Goal: Task Accomplishment & Management: Complete application form

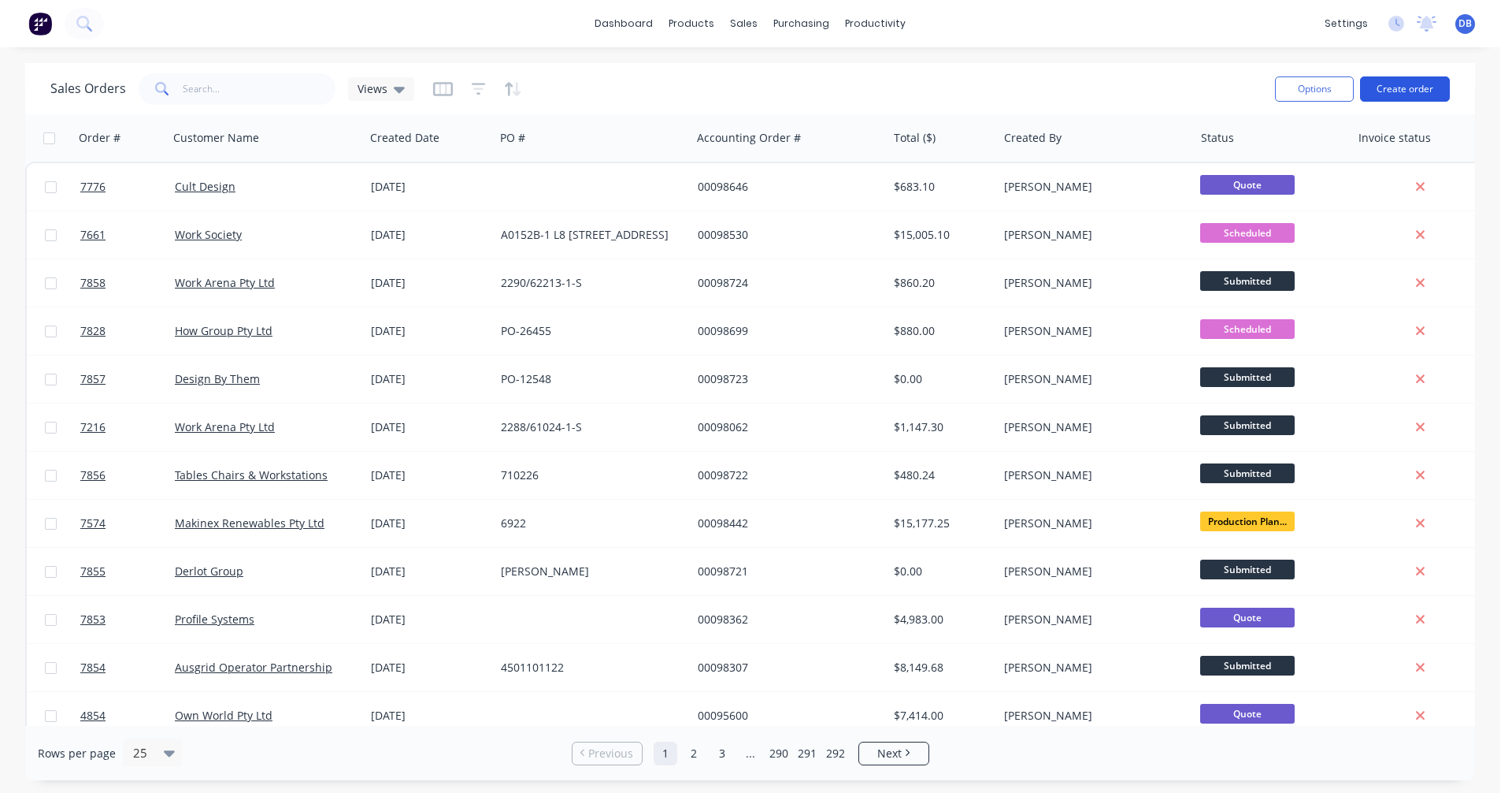
click at [1411, 86] on button "Create order" at bounding box center [1405, 89] width 90 height 25
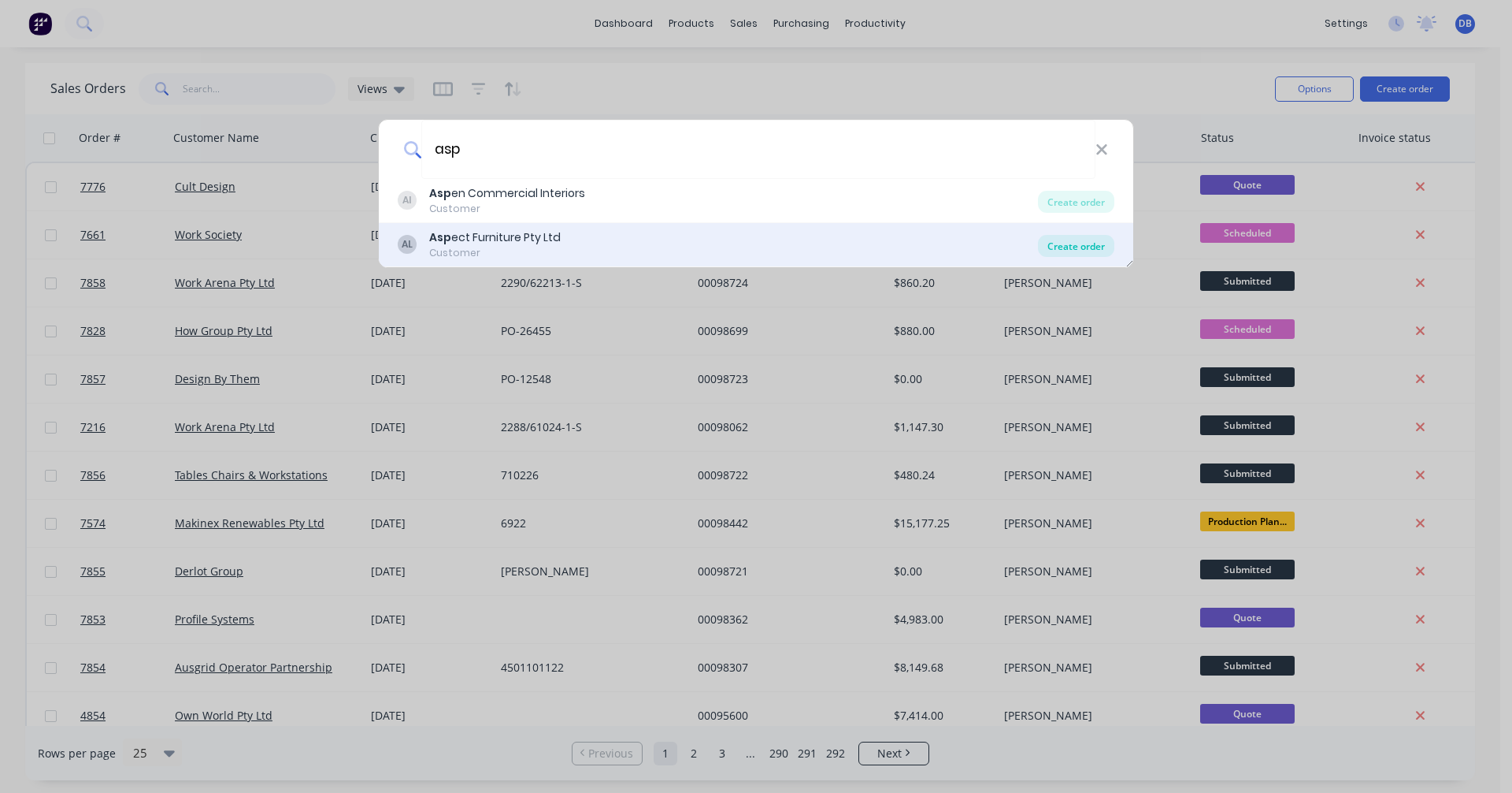
type input "asp"
click at [1068, 247] on div "Create order" at bounding box center [1076, 246] width 77 height 22
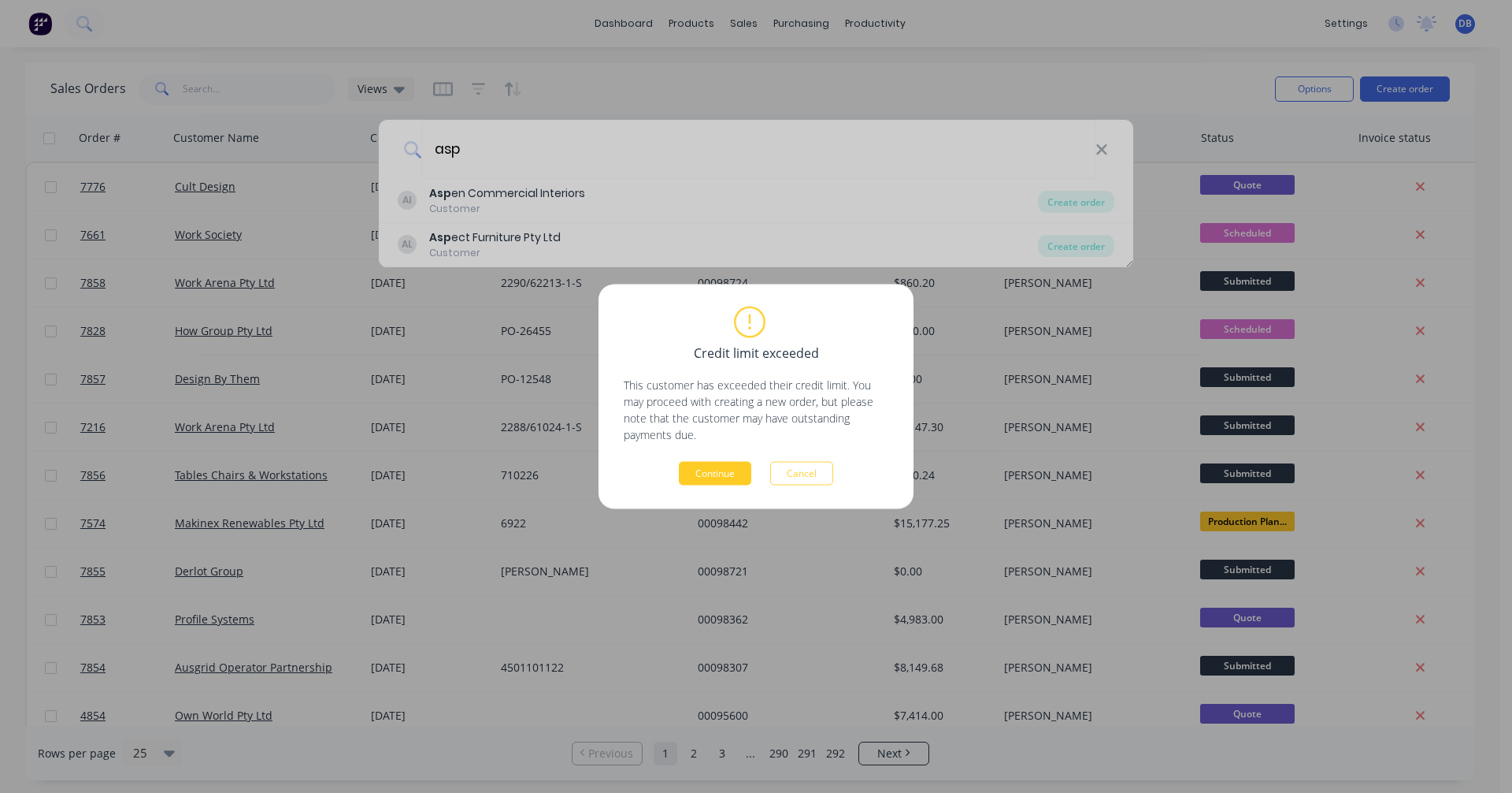
click at [703, 471] on button "Continue" at bounding box center [715, 473] width 72 height 23
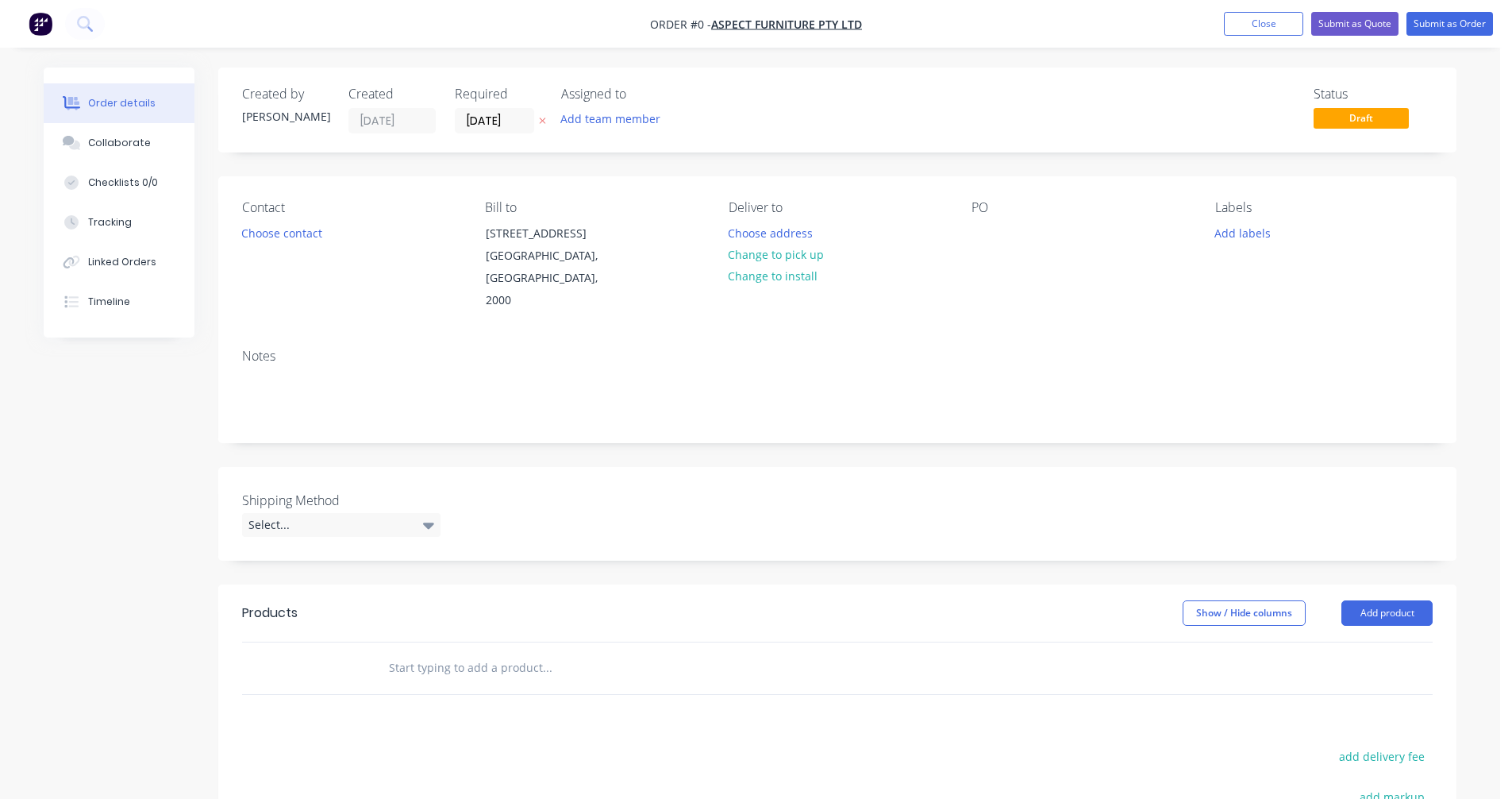
click at [441, 651] on input "text" at bounding box center [546, 667] width 318 height 31
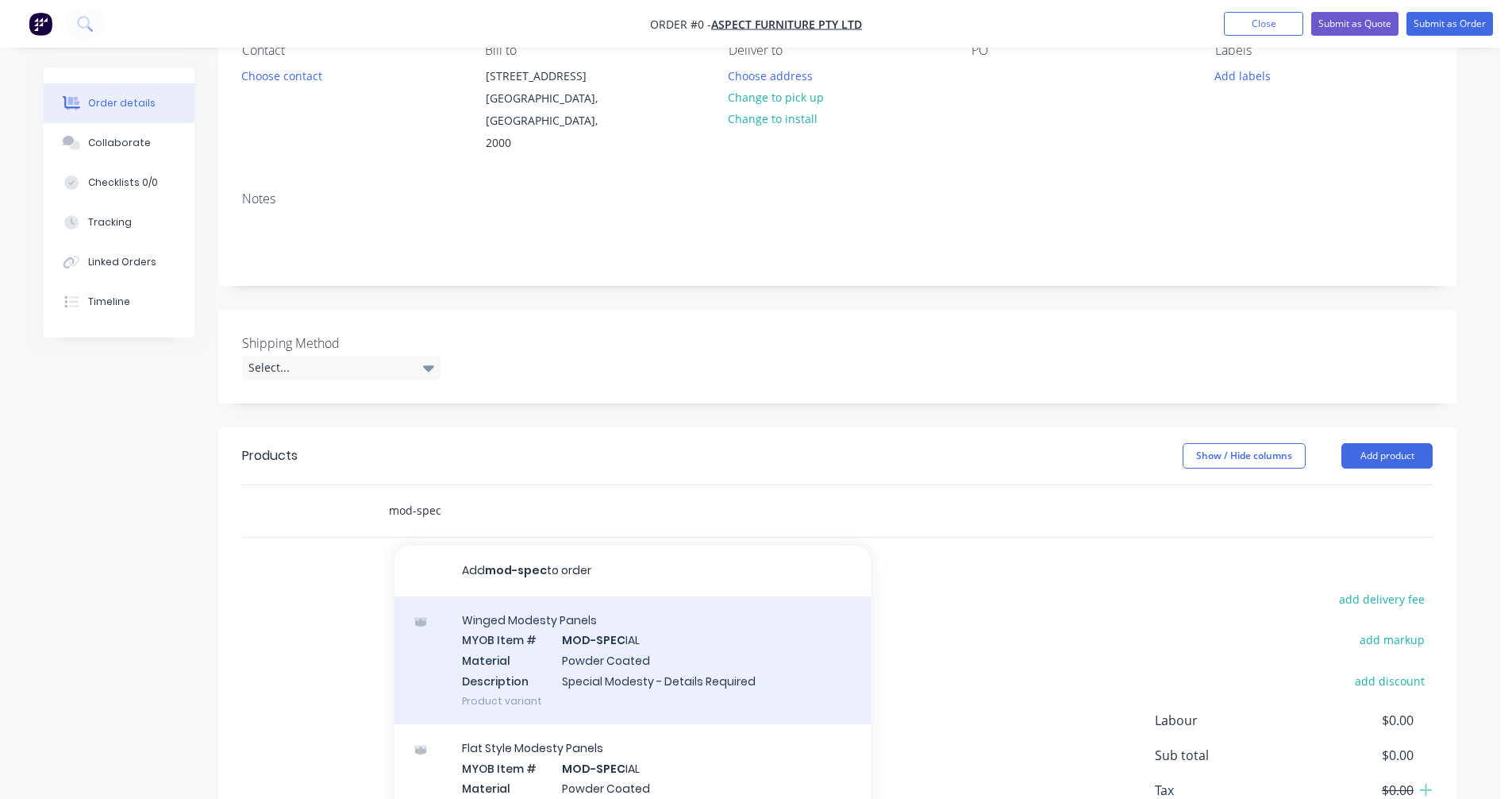
scroll to position [158, 0]
type input "mod-spec"
click at [611, 645] on div "Winged Modesty Panels MYOB Item # MOD-SPEC IAL Material Powder Coated Descripti…" at bounding box center [631, 659] width 476 height 128
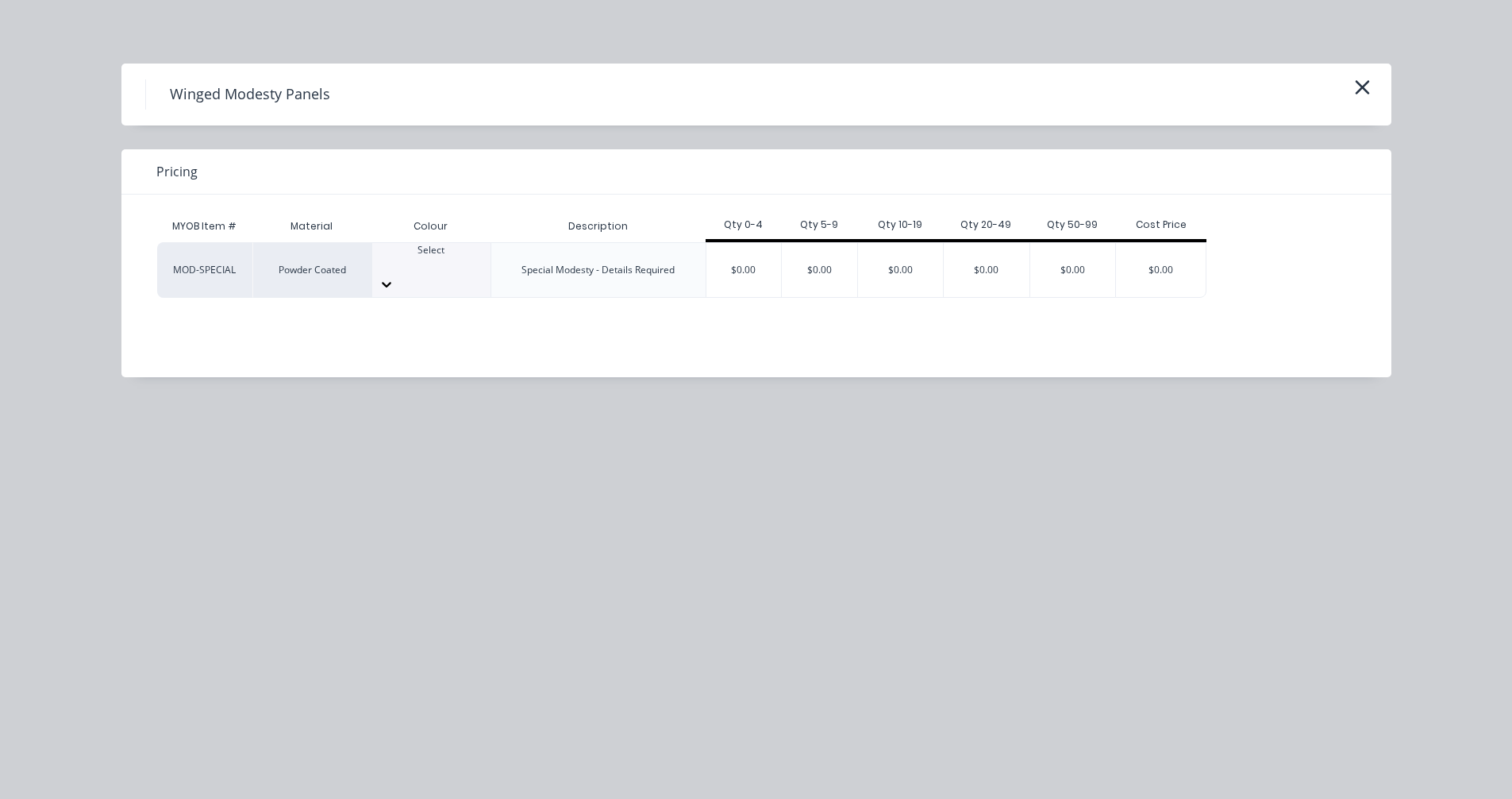
click at [458, 267] on div "Select" at bounding box center [431, 257] width 118 height 29
type input "[PERSON_NAME]"
click at [758, 258] on div "$0.00" at bounding box center [744, 270] width 76 height 54
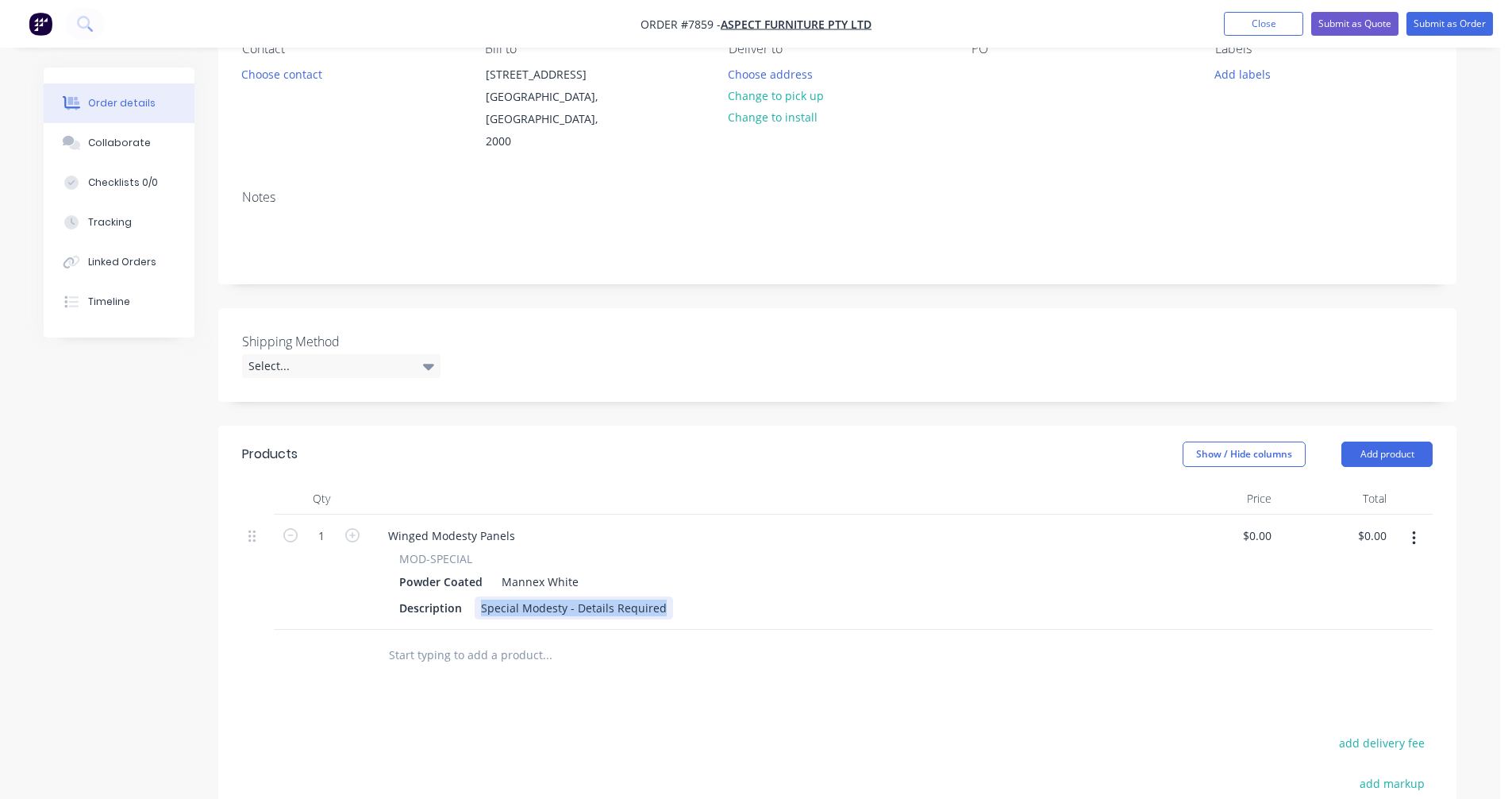
drag, startPoint x: 661, startPoint y: 587, endPoint x: 470, endPoint y: 588, distance: 191.0
click at [470, 597] on div "Description Special Modesty - Details Required" at bounding box center [763, 608] width 739 height 23
paste div
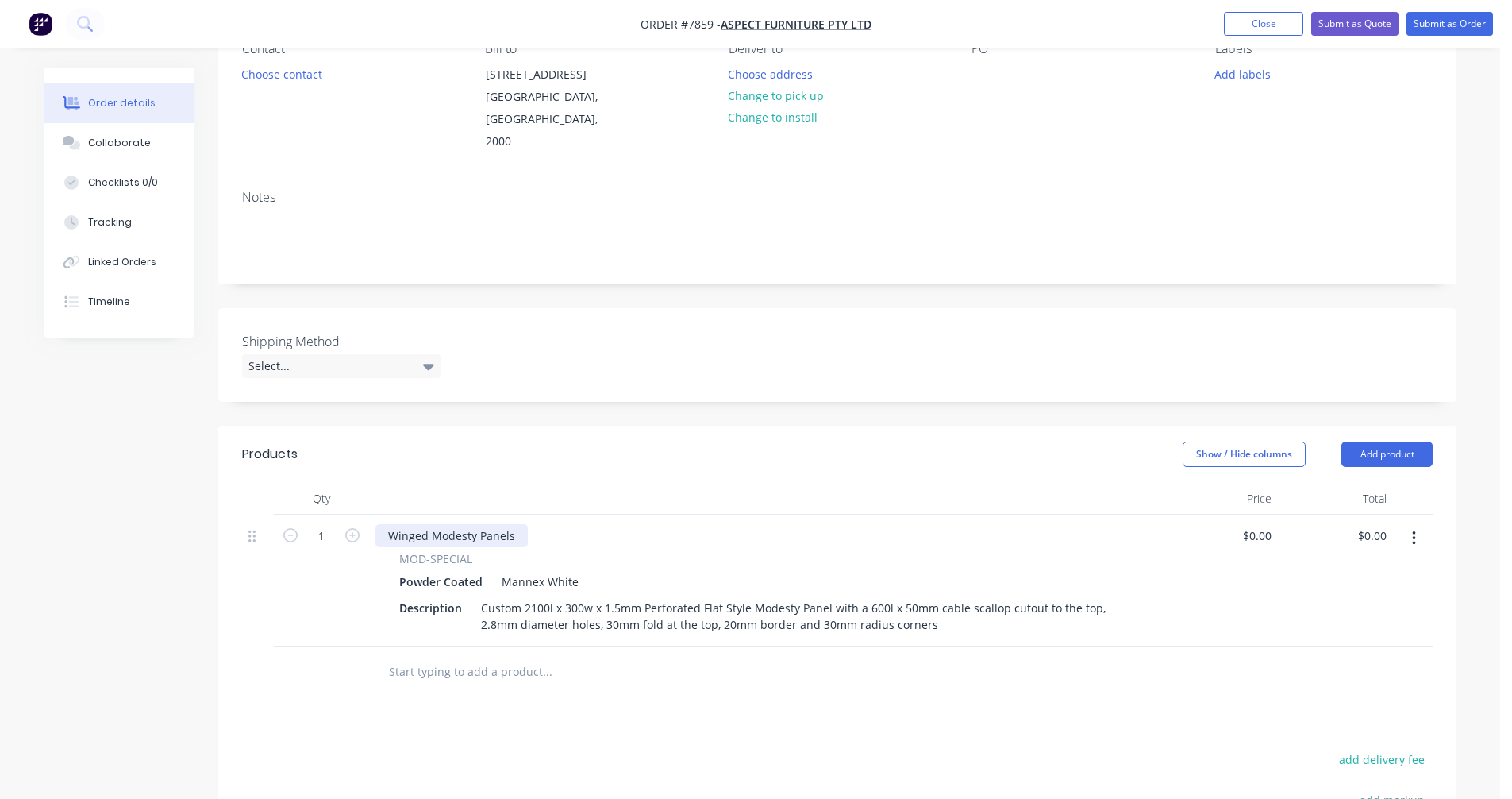
click at [513, 524] on div "Winged Modesty Panels" at bounding box center [451, 535] width 152 height 23
drag, startPoint x: 510, startPoint y: 510, endPoint x: 348, endPoint y: 512, distance: 162.0
click at [348, 515] on div "1 Winged Modesty Panels MOD-SPECIAL Powder Coated Mannex White Description Cust…" at bounding box center [837, 580] width 1190 height 131
type input "$0.00"
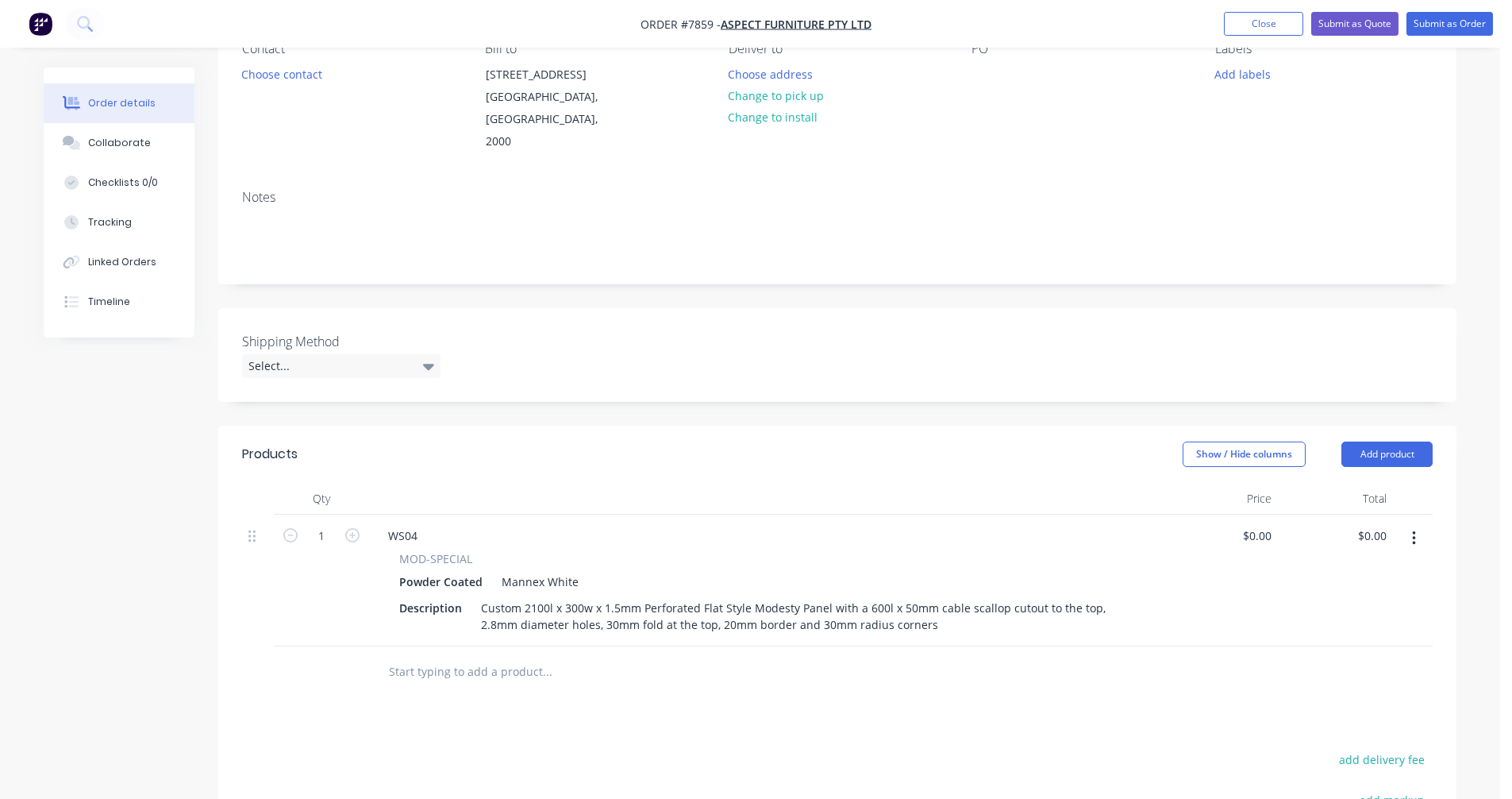
click at [1416, 524] on button "button" at bounding box center [1413, 538] width 37 height 29
click at [1345, 600] on div "Duplicate" at bounding box center [1357, 612] width 122 height 23
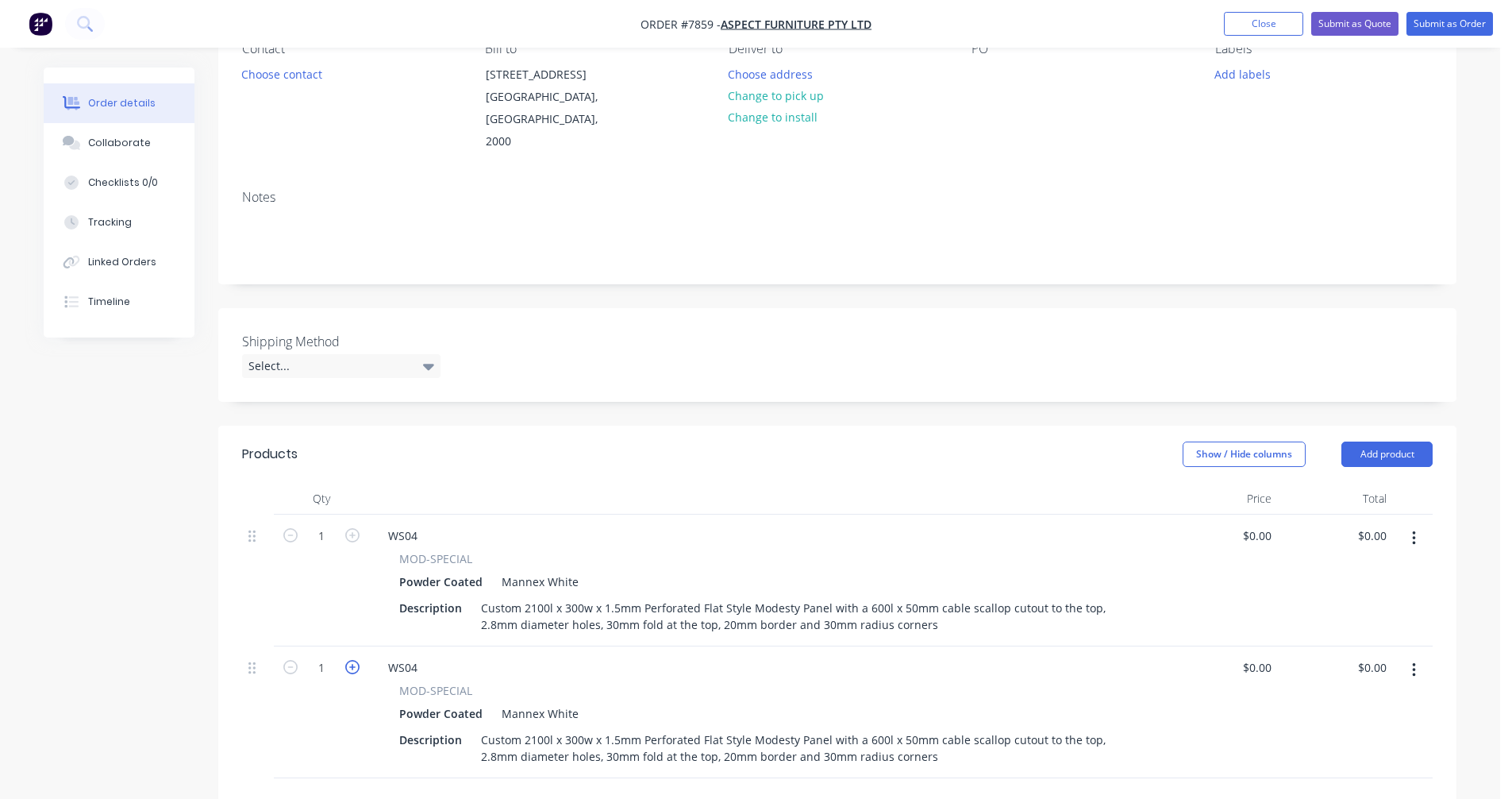
click at [353, 660] on icon "button" at bounding box center [353, 667] width 14 height 14
type input "2"
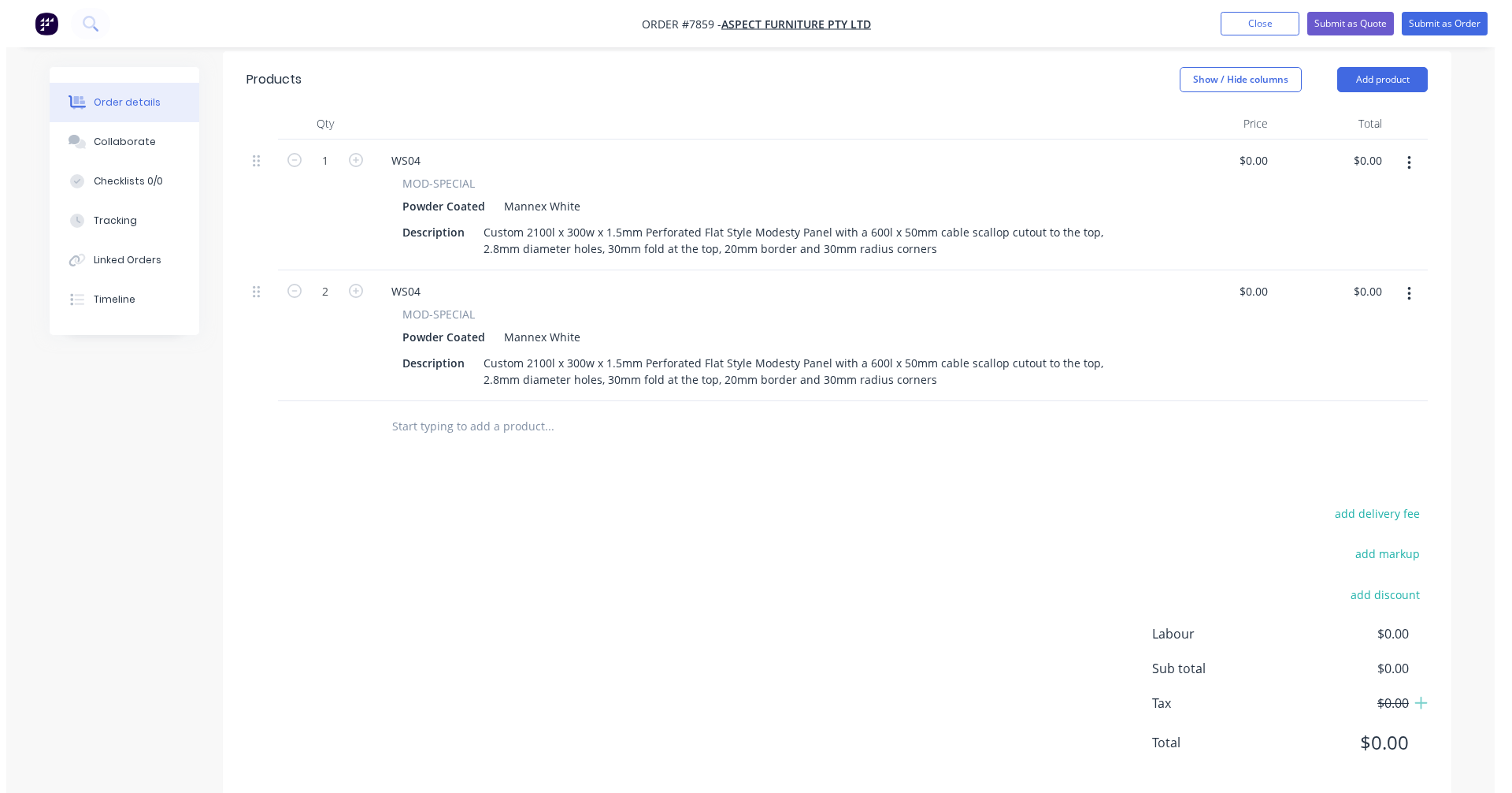
scroll to position [533, 0]
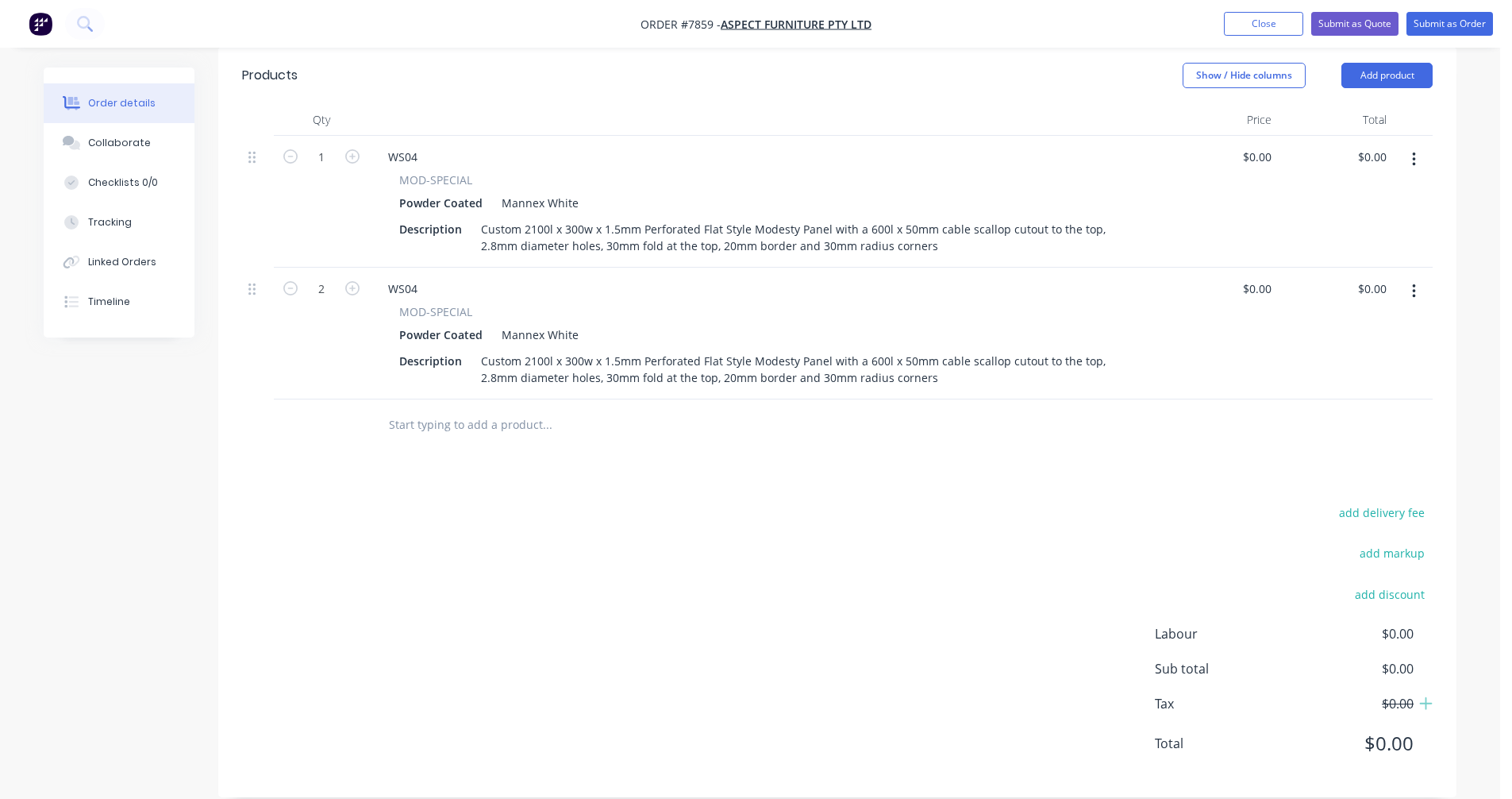
click at [437, 408] on input "text" at bounding box center [546, 424] width 318 height 31
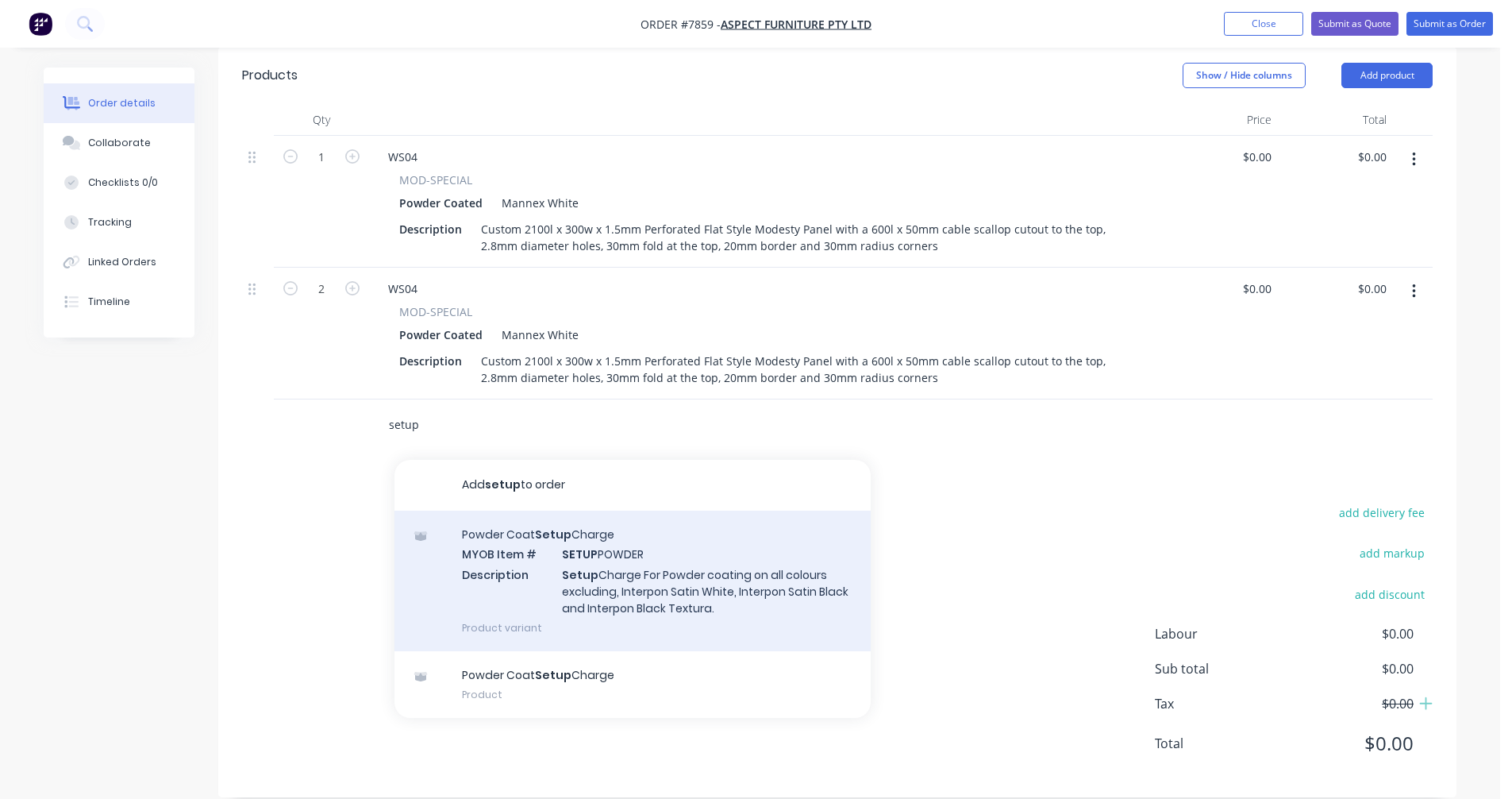
type input "setup"
click at [664, 565] on div "Powder Coat Setup Charge MYOB Item # SETUP POWDER Description Setup Charge For …" at bounding box center [631, 580] width 476 height 140
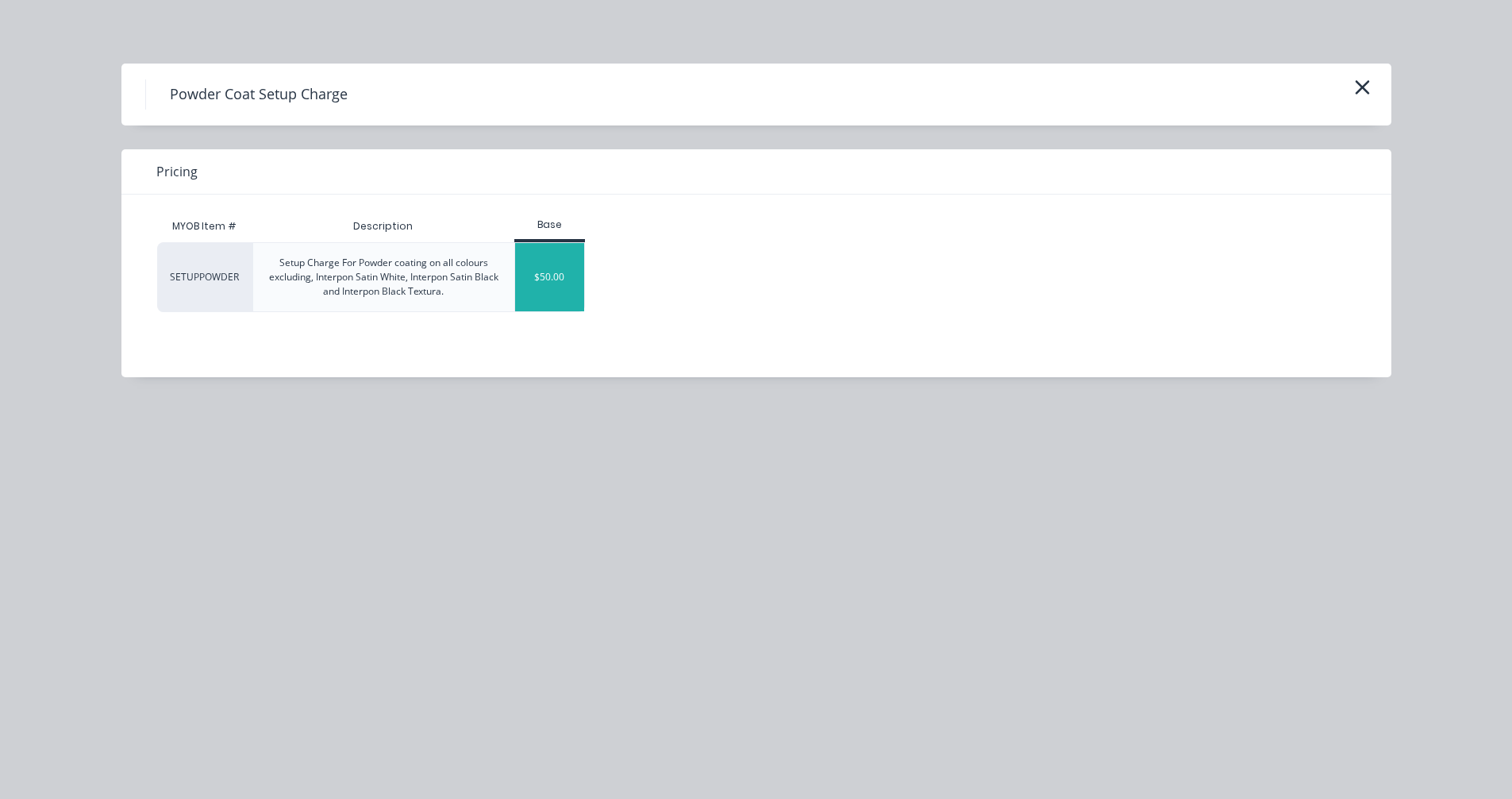
click at [549, 275] on div "$50.00" at bounding box center [550, 277] width 69 height 68
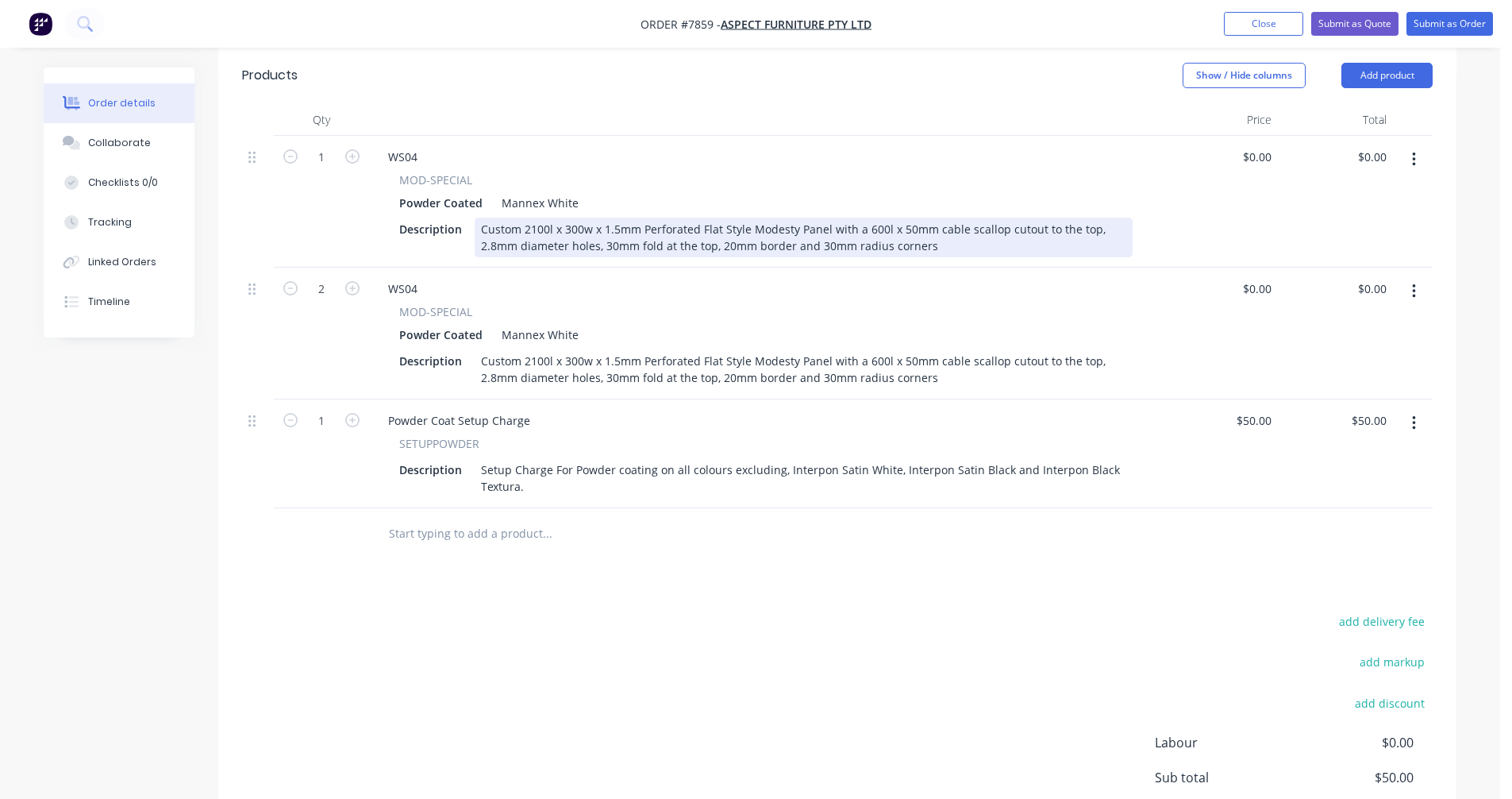
click at [690, 218] on div "Custom 2100l x 300w x 1.5mm Perforated Flat Style Modesty Panel with a 600l x 5…" at bounding box center [803, 238] width 658 height 40
type input "$196.70"
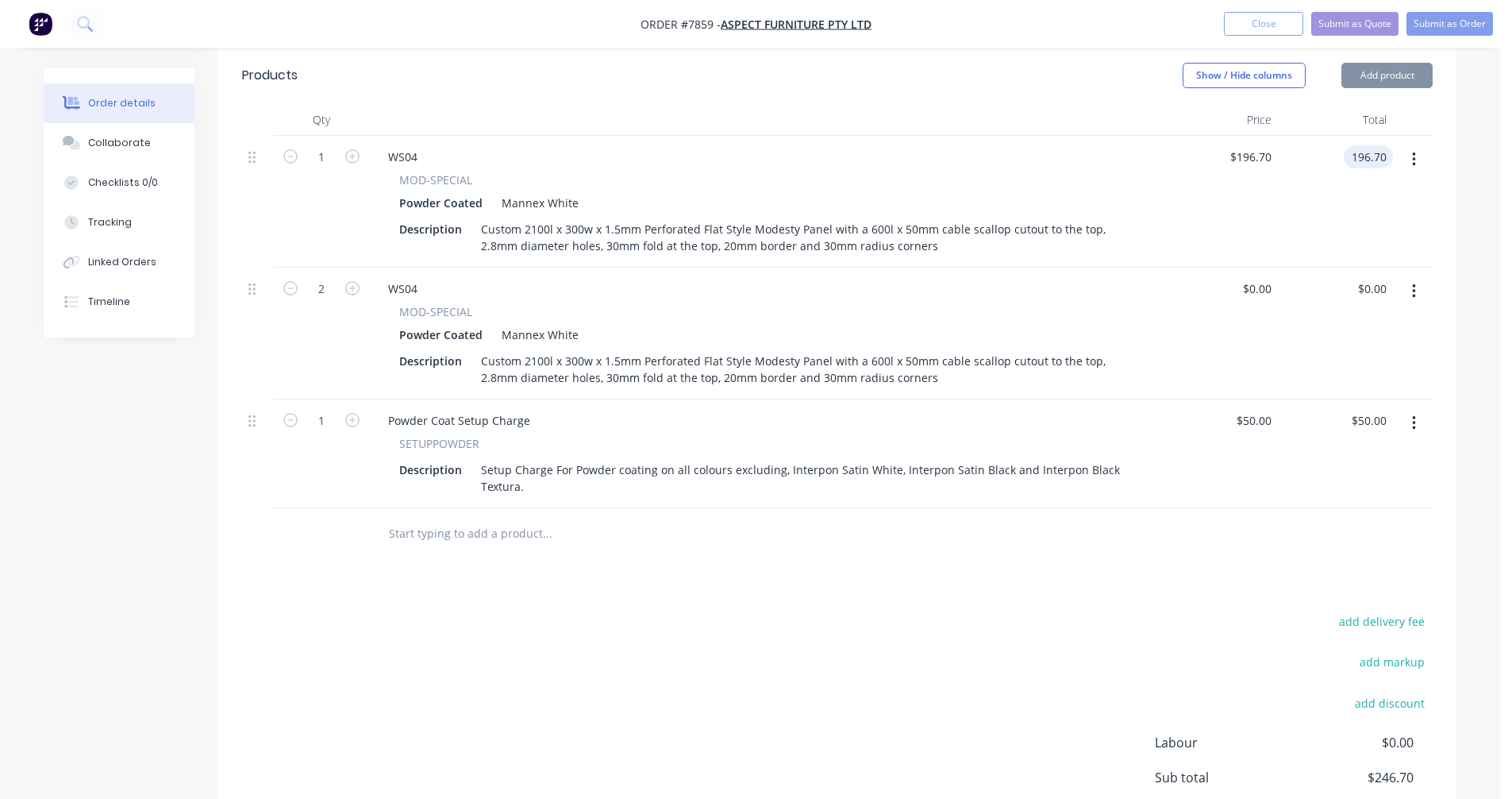
type input "$196.70"
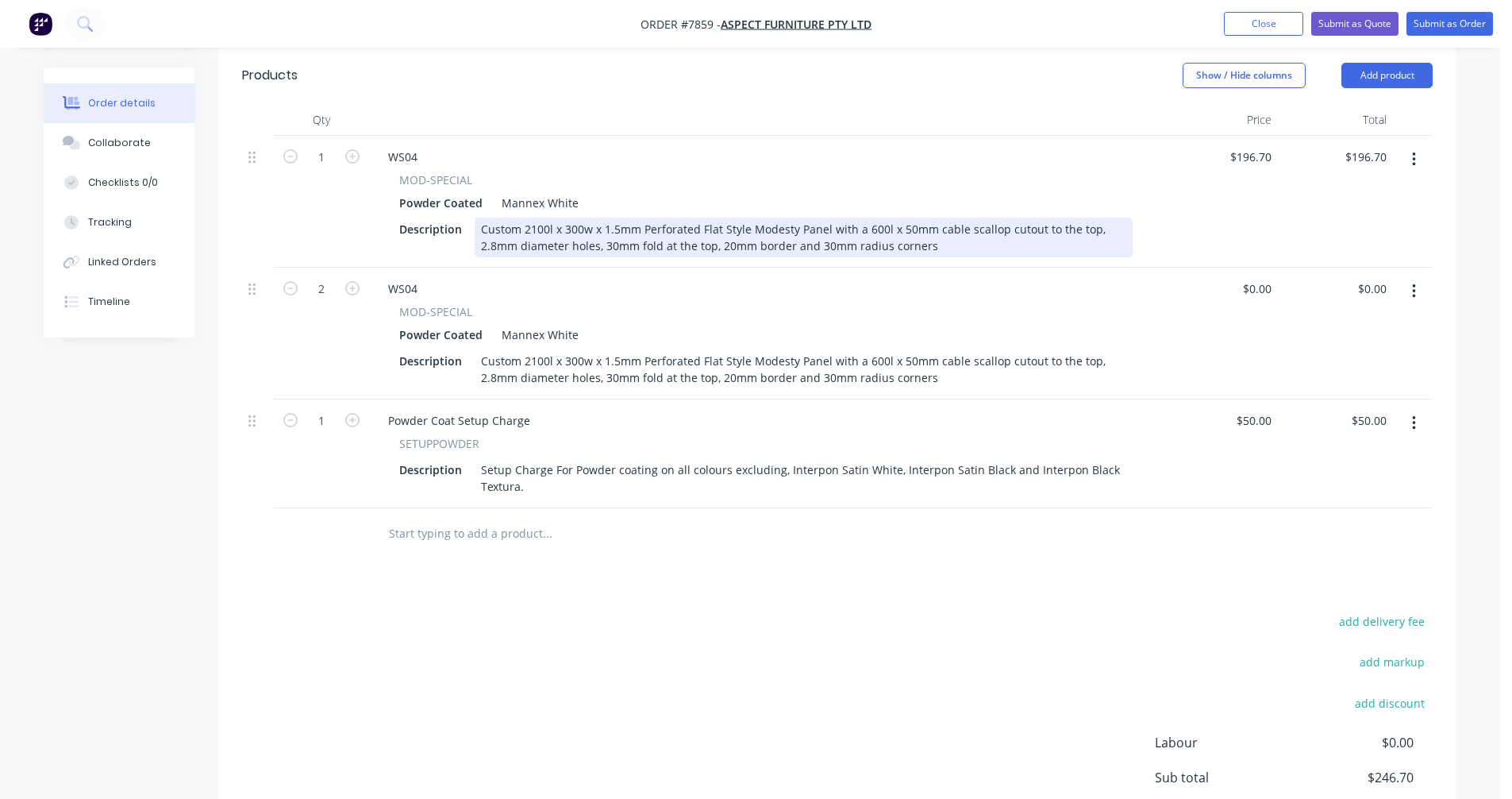
click at [798, 219] on div "Custom 2100l x 300w x 1.5mm Perforated Flat Style Modesty Panel with a 600l x 5…" at bounding box center [803, 238] width 658 height 40
type input "$186.70"
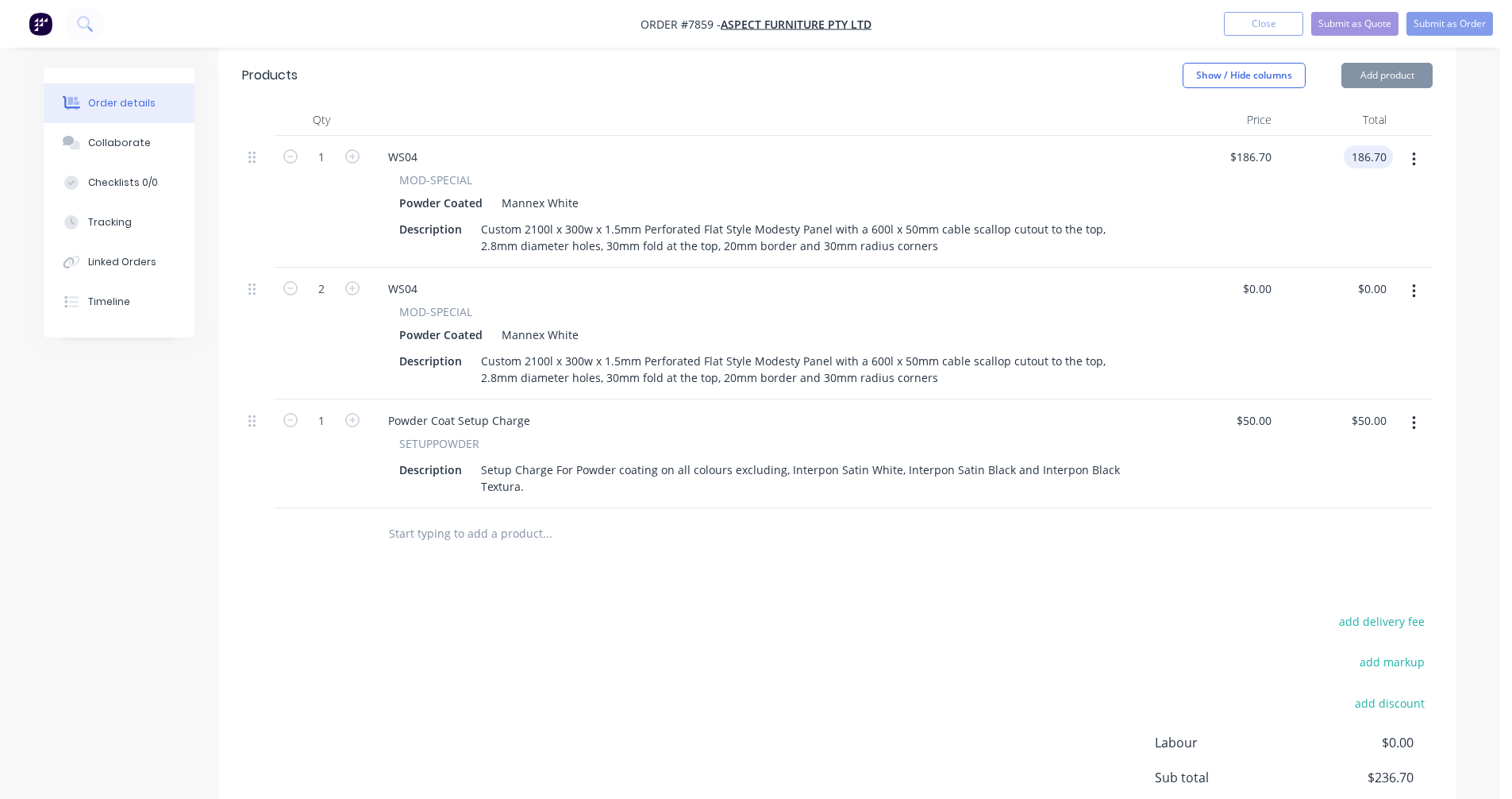
type input "$186.70"
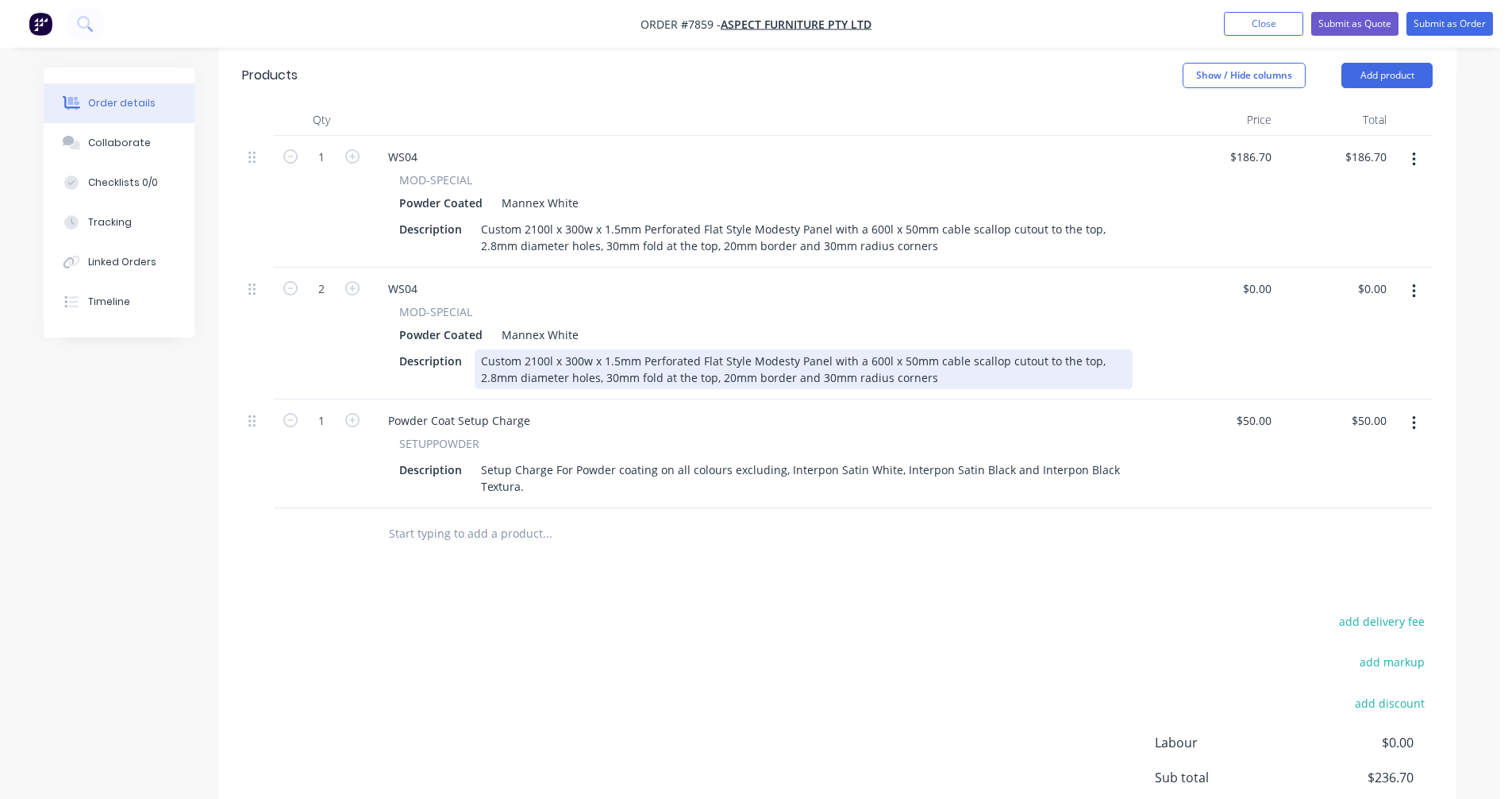
click at [745, 349] on div "Custom 2100l x 300w x 1.5mm Perforated Flat Style Modesty Panel with a 600l x 5…" at bounding box center [803, 369] width 658 height 40
type input "$136.50"
type input "$273.00"
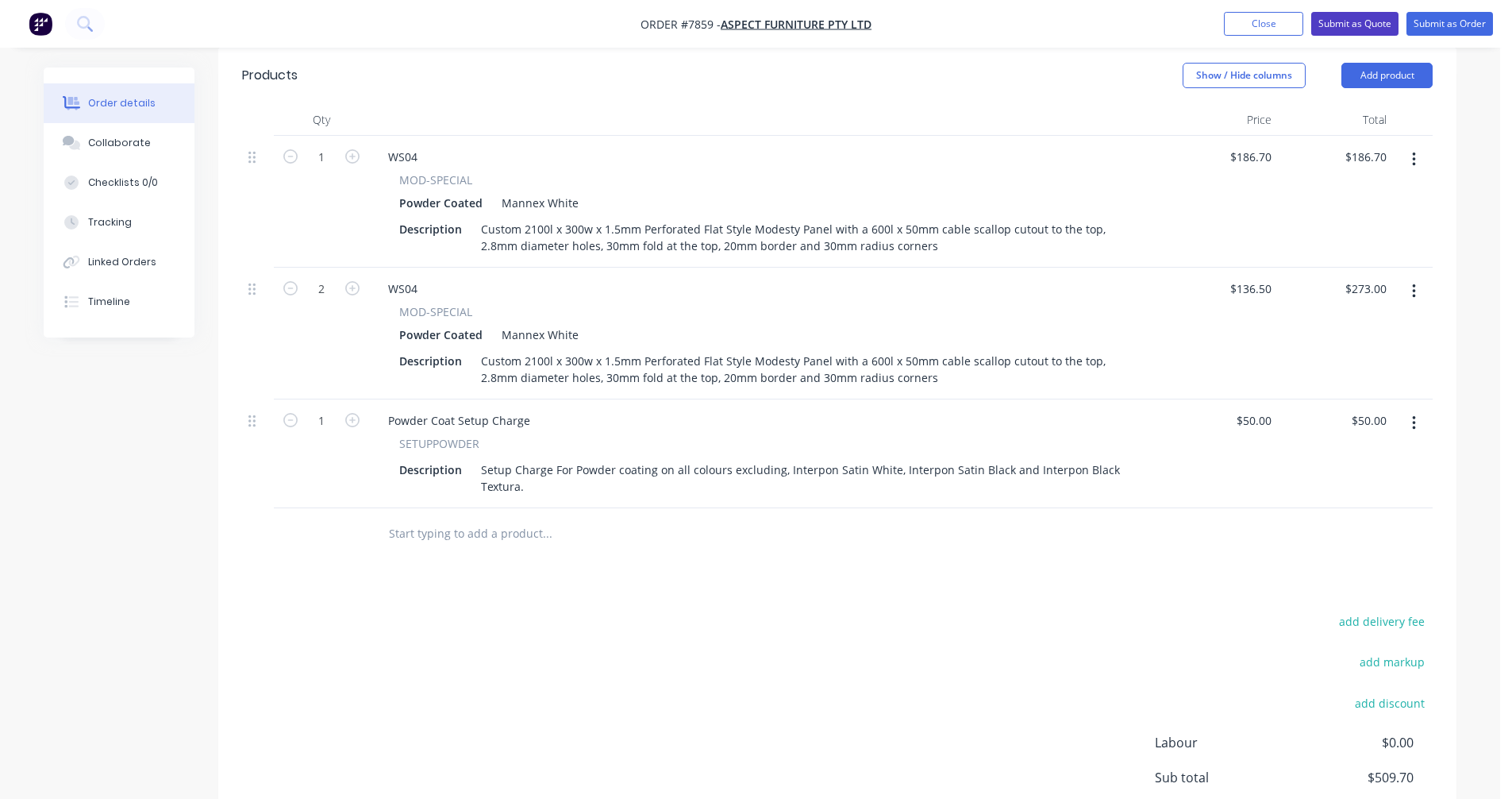
click at [1361, 18] on button "Submit as Quote" at bounding box center [1355, 23] width 87 height 23
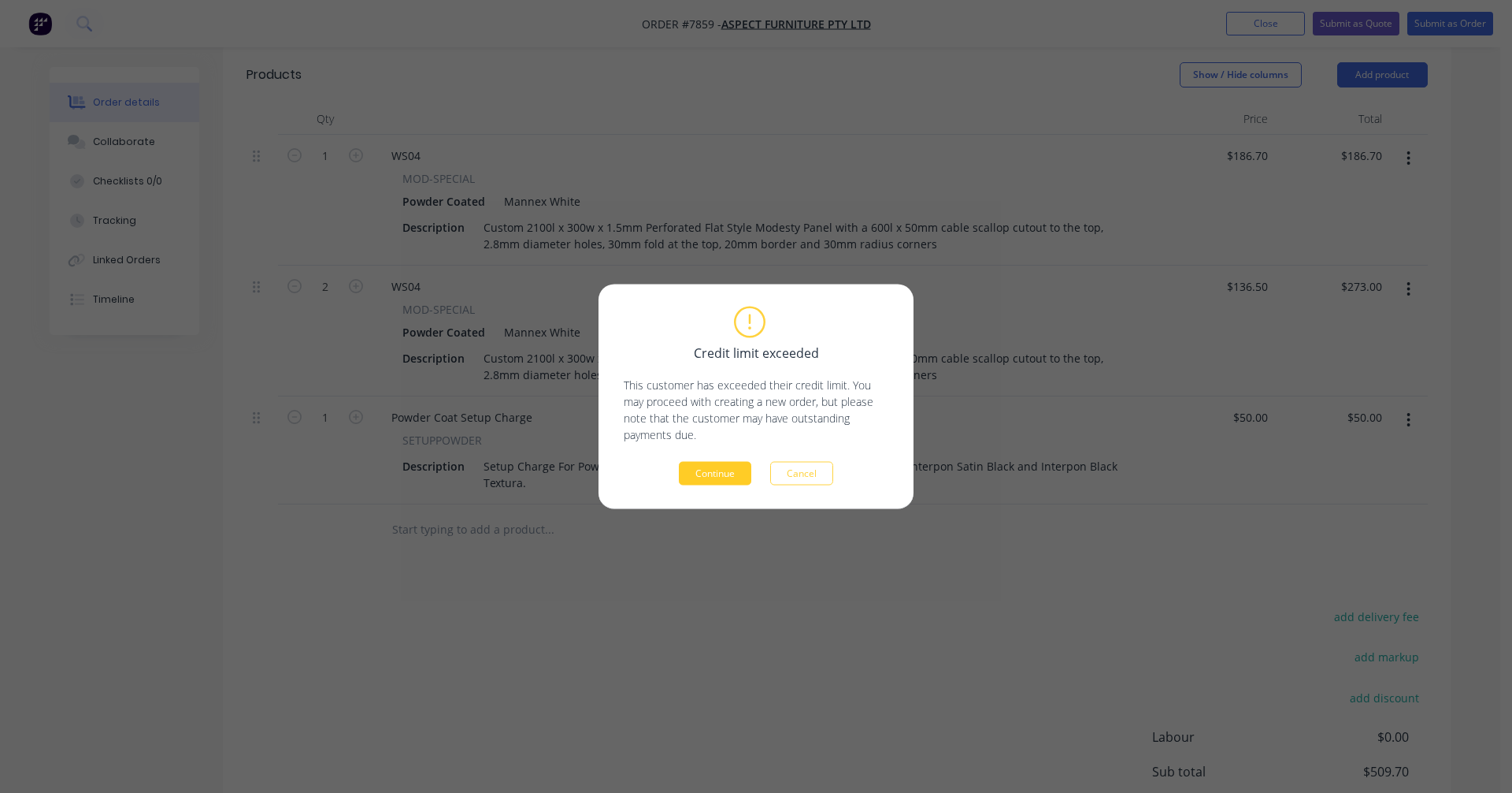
click at [732, 475] on button "Continue" at bounding box center [715, 473] width 72 height 23
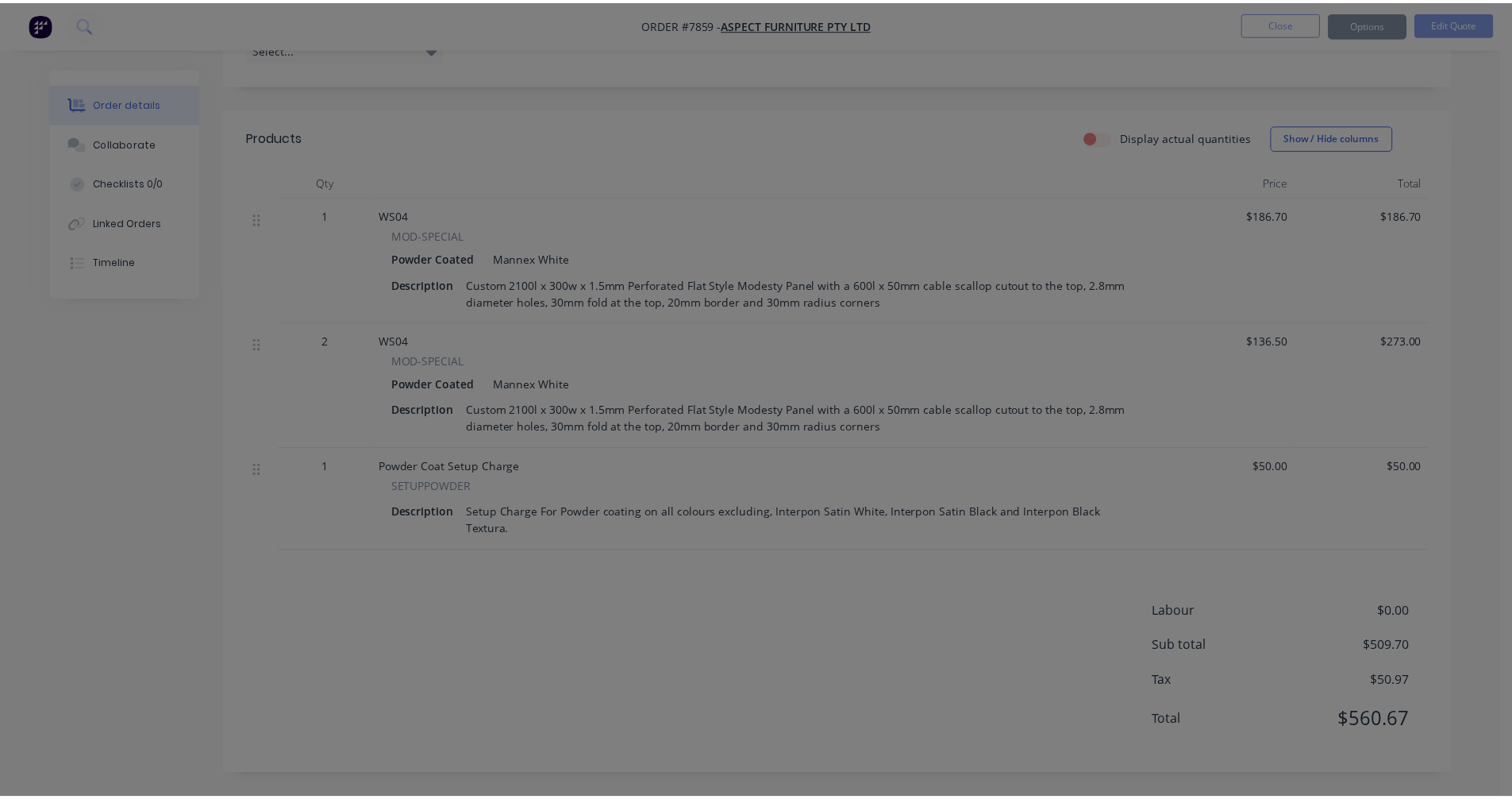
scroll to position [417, 0]
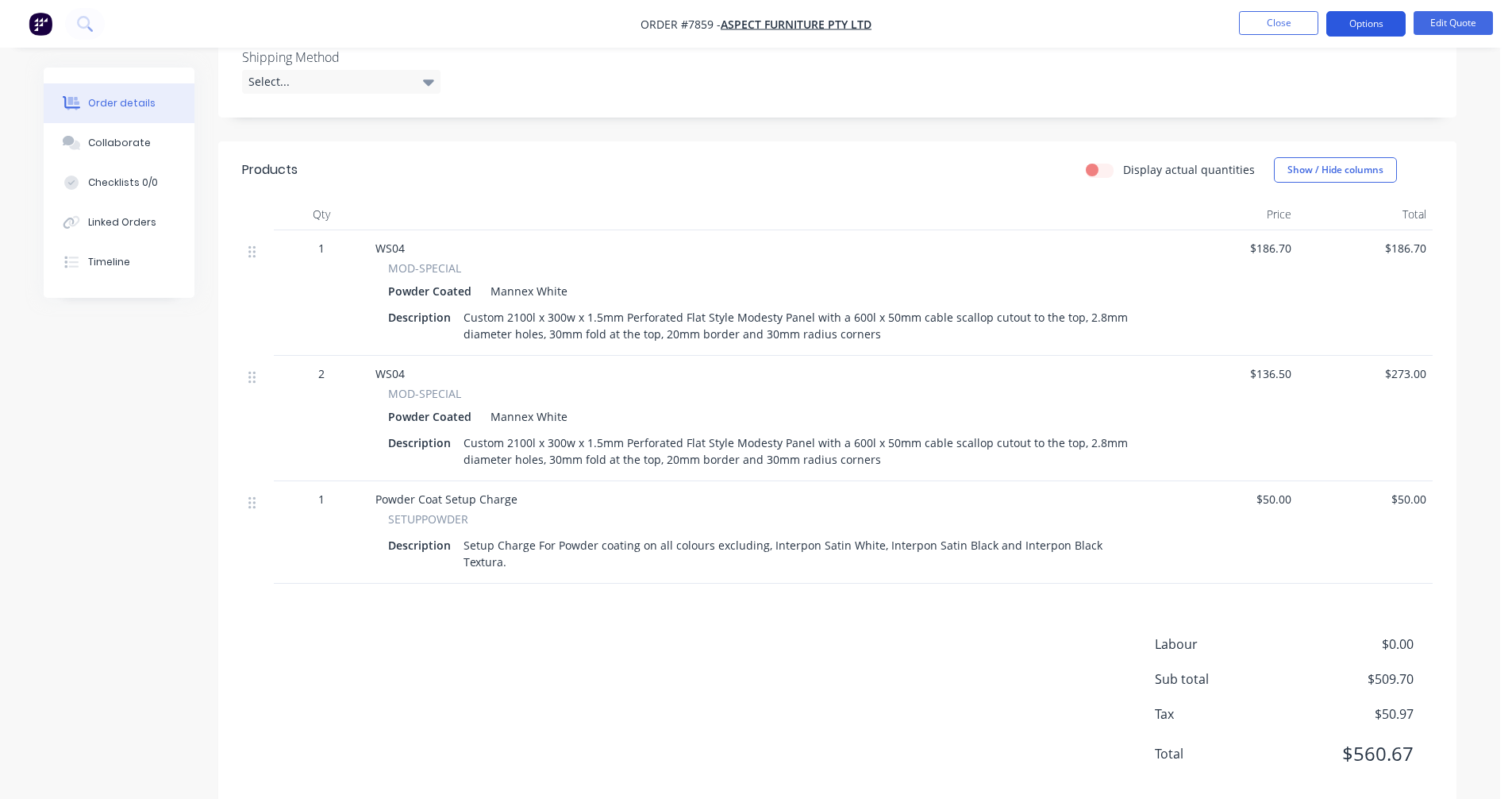
click at [1378, 23] on button "Options" at bounding box center [1365, 23] width 79 height 25
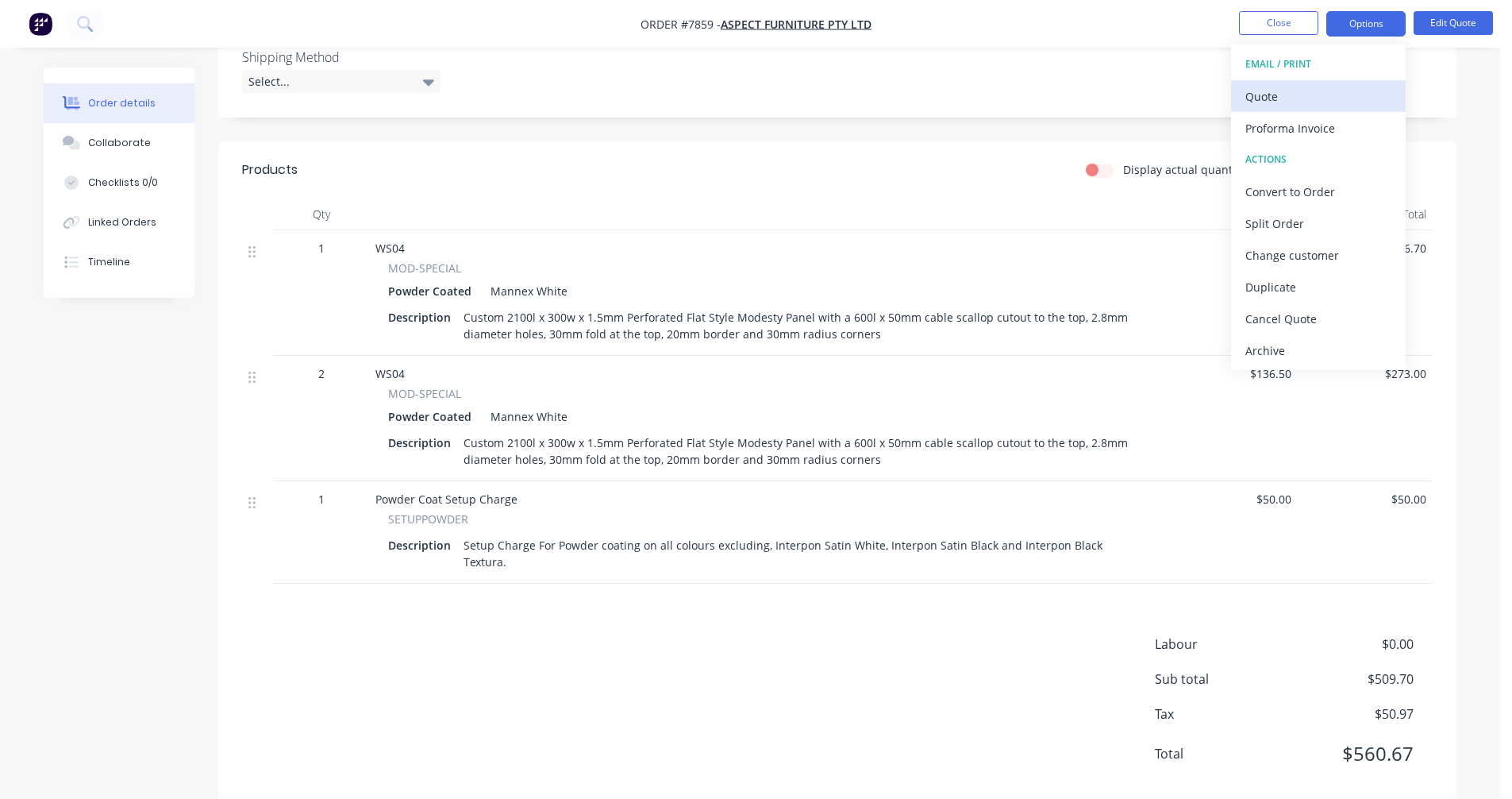
click at [1299, 93] on div "Quote" at bounding box center [1318, 96] width 146 height 23
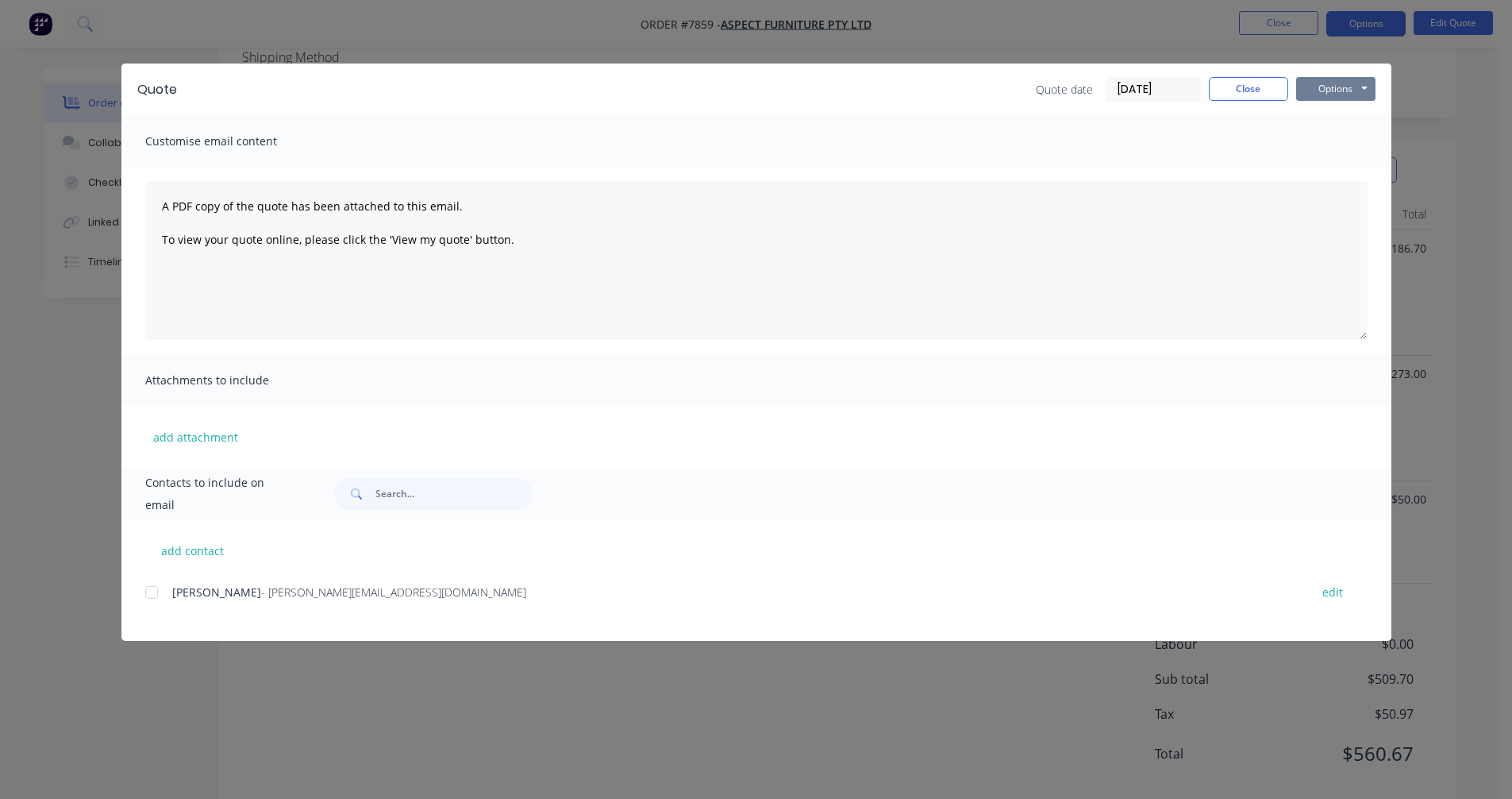
click at [1346, 87] on button "Options" at bounding box center [1336, 89] width 79 height 23
click at [1348, 118] on button "Preview" at bounding box center [1346, 117] width 102 height 26
click at [1261, 89] on button "Close" at bounding box center [1248, 89] width 79 height 23
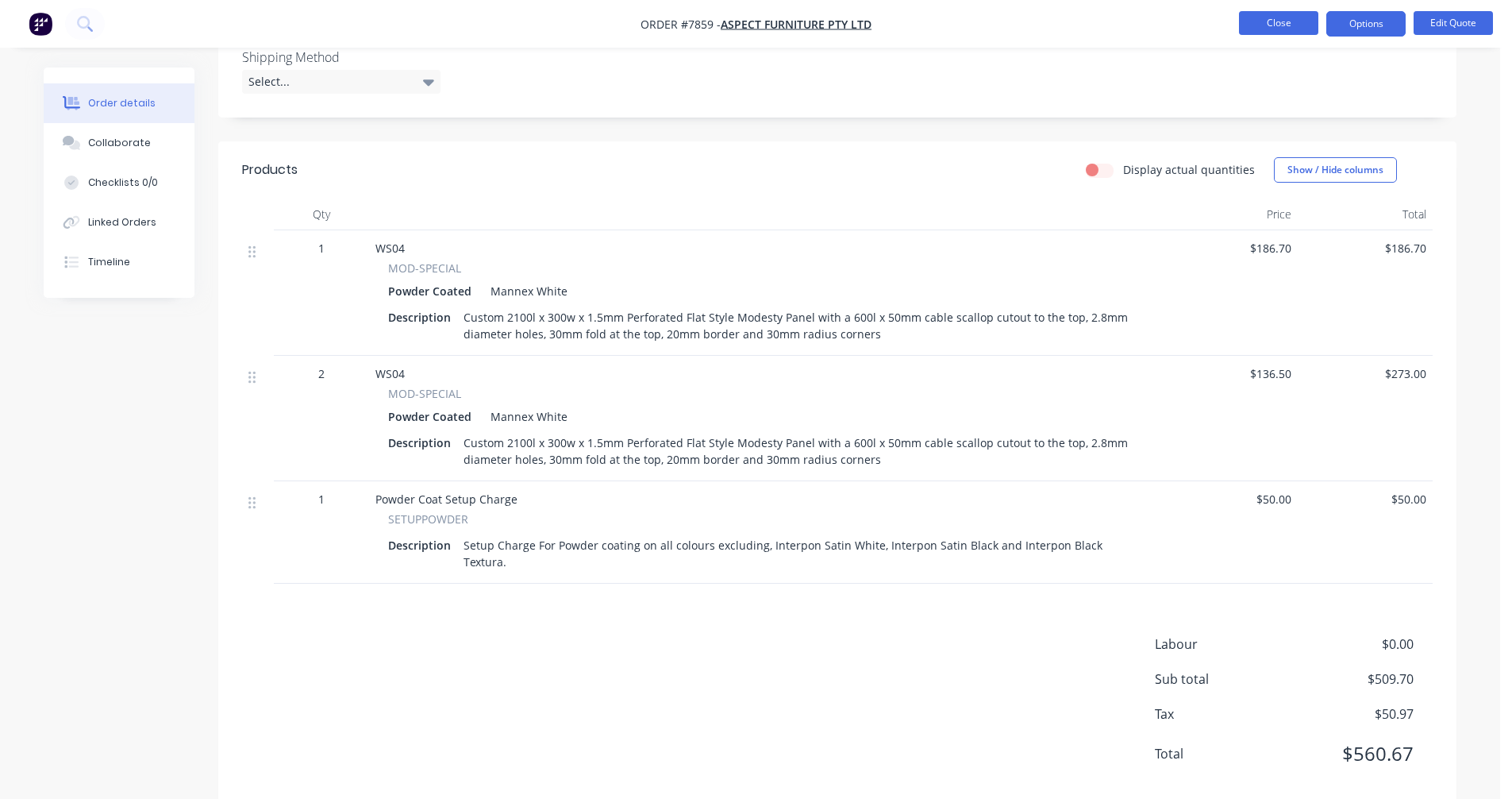
click at [1275, 23] on button "Close" at bounding box center [1278, 22] width 79 height 23
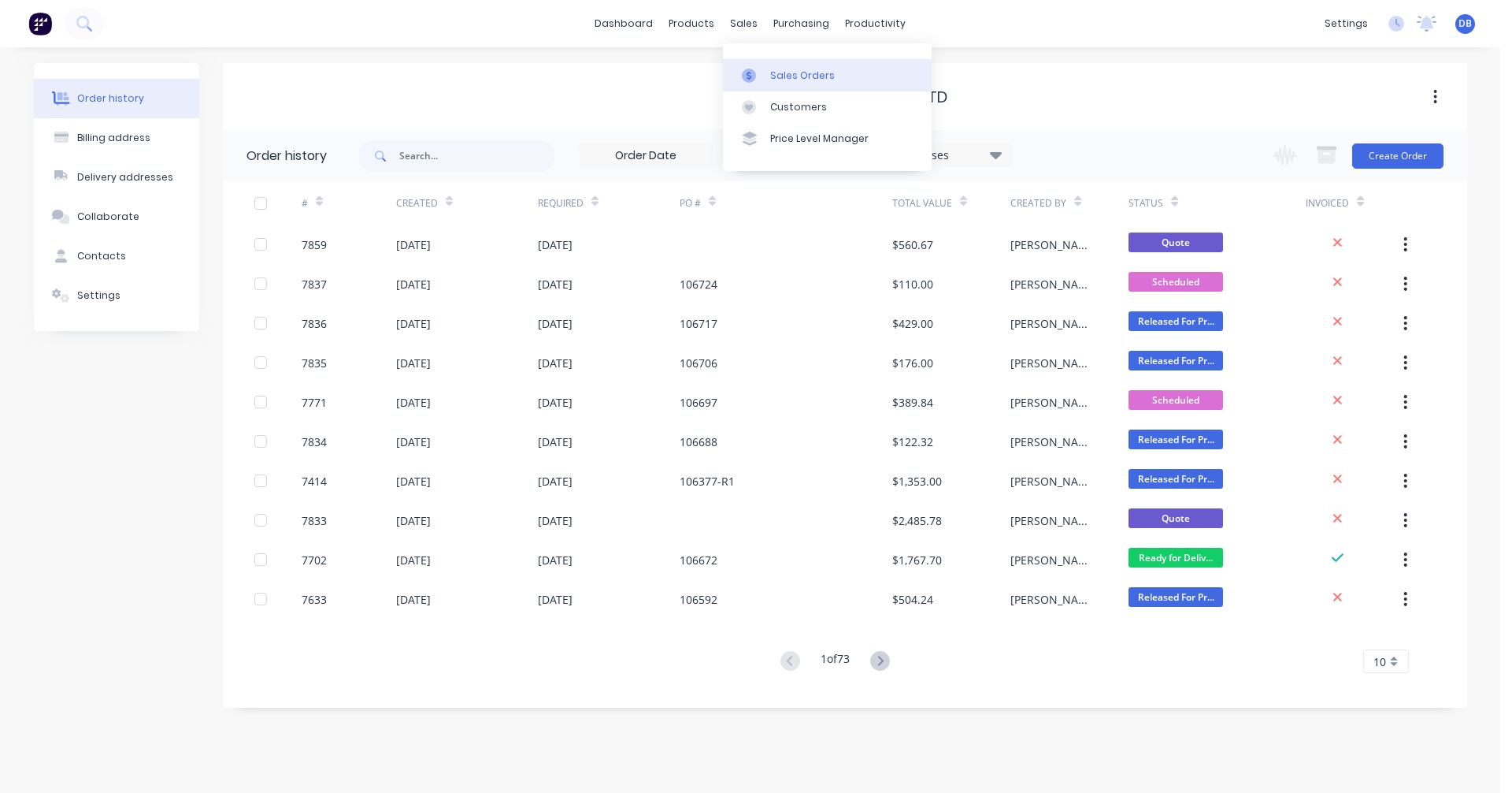
click at [773, 77] on div "Sales Orders" at bounding box center [802, 76] width 64 height 14
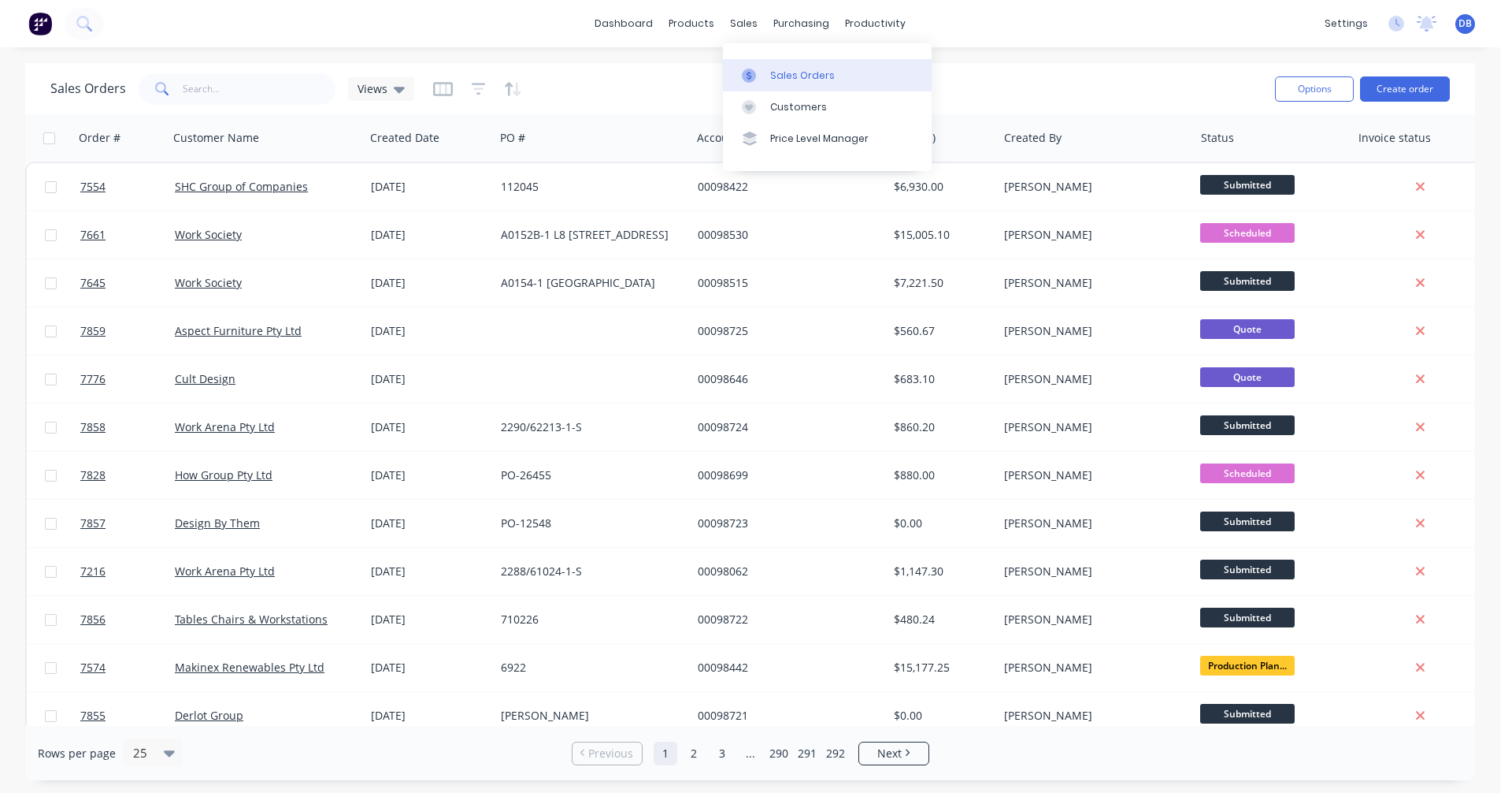
click at [775, 72] on div "Sales Orders" at bounding box center [802, 76] width 64 height 14
click at [1392, 85] on button "Create order" at bounding box center [1405, 89] width 90 height 25
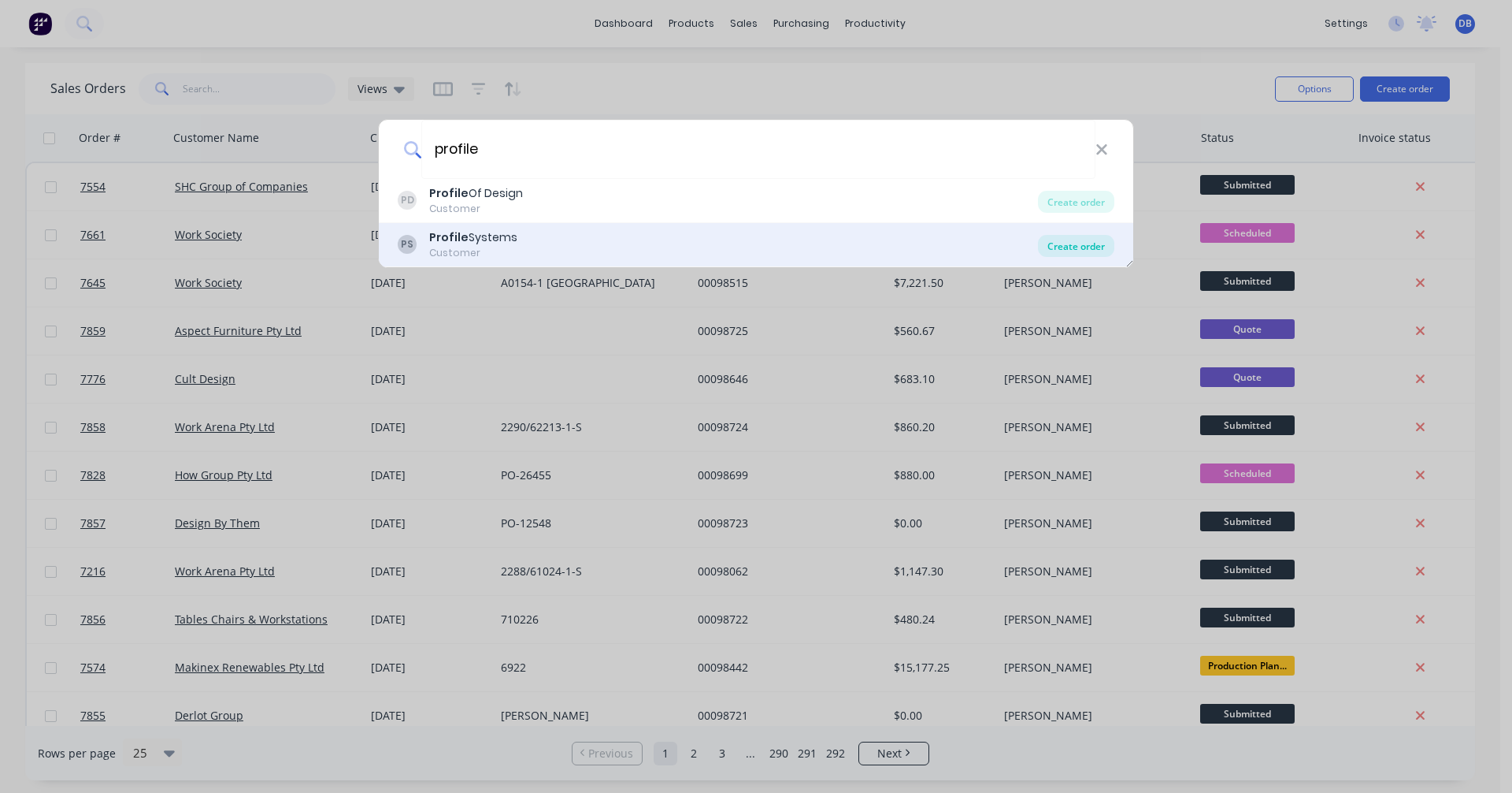
type input "profile"
click at [1089, 246] on div "Create order" at bounding box center [1076, 246] width 77 height 22
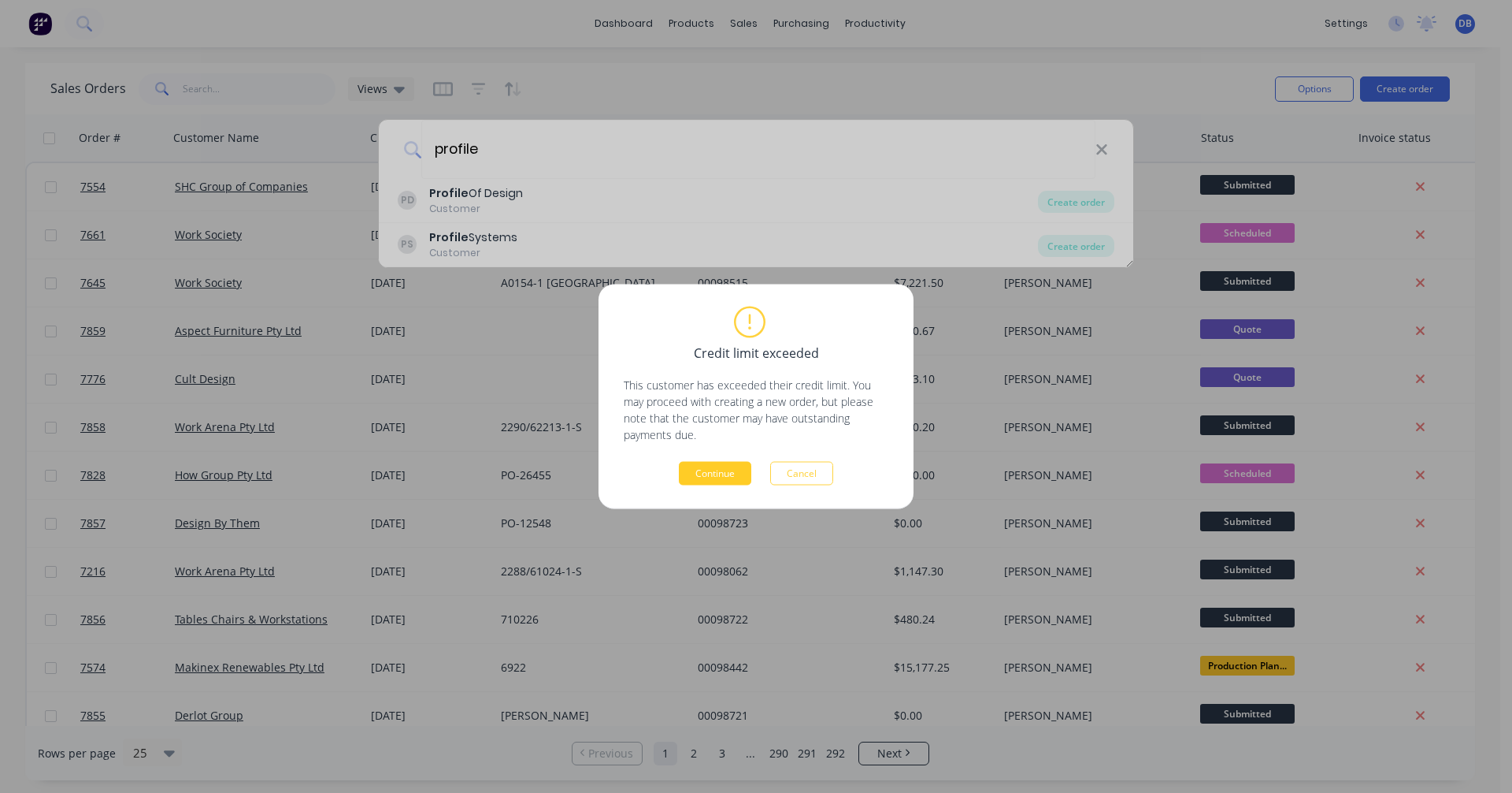
click at [710, 462] on button "Continue" at bounding box center [715, 473] width 72 height 23
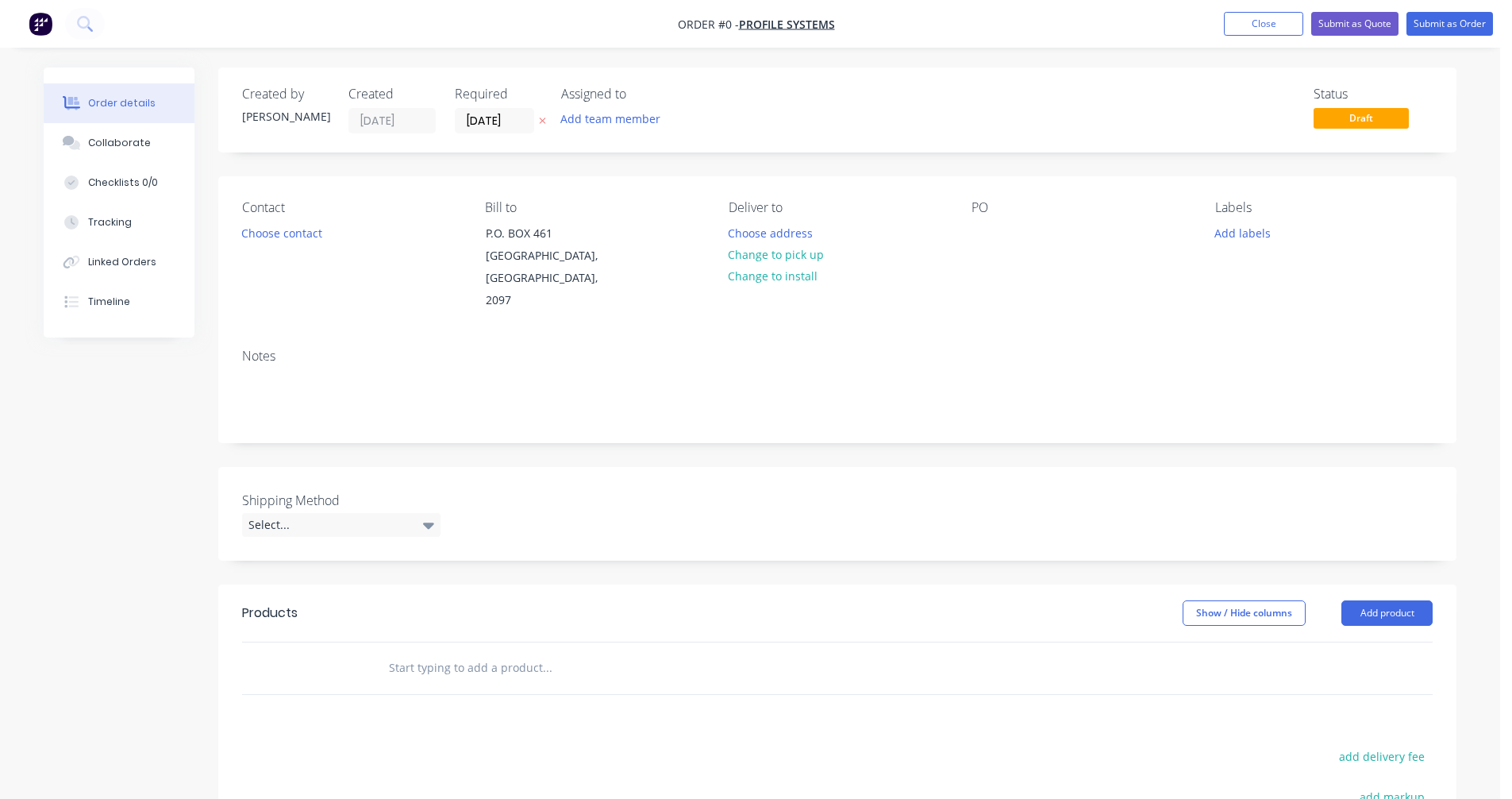
click at [454, 651] on input "text" at bounding box center [546, 667] width 318 height 31
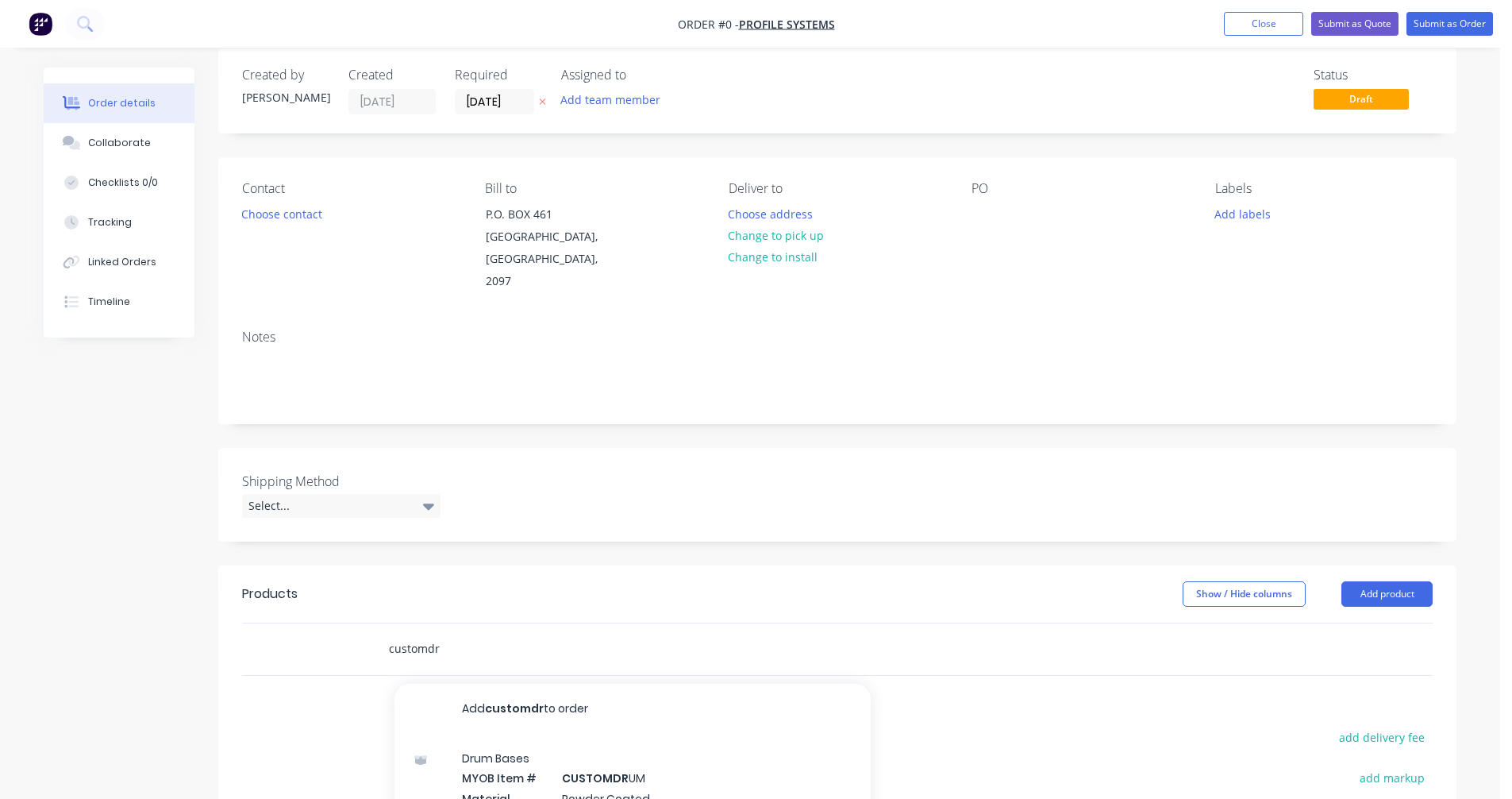
scroll to position [158, 0]
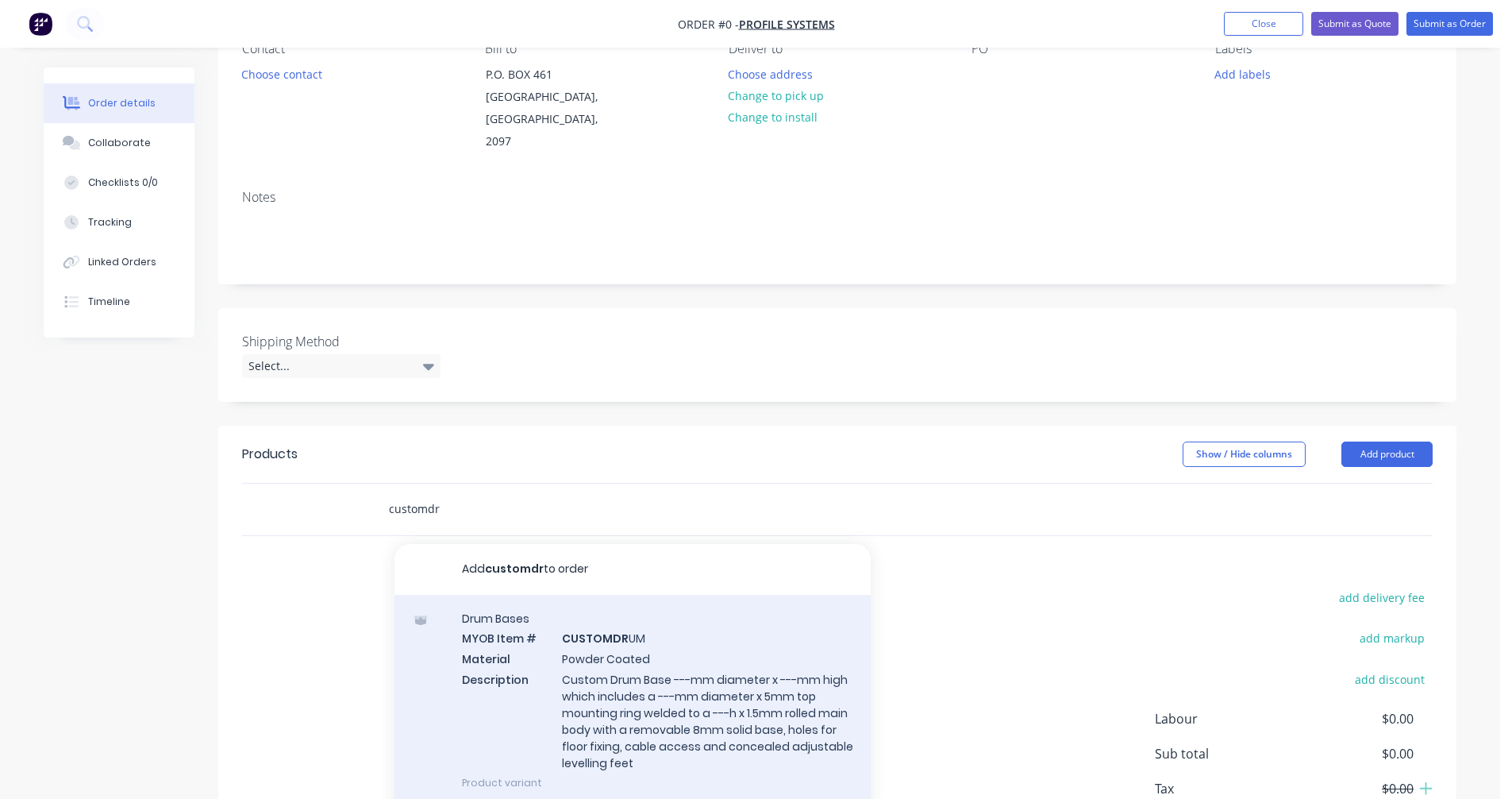
type input "customdr"
click at [647, 673] on div "Drum Bases MYOB Item # CUSTOMDR UM Material Powder Coated Description Custom Dr…" at bounding box center [631, 700] width 476 height 211
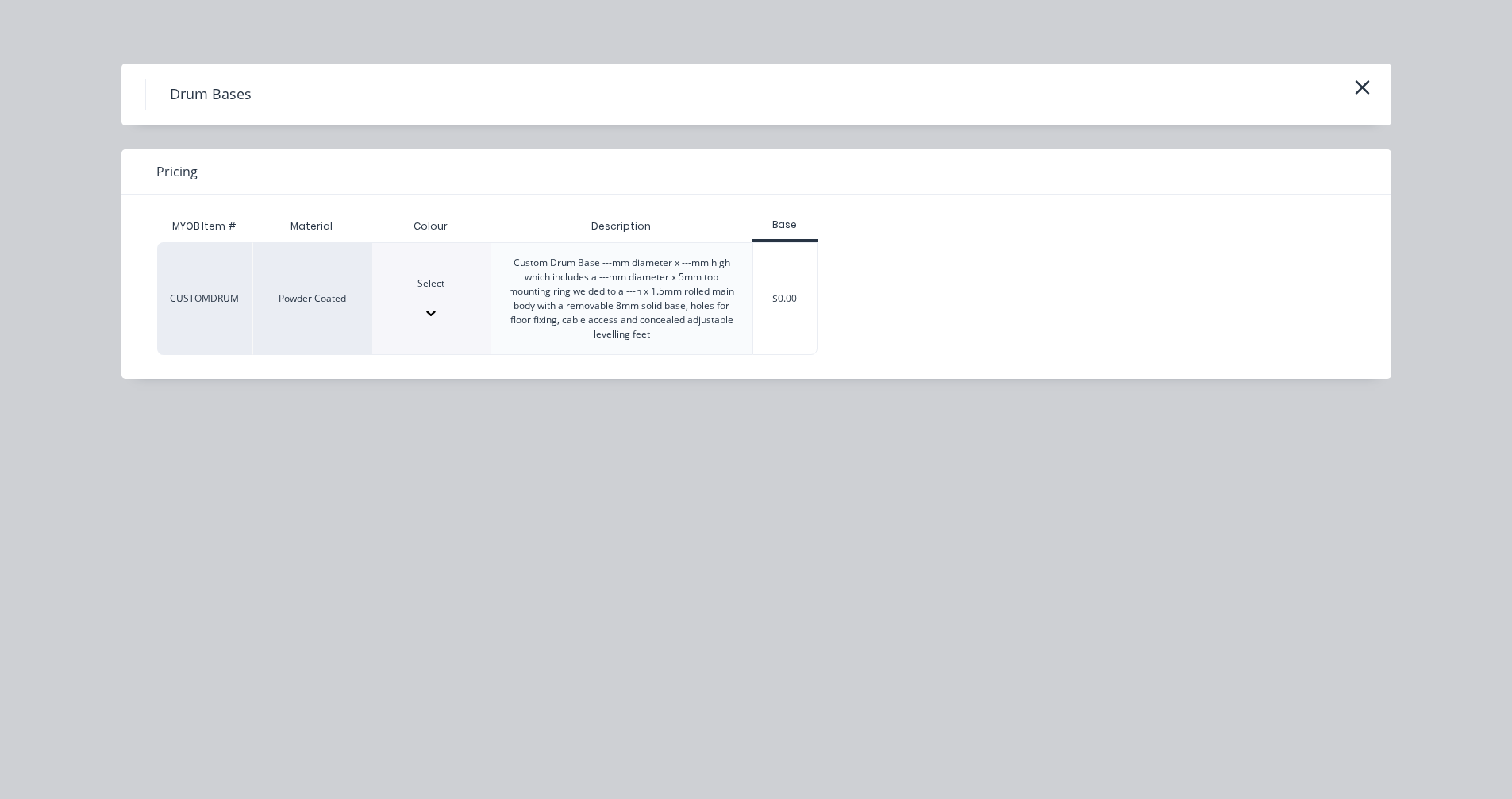
click at [429, 305] on div at bounding box center [431, 298] width 118 height 14
type input "sta"
drag, startPoint x: 440, startPoint y: 343, endPoint x: 519, endPoint y: 335, distance: 79.4
click at [810, 292] on div "$0.00" at bounding box center [784, 299] width 64 height 112
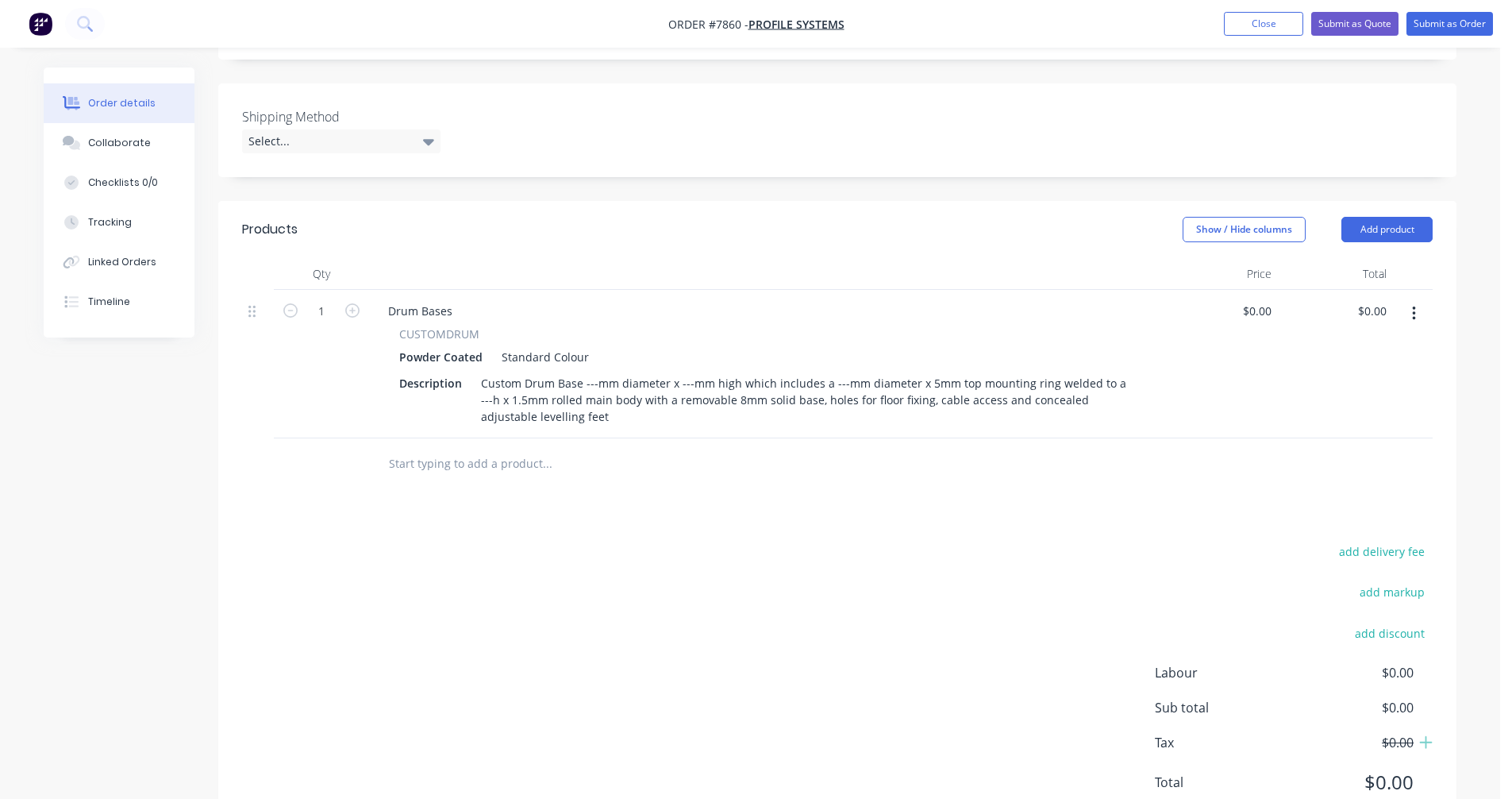
scroll to position [397, 0]
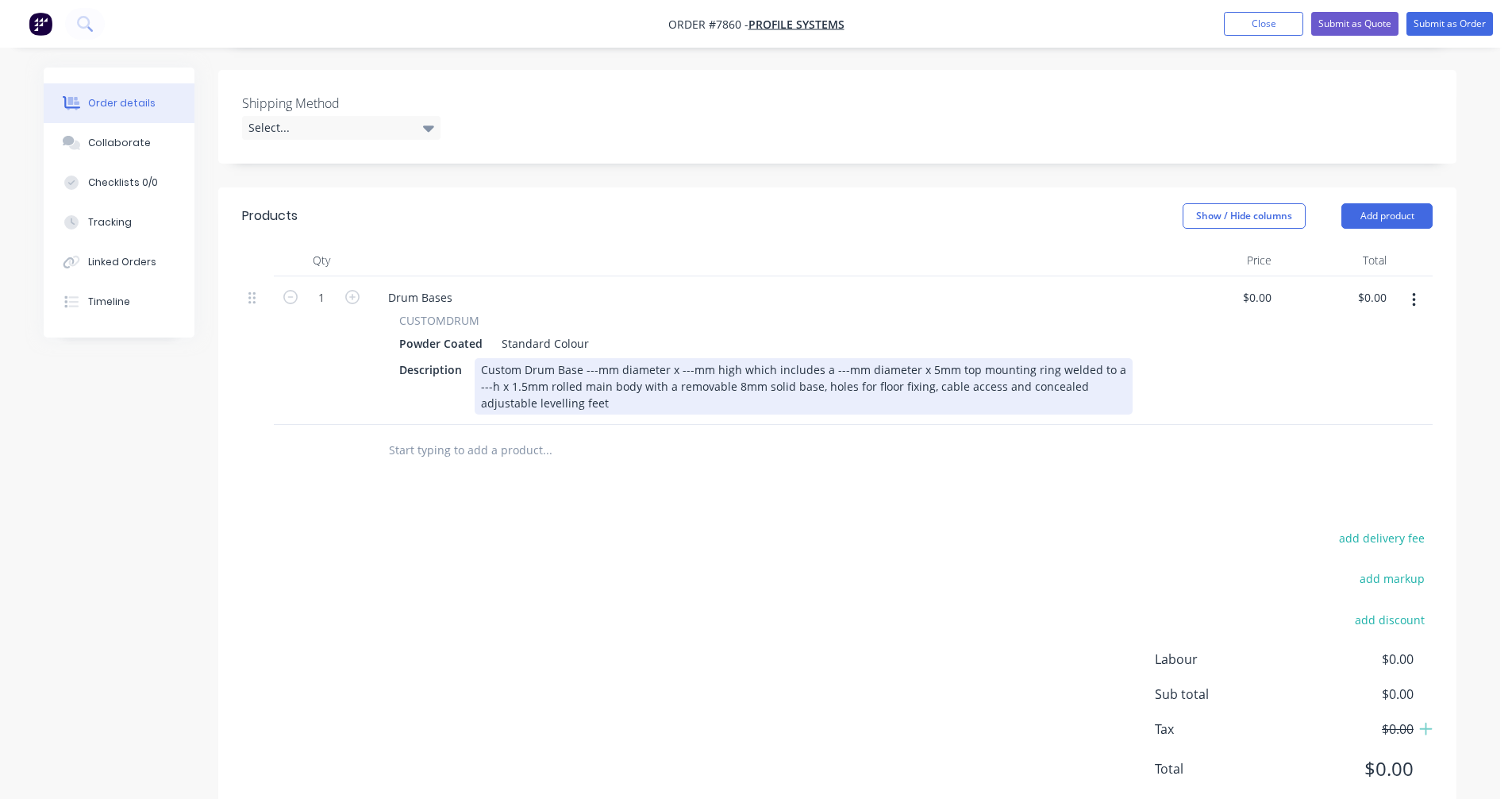
drag, startPoint x: 594, startPoint y: 347, endPoint x: 621, endPoint y: 341, distance: 27.7
click at [595, 358] on div "Custom Drum Base ---mm diameter x ---mm high which includes a ---mm diameter x …" at bounding box center [803, 386] width 658 height 57
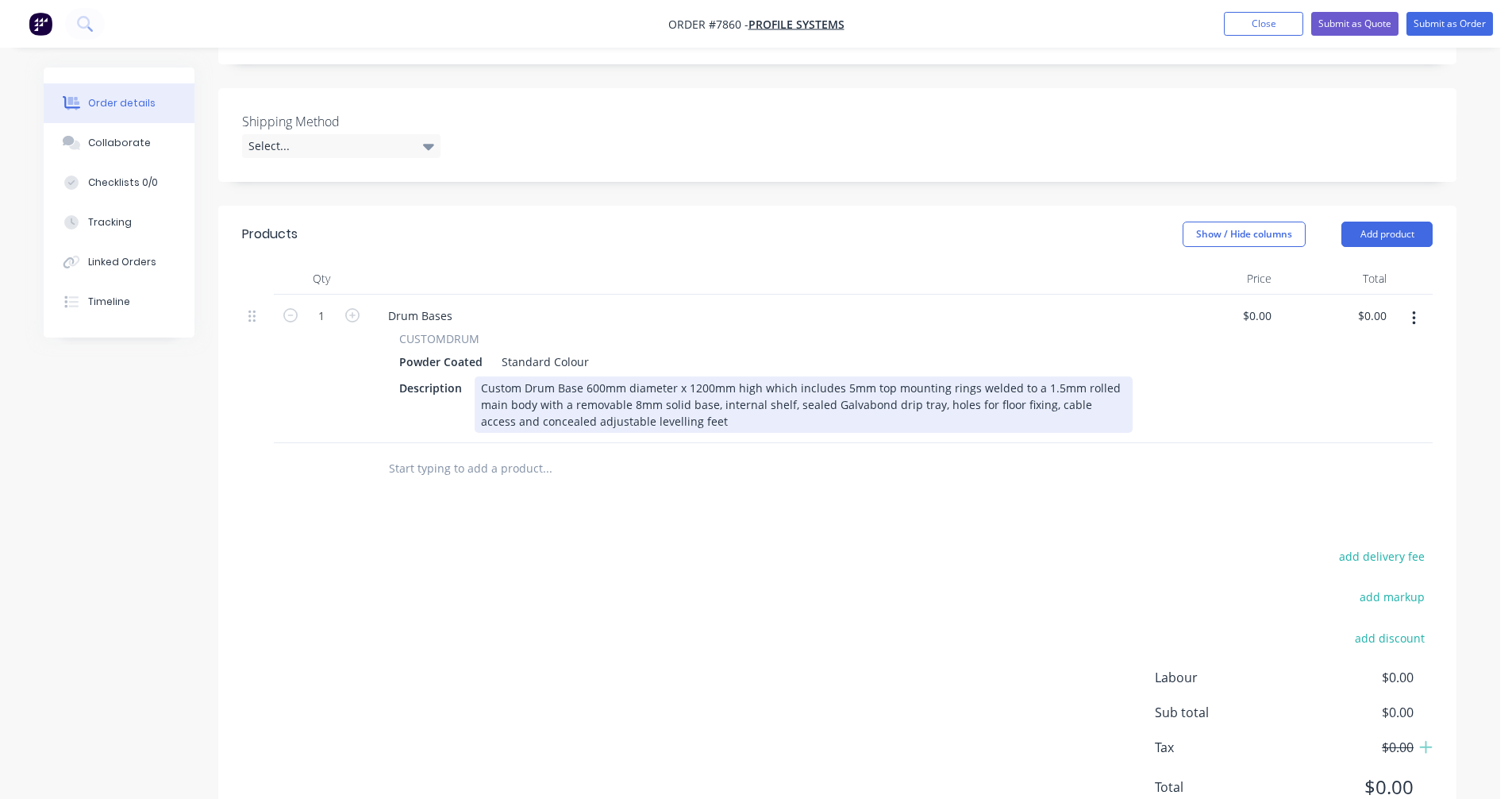
scroll to position [343, 0]
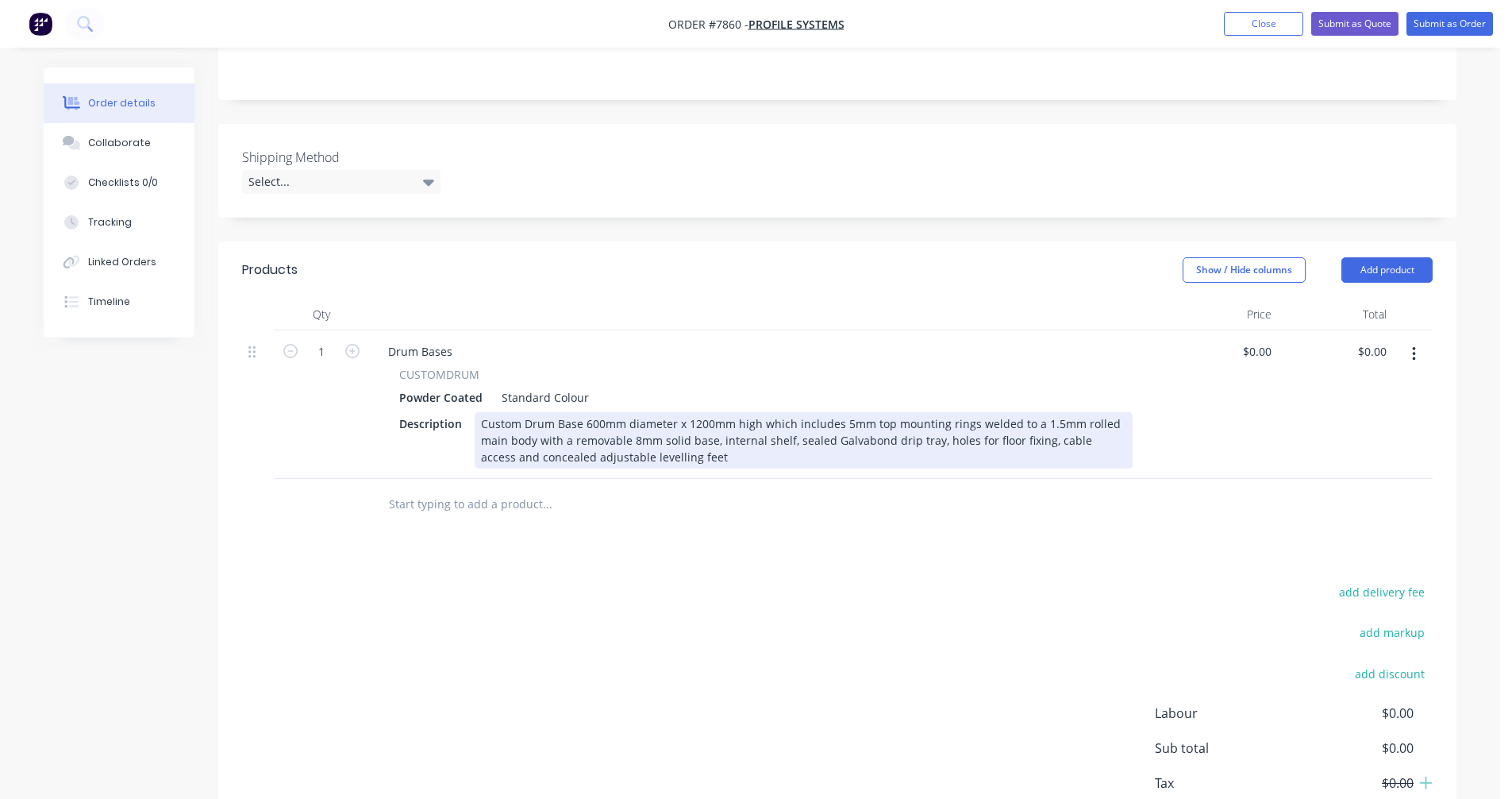
click at [970, 412] on div "Custom Drum Base 600mm diameter x 1200mm high which includes 5mm top mounting r…" at bounding box center [803, 440] width 658 height 57
click at [839, 412] on div "Custom Drum Base 600mm diameter x 1200mm high which includes 5mm top mounting r…" at bounding box center [803, 440] width 658 height 57
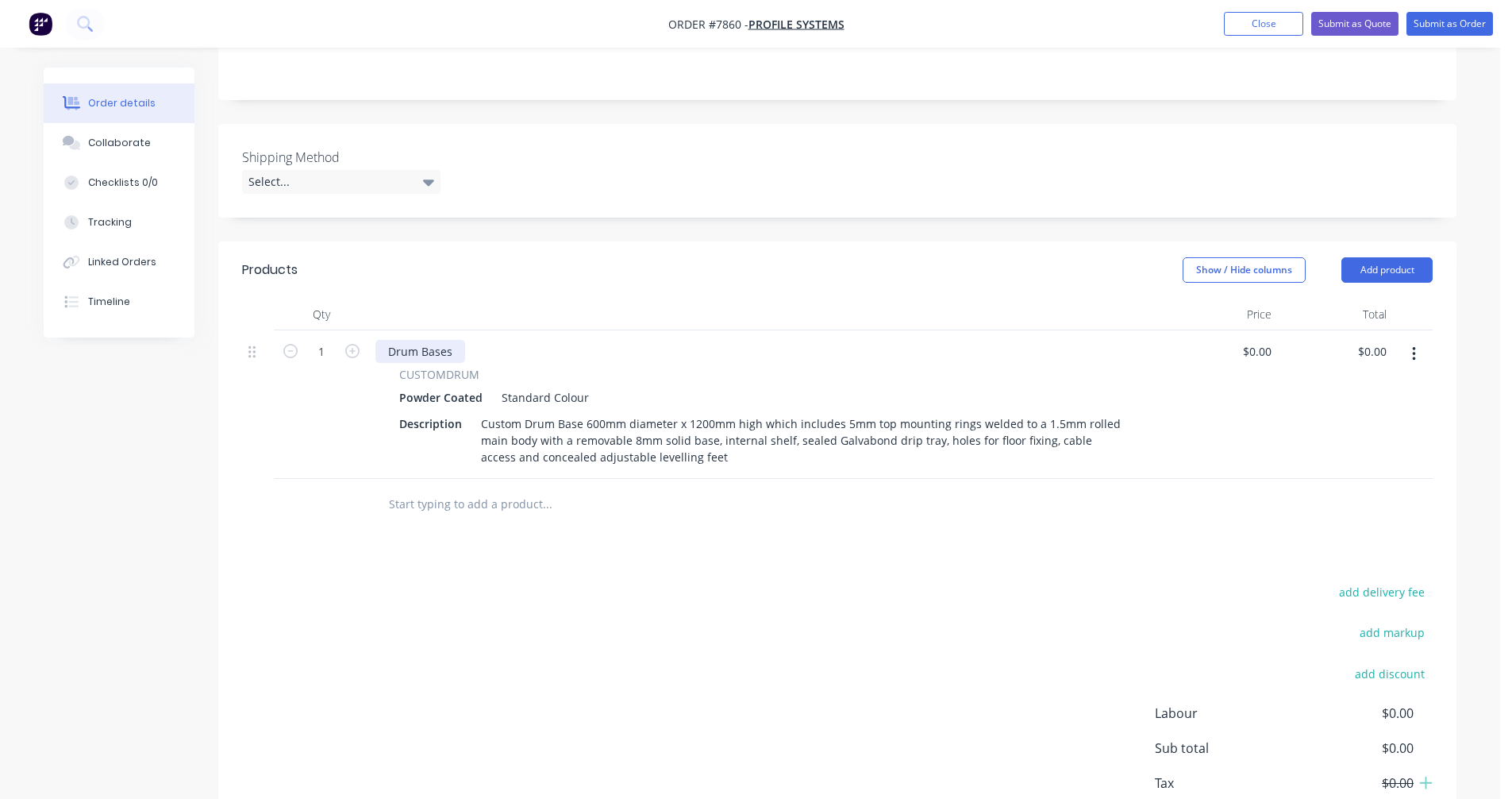
click at [453, 340] on div "Drum Bases" at bounding box center [420, 352] width 90 height 23
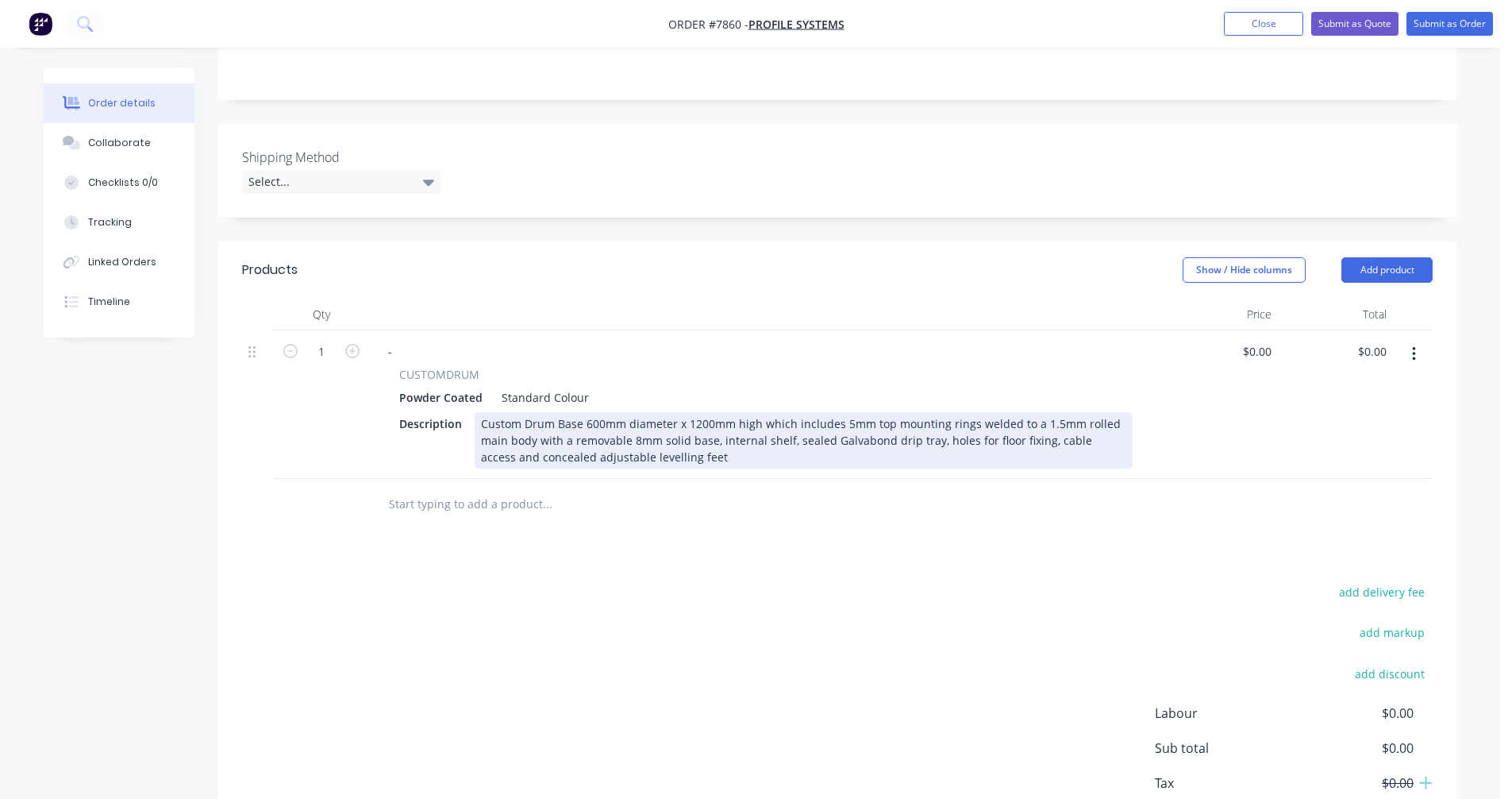
click at [773, 418] on div "Custom Drum Base 600mm diameter x 1200mm high which includes 5mm top mounting r…" at bounding box center [803, 440] width 658 height 57
click at [717, 417] on div "Custom Drum Base 600mm diameter x 1200mm high which includes 5mm top mounting r…" at bounding box center [803, 440] width 658 height 57
click at [890, 440] on div "Custom Drum Base 600mm diameter x 1200mm high which includes 5mm top mounting r…" at bounding box center [803, 440] width 658 height 57
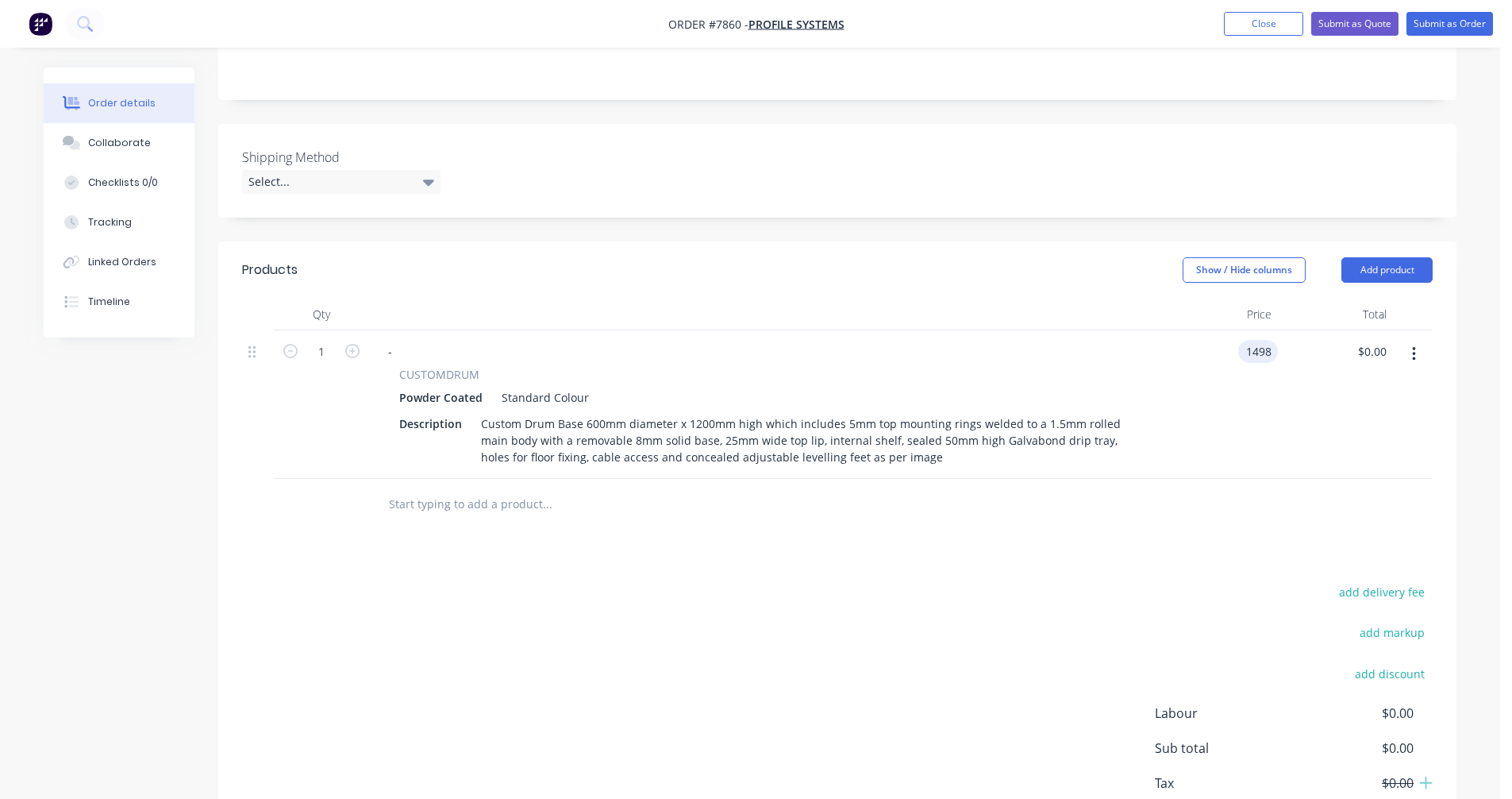
type input "$1,498.00"
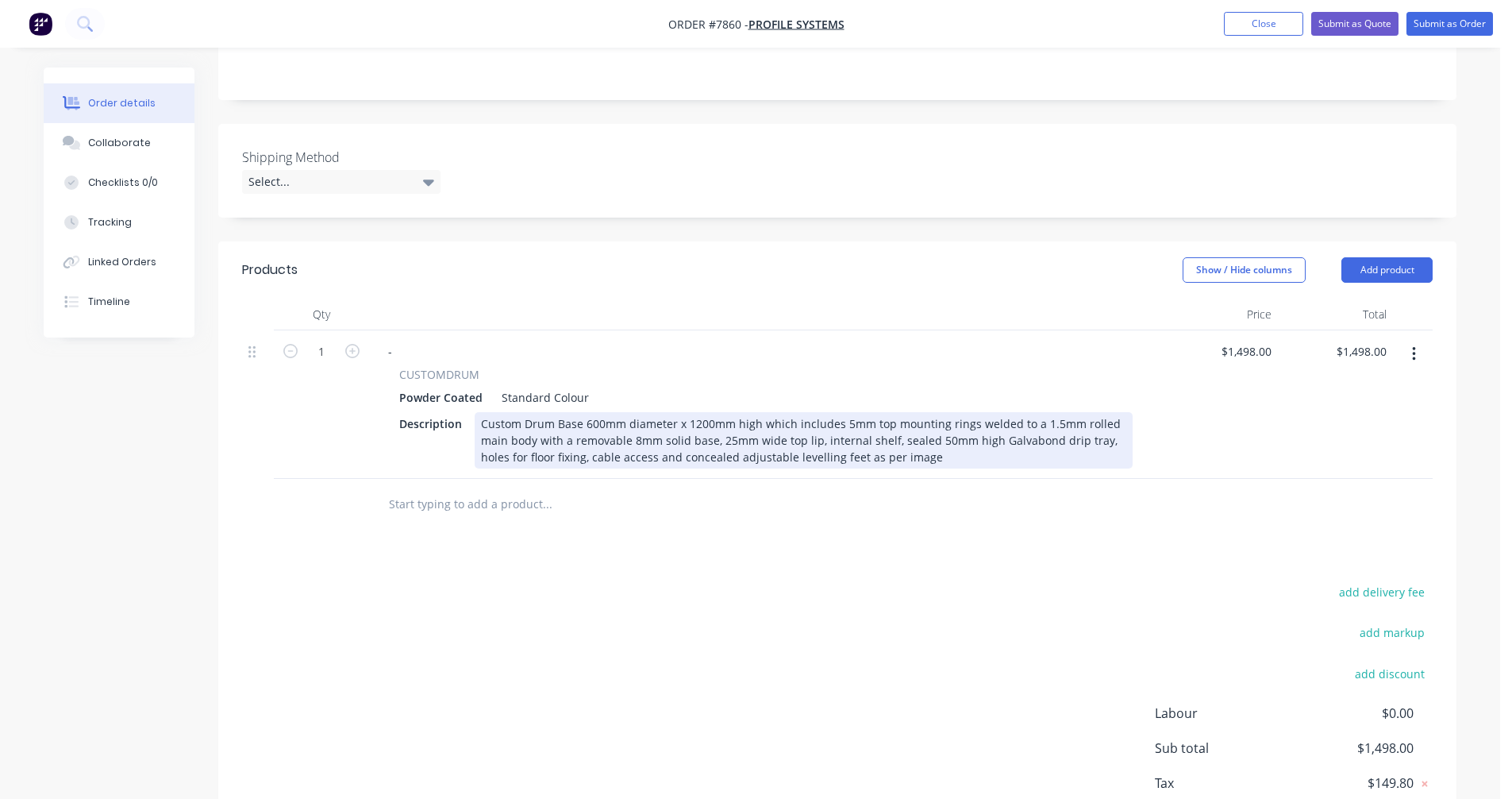
click at [519, 412] on div "Custom Drum Base 600mm diameter x 1200mm high which includes 5mm top mounting r…" at bounding box center [803, 440] width 658 height 57
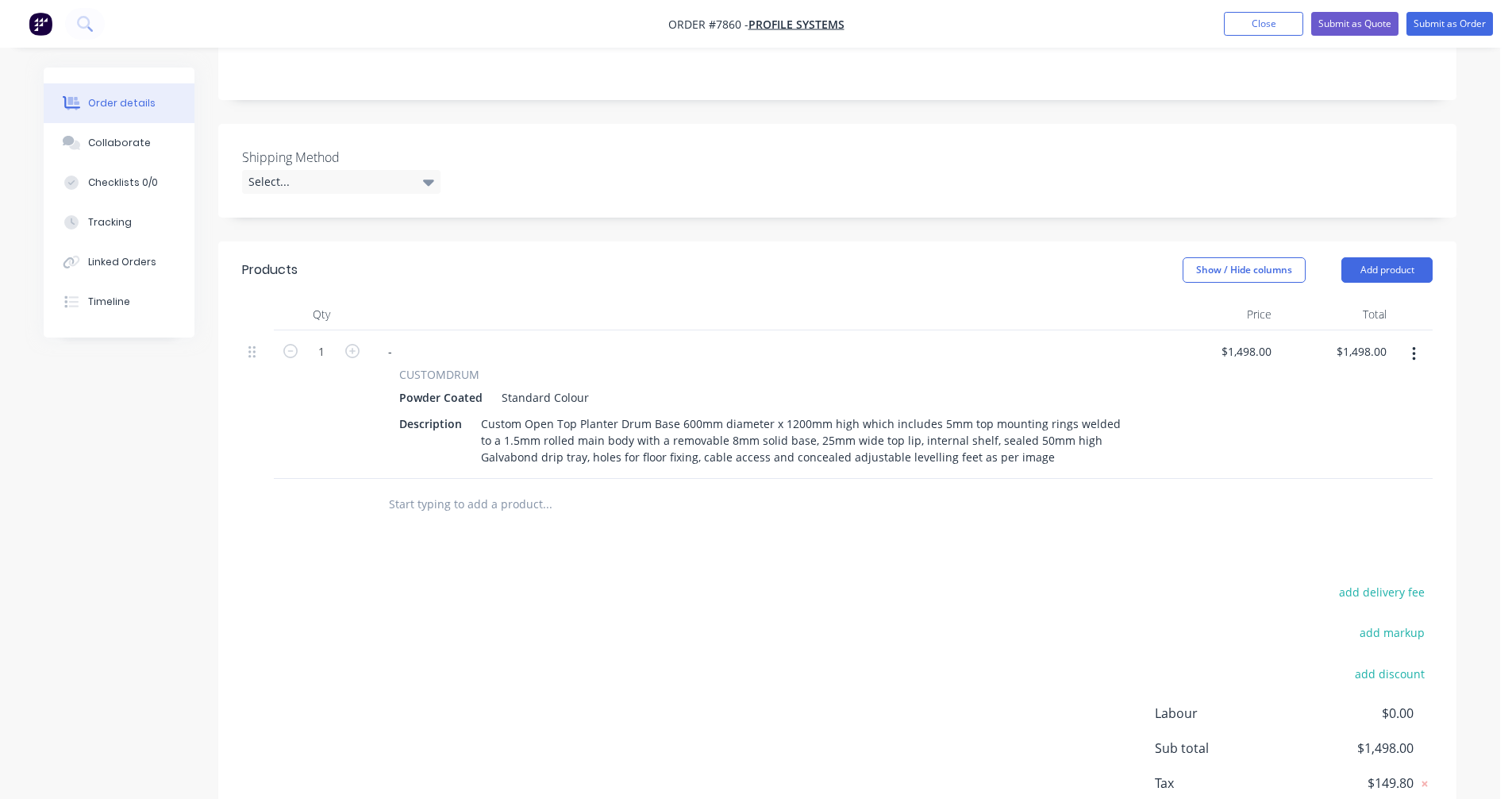
click at [476, 489] on input "text" at bounding box center [546, 504] width 318 height 31
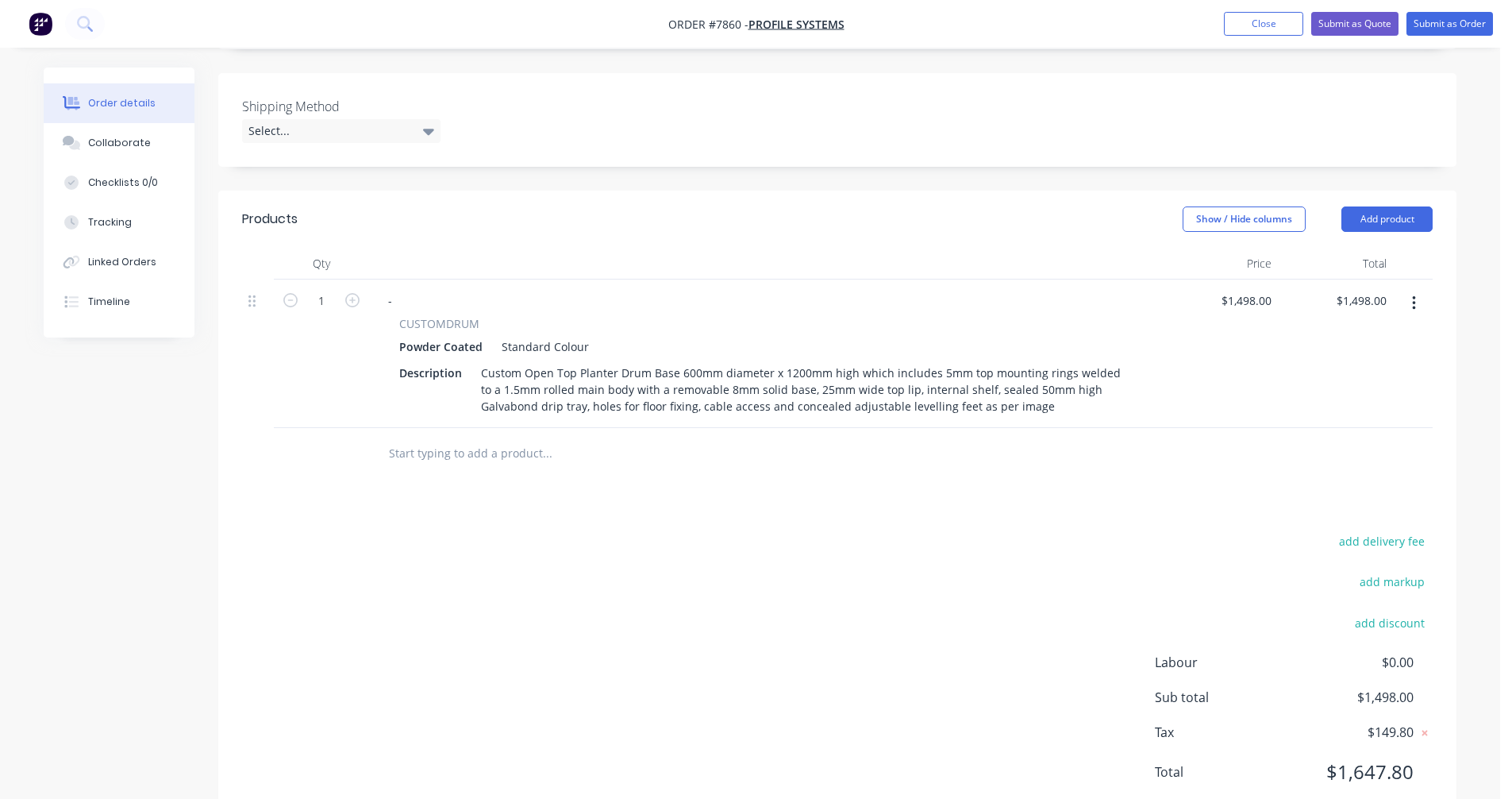
scroll to position [422, 0]
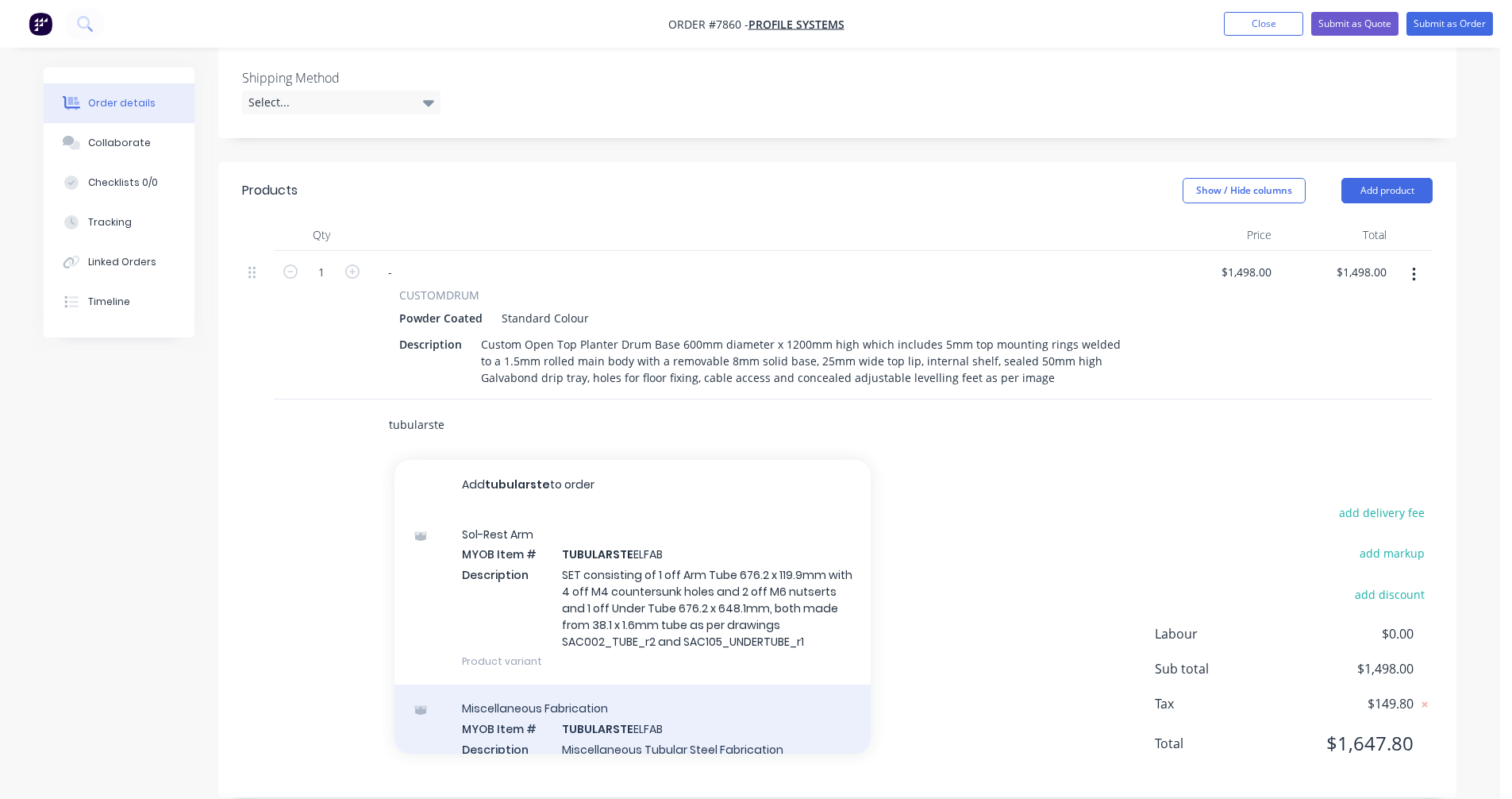
type input "tubularste"
click at [623, 727] on div "Miscellaneous Fabrication MYOB Item # TUBULARSTE ELFAB Description Miscellaneou…" at bounding box center [631, 738] width 476 height 107
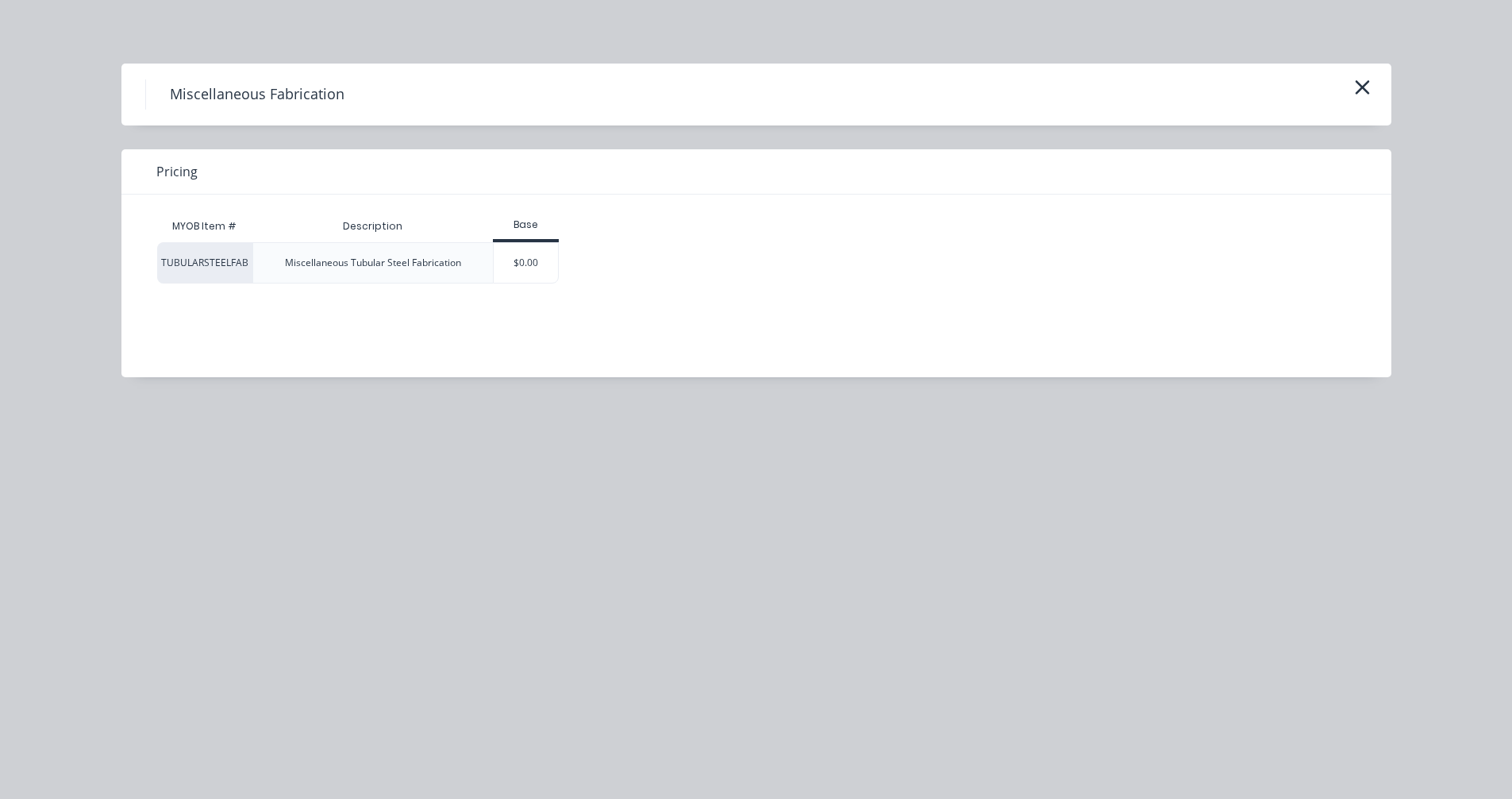
click at [523, 283] on div "$0.00" at bounding box center [525, 263] width 66 height 41
click at [523, 277] on div "$0.00" at bounding box center [525, 263] width 64 height 40
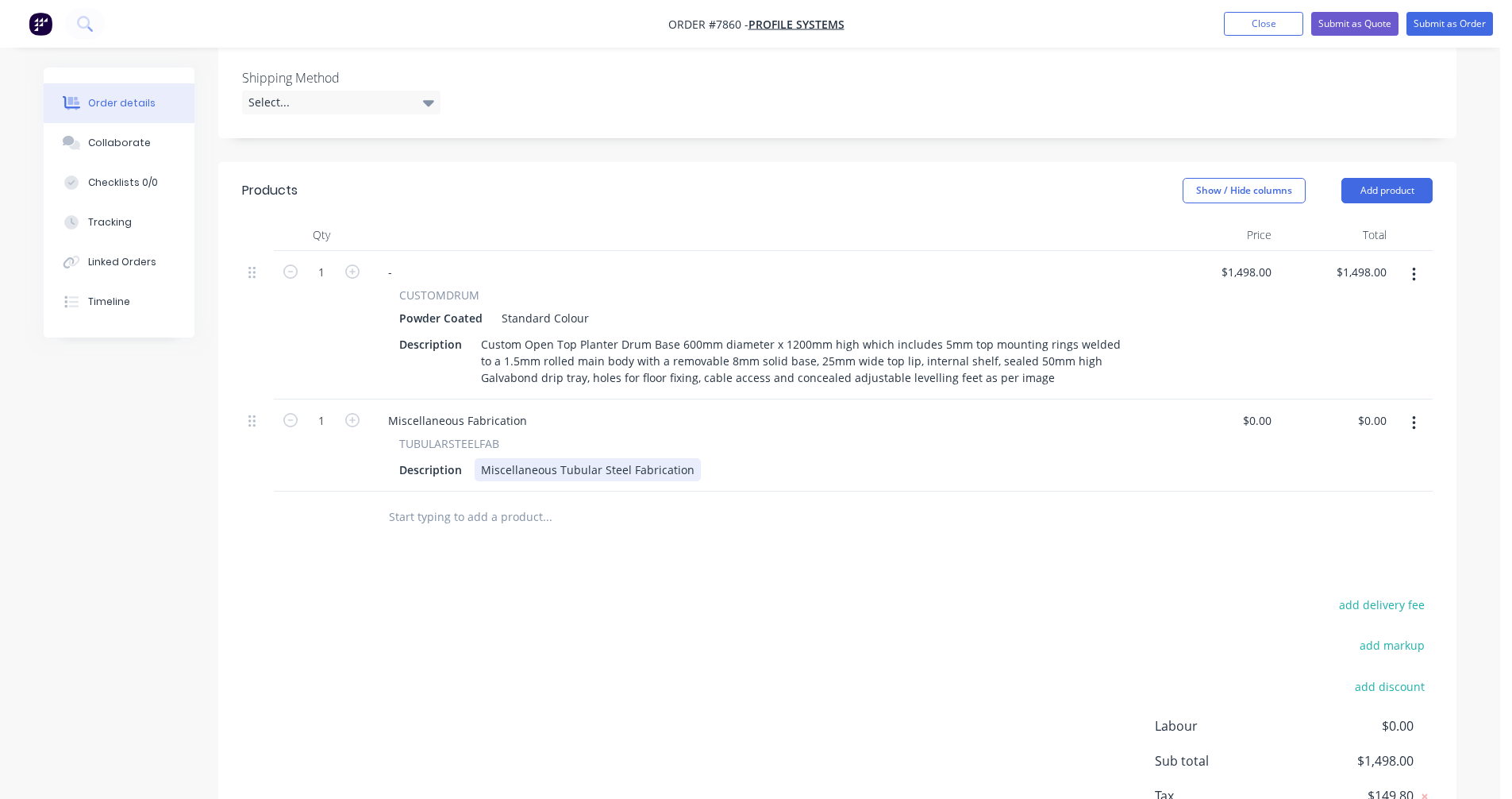
click at [684, 458] on div "Miscellaneous Tubular Steel Fabrication" at bounding box center [587, 470] width 226 height 23
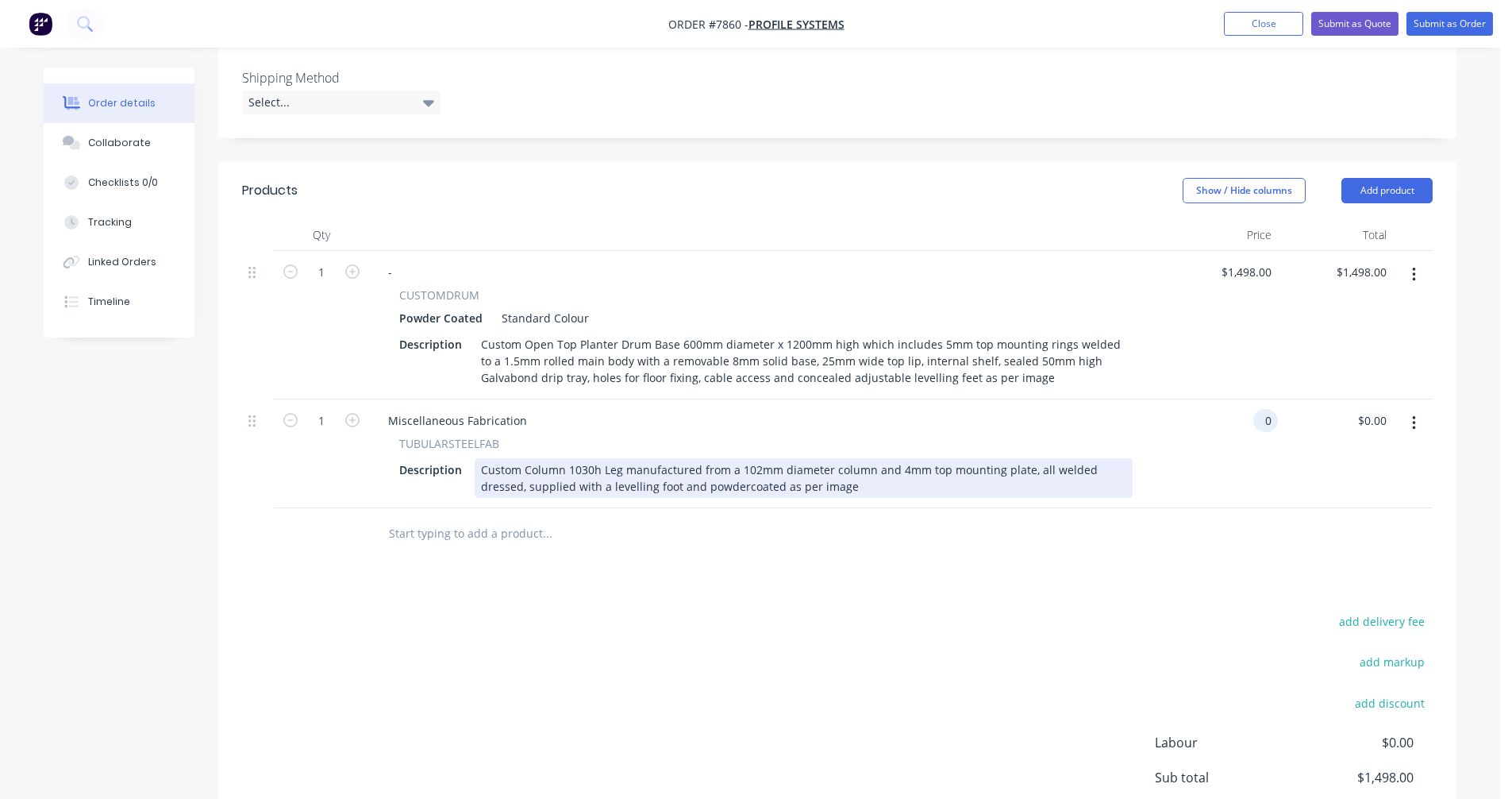
type input "$0.00"
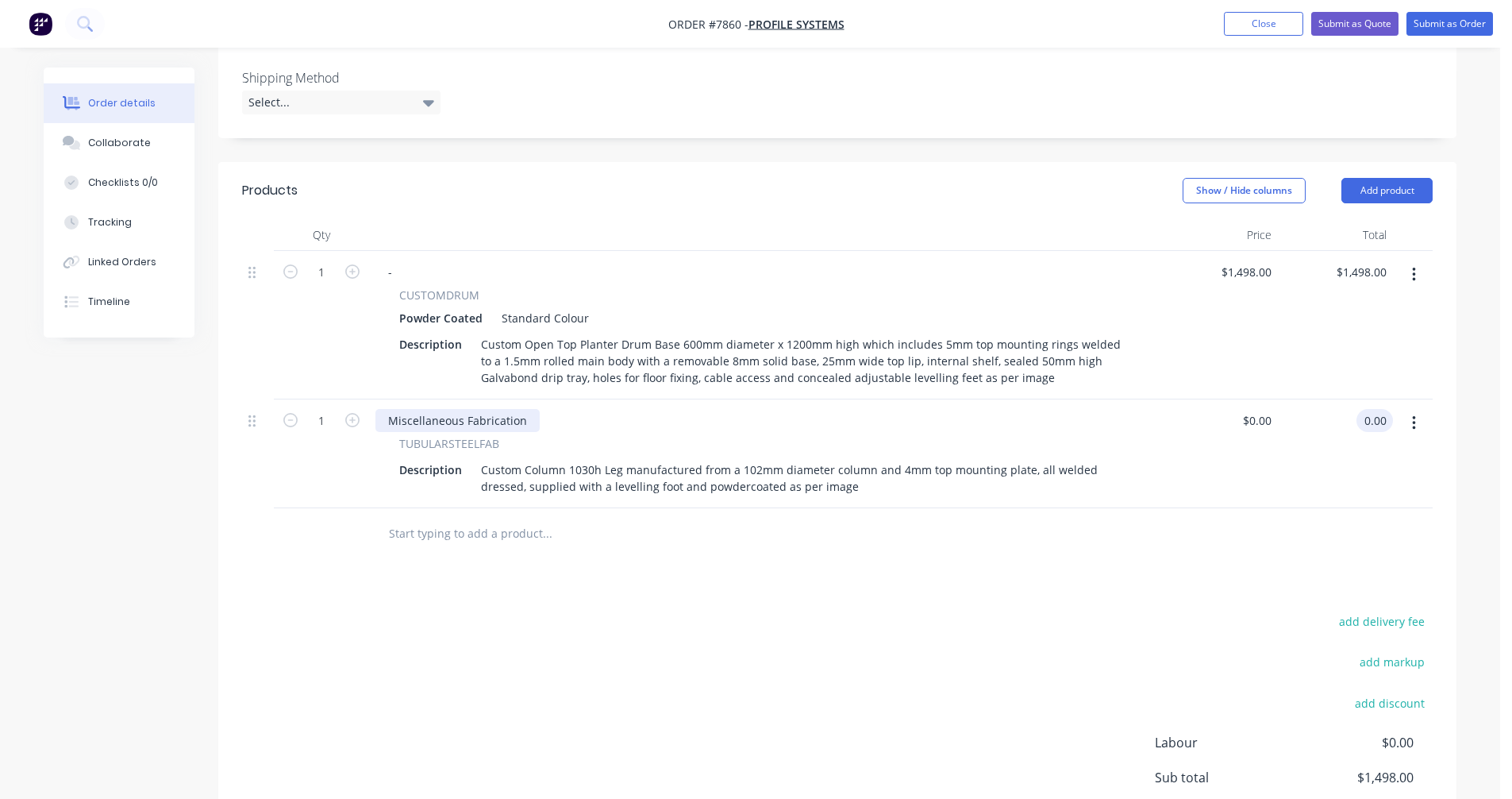
type input "$0.00"
click at [521, 408] on div "Miscellaneous Fabrication" at bounding box center [457, 420] width 165 height 23
click at [523, 408] on div "Miscellaneous Fabrication" at bounding box center [457, 420] width 165 height 23
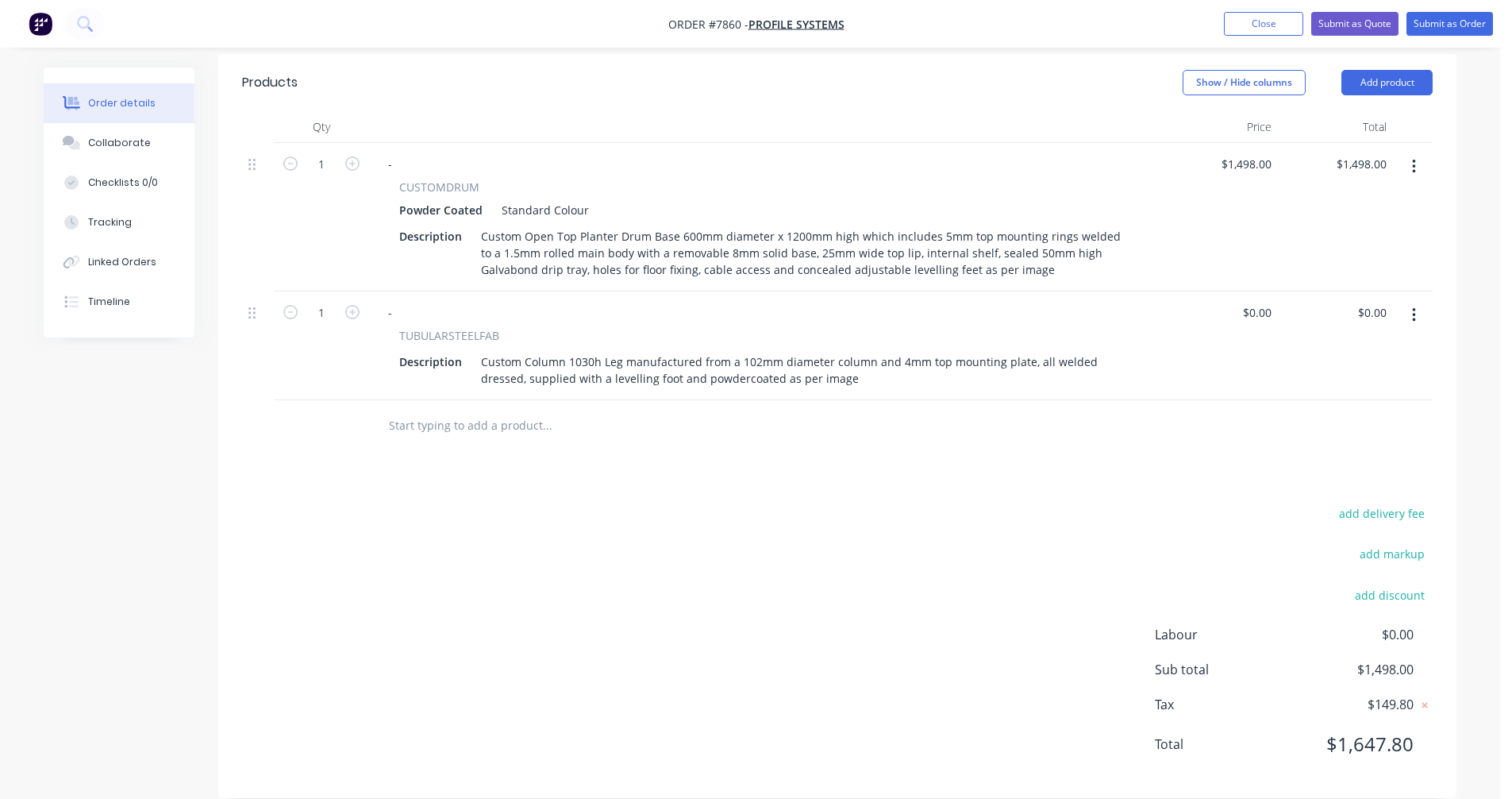
scroll to position [531, 0]
click at [1412, 307] on icon "button" at bounding box center [1414, 314] width 4 height 14
click at [1323, 376] on div "Duplicate" at bounding box center [1357, 388] width 122 height 23
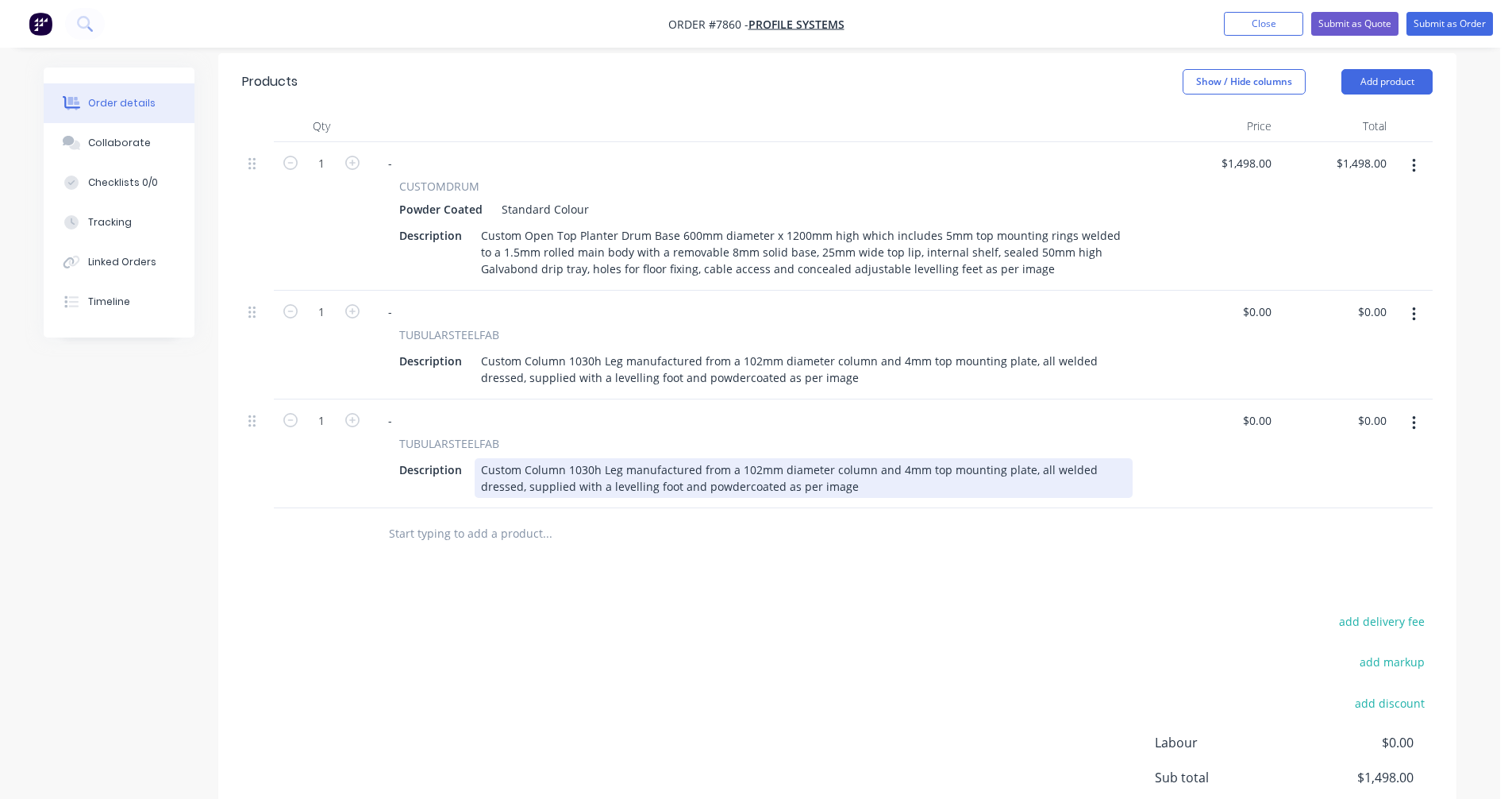
click at [581, 458] on div "Custom Column 1030h Leg manufactured from a 102mm diameter column and 4mm top m…" at bounding box center [803, 478] width 658 height 40
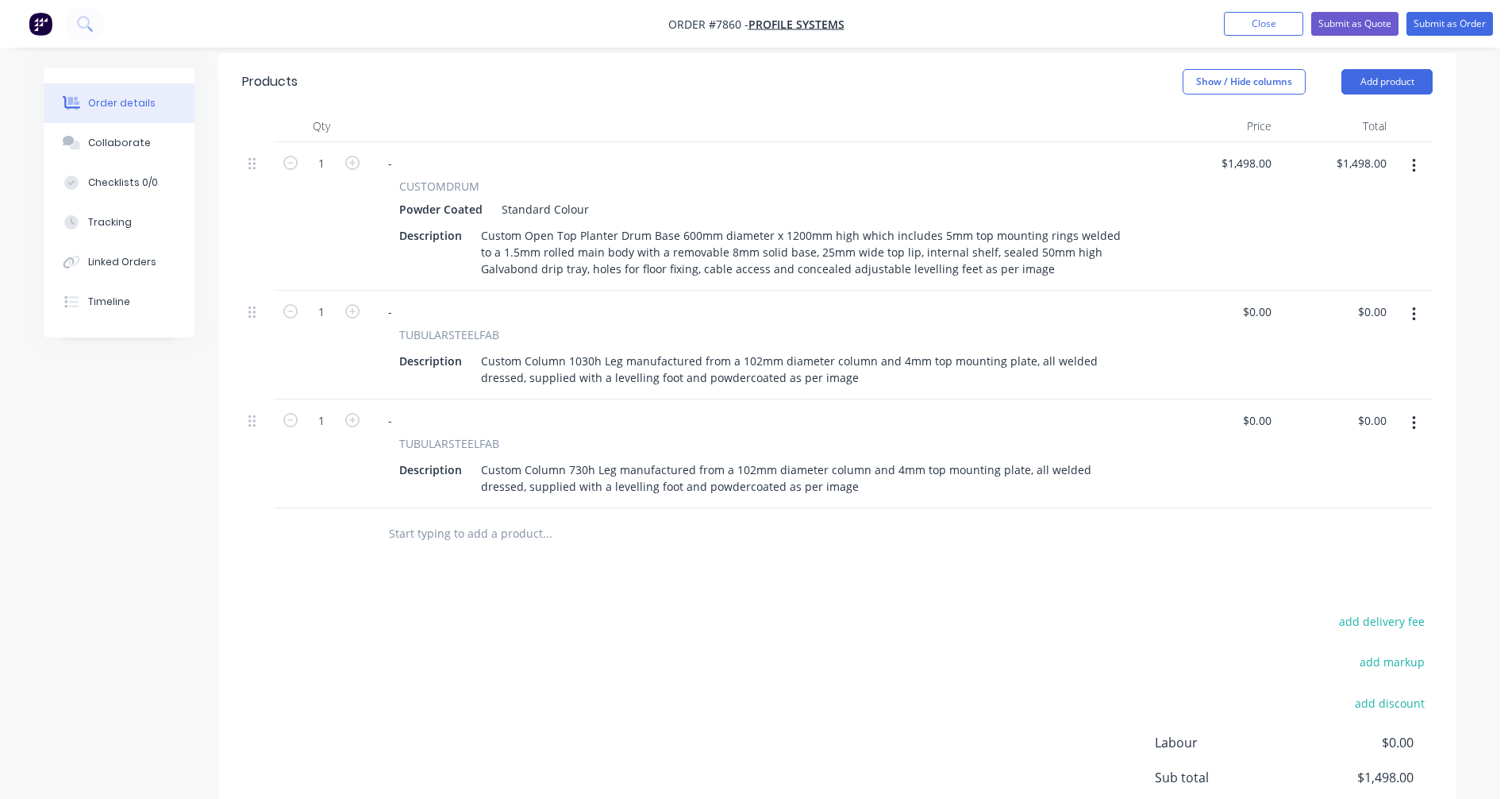
click at [475, 517] on input "text" at bounding box center [546, 533] width 318 height 31
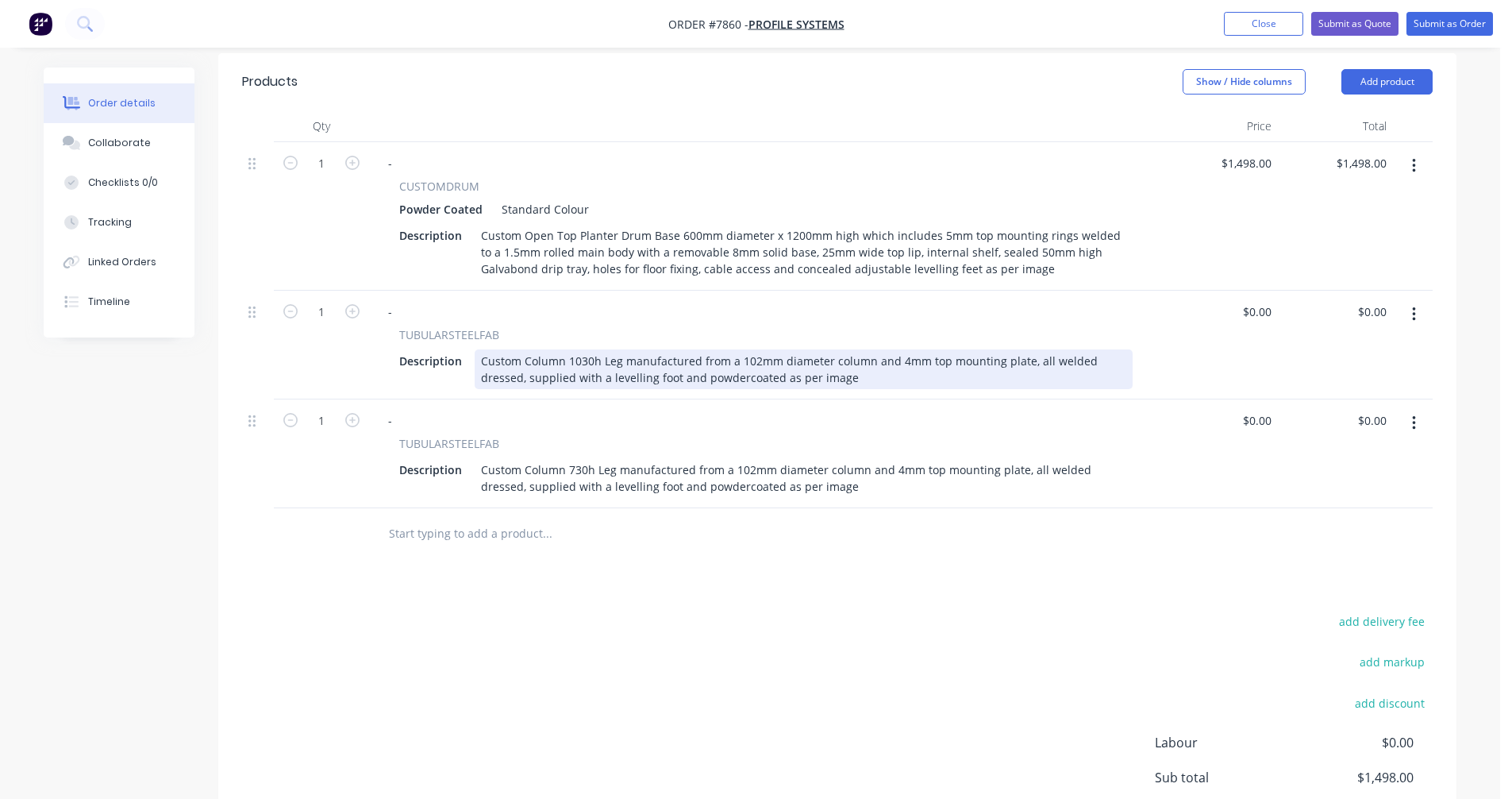
click at [525, 349] on div "Custom Column 1030h Leg manufactured from a 102mm diameter column and 4mm top m…" at bounding box center [803, 369] width 658 height 40
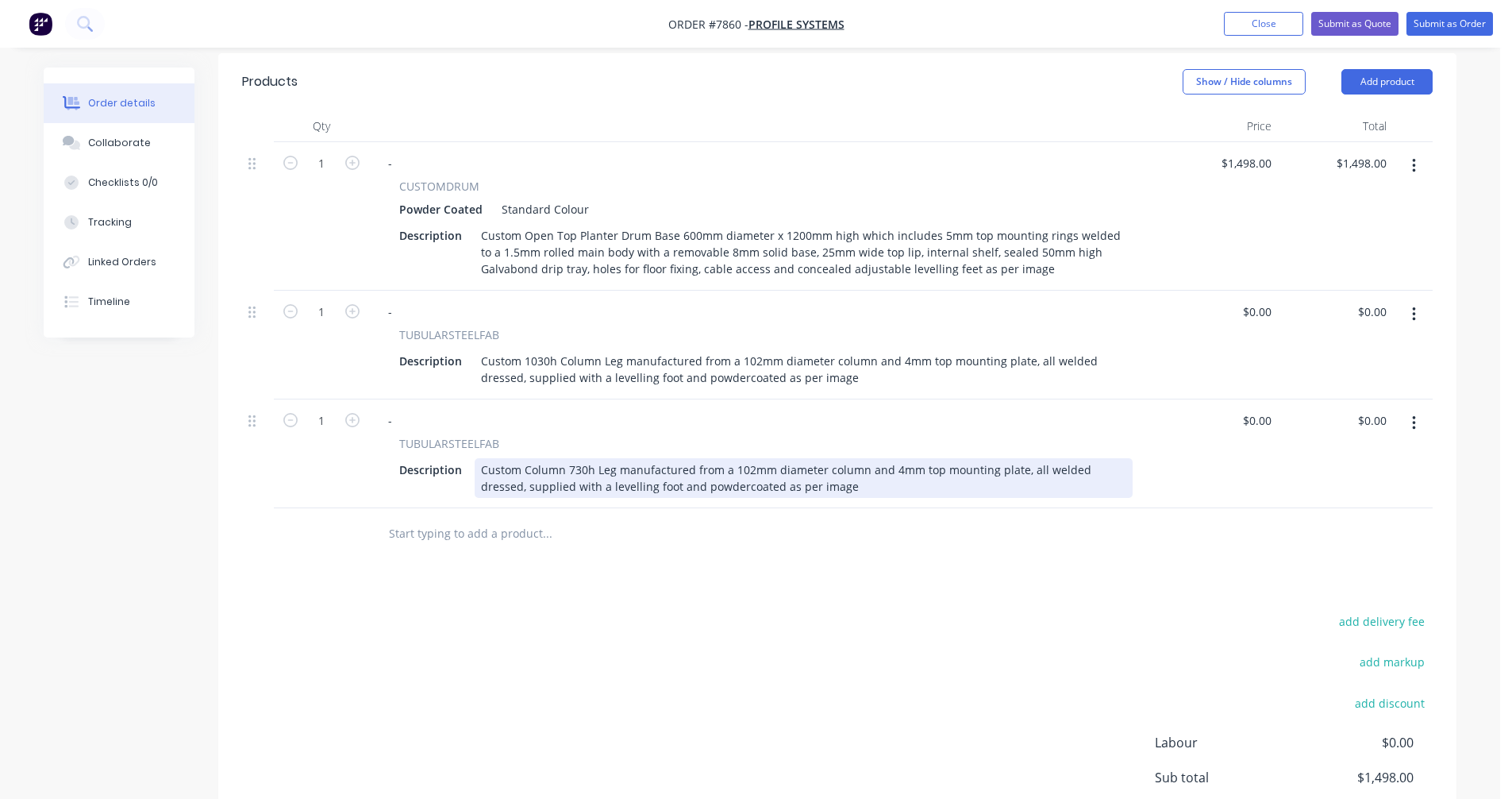
click at [525, 458] on div "Custom Column 730h Leg manufactured from a 102mm diameter column and 4mm top mo…" at bounding box center [803, 478] width 658 height 40
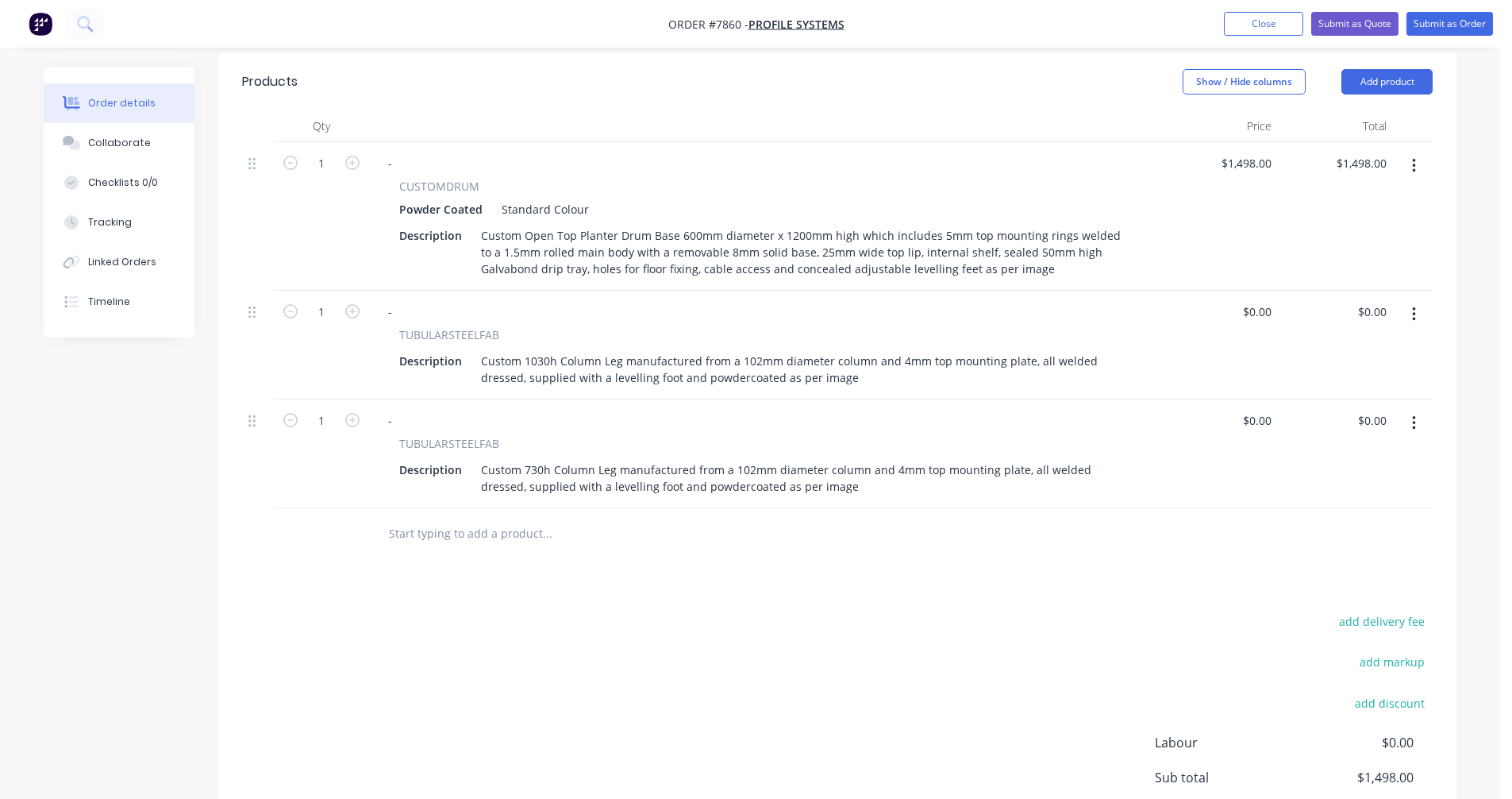
click at [494, 517] on input "text" at bounding box center [546, 533] width 318 height 31
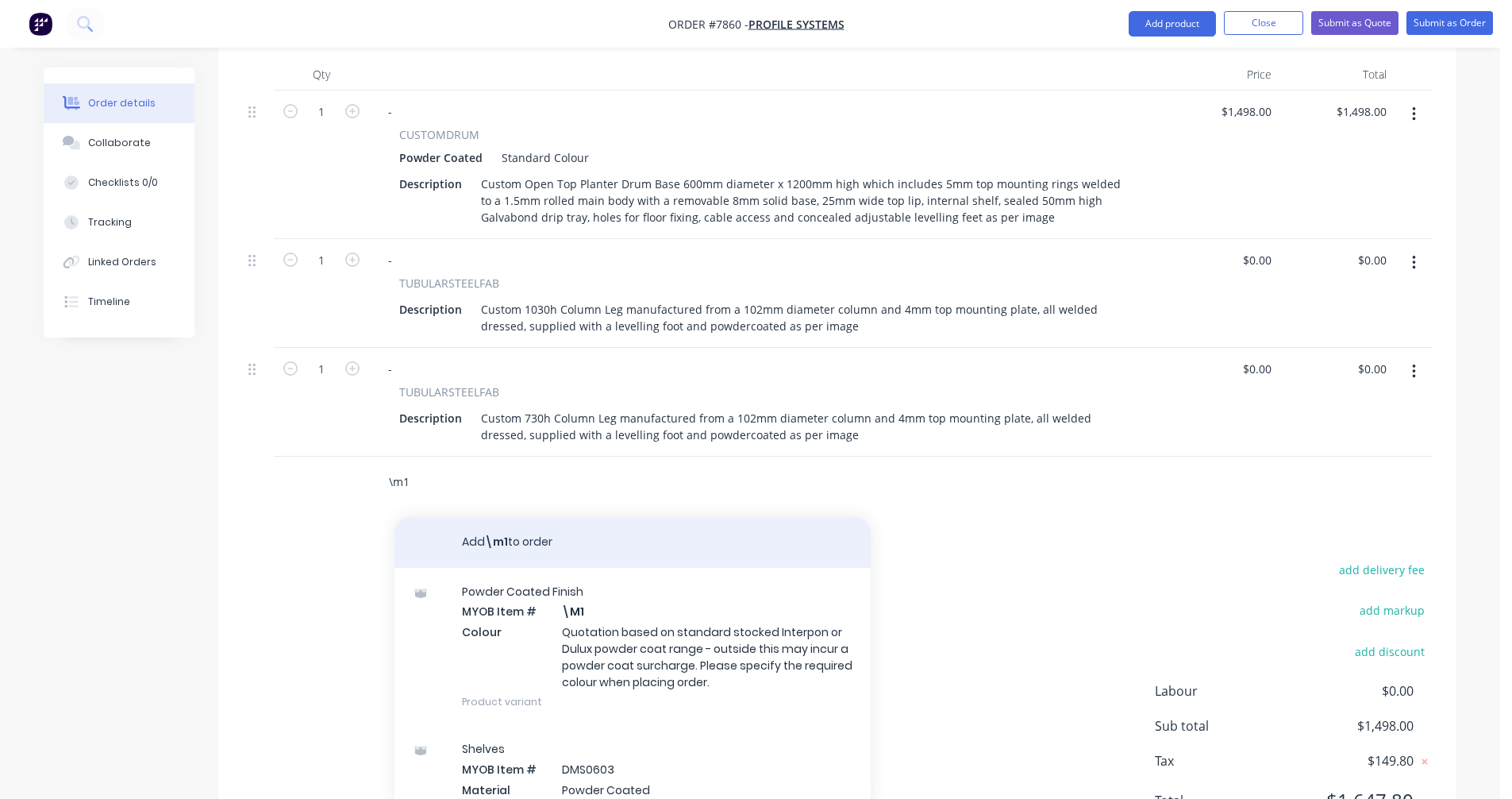
scroll to position [610, 0]
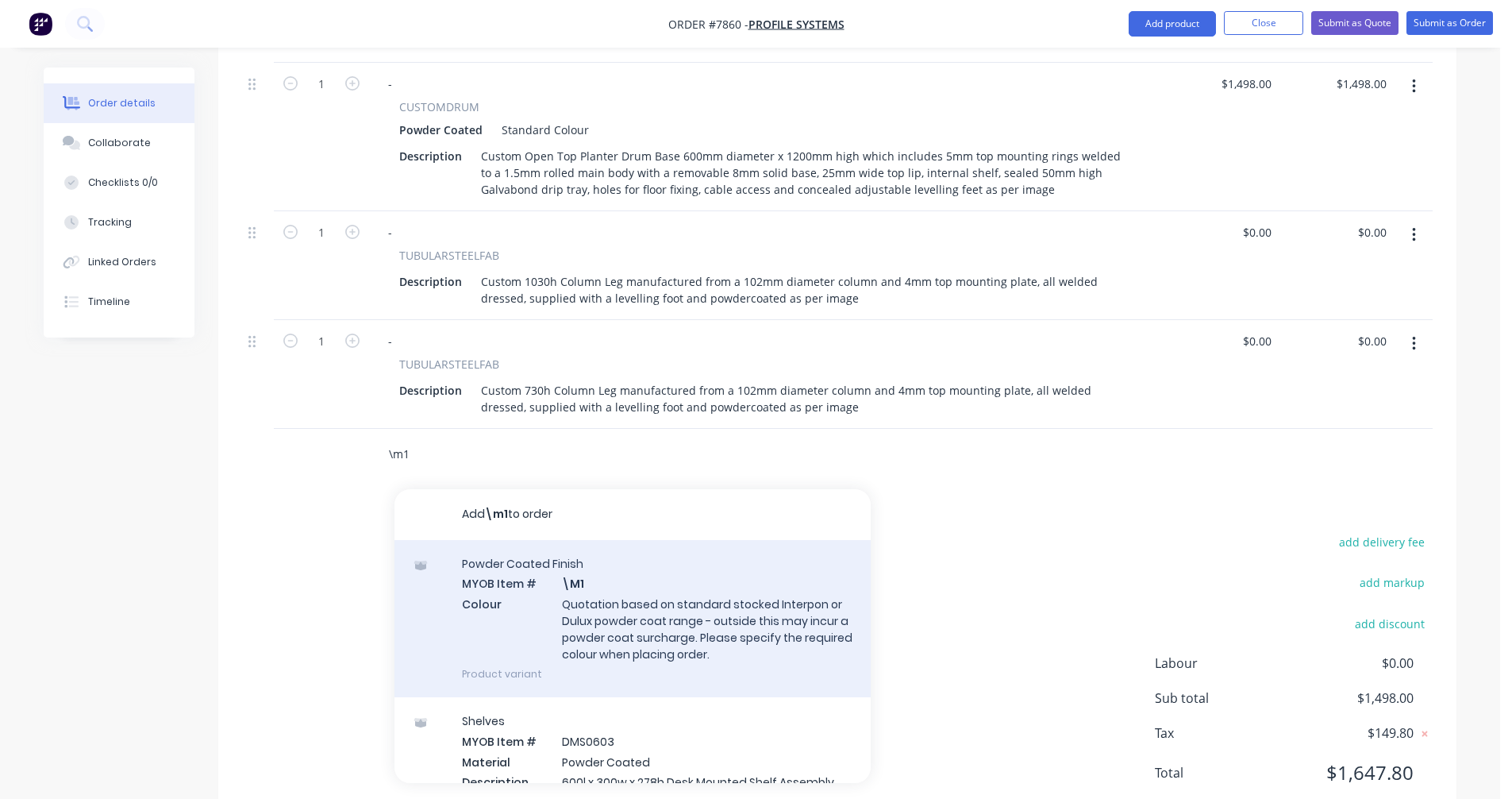
type input "\m1"
click at [633, 596] on div "Powder Coated Finish MYOB Item # \M1 Colour Quotation based on standard stocked…" at bounding box center [631, 618] width 476 height 157
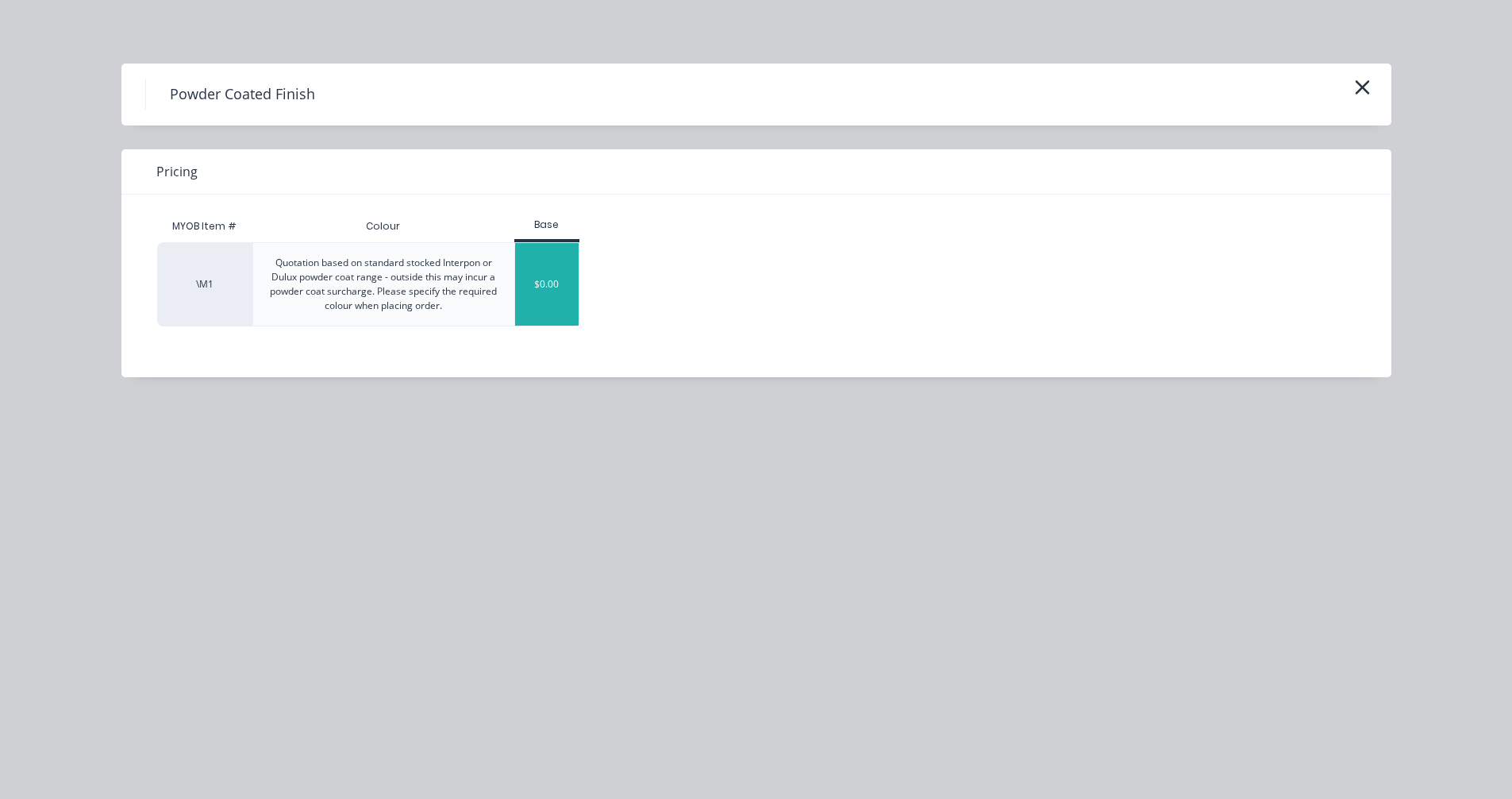
click at [568, 293] on div "$0.00" at bounding box center [547, 284] width 64 height 83
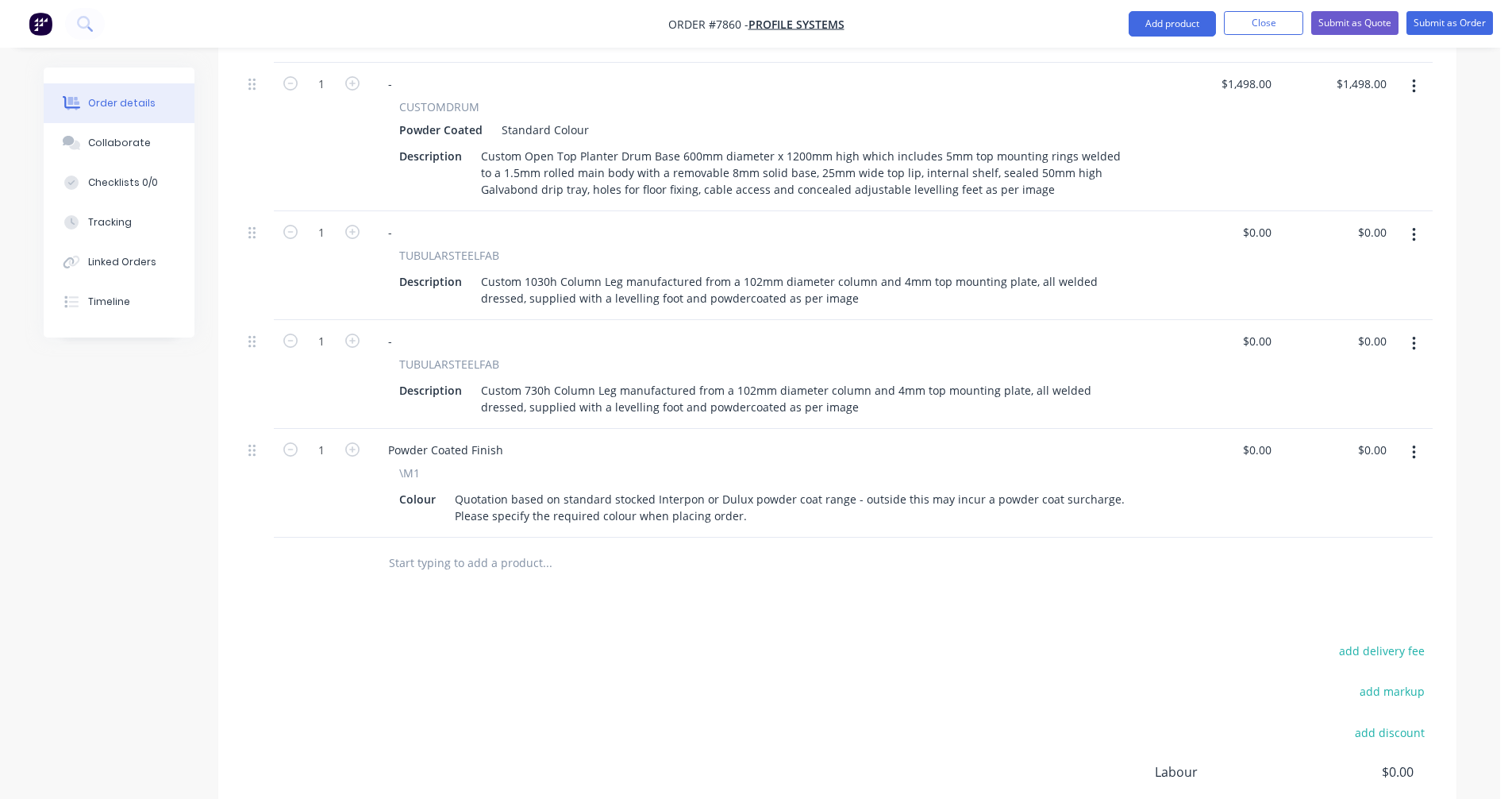
click at [445, 547] on input "text" at bounding box center [546, 562] width 318 height 31
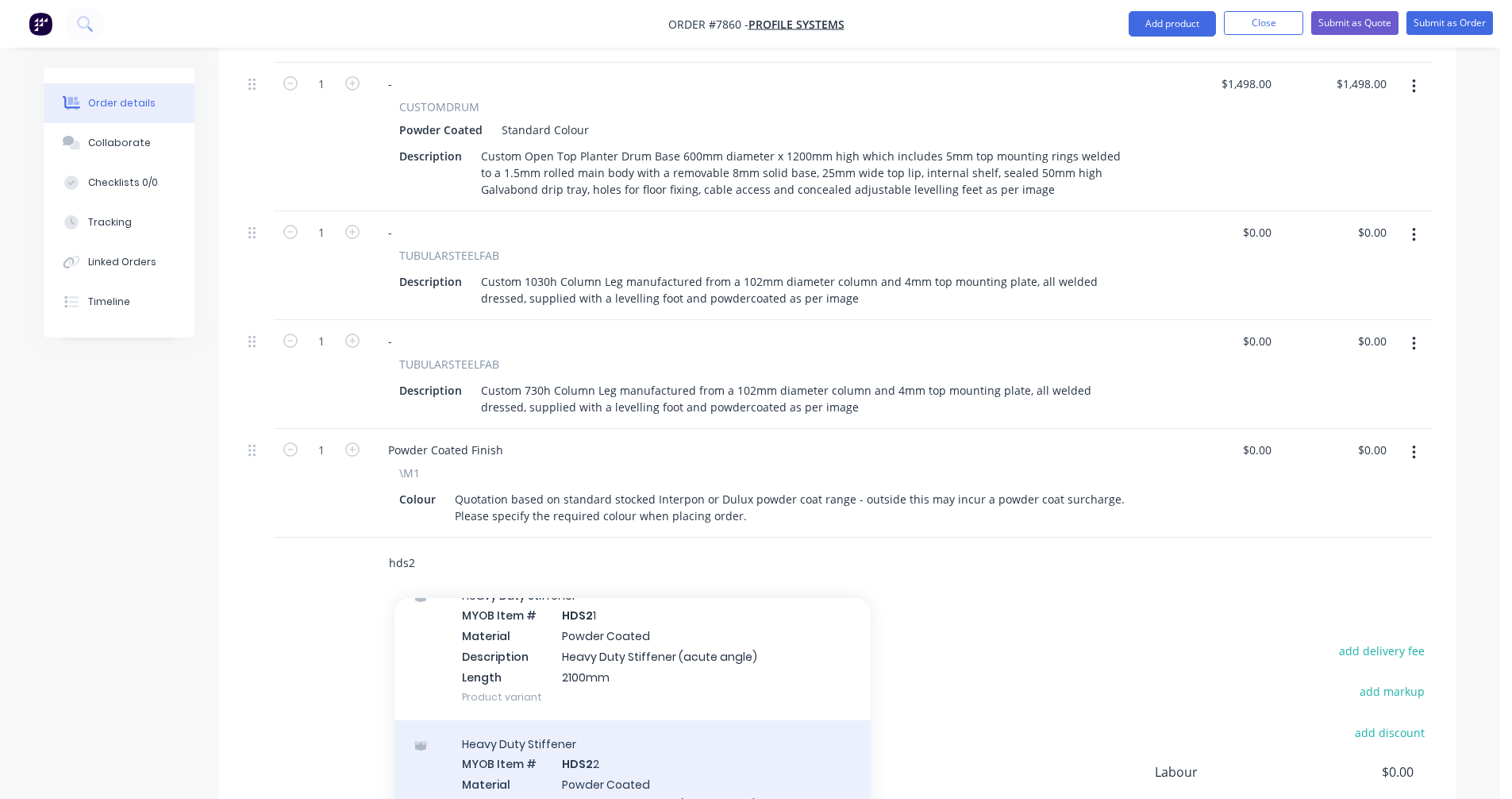
scroll to position [79, 0]
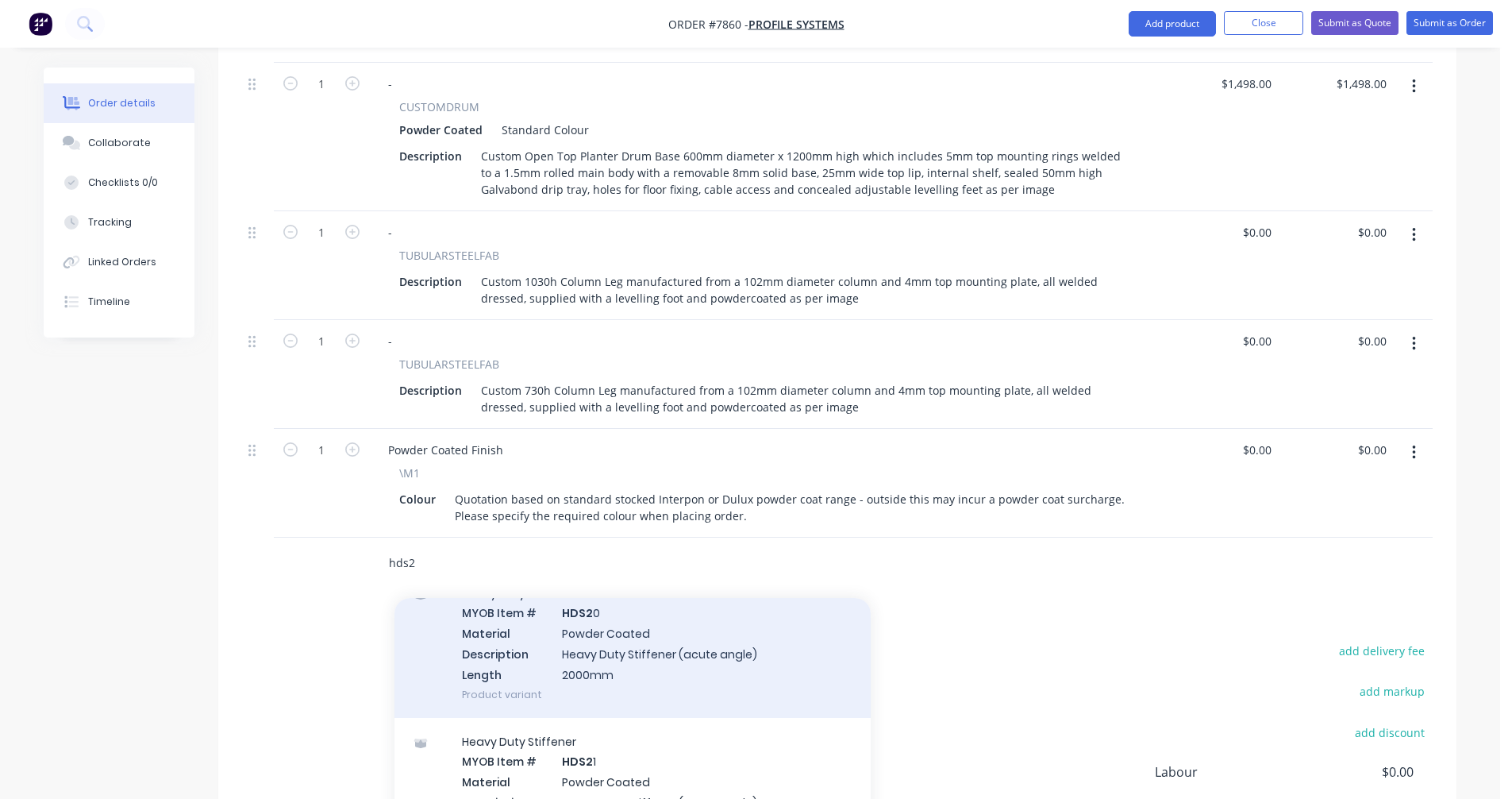
type input "hds2"
click at [645, 629] on div "Heavy Duty Stiffener MYOB Item # HDS2 0 Material Powder Coated Description Heav…" at bounding box center [631, 643] width 476 height 148
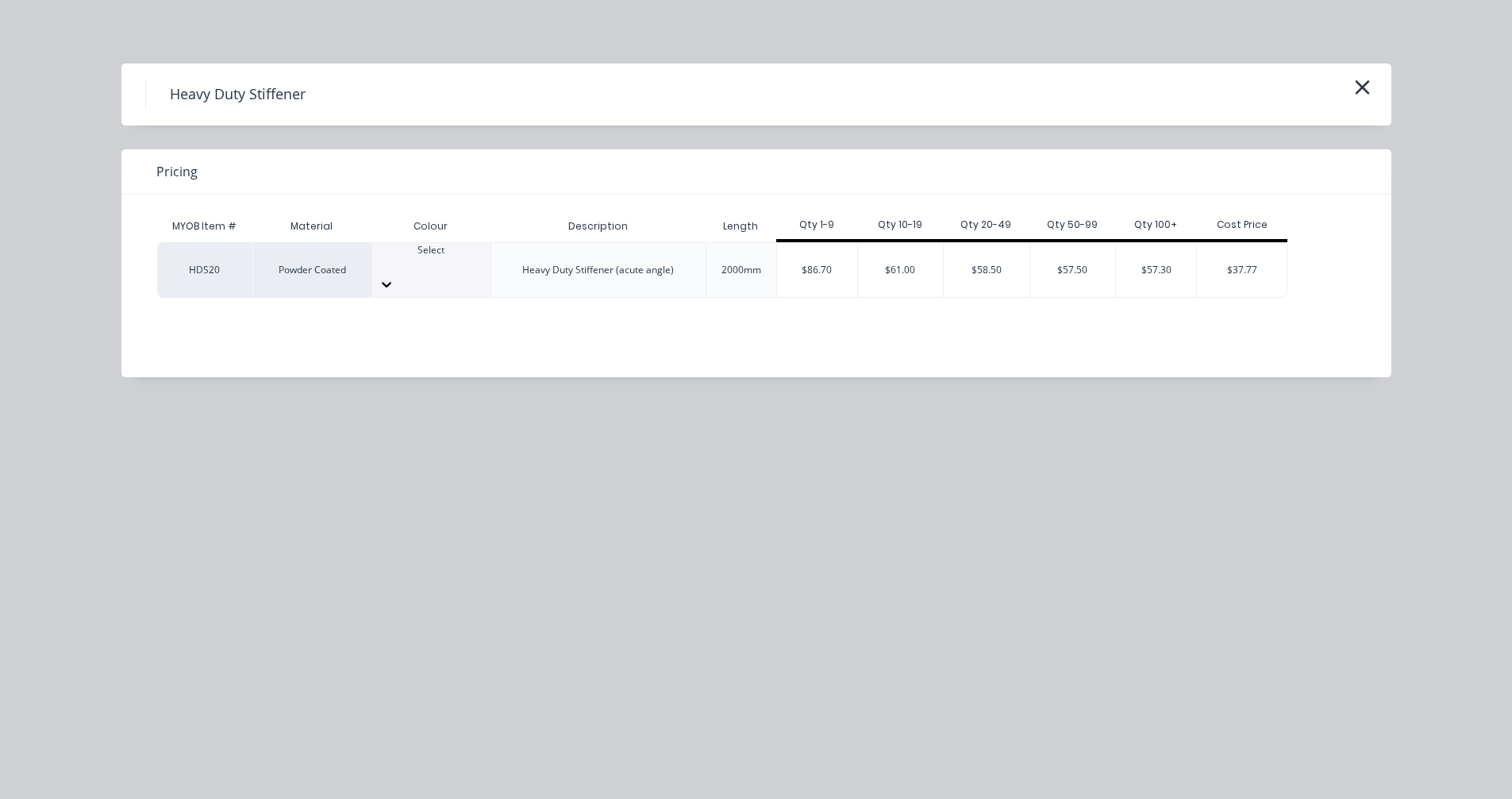
click at [466, 272] on div at bounding box center [431, 284] width 118 height 25
type input "sta"
drag, startPoint x: 443, startPoint y: 309, endPoint x: 461, endPoint y: 303, distance: 19.0
click at [815, 253] on div "$86.70" at bounding box center [817, 270] width 80 height 54
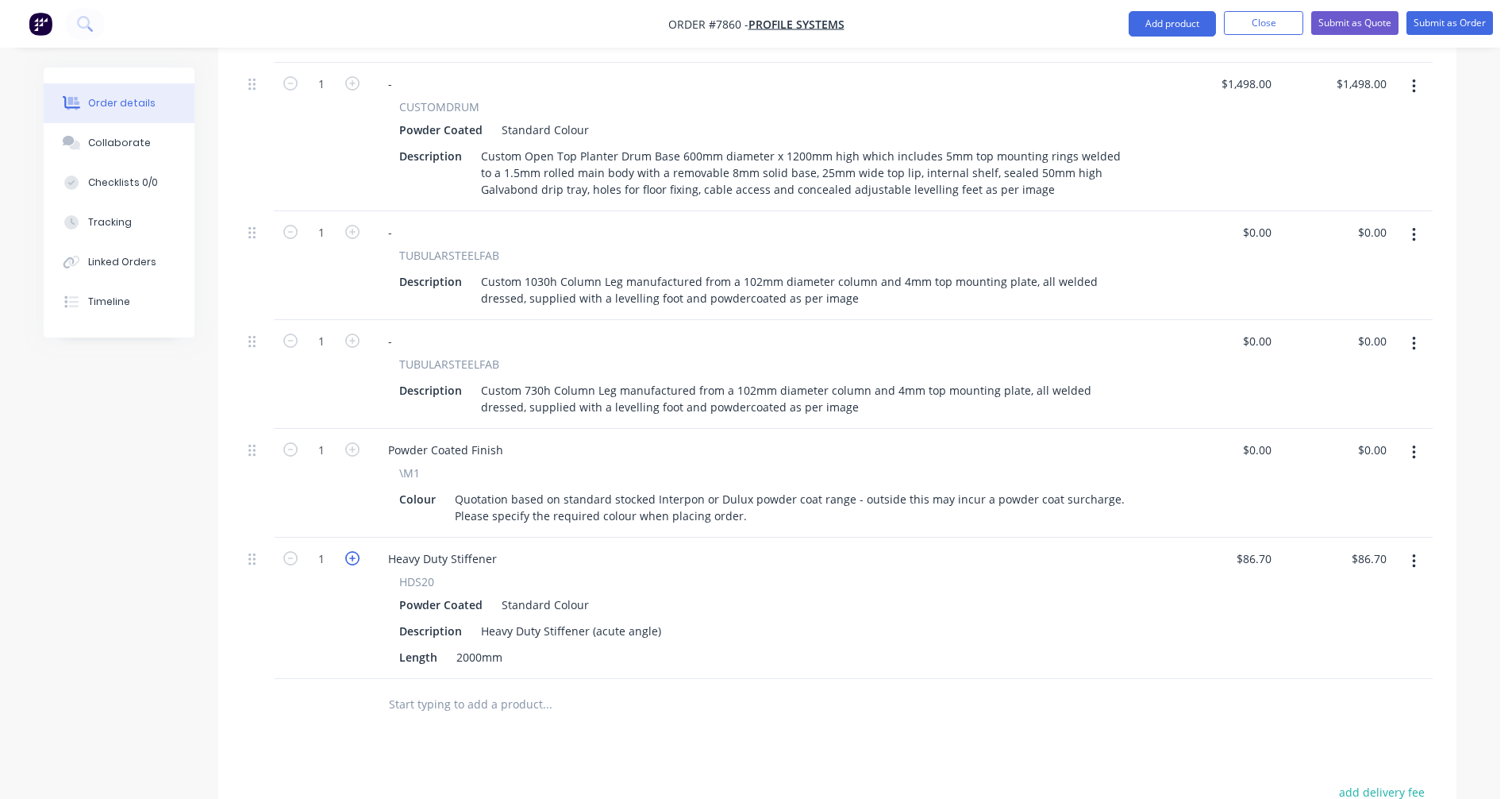
click at [350, 551] on icon "button" at bounding box center [353, 558] width 14 height 14
type input "2"
type input "$173.40"
click at [495, 547] on div "Heavy Duty Stiffener" at bounding box center [442, 559] width 134 height 23
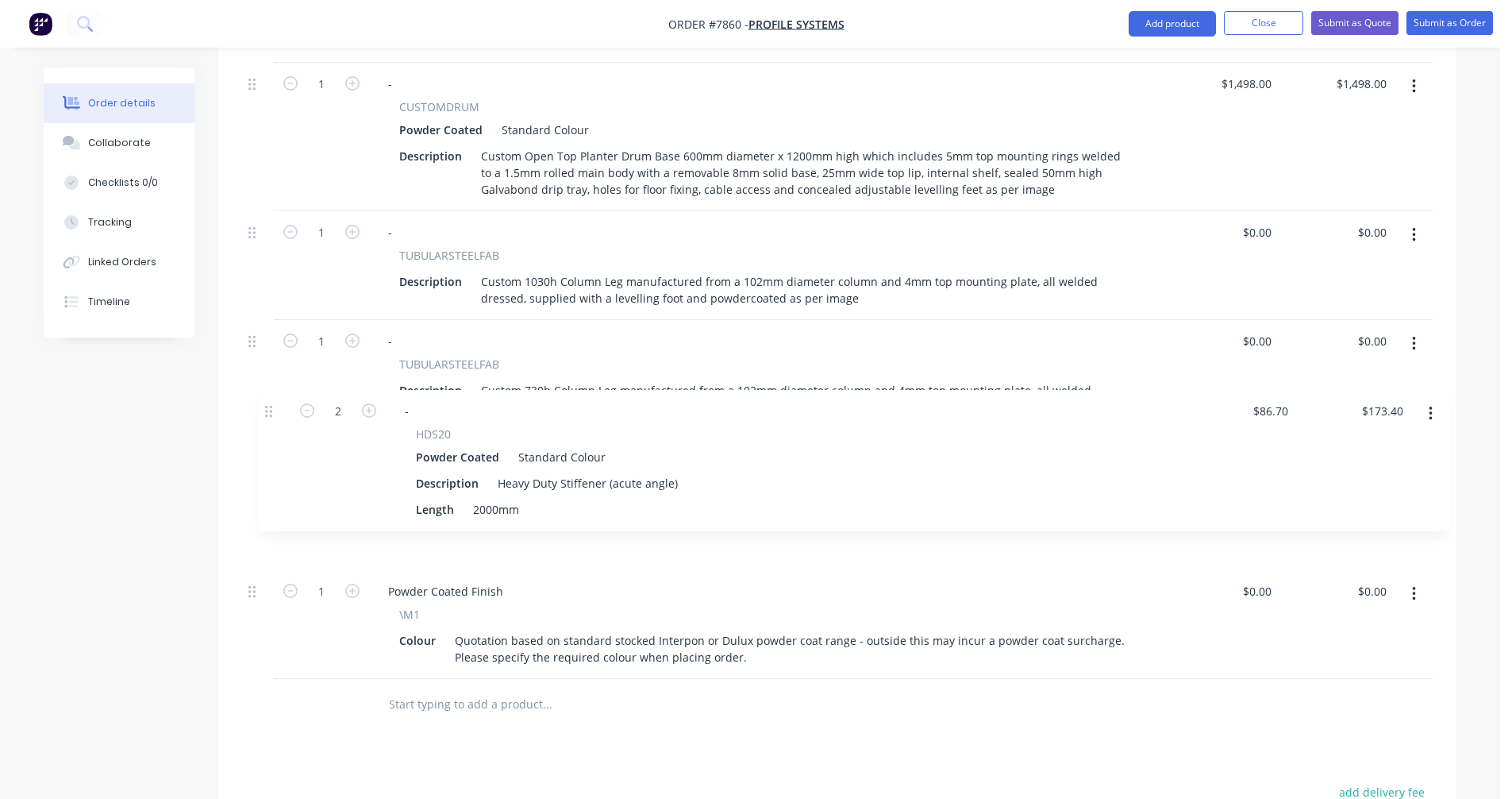
drag, startPoint x: 253, startPoint y: 538, endPoint x: 273, endPoint y: 402, distance: 137.5
click at [273, 402] on div "1 - CUSTOMDRUM Powder Coated Standard Colour Description Custom Open Top Plante…" at bounding box center [837, 371] width 1190 height 616
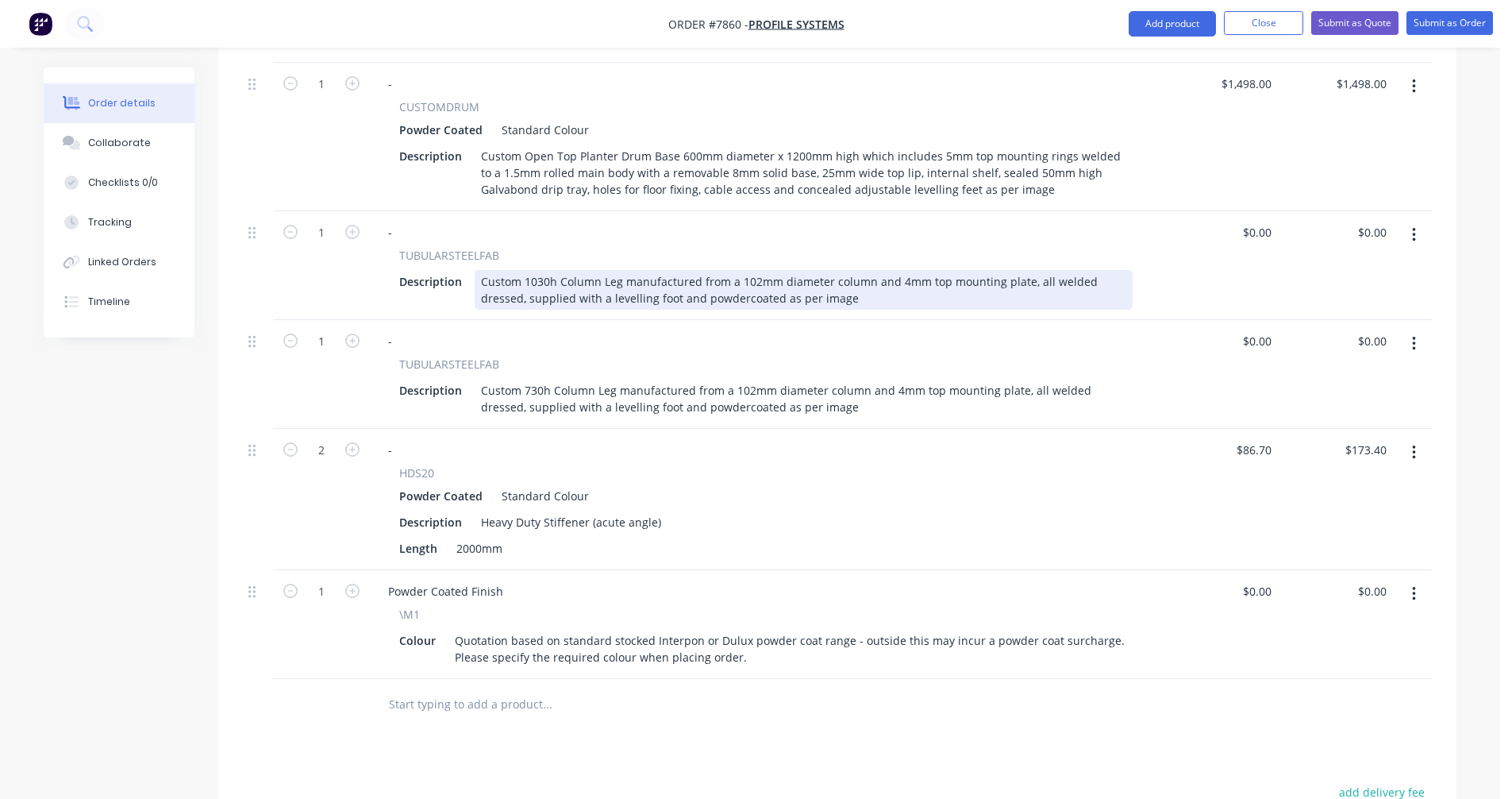
click at [748, 270] on div "Custom 1030h Column Leg manufactured from a 102mm diameter column and 4mm top m…" at bounding box center [803, 290] width 658 height 40
type input "$151.30"
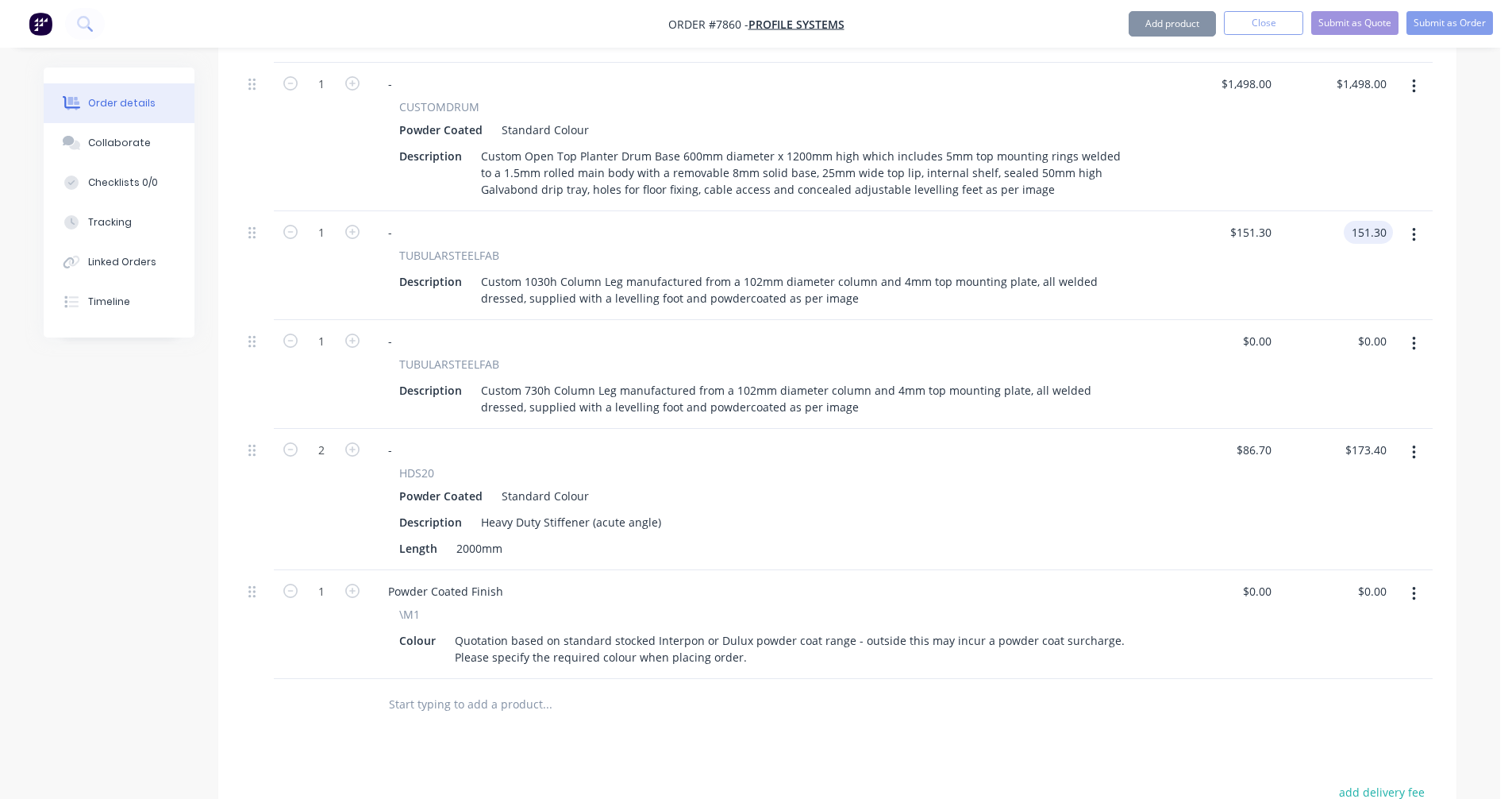
type input "$151.30"
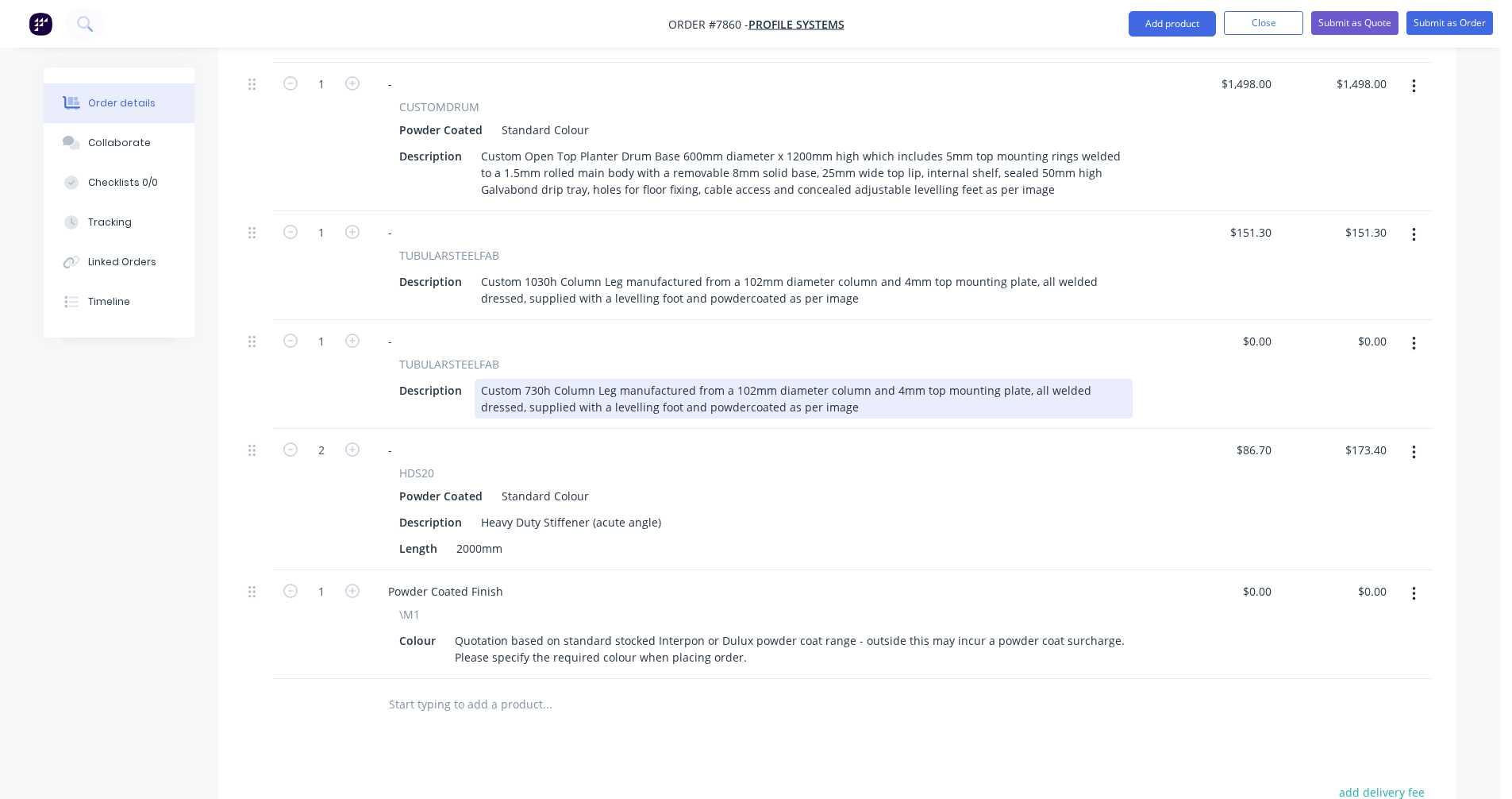
click at [693, 379] on div "Custom 730h Column Leg manufactured from a 102mm diameter column and 4mm top mo…" at bounding box center [803, 399] width 658 height 40
type input "$142.50"
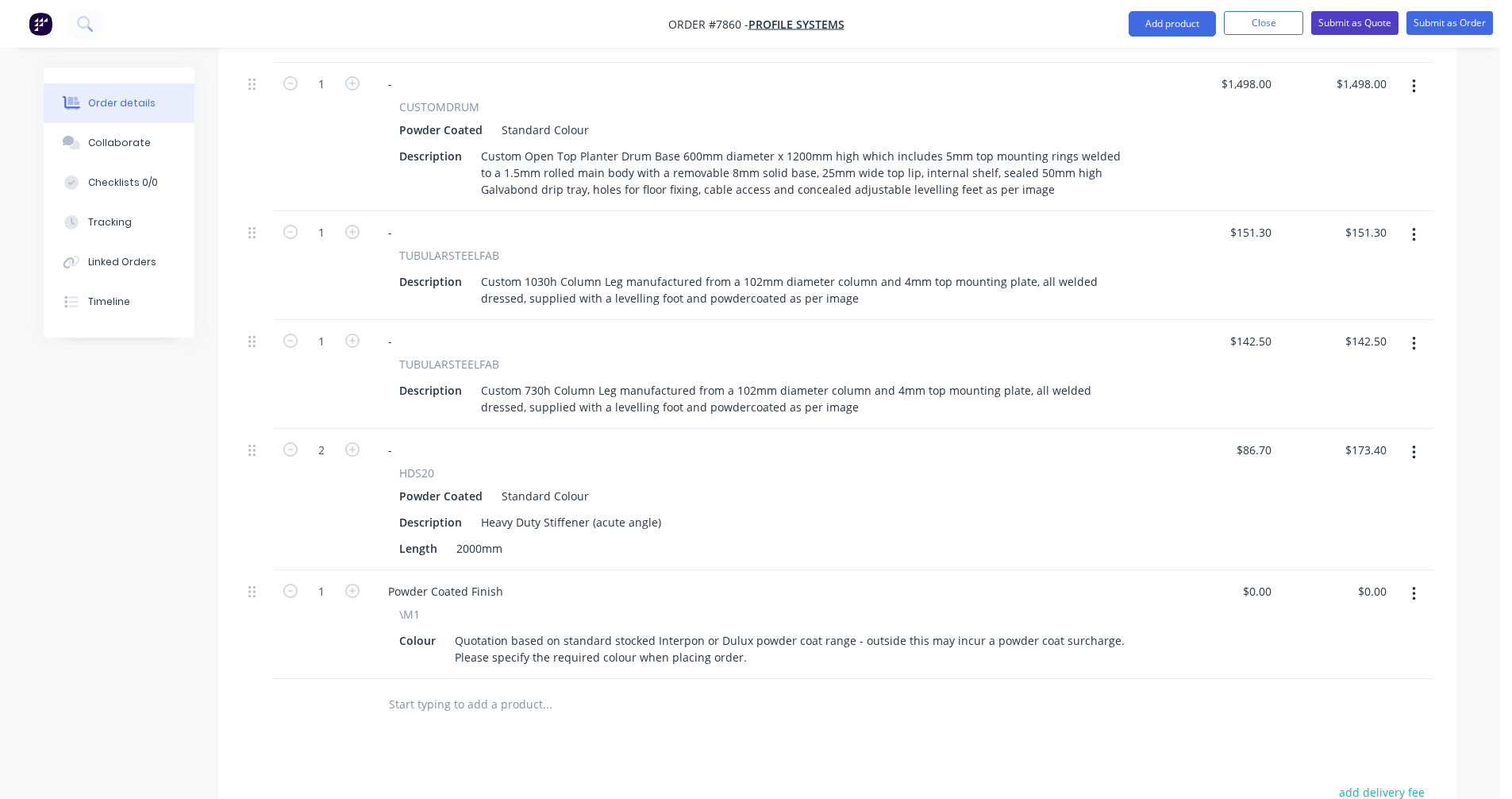
click at [1353, 17] on button "Submit as Quote" at bounding box center [1355, 22] width 87 height 23
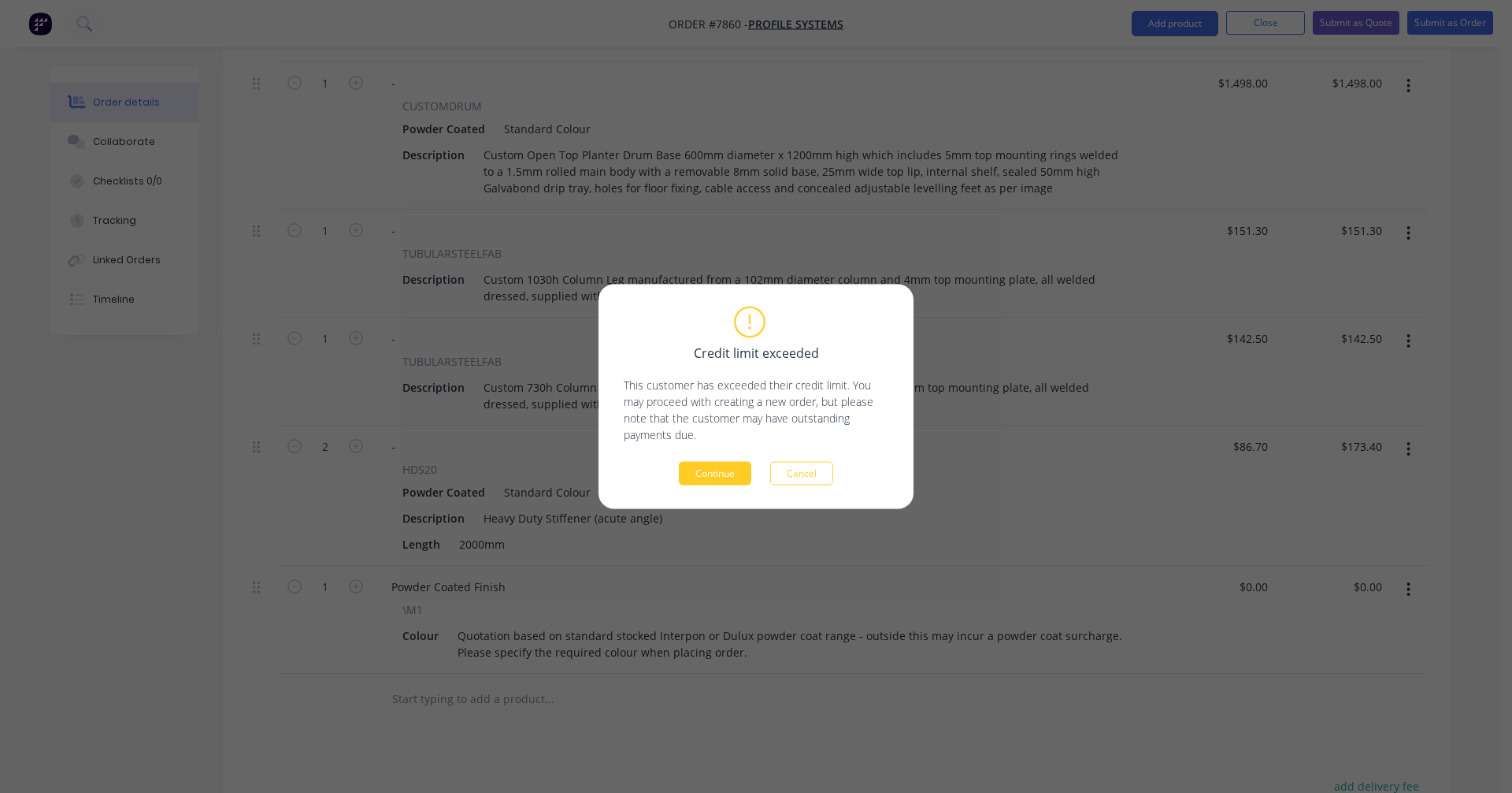
click at [705, 479] on button "Continue" at bounding box center [715, 473] width 72 height 23
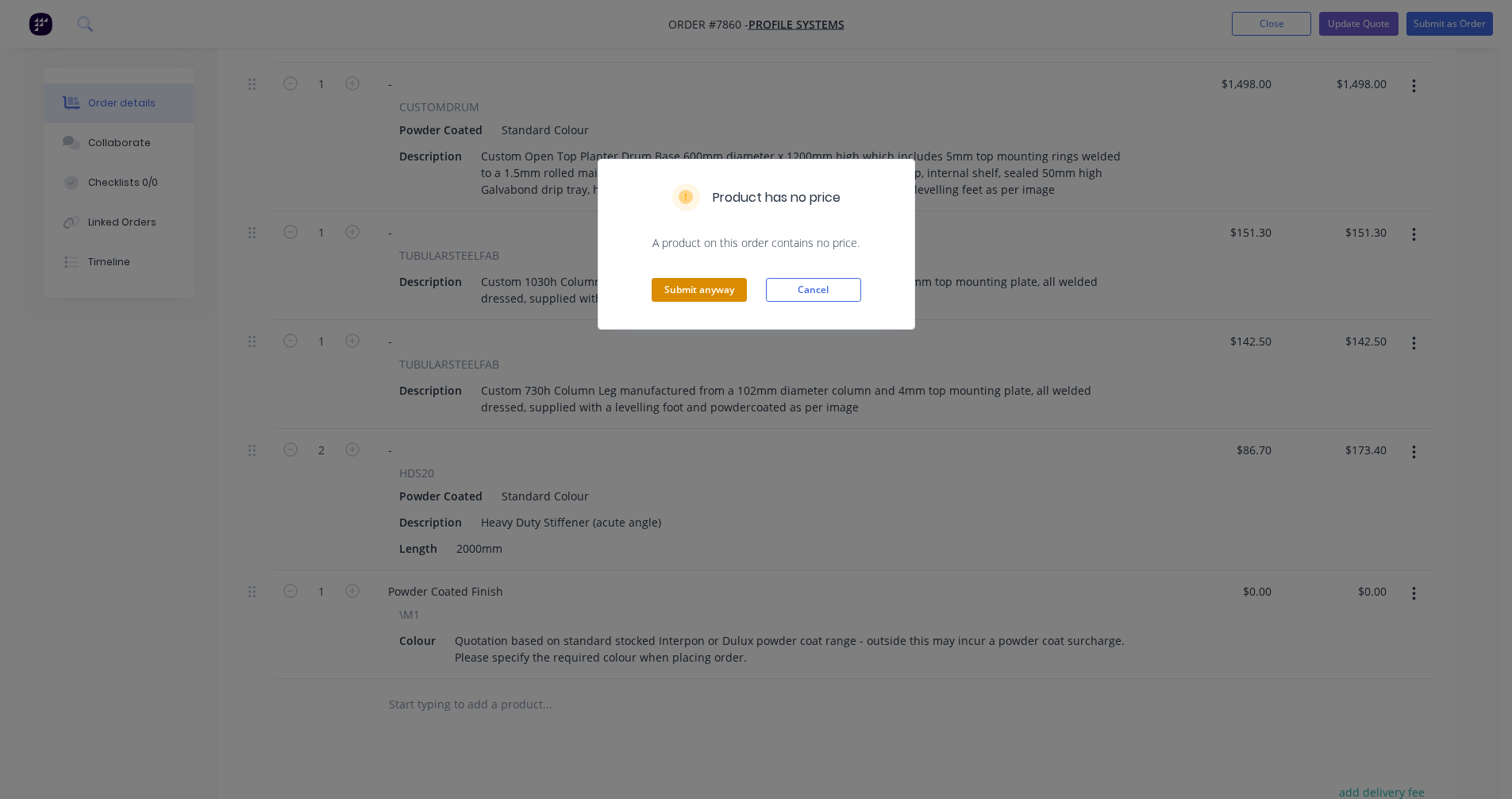
click at [708, 292] on button "Submit anyway" at bounding box center [699, 290] width 95 height 23
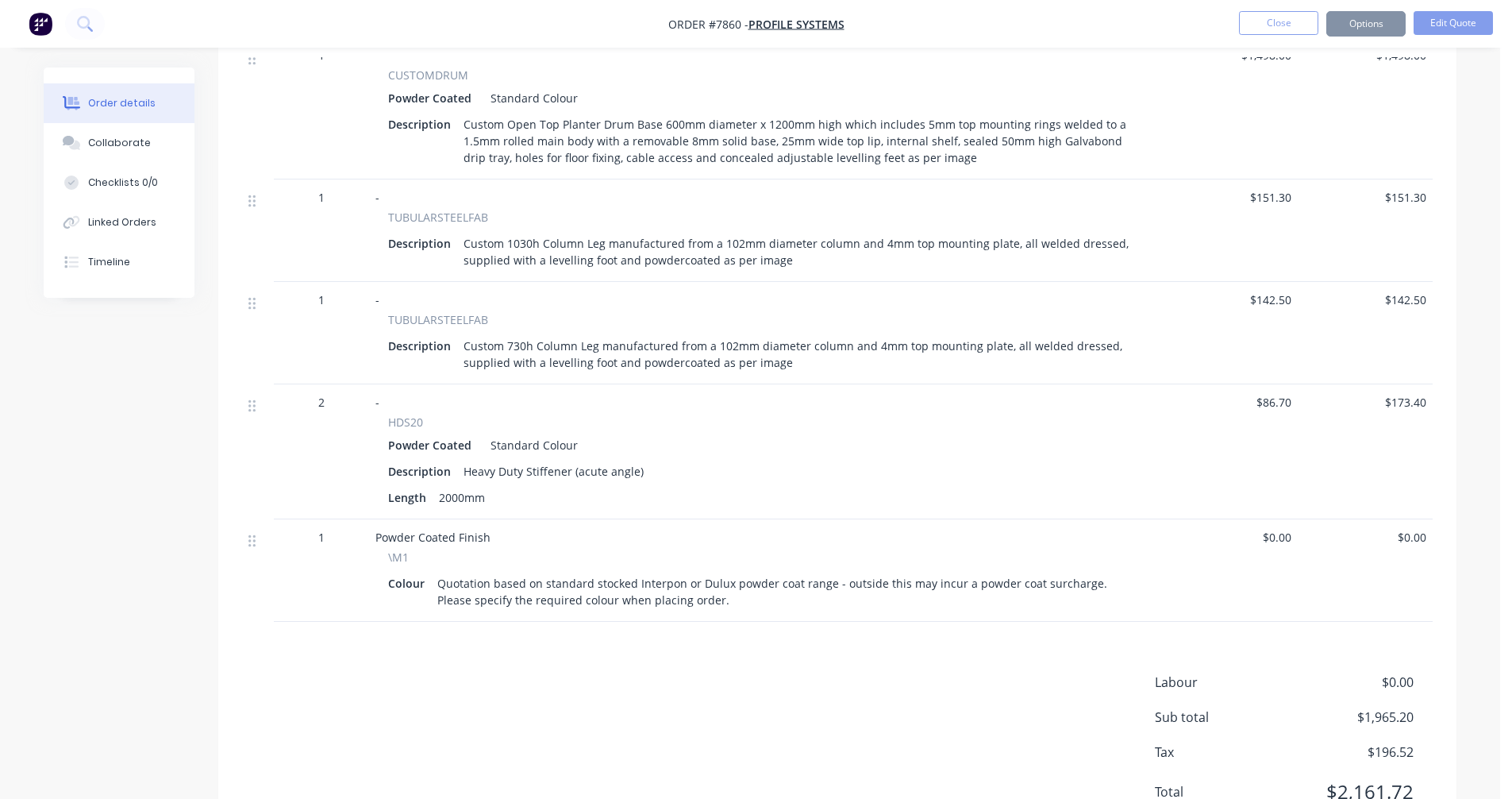
scroll to position [591, 0]
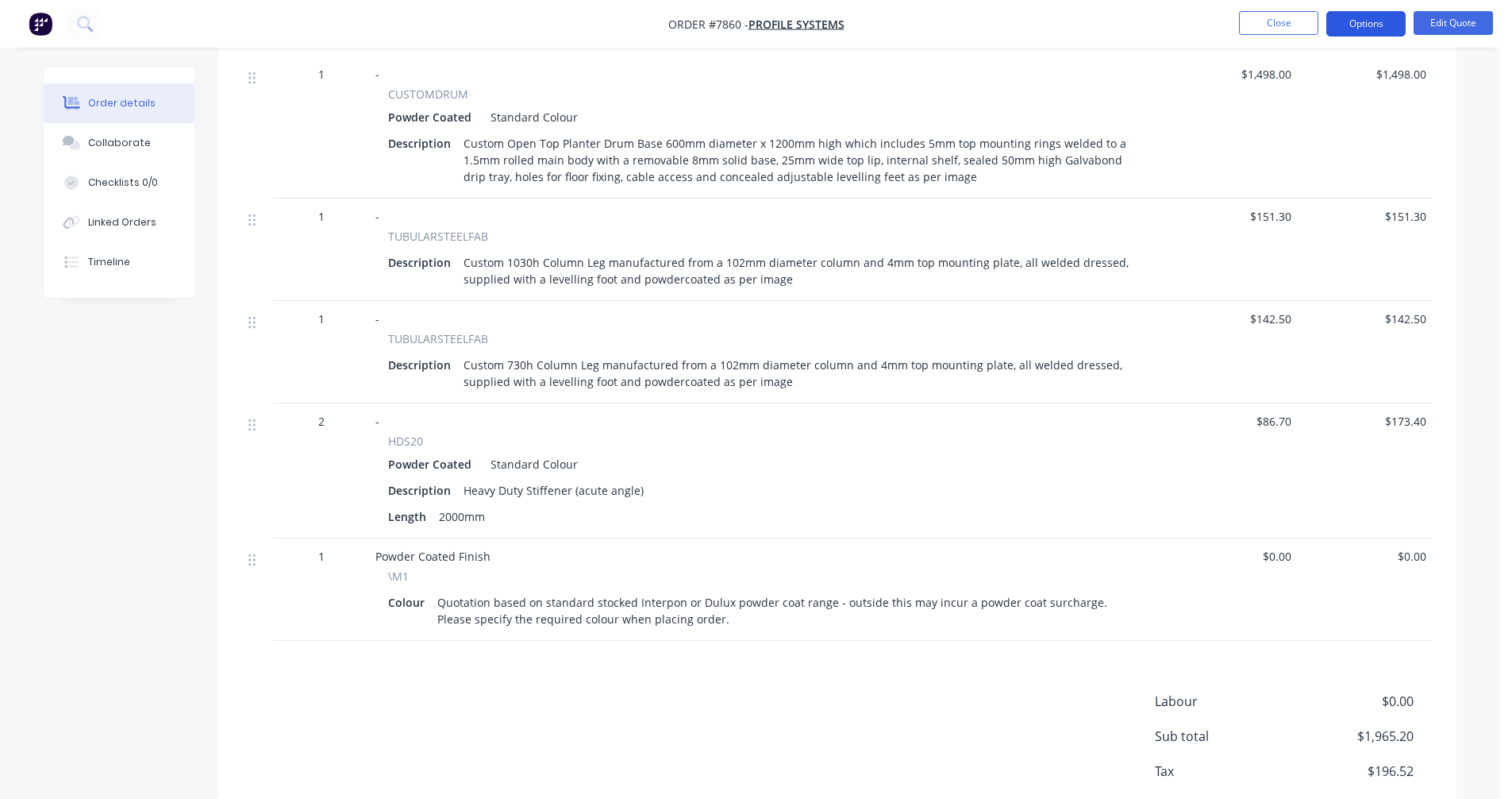
click at [1347, 23] on button "Options" at bounding box center [1365, 23] width 79 height 25
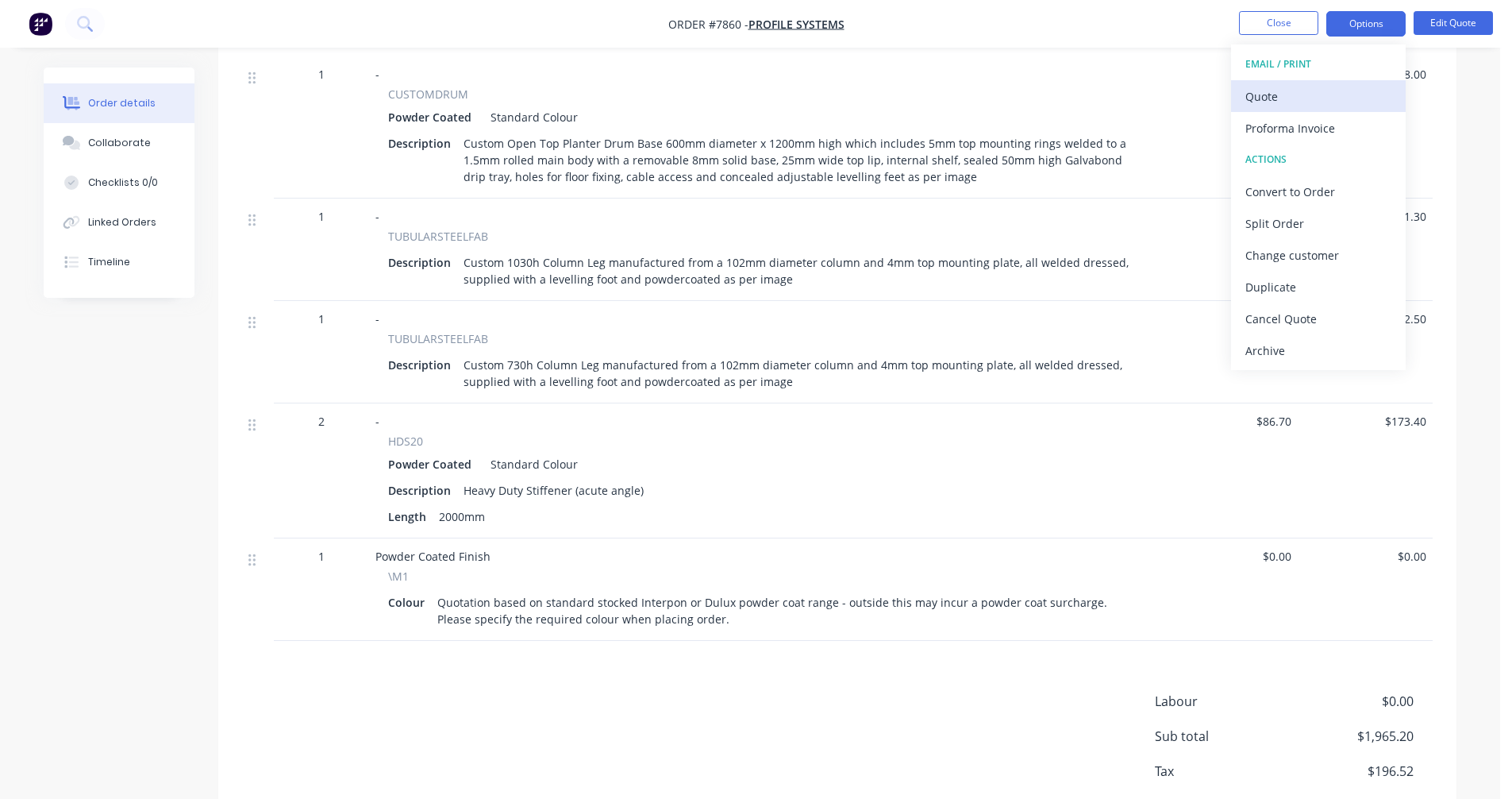
click at [1286, 98] on div "Quote" at bounding box center [1318, 96] width 146 height 23
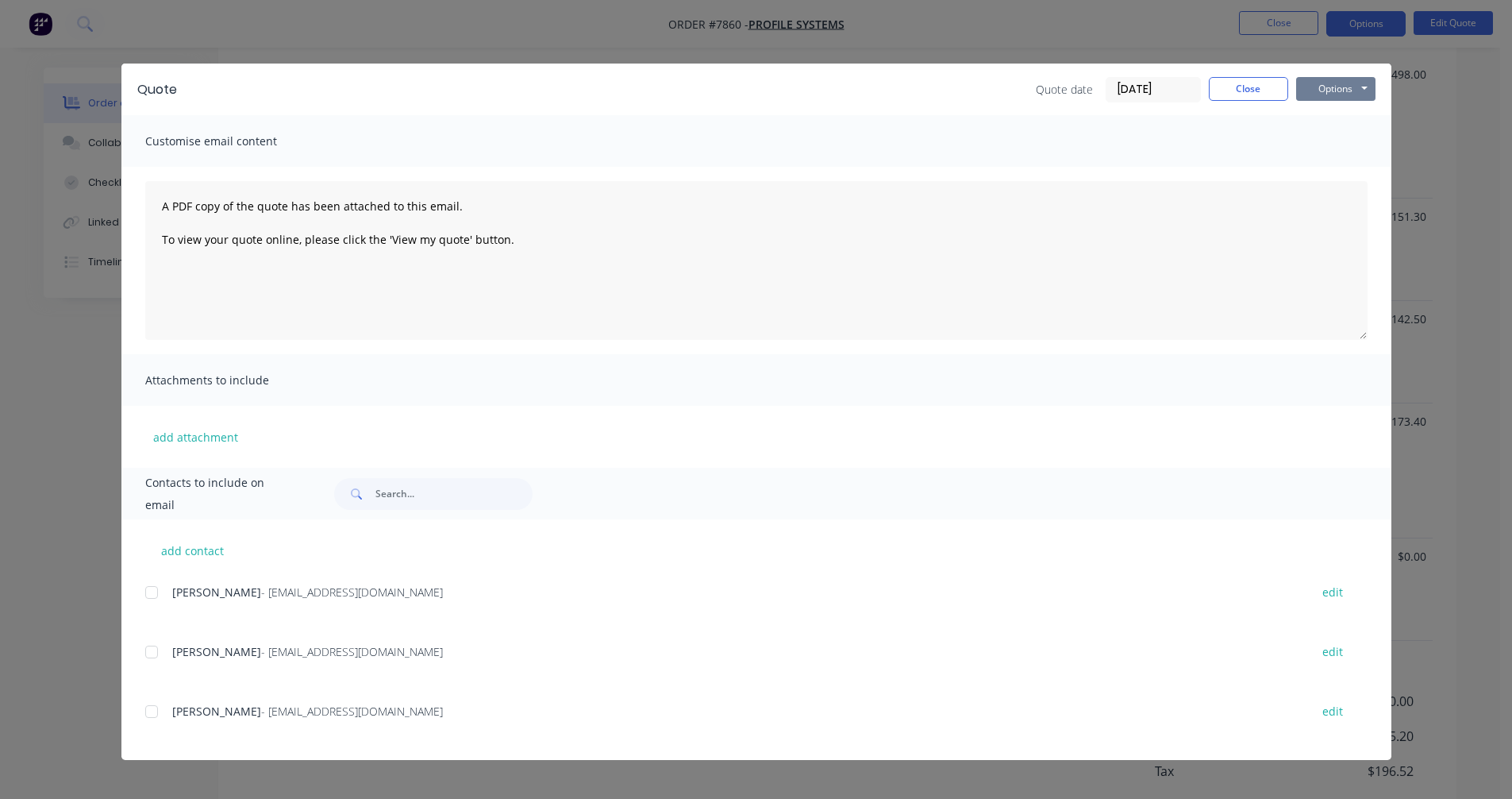
click at [1348, 89] on button "Options" at bounding box center [1336, 89] width 79 height 23
click at [1358, 121] on button "Preview" at bounding box center [1346, 117] width 102 height 26
click at [1240, 87] on button "Close" at bounding box center [1248, 89] width 79 height 23
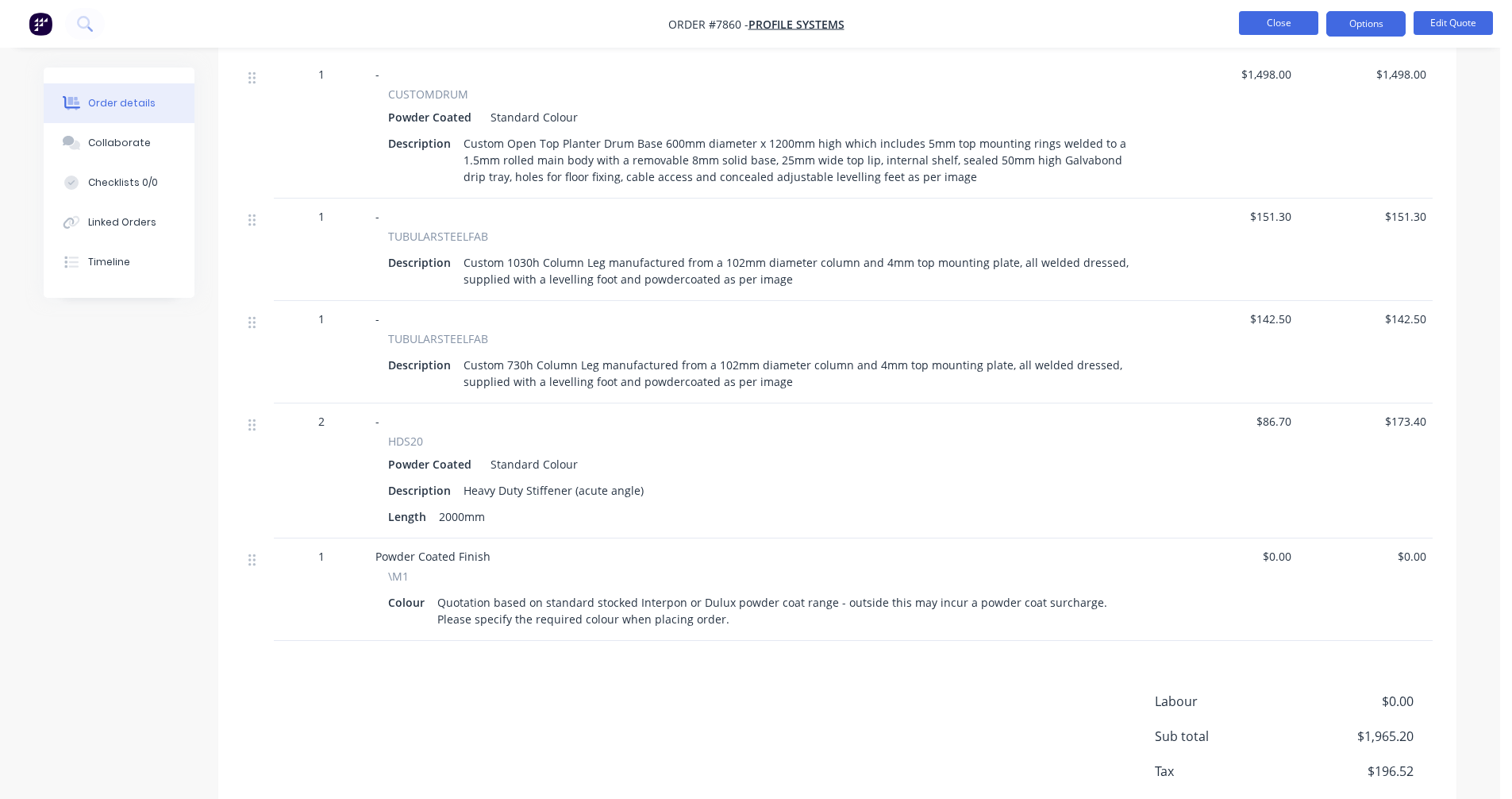
click at [1281, 26] on button "Close" at bounding box center [1278, 22] width 79 height 23
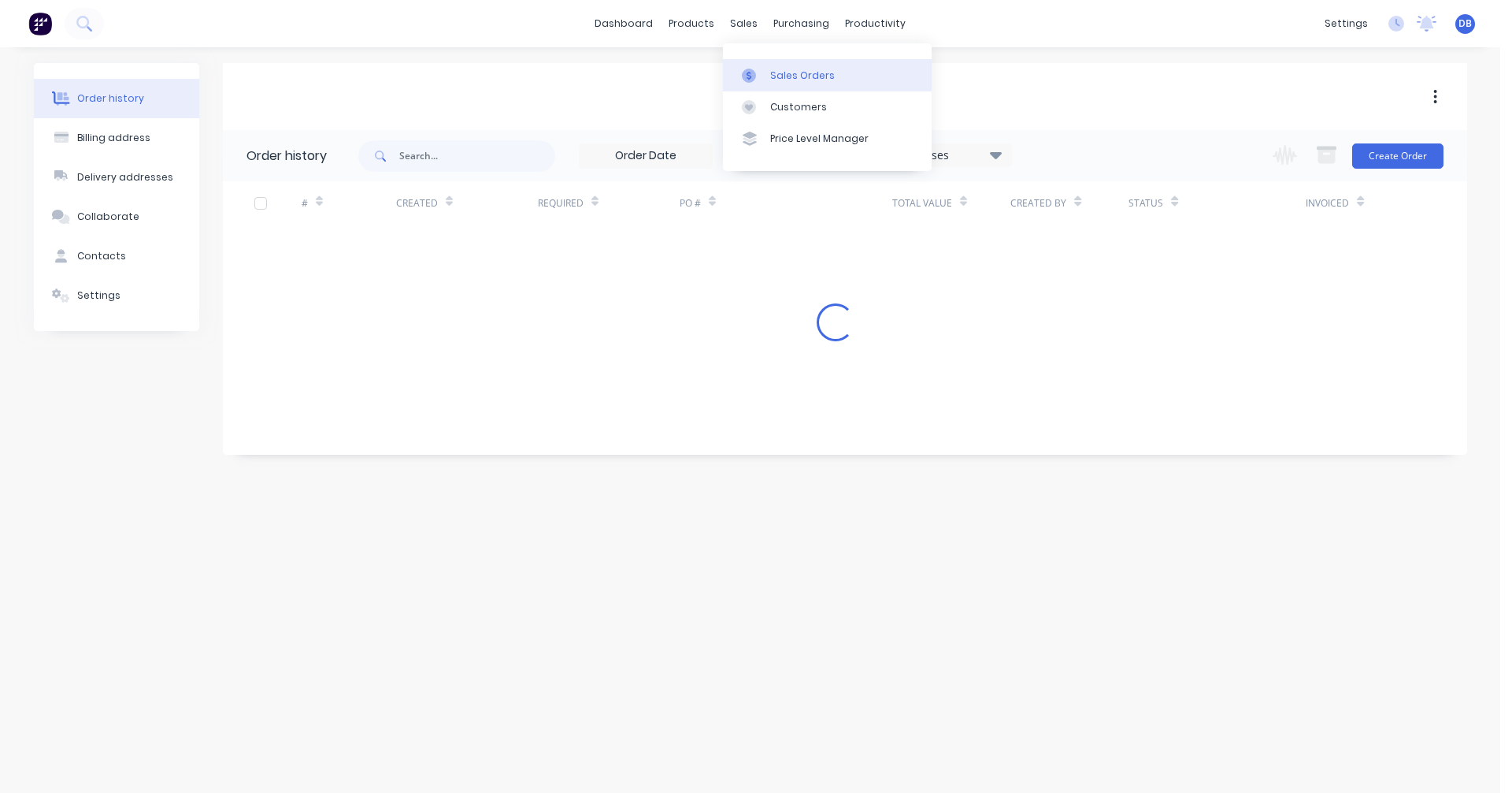
click at [772, 73] on div "Sales Orders" at bounding box center [802, 76] width 64 height 14
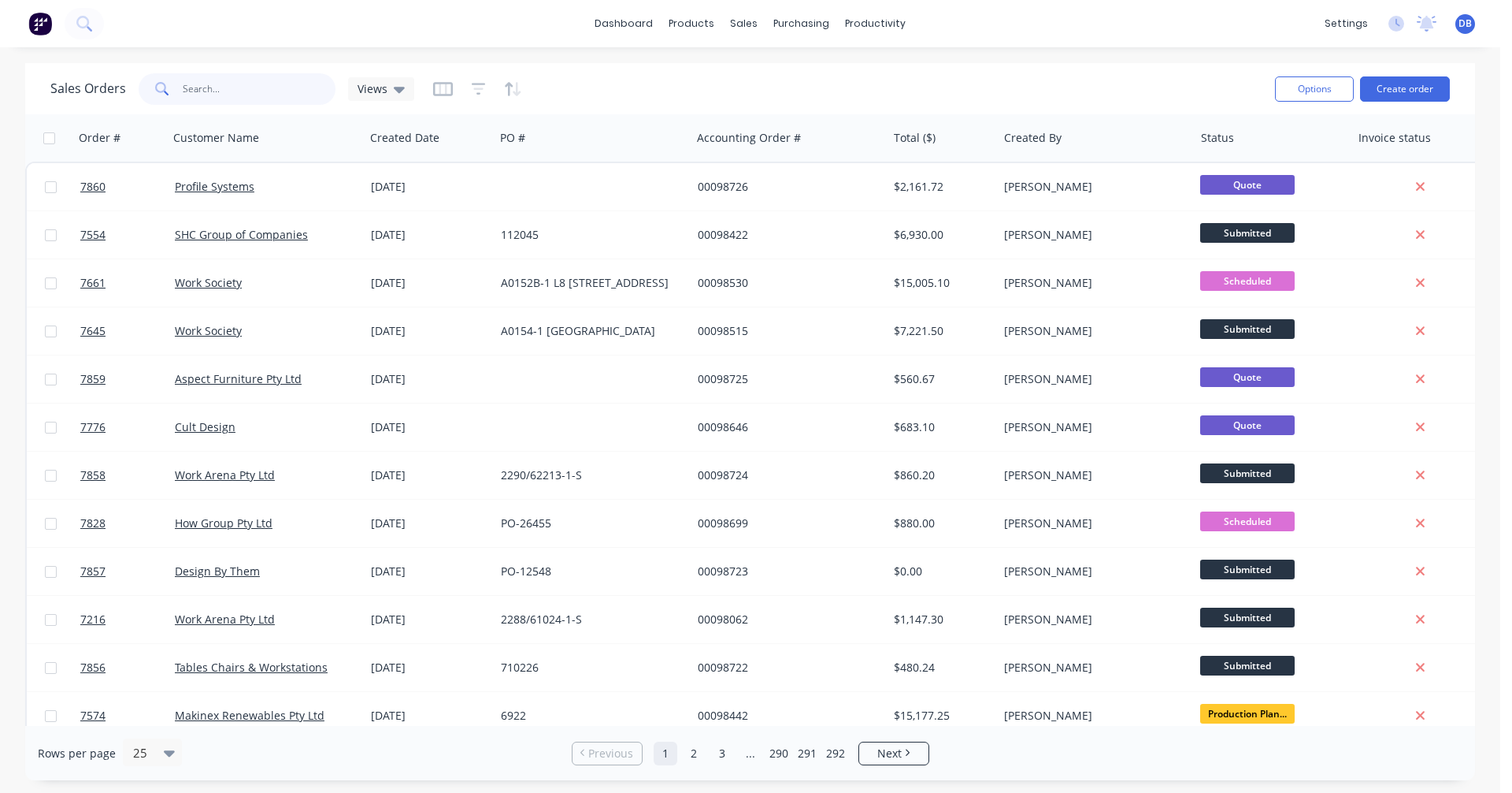
click at [232, 88] on input "text" at bounding box center [260, 88] width 154 height 31
type input "97836"
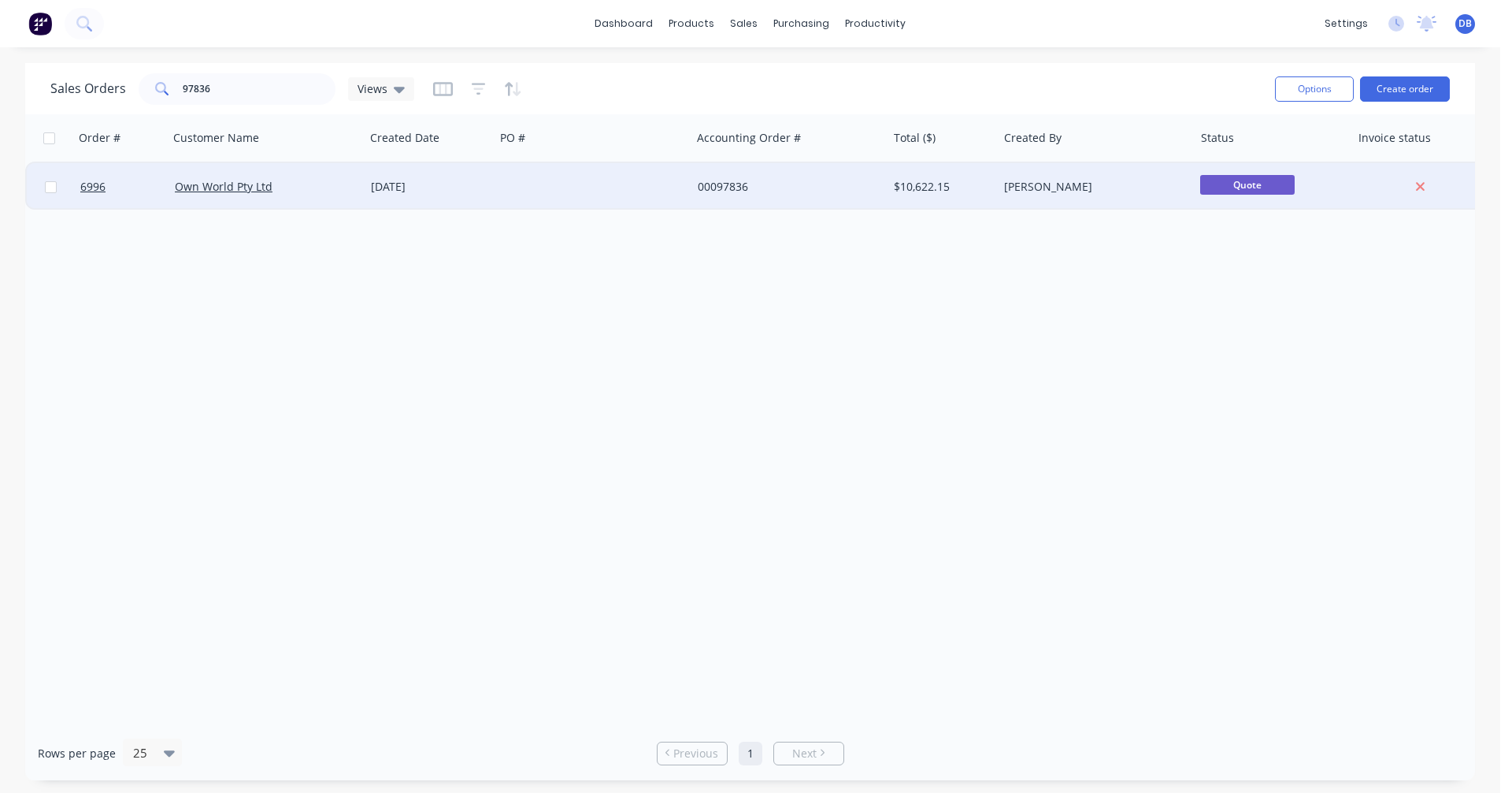
click at [413, 184] on div "[DATE]" at bounding box center [429, 187] width 117 height 16
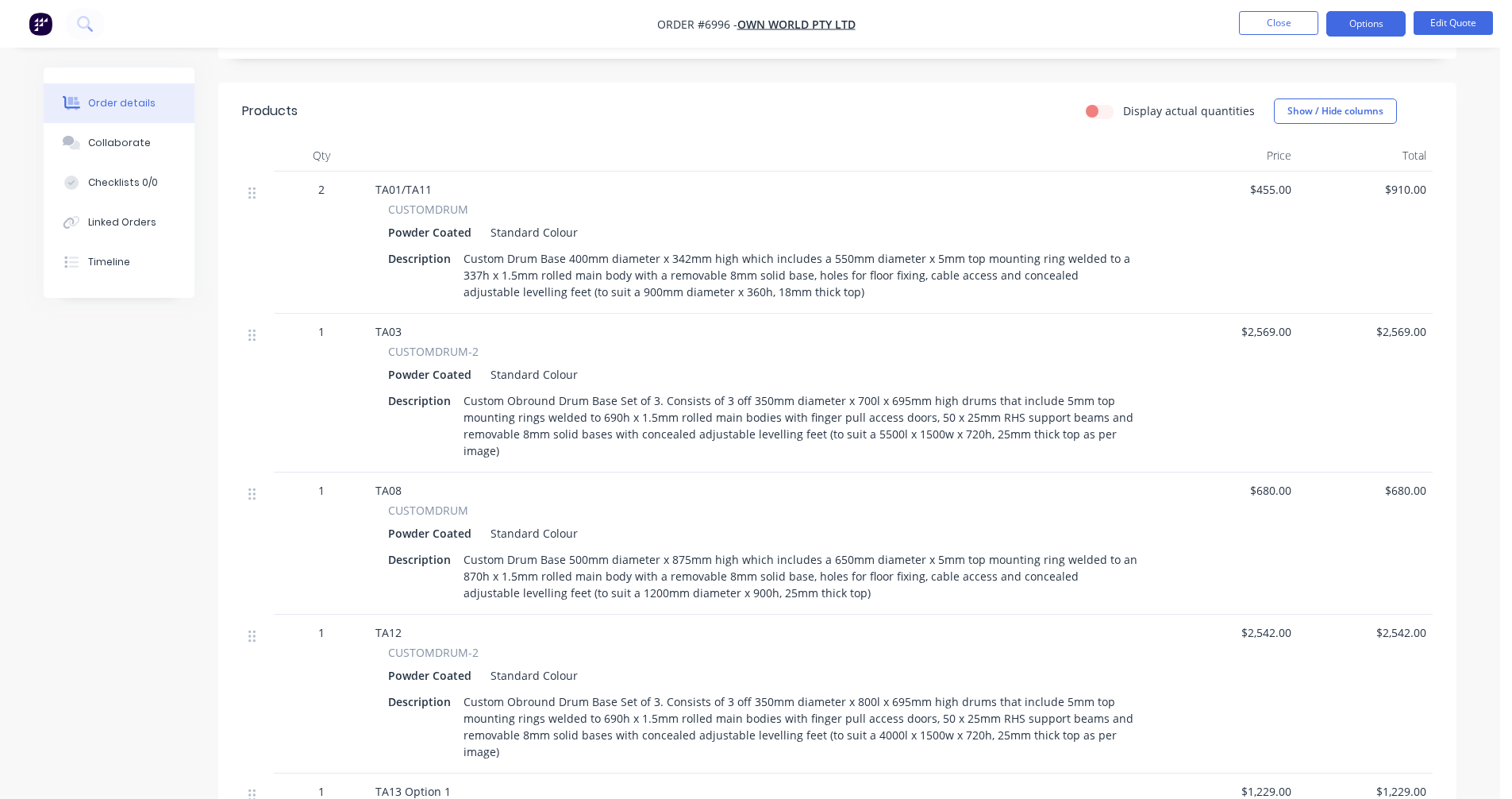
scroll to position [463, 0]
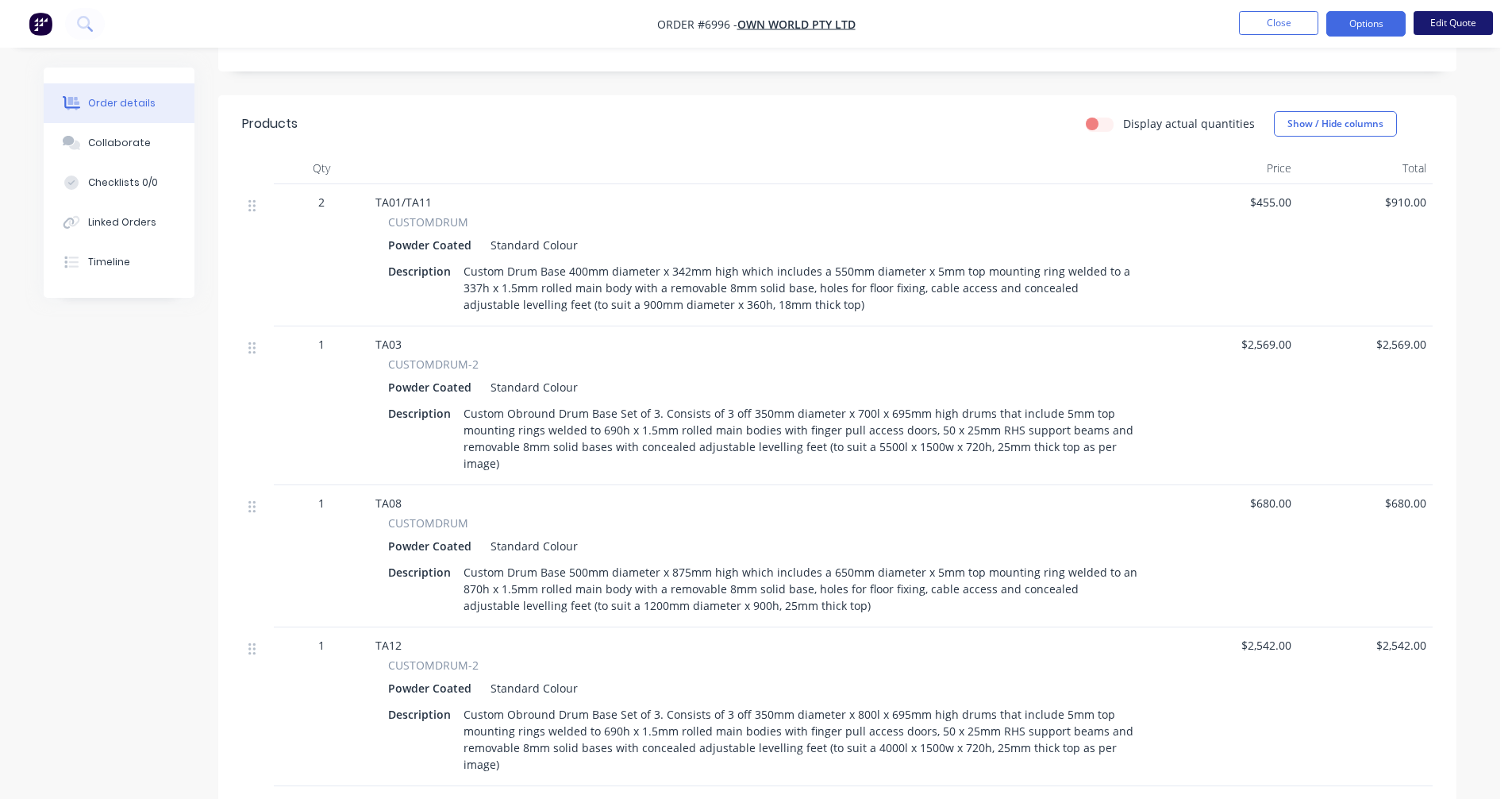
click at [1451, 19] on button "Edit Quote" at bounding box center [1453, 22] width 79 height 23
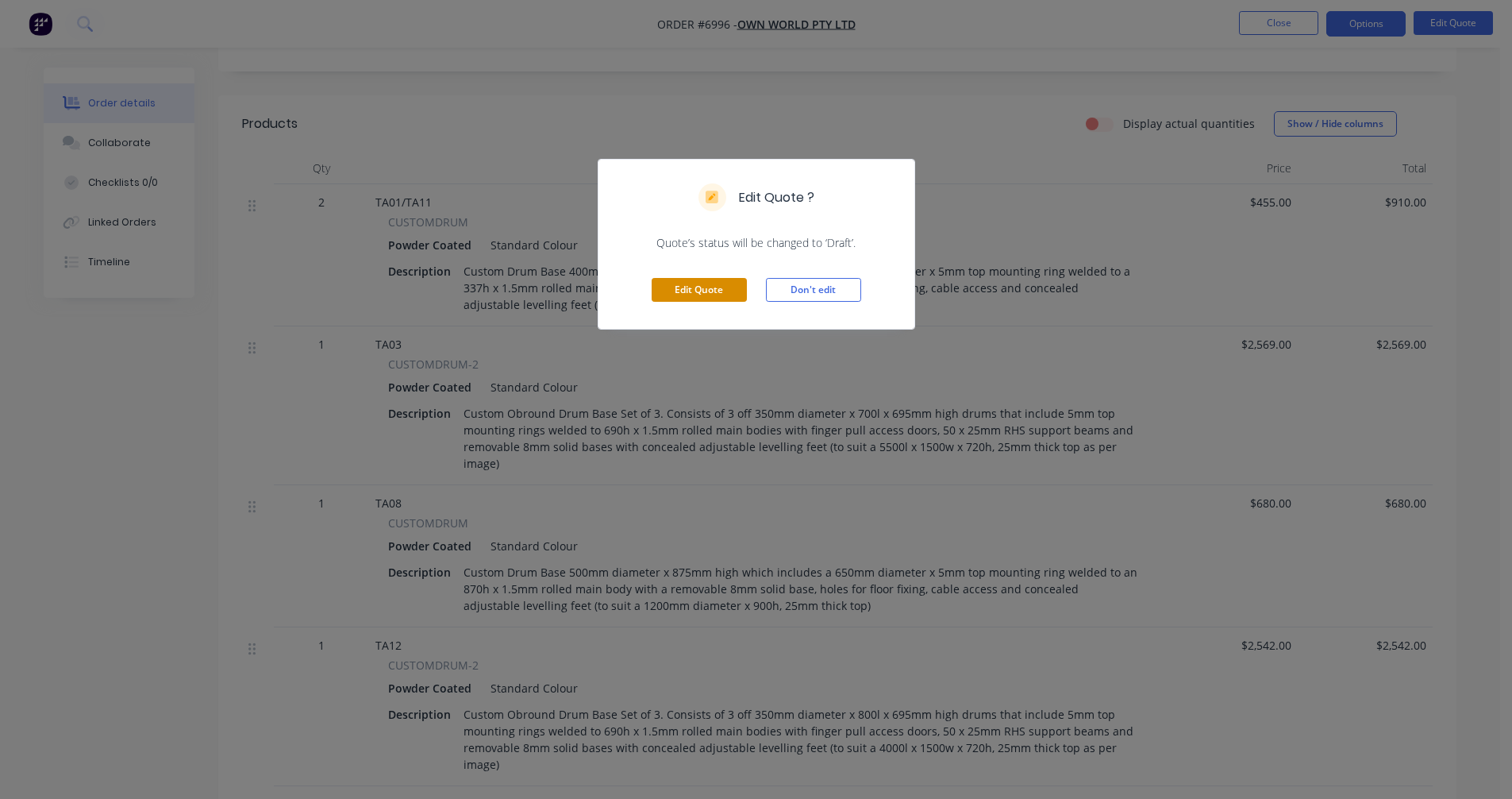
click at [684, 287] on button "Edit Quote" at bounding box center [699, 290] width 95 height 23
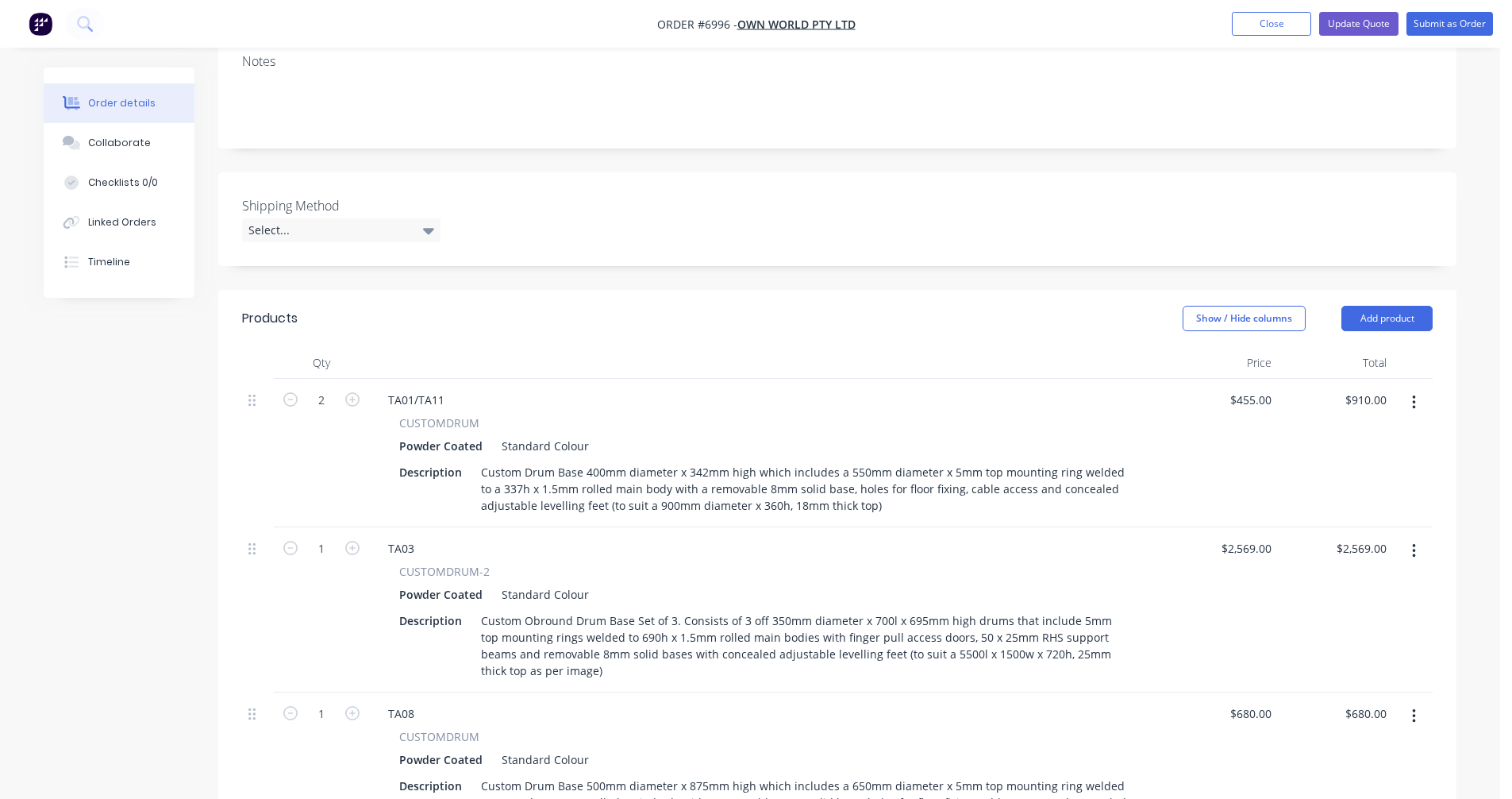
scroll to position [318, 0]
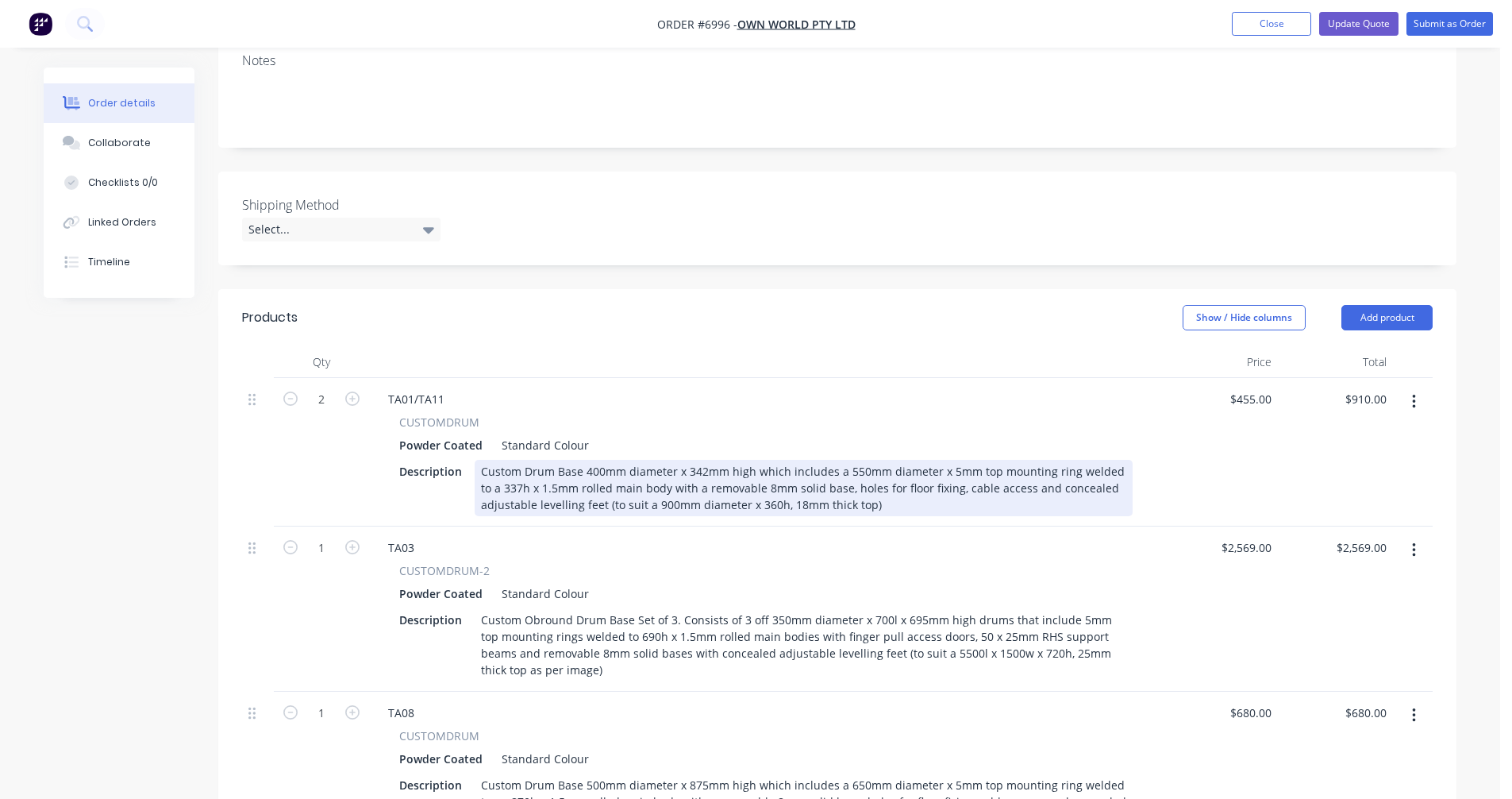
click at [505, 460] on div "Custom Drum Base 400mm diameter x 342mm high which includes a 550mm diameter x …" at bounding box center [803, 488] width 658 height 57
click at [704, 460] on div "Custom Drum Base 400mm diameter x 342mm high which includes a 550mm diameter x …" at bounding box center [803, 488] width 658 height 57
click at [765, 460] on div "Custom Drum Base 400mm diameter x 347mm high which includes a 550mm diameter x …" at bounding box center [803, 488] width 658 height 57
click at [962, 460] on div "Custom Drum Base 400mm diameter x 347mm high which includes a 550mm diameter x …" at bounding box center [803, 488] width 658 height 57
click at [866, 460] on div "Custom Drum Base 400mm diameter x 347mm high which includes a 550mm diameter x …" at bounding box center [803, 488] width 658 height 57
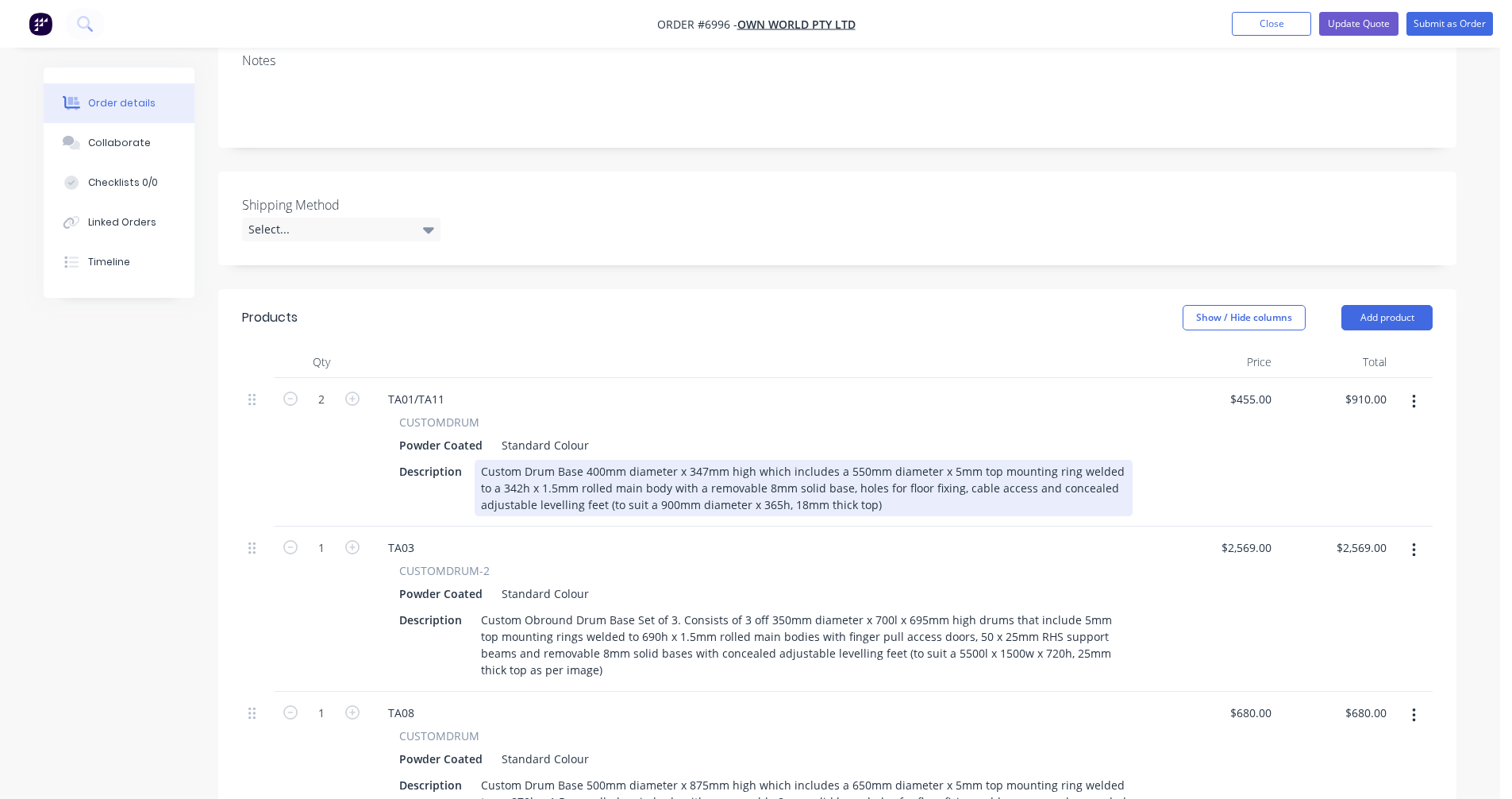
click at [881, 460] on div "Custom Drum Base 400mm diameter x 347mm high which includes a 550mm diameter x …" at bounding box center [803, 488] width 658 height 57
click at [919, 462] on div "Custom Drum Base 400mm diameter x 347mm high which includes a 550mm diameter x …" at bounding box center [803, 488] width 658 height 57
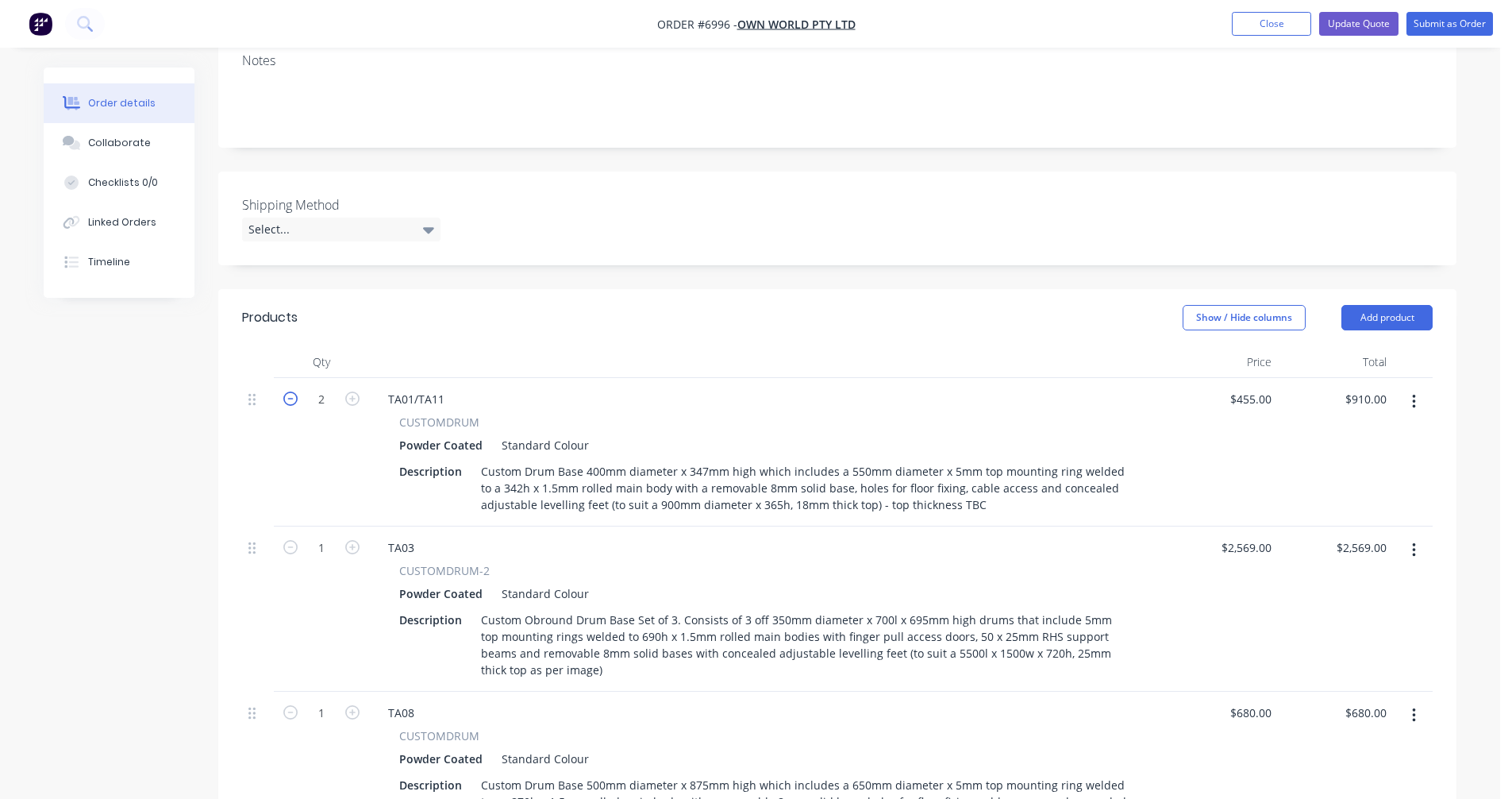
click at [292, 391] on icon "button" at bounding box center [291, 399] width 14 height 14
type input "1"
type input "$455.00"
click at [444, 388] on div "TA01/TA11" at bounding box center [416, 400] width 82 height 23
type input "$497.00"
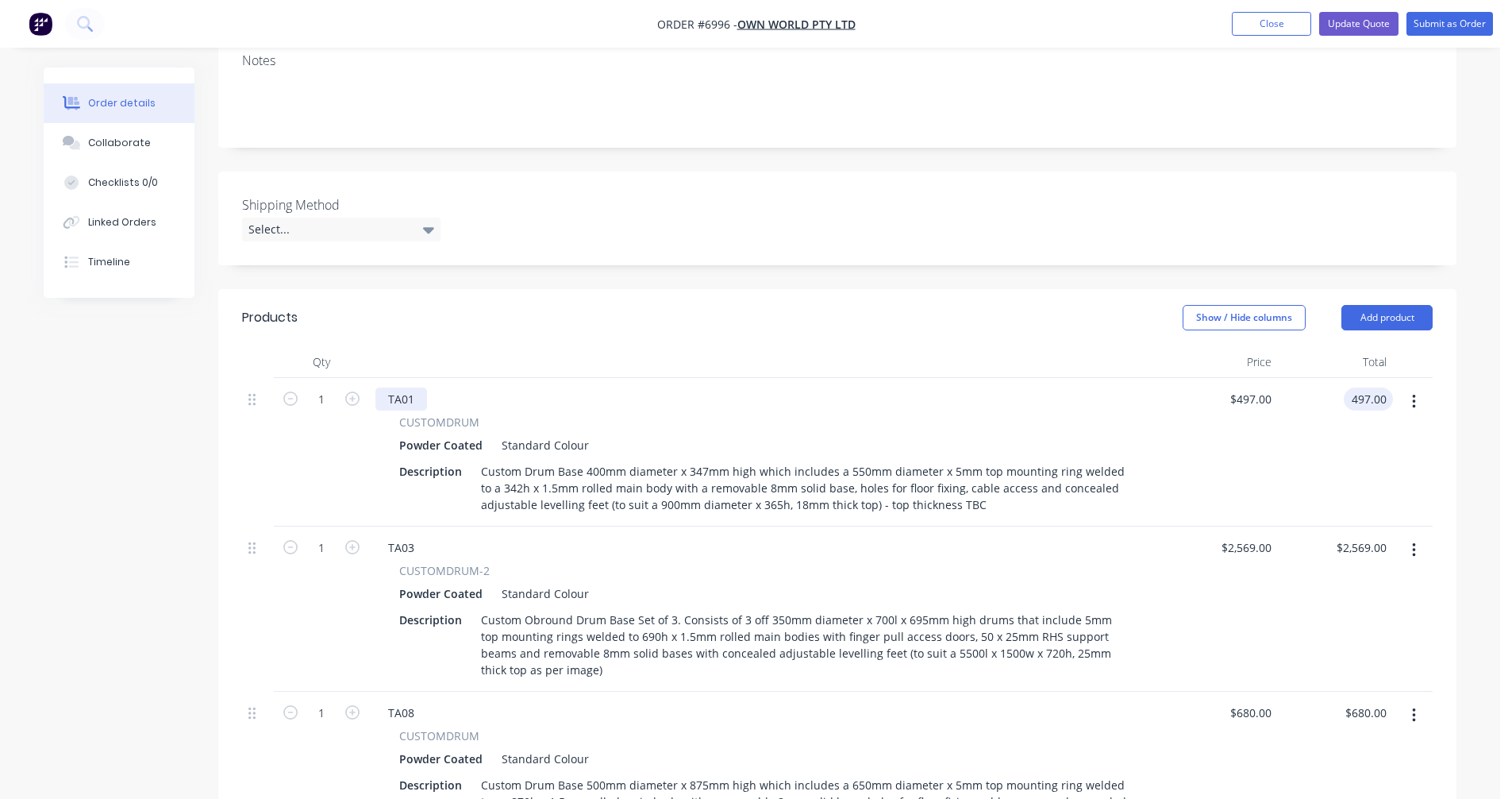
type input "$497.00"
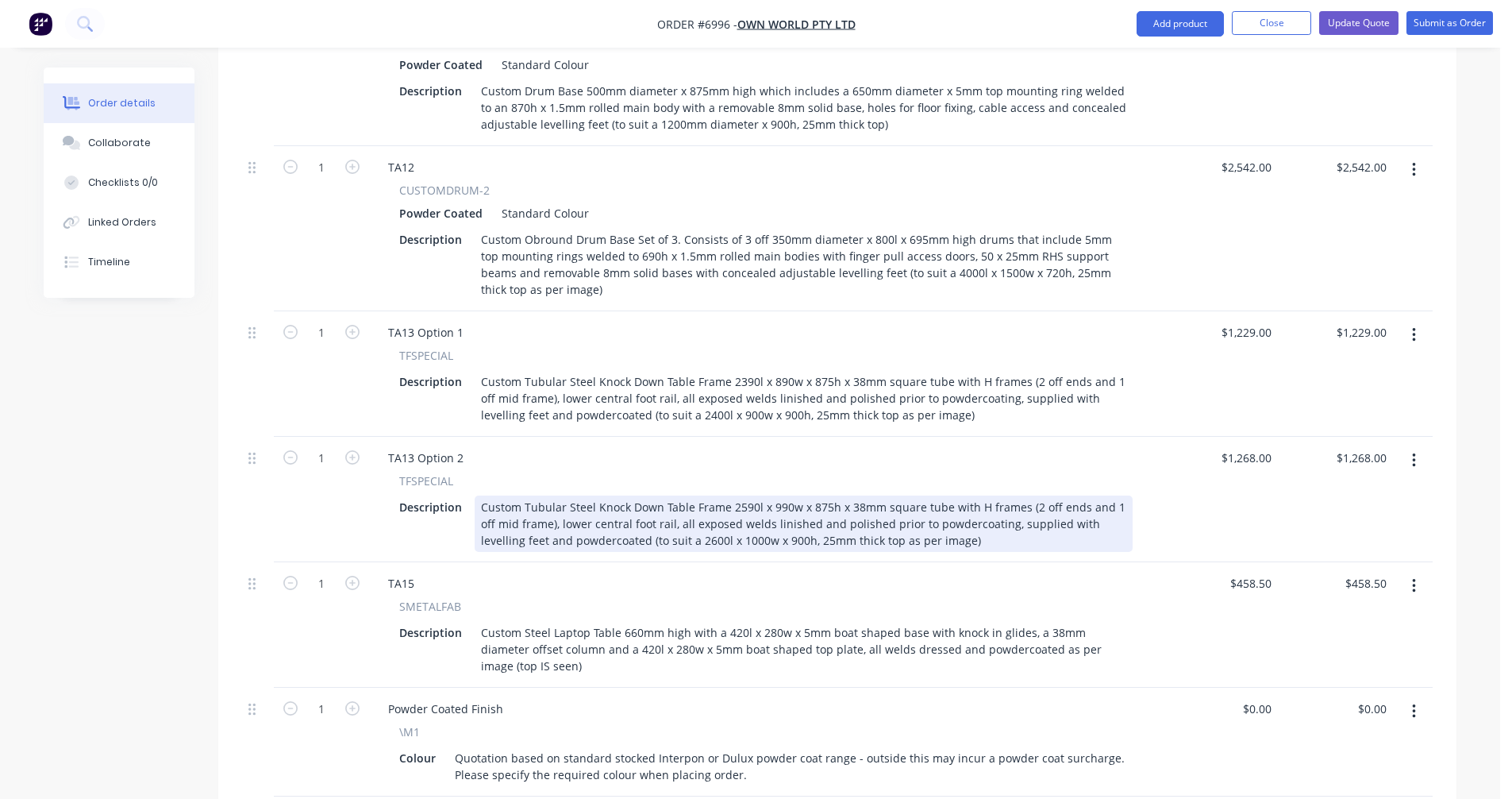
scroll to position [1032, 0]
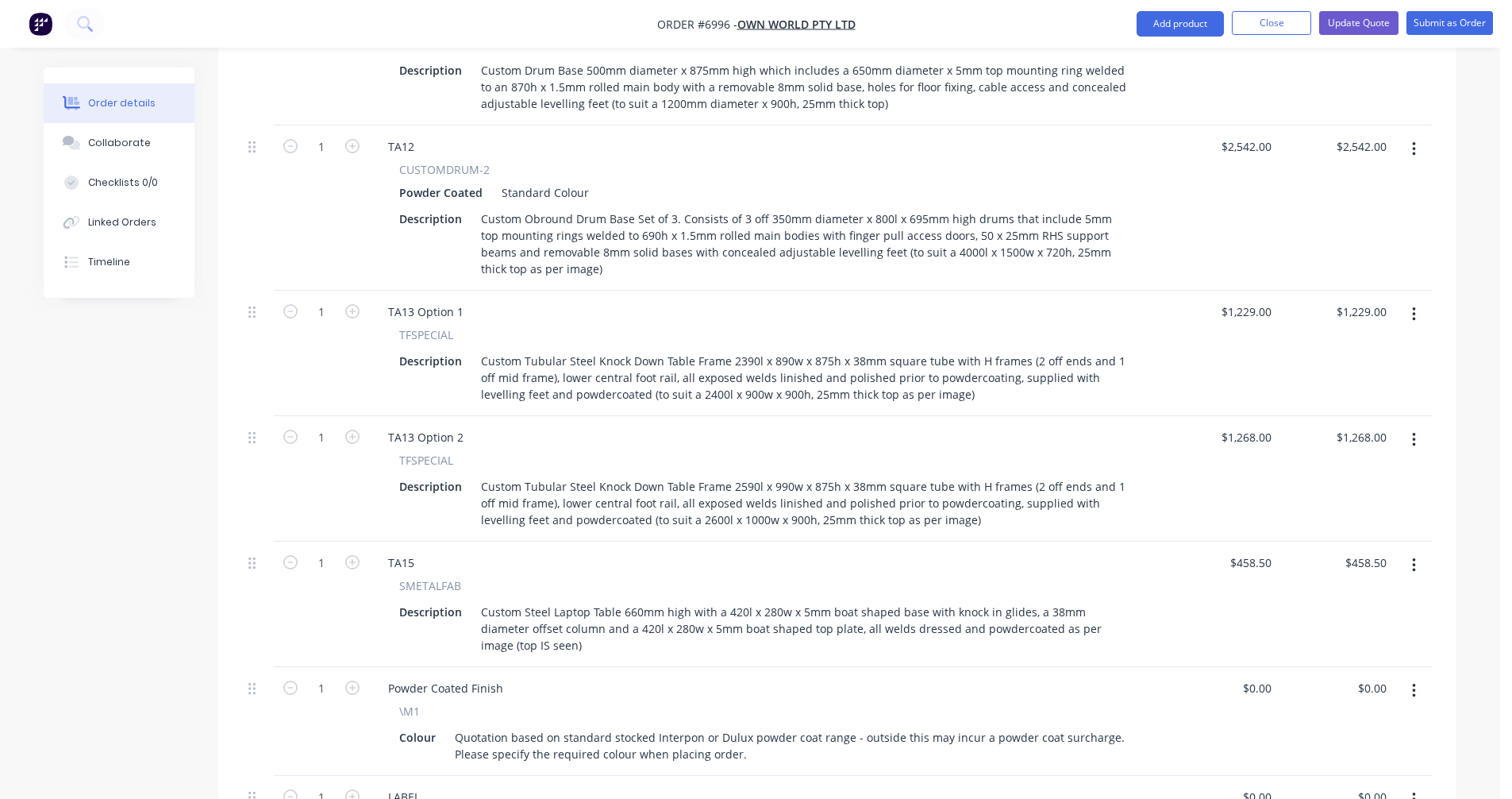
click at [1418, 426] on button "button" at bounding box center [1413, 440] width 37 height 29
click at [1364, 502] on div "Duplicate" at bounding box center [1357, 514] width 122 height 23
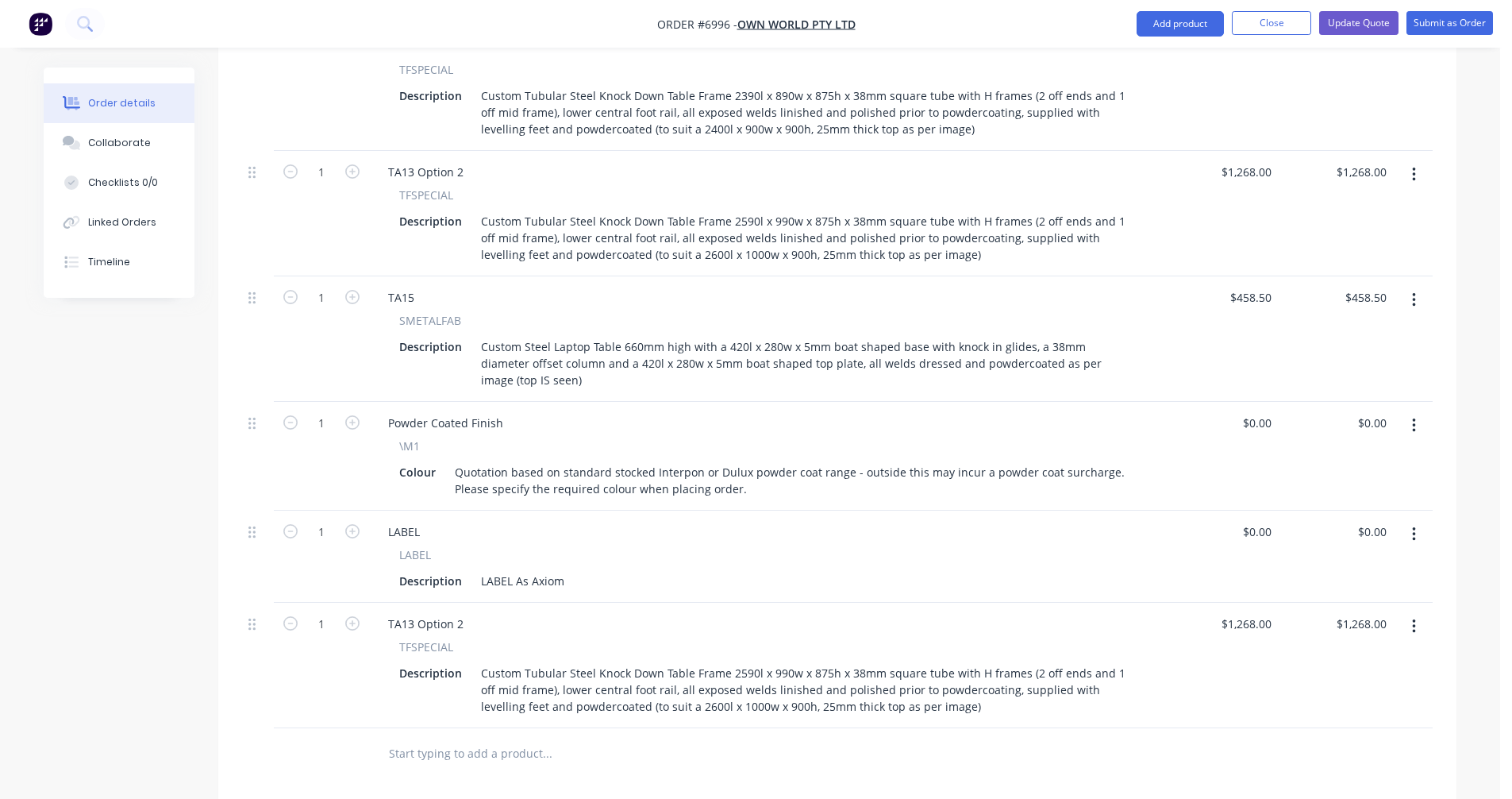
scroll to position [1350, 0]
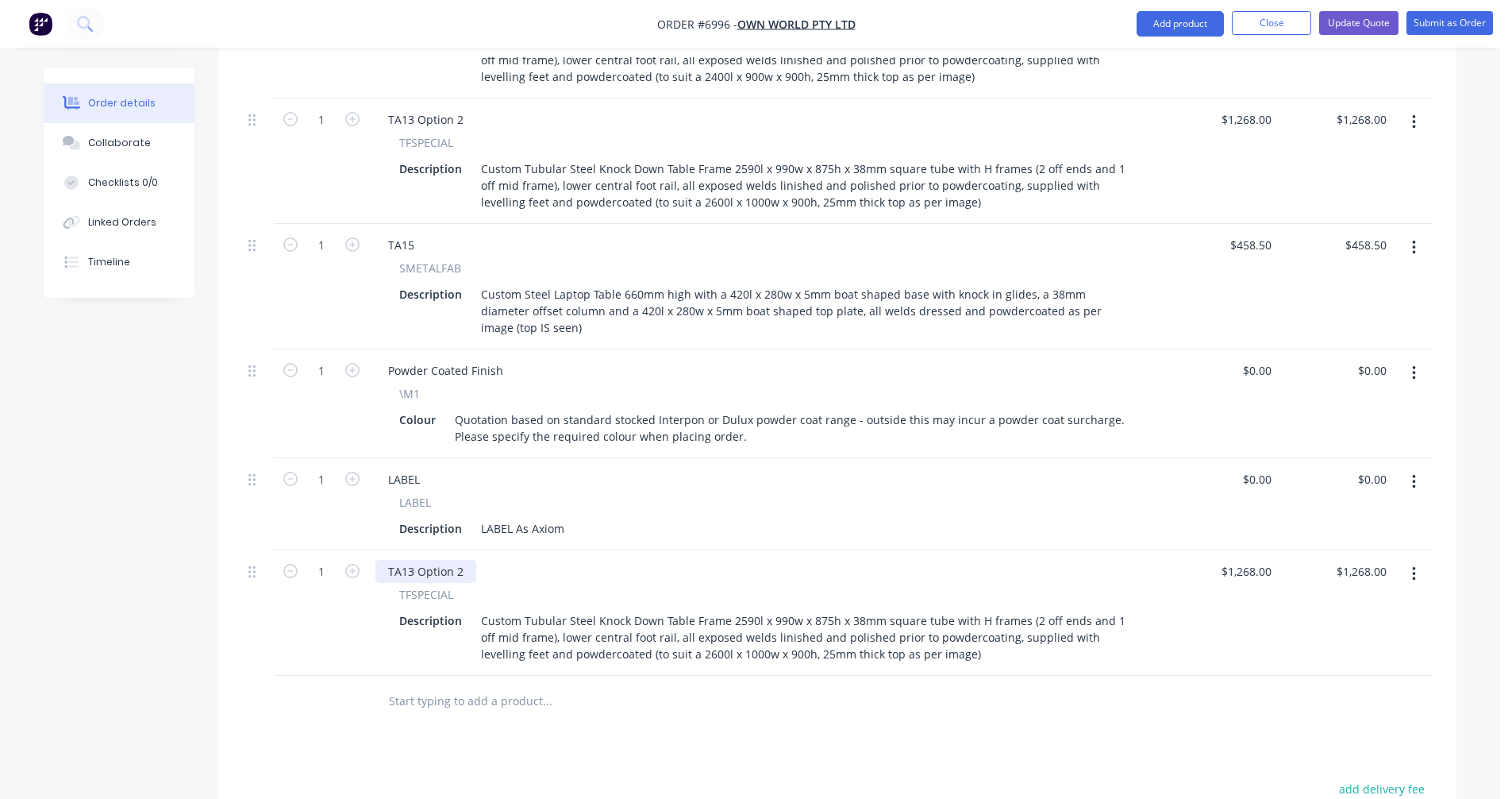
click at [463, 560] on div "TA13 Option 2" at bounding box center [425, 571] width 101 height 23
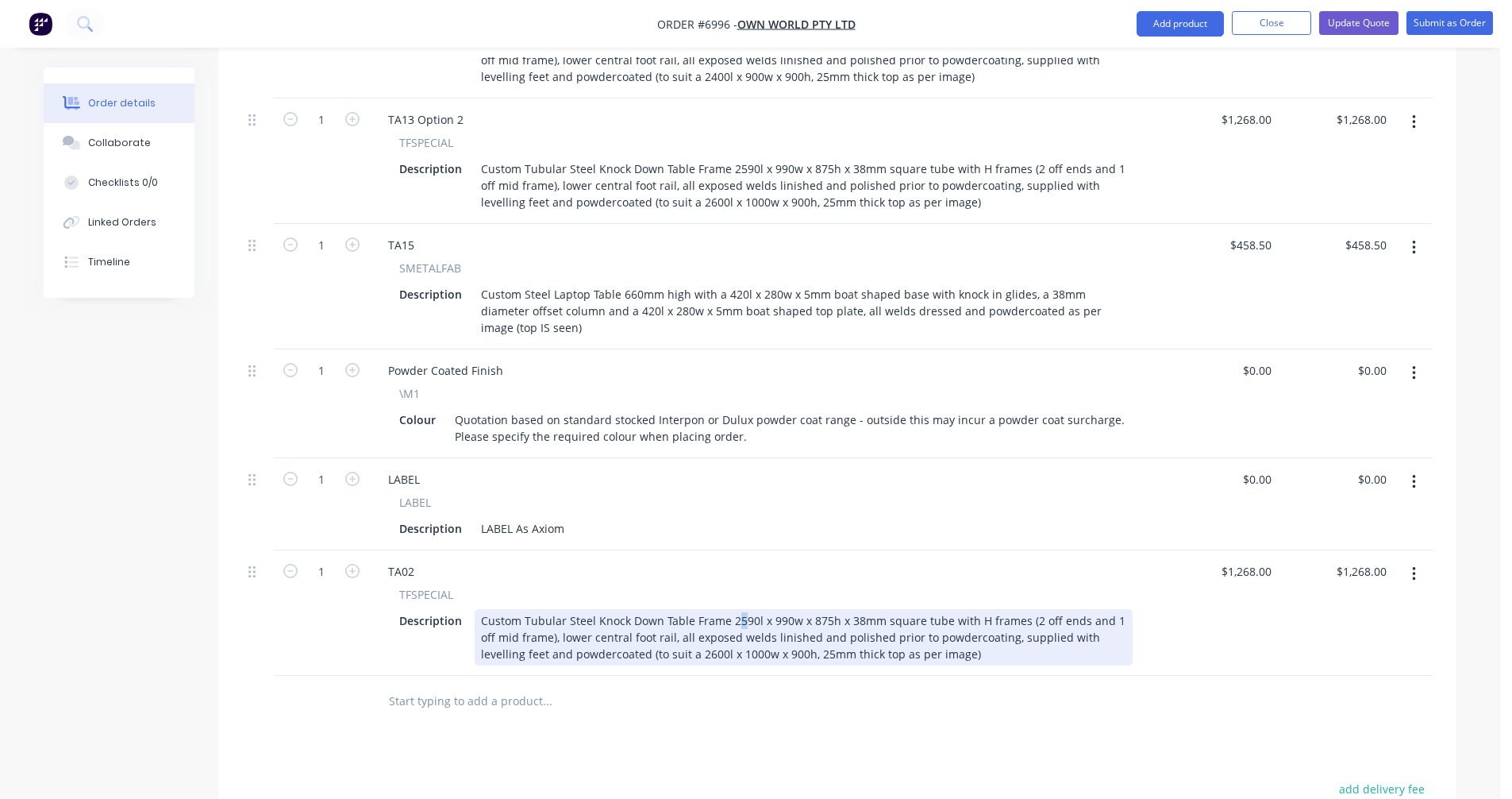
drag, startPoint x: 736, startPoint y: 579, endPoint x: 747, endPoint y: 577, distance: 11.2
click at [738, 609] on div "Custom Tubular Steel Knock Down Table Frame 2590l x 990w x 875h x 38mm square t…" at bounding box center [803, 637] width 658 height 57
drag, startPoint x: 747, startPoint y: 577, endPoint x: 861, endPoint y: 581, distance: 114.1
click at [861, 609] on div "Custom Tubular Steel Knock Down Table Frame 2590l x 990w x 875h x 38mm square t…" at bounding box center [803, 637] width 658 height 57
click at [742, 609] on div "Custom Tubular Steel Knock Down Table Frame 2590l x 990w x 875h x 38mm square t…" at bounding box center [803, 637] width 658 height 57
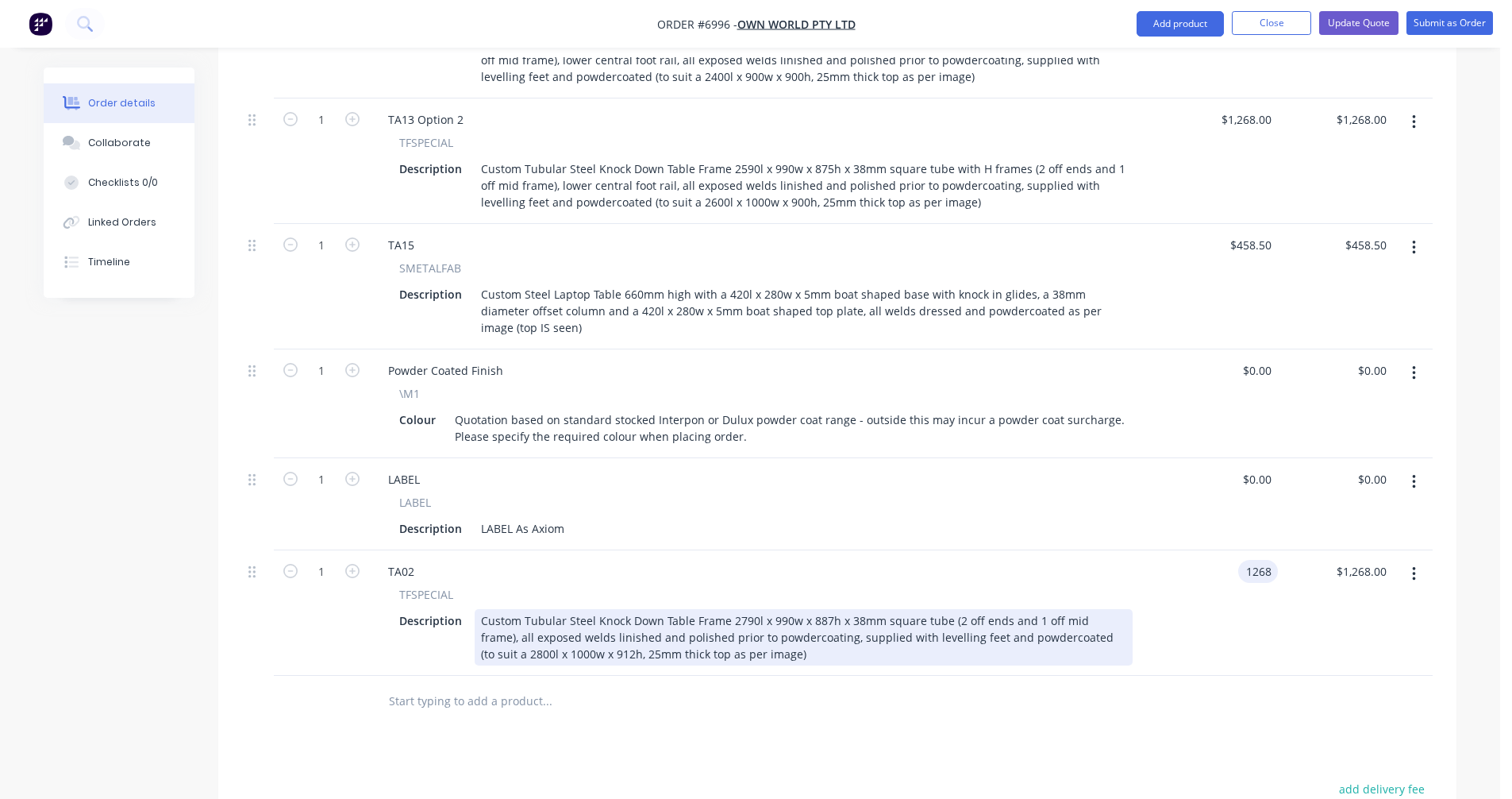
type input "$1,268.00"
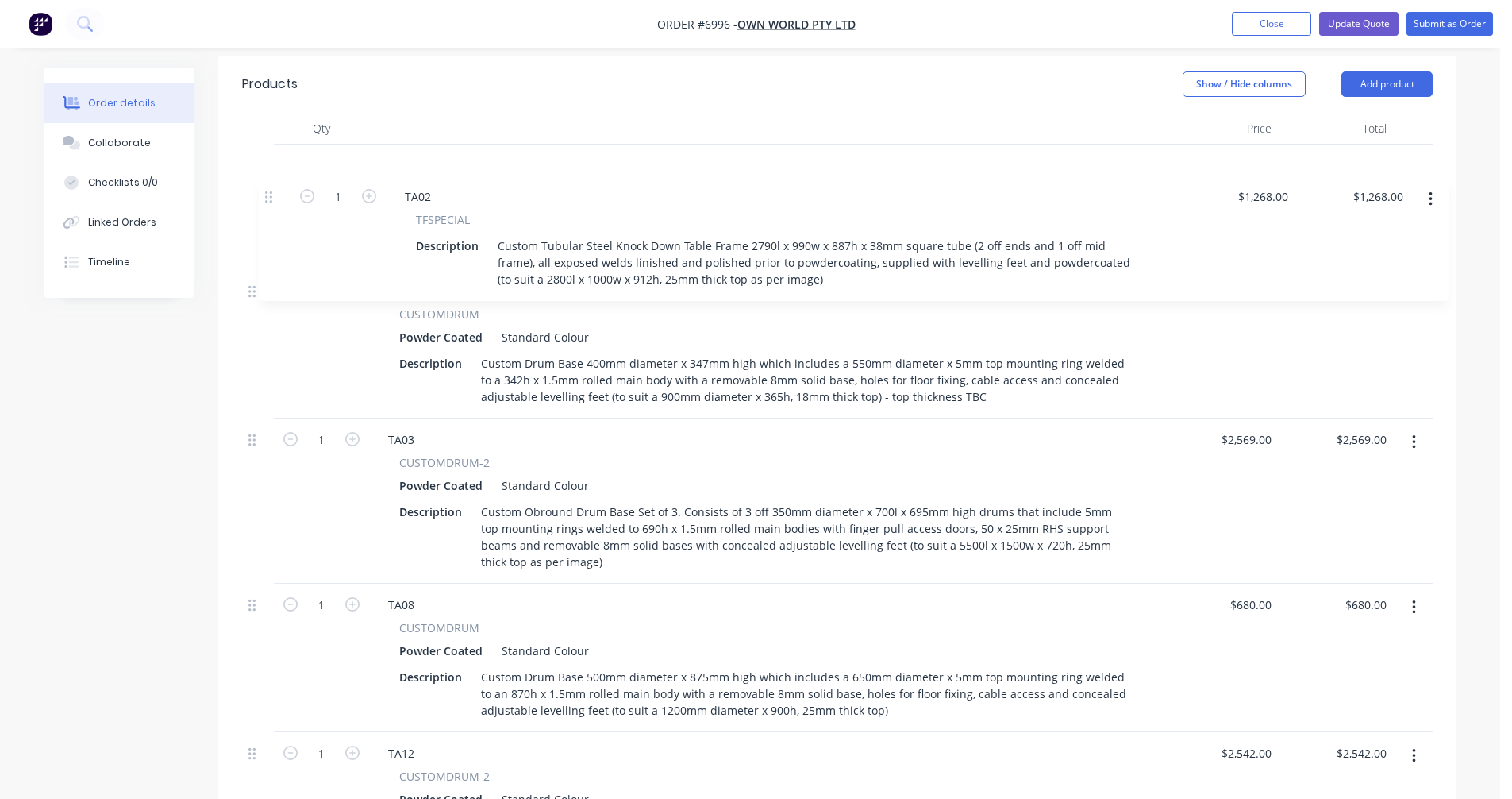
scroll to position [550, 0]
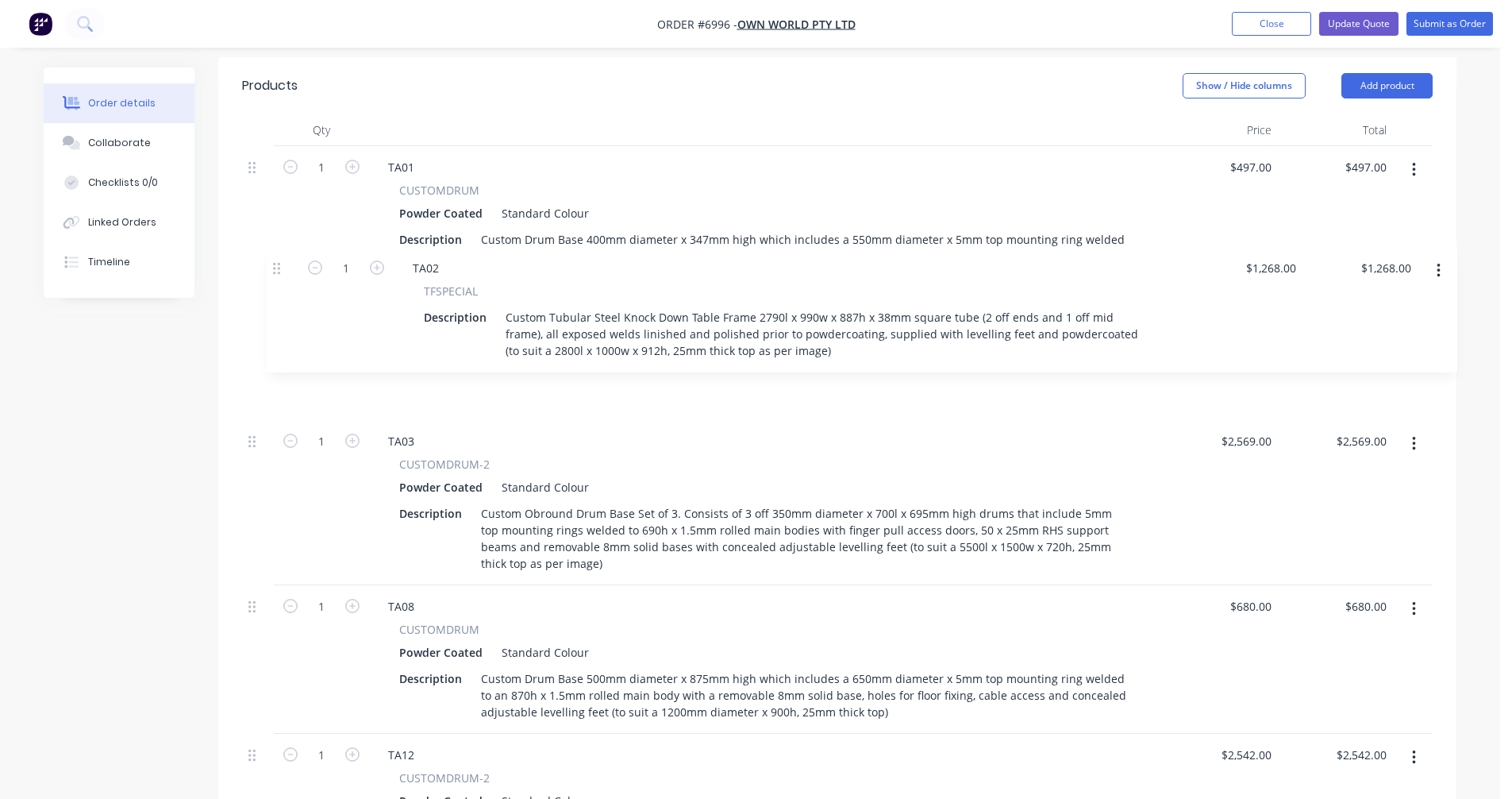
drag, startPoint x: 255, startPoint y: 528, endPoint x: 280, endPoint y: 265, distance: 264.2
click at [280, 265] on div "1 TA01 CUSTOMDRUM Powder Coated Standard Colour Description Custom Drum Base 40…" at bounding box center [837, 811] width 1190 height 1330
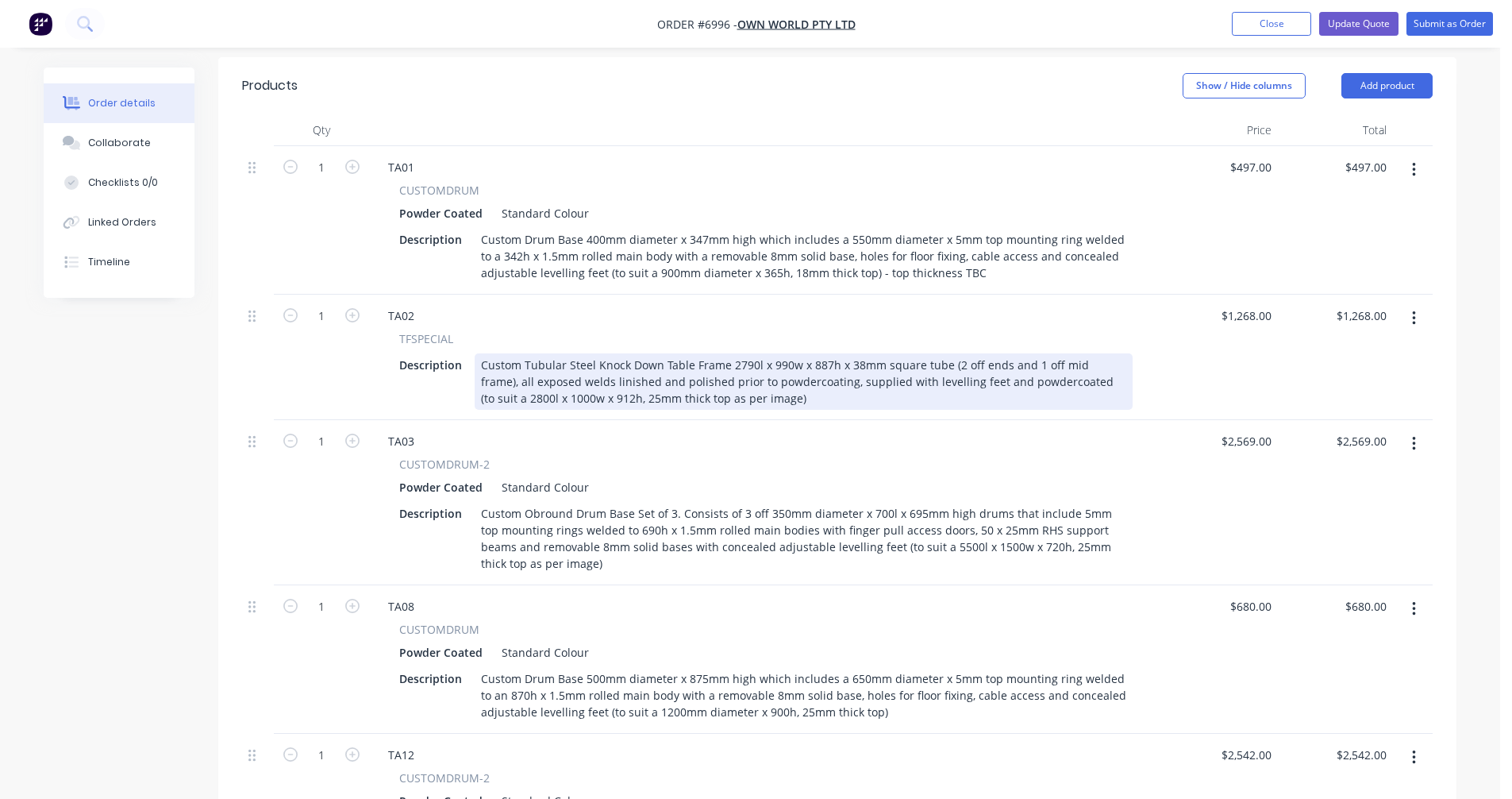
click at [828, 354] on div "Custom Tubular Steel Knock Down Table Frame 2790l x 990w x 887h x 38mm square t…" at bounding box center [803, 382] width 658 height 57
type input "$1,181.00"
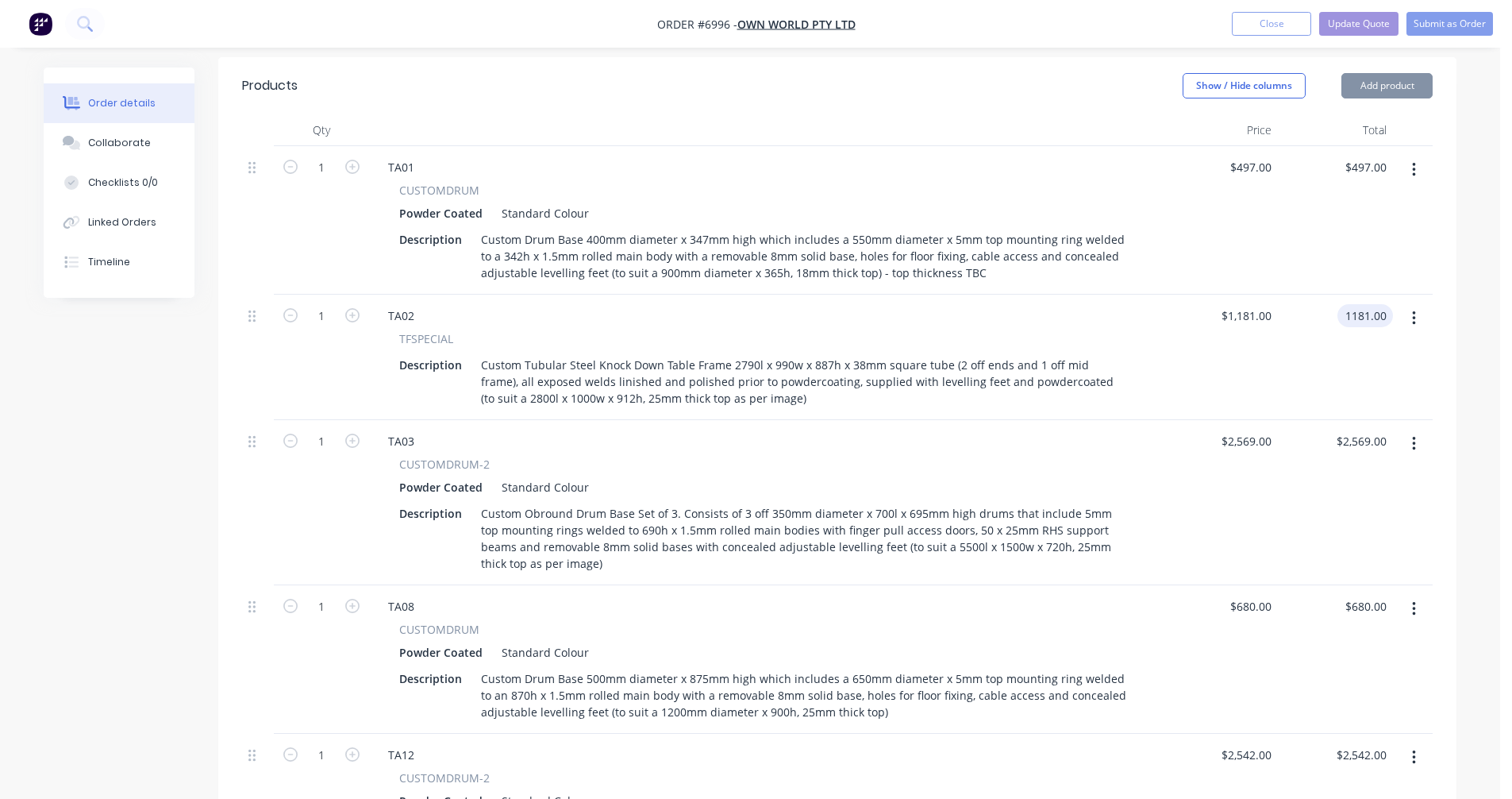
type input "$1,181.00"
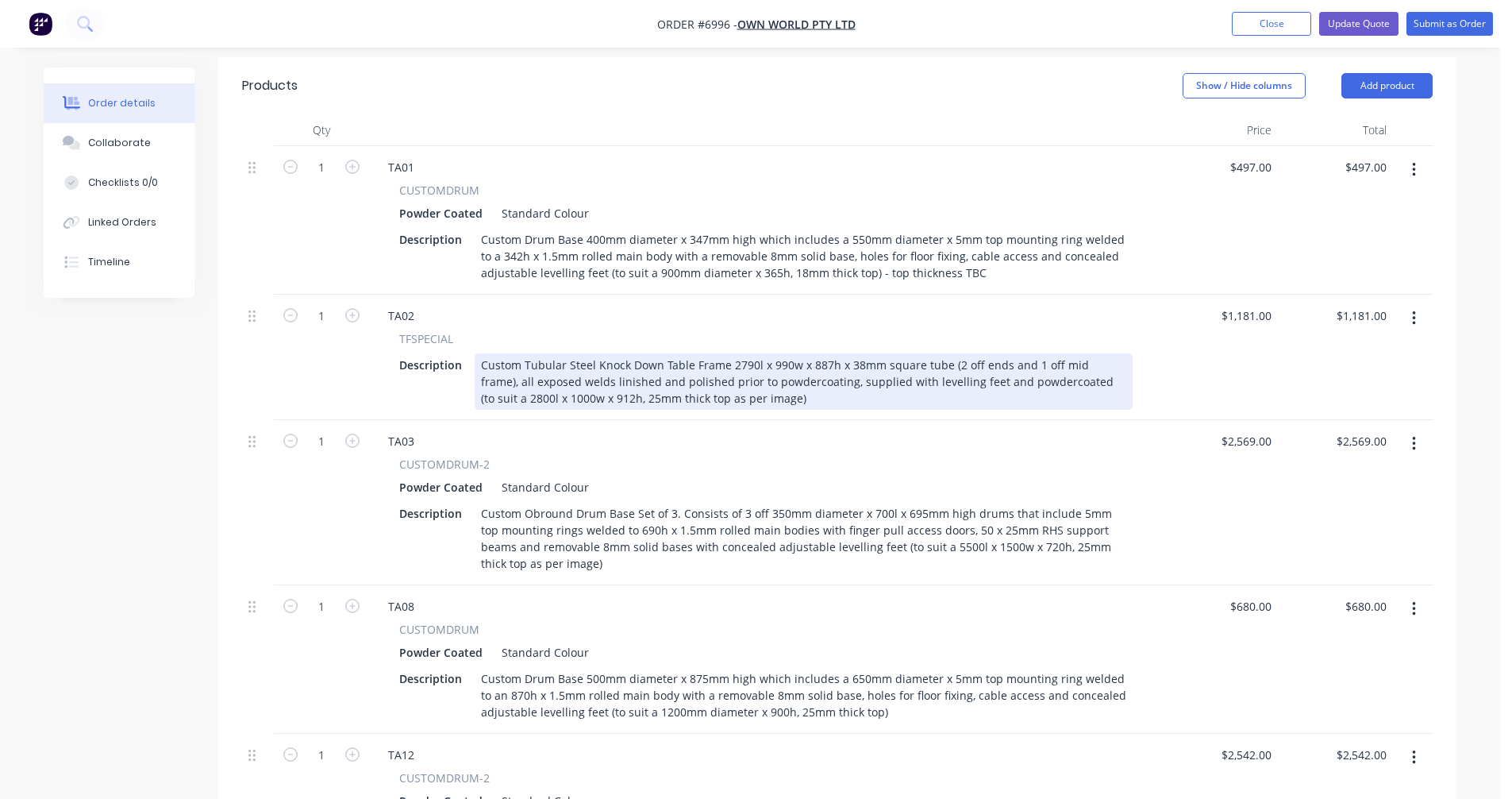
click at [1051, 354] on div "Custom Tubular Steel Knock Down Table Frame 2790l x 990w x 887h x 38mm square t…" at bounding box center [803, 382] width 658 height 57
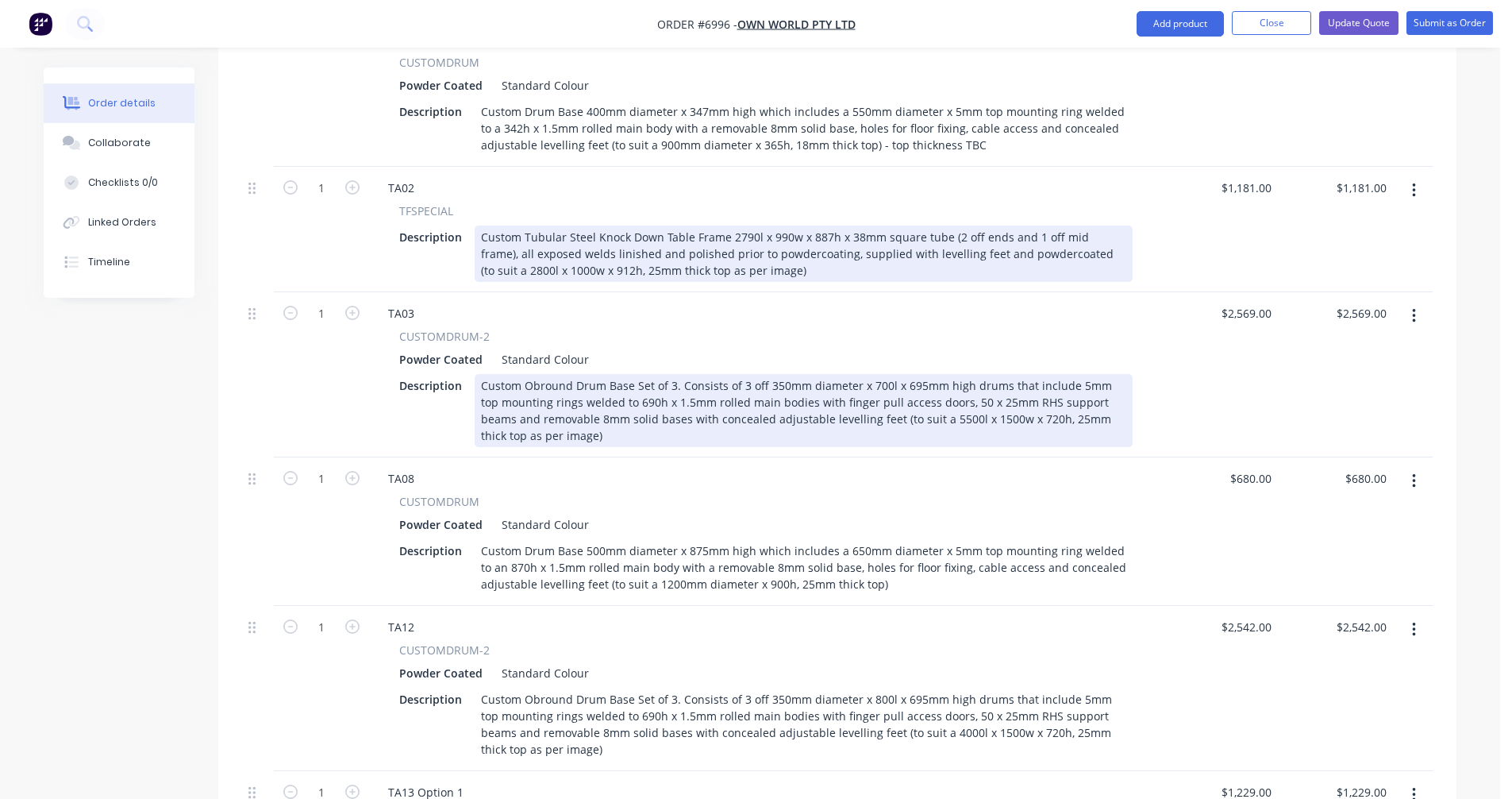
scroll to position [708, 0]
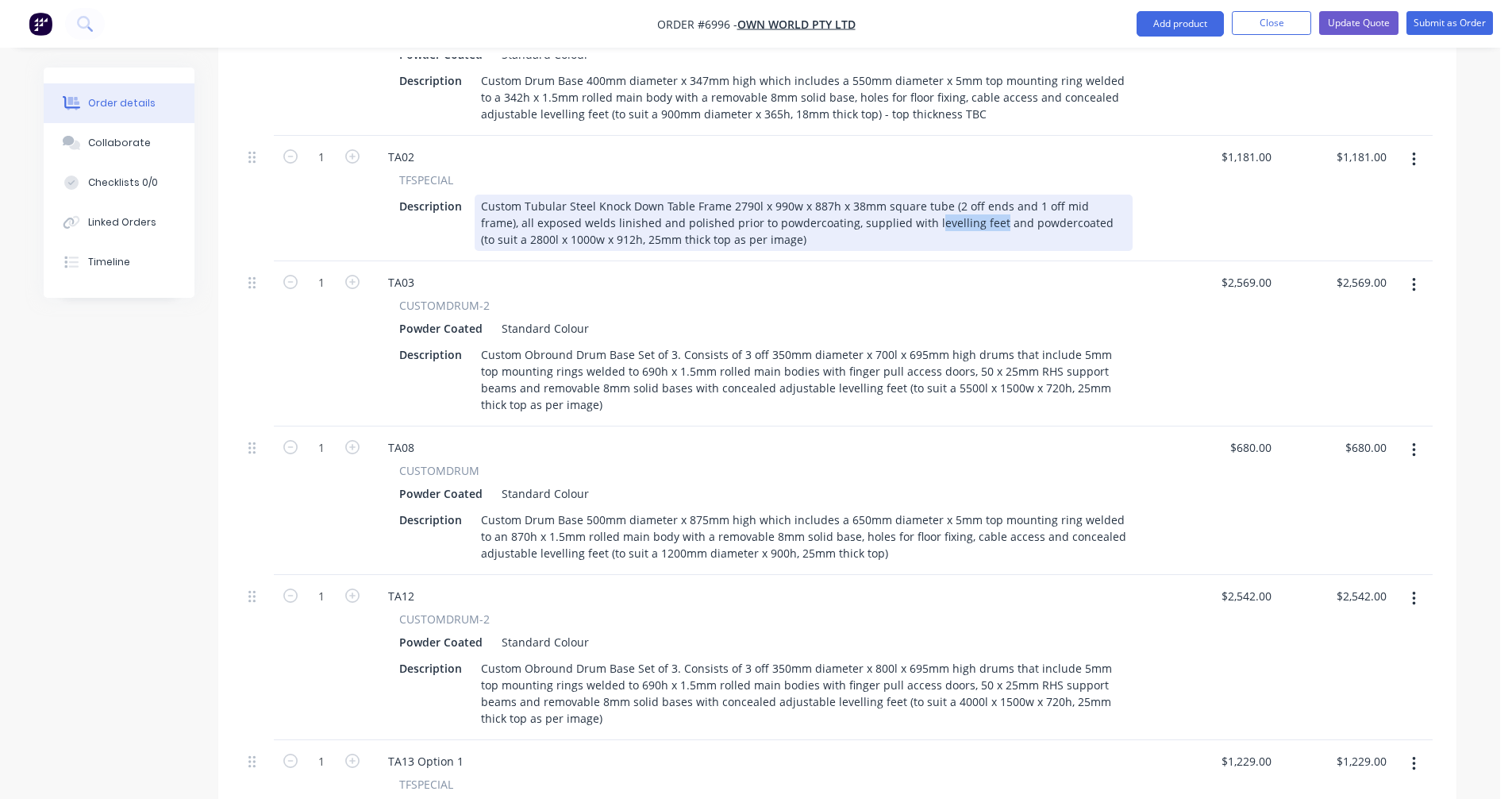
drag, startPoint x: 934, startPoint y: 179, endPoint x: 874, endPoint y: 175, distance: 60.1
click at [874, 194] on div "Custom Tubular Steel Knock Down Table Frame 2790l x 990w x 887h x 38mm square t…" at bounding box center [803, 222] width 658 height 57
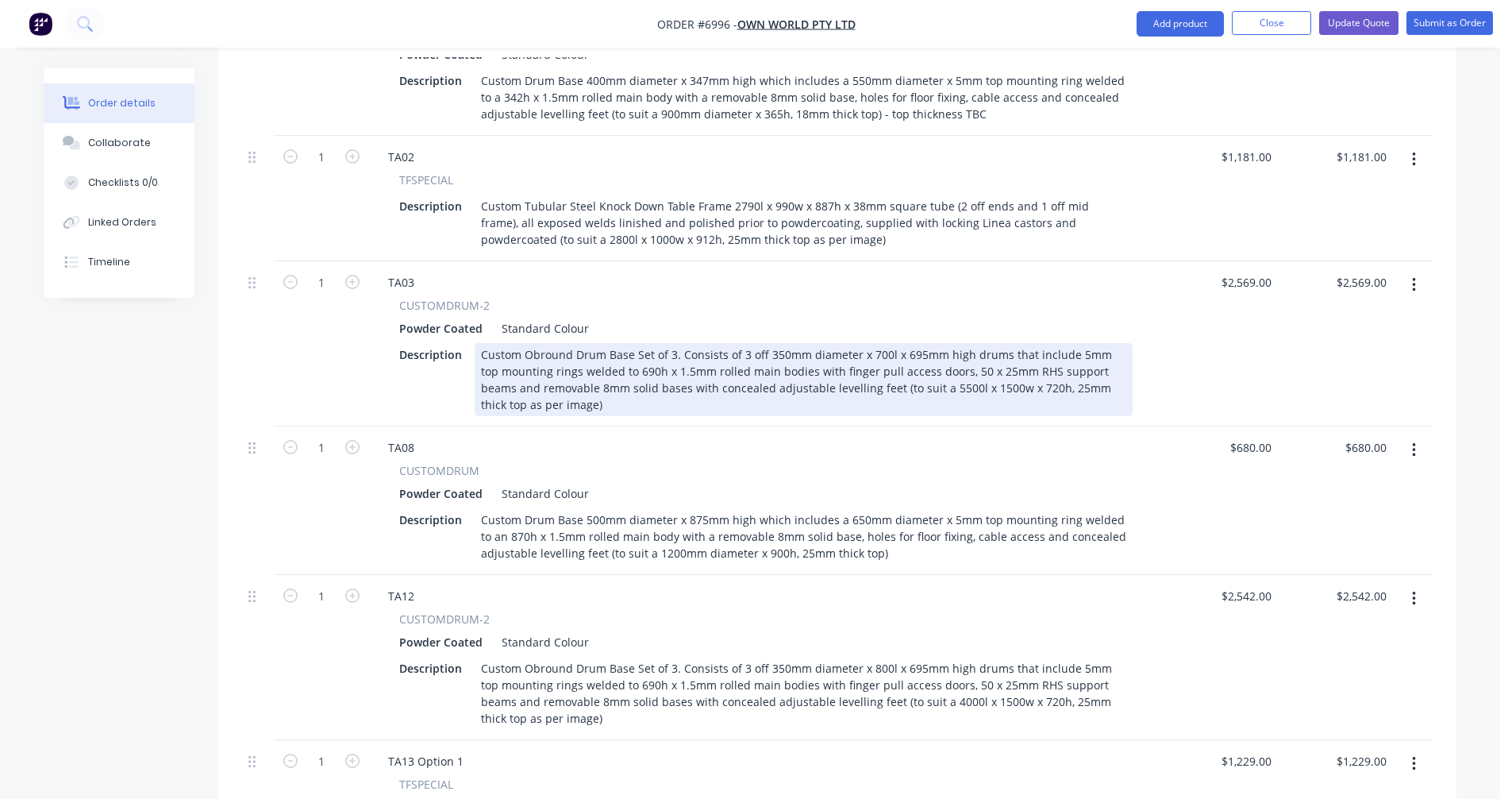
click at [792, 343] on div "Custom Obround Drum Base Set of 3. Consists of 3 off 350mm diameter x 700l x 69…" at bounding box center [803, 379] width 658 height 73
click at [944, 343] on div "Custom Obround Drum Base Set of 3. Consists of 3 off 350mm diameter x 700l x 69…" at bounding box center [803, 379] width 658 height 73
click at [918, 343] on div "Custom Obround Drum Base Set of 3. Consists of 3 off 350mm diameter x 700l x 69…" at bounding box center [803, 379] width 658 height 73
click at [917, 343] on div "Custom Obround Drum Base Set of 3. Consists of 3 off 350mm diameter x 700l x 69…" at bounding box center [803, 379] width 658 height 73
click at [1050, 343] on div "Custom Obround Drum Base Set of 3. Consists of 3 off 350mm diameter x 700l x 88…" at bounding box center [803, 379] width 658 height 73
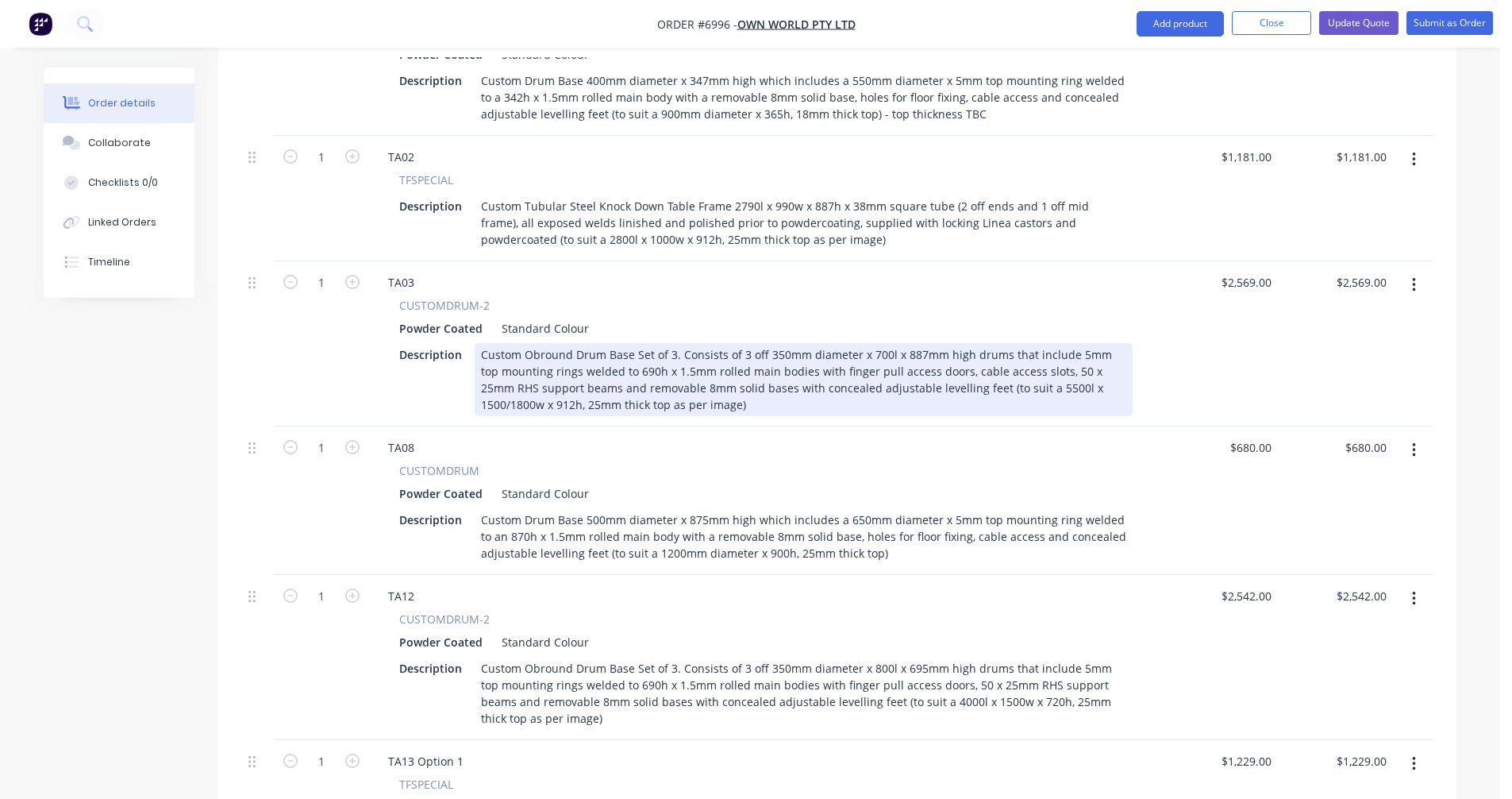
click at [864, 343] on div "Custom Obround Drum Base Set of 3. Consists of 3 off 350mm diameter x 700l x 88…" at bounding box center [803, 379] width 658 height 73
type input "$2,886.00"
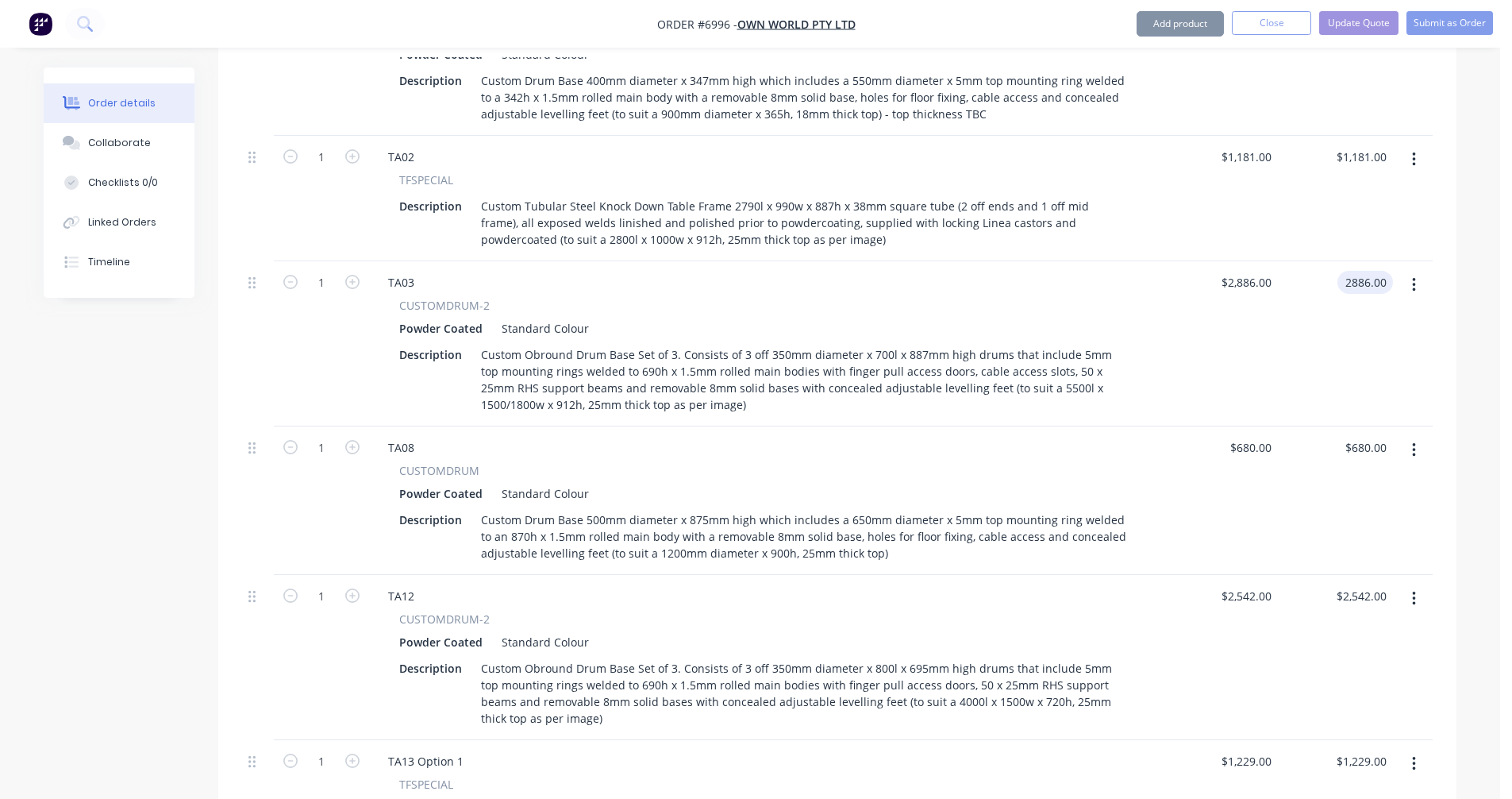
type input "$2,886.00"
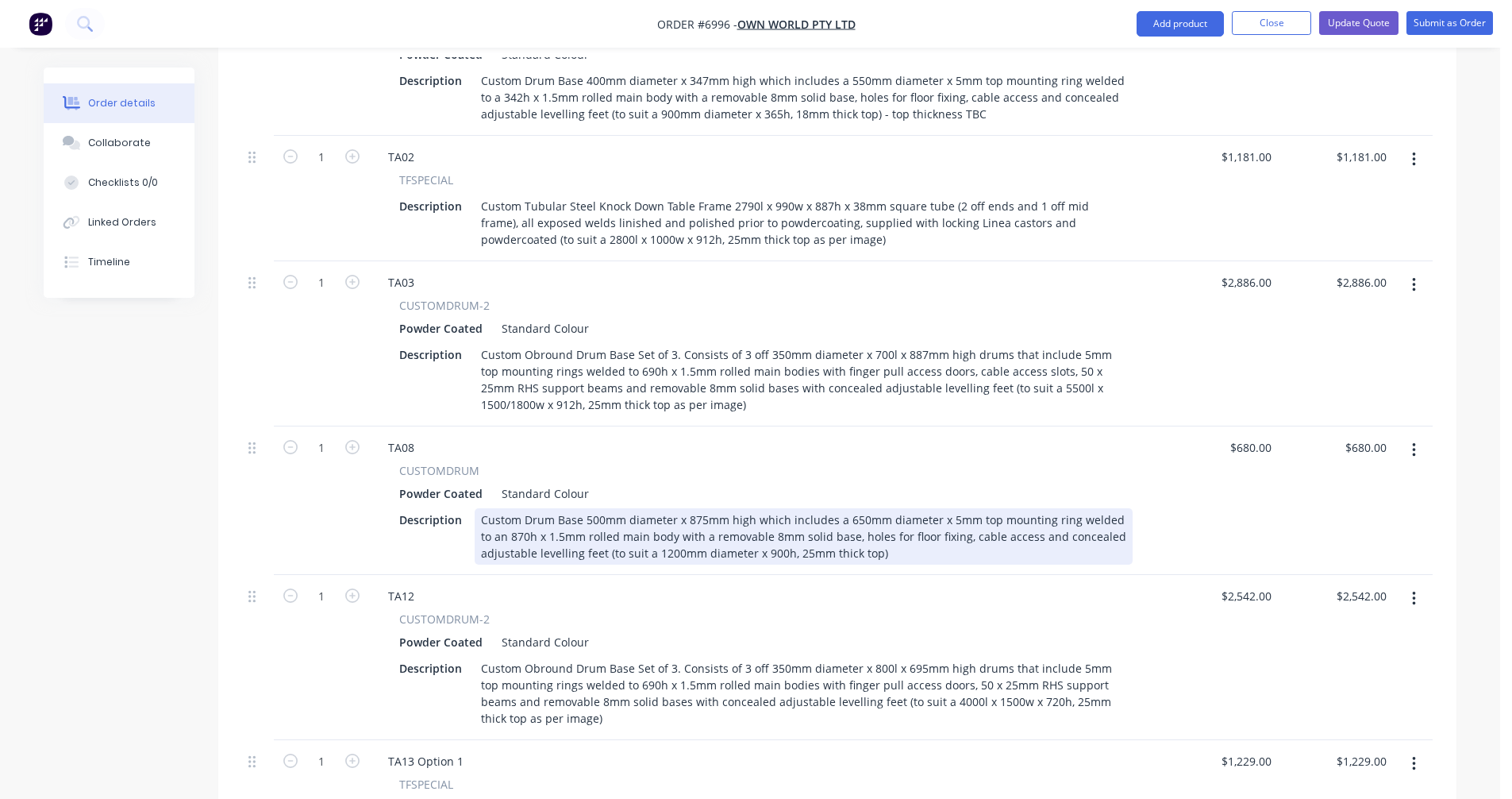
click at [704, 508] on div "Custom Drum Base 500mm diameter x 875mm high which includes a 650mm diameter x …" at bounding box center [803, 536] width 658 height 57
click at [514, 508] on div "Custom Drum Base 500mm diameter x 887mm high which includes a 650mm diameter x …" at bounding box center [803, 536] width 658 height 57
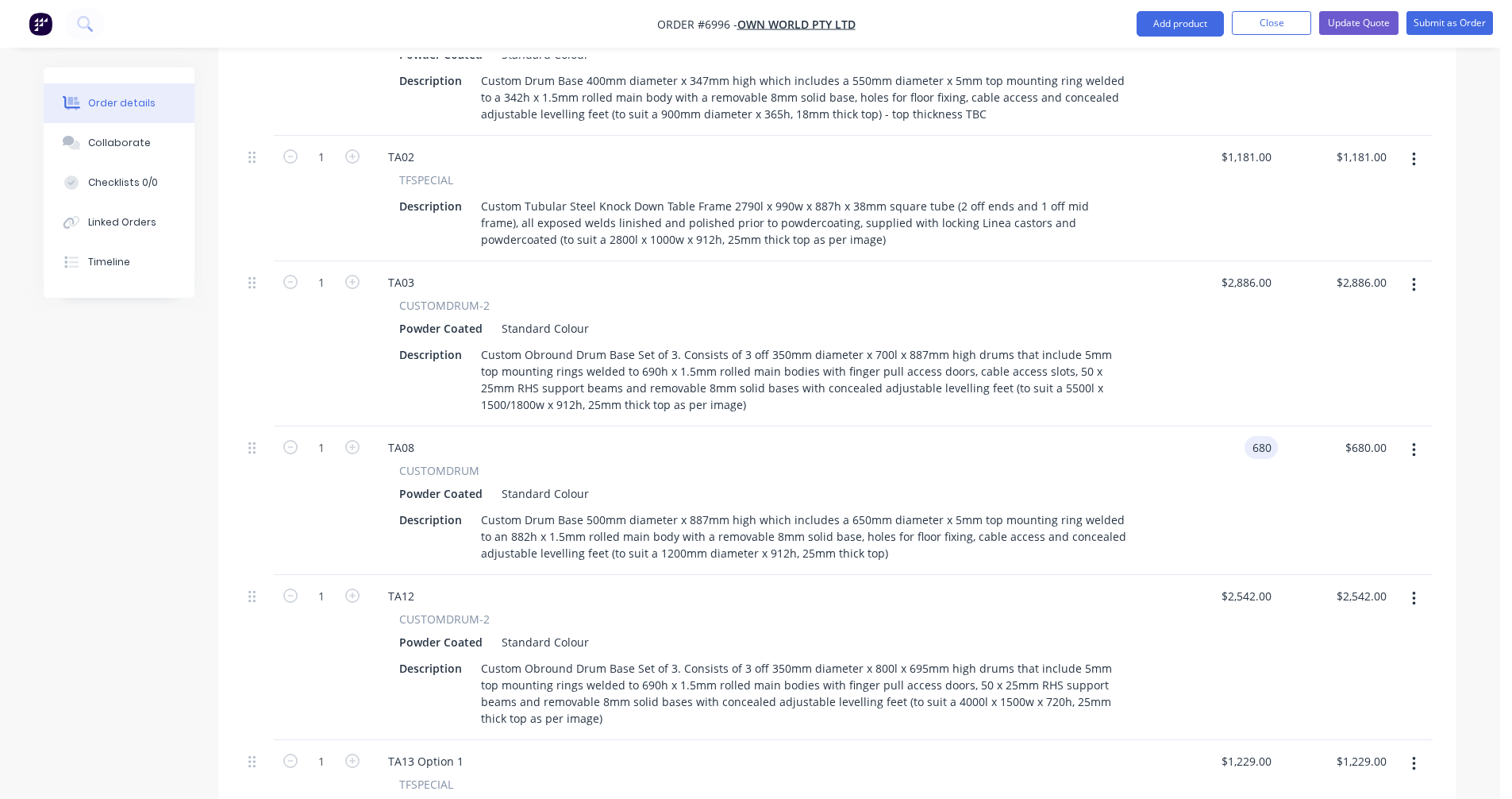
type input "$680.00"
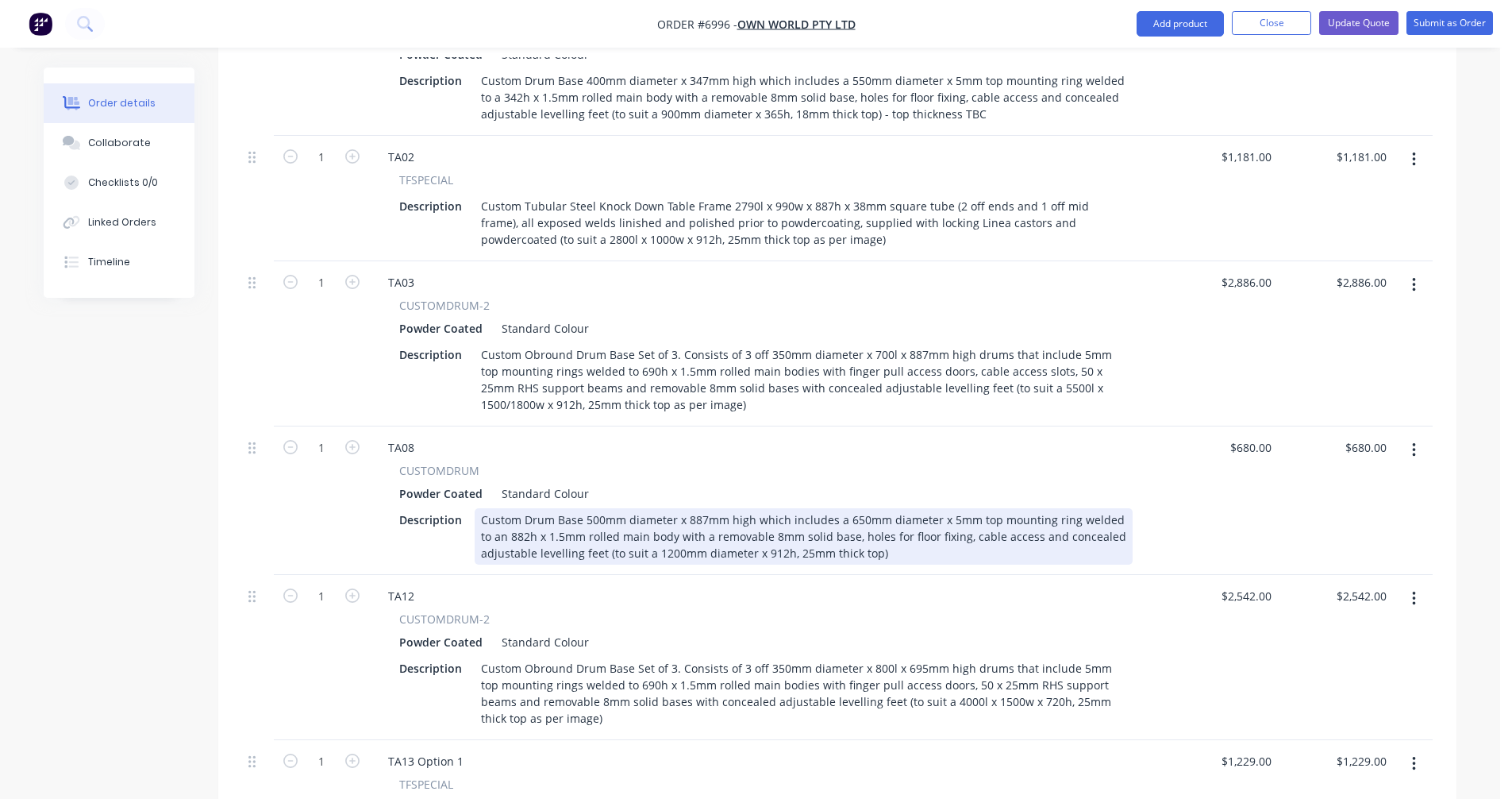
click at [812, 508] on div "Custom Drum Base 500mm diameter x 887mm high which includes a 650mm diameter x …" at bounding box center [803, 536] width 658 height 57
type input "$592.00"
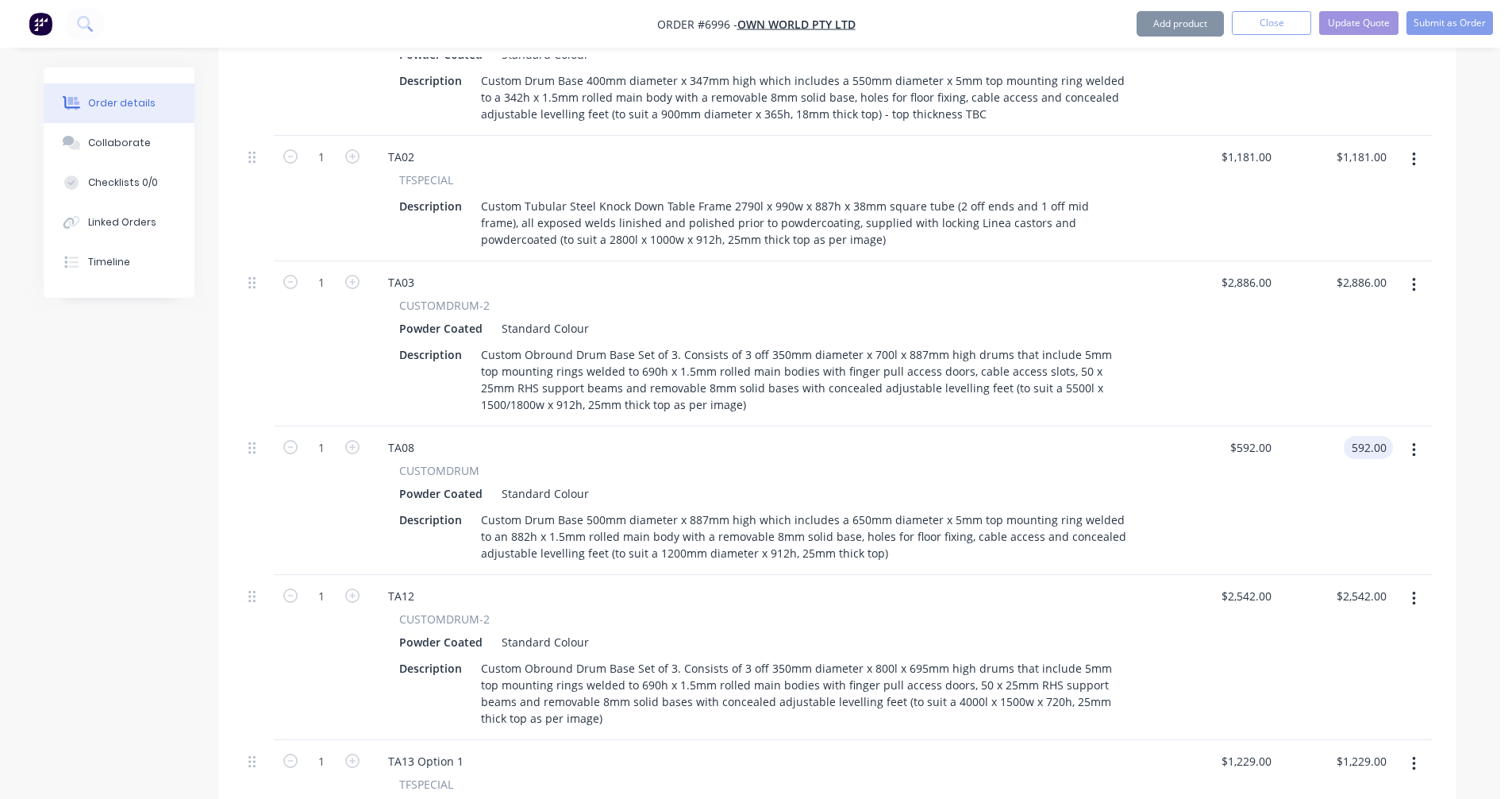
type input "$592.00"
click at [414, 435] on div "TA08" at bounding box center [400, 447] width 51 height 23
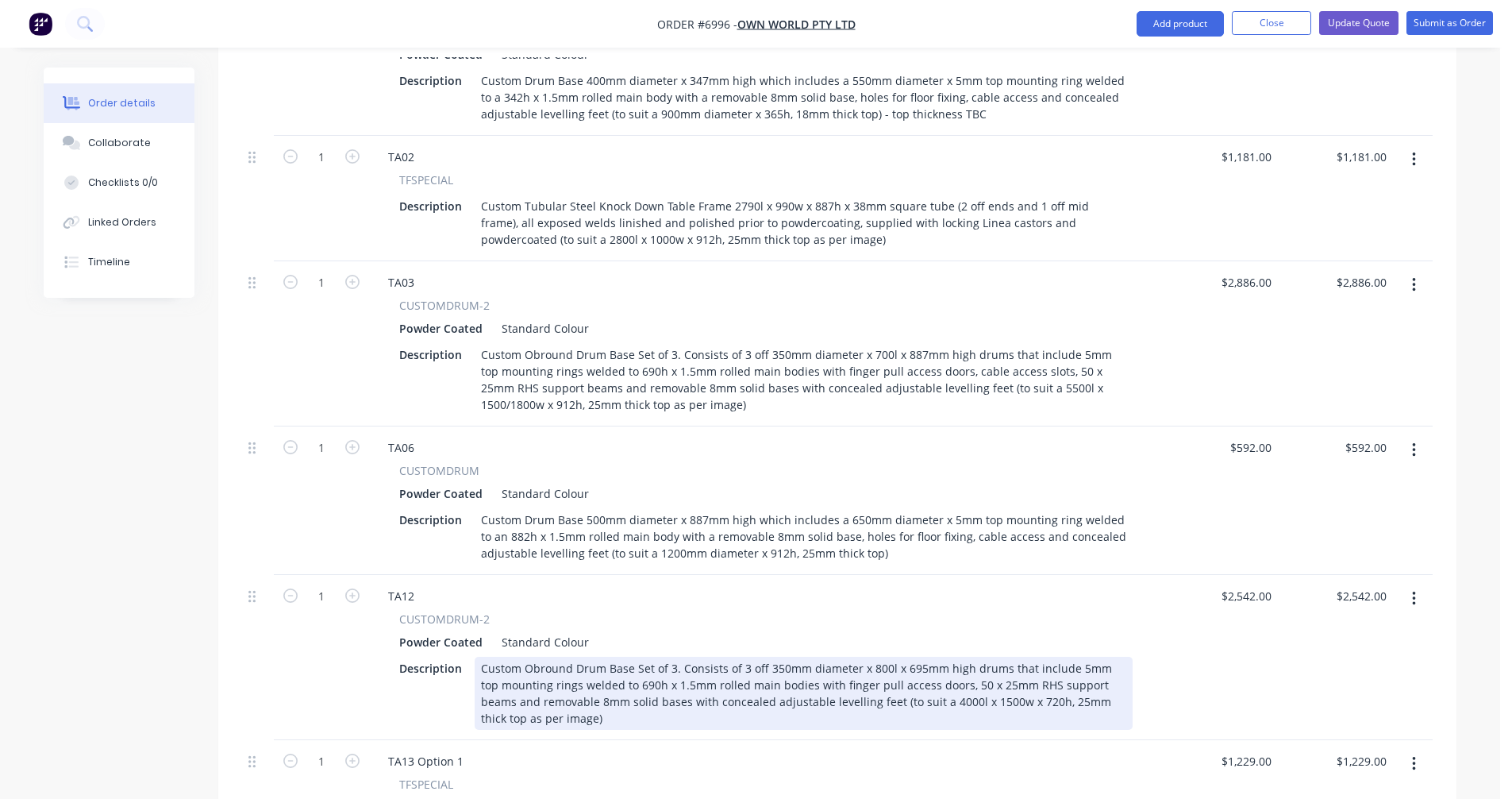
click at [625, 657] on div "Custom Obround Drum Base Set of 3. Consists of 3 off 350mm diameter x 800l x 69…" at bounding box center [803, 693] width 658 height 73
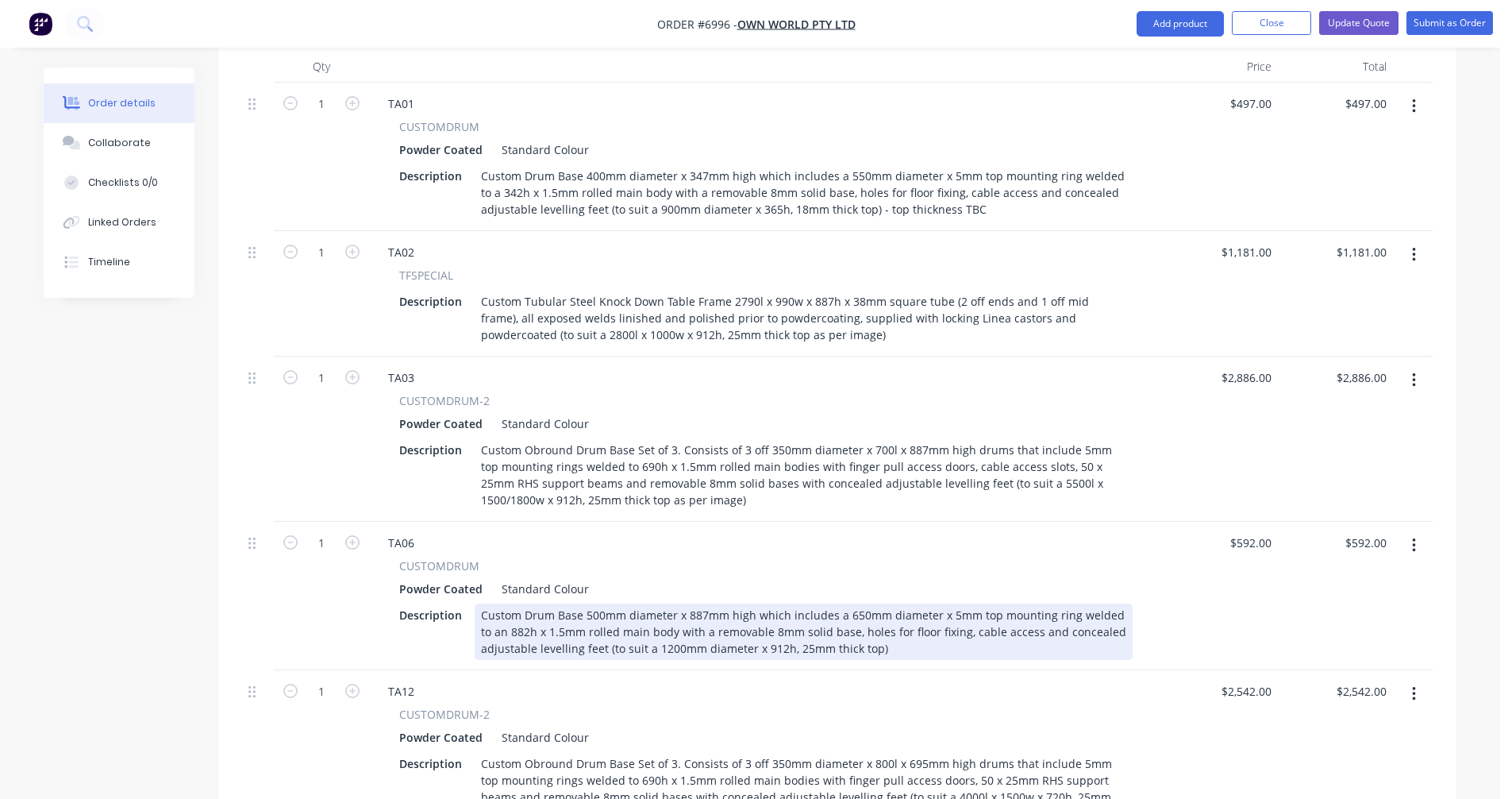
scroll to position [550, 0]
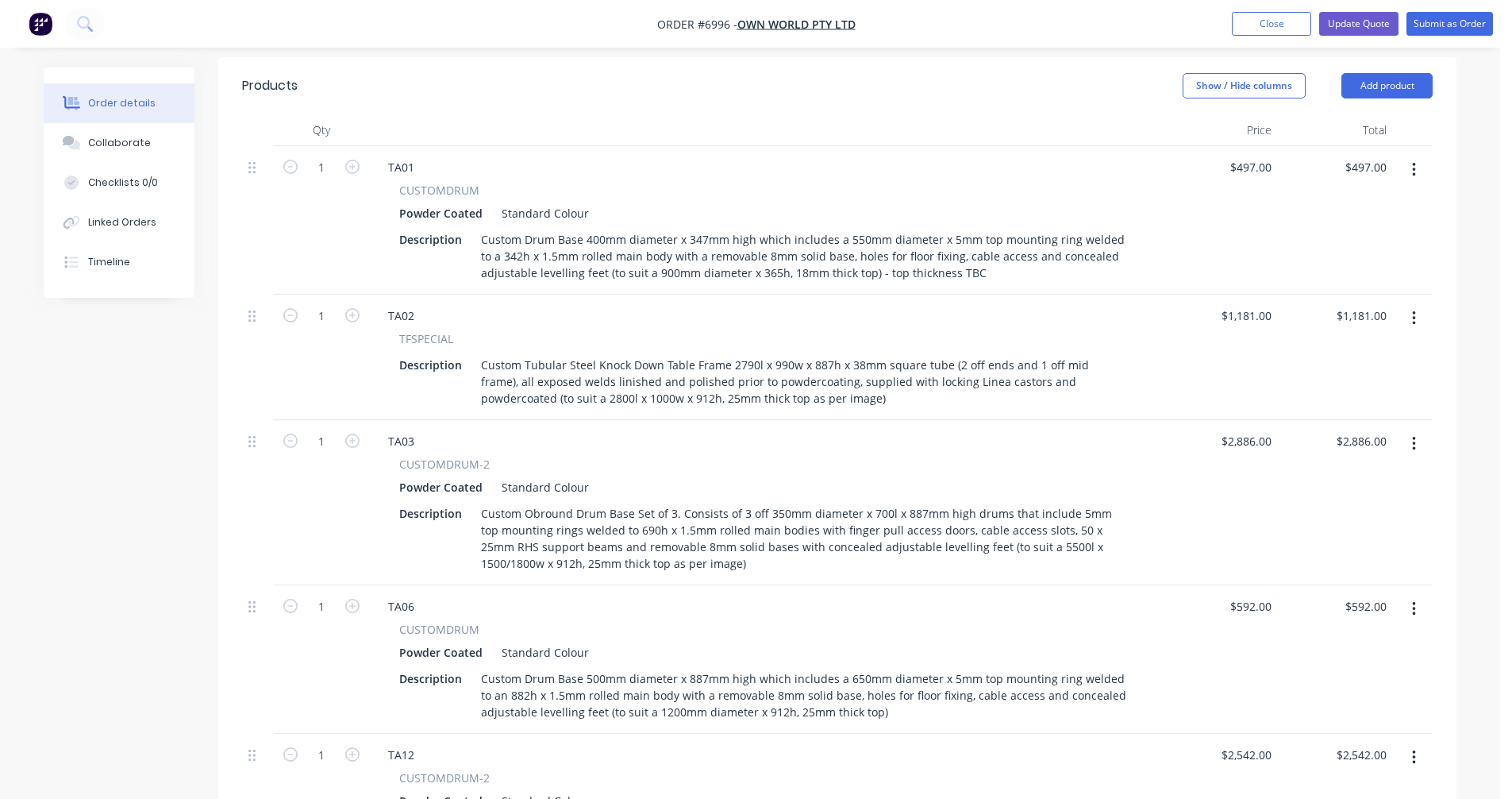
click at [1417, 304] on button "button" at bounding box center [1413, 319] width 37 height 29
click at [1345, 381] on div "Duplicate" at bounding box center [1357, 392] width 122 height 23
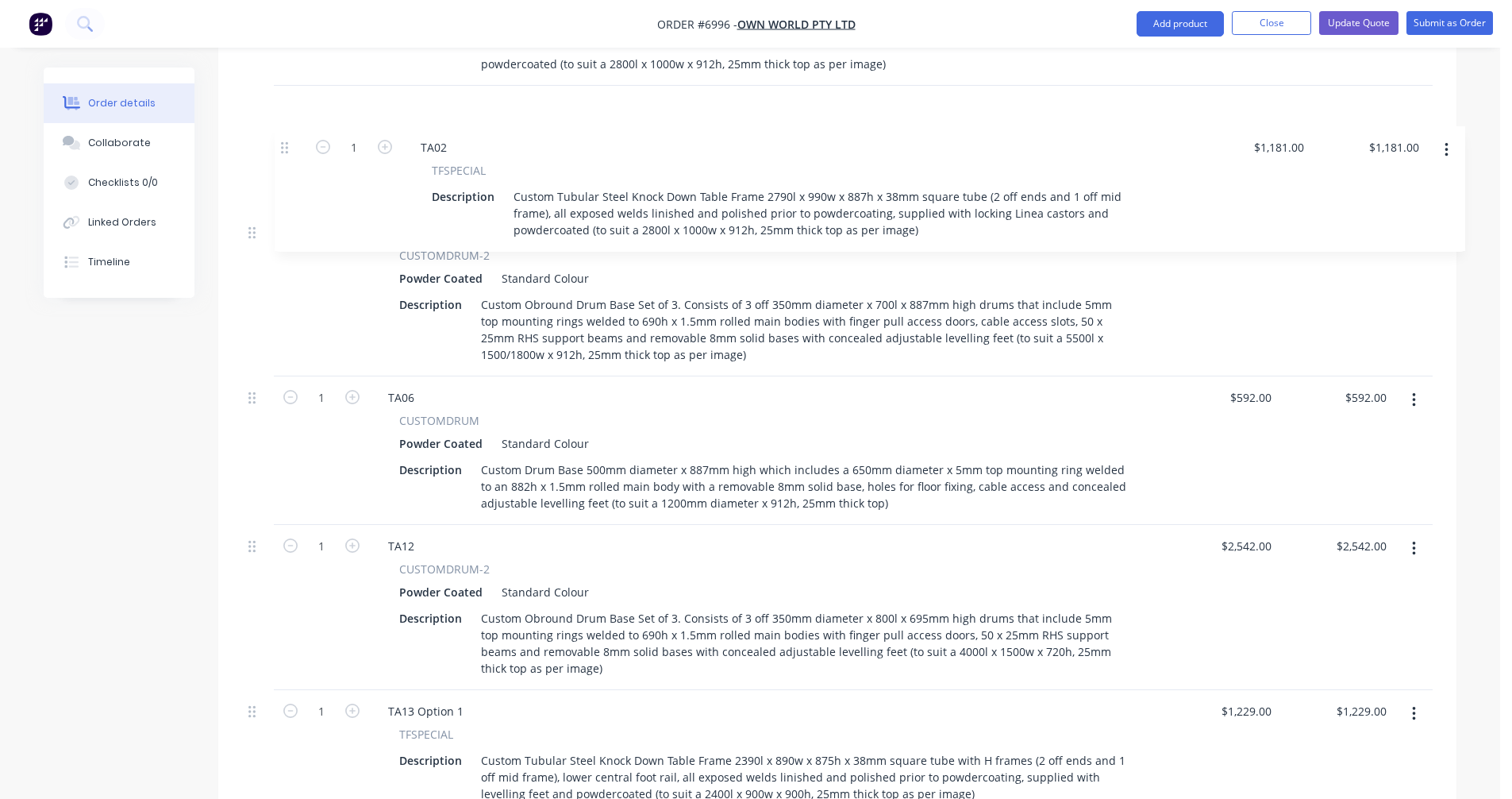
scroll to position [875, 0]
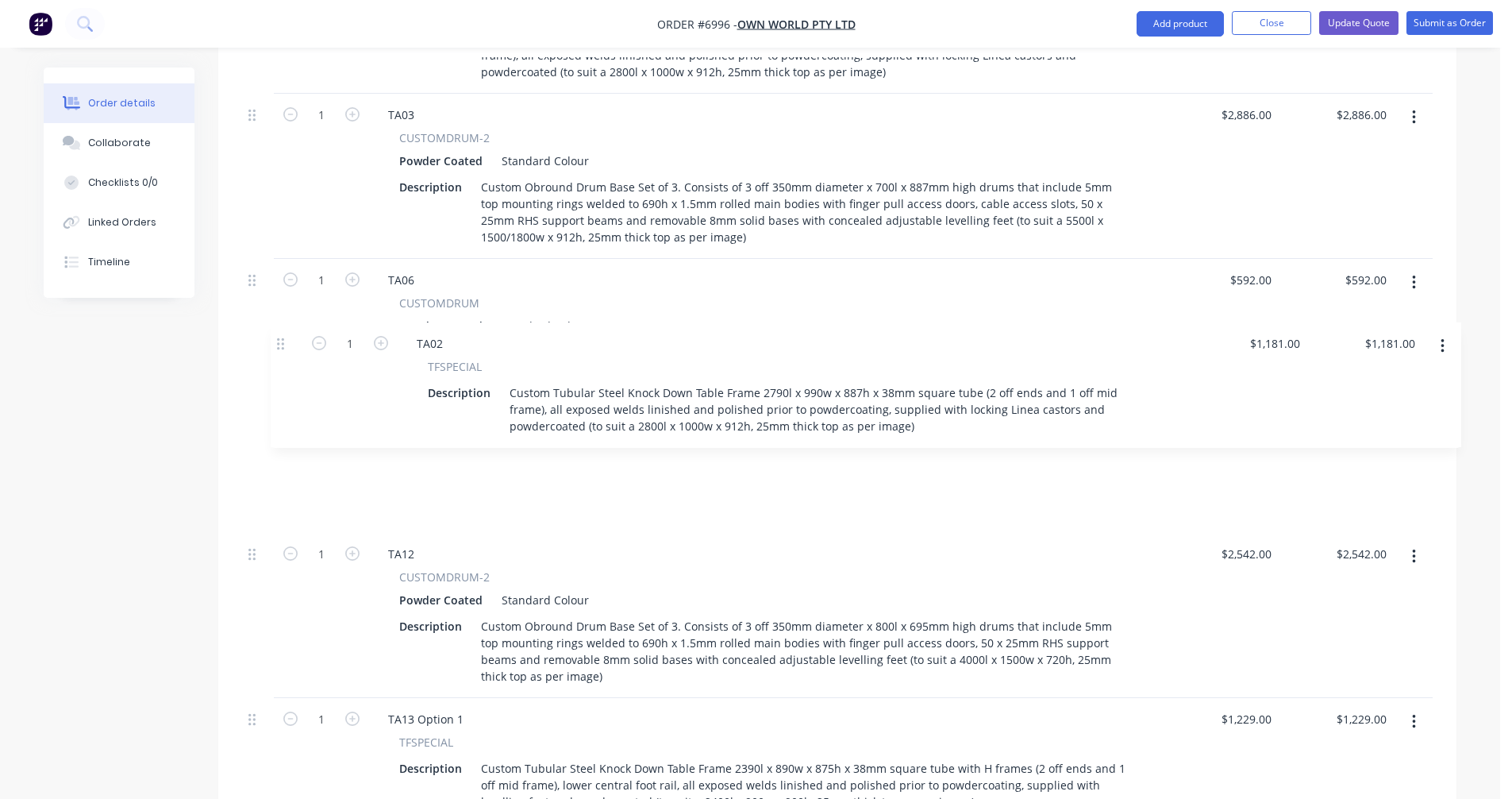
drag, startPoint x: 253, startPoint y: 421, endPoint x: 285, endPoint y: 331, distance: 95.5
click at [285, 331] on div "1 TA01 CUSTOMDRUM Powder Coated Standard Colour Description Custom Drum Base 40…" at bounding box center [837, 547] width 1190 height 1455
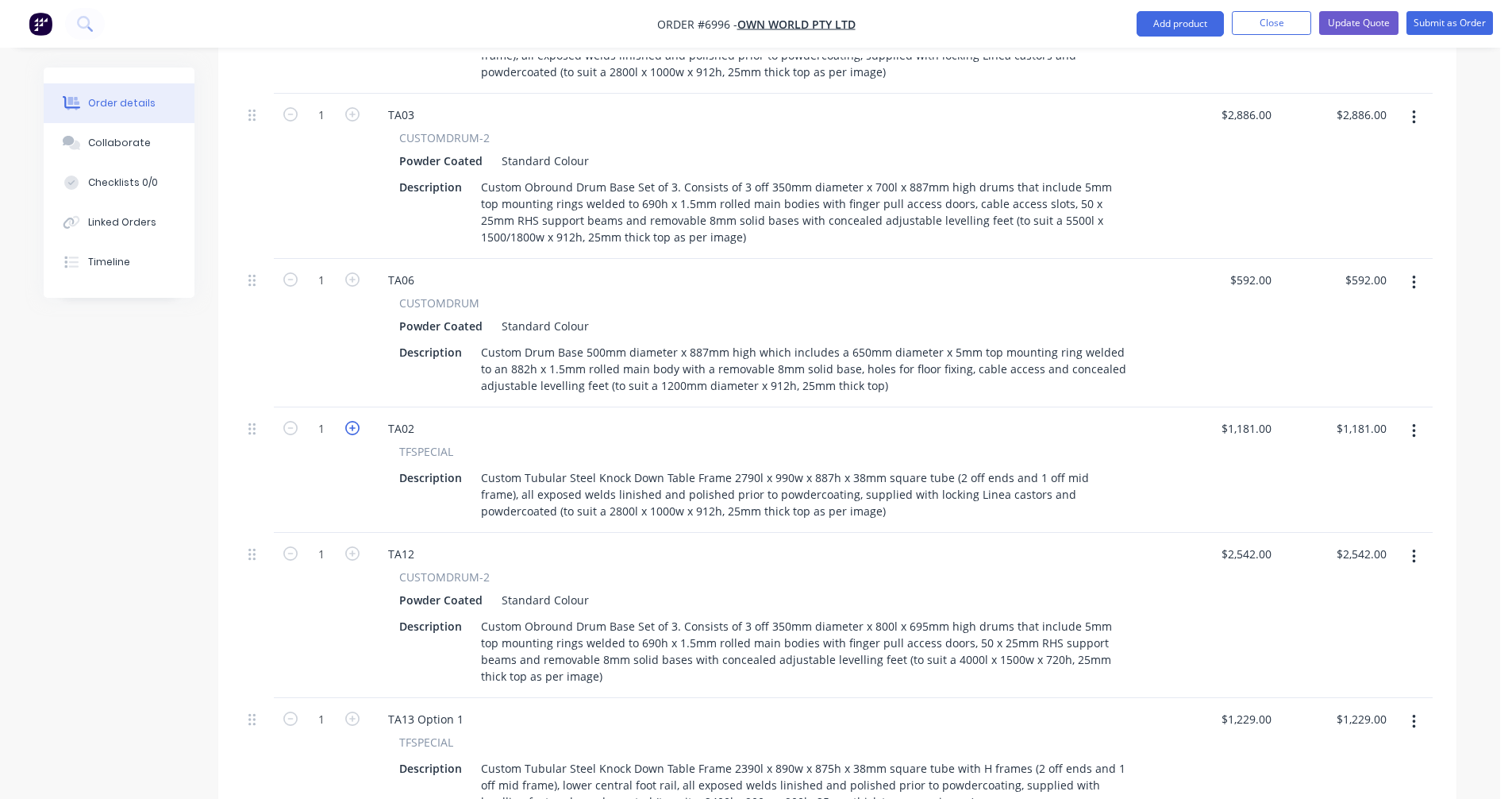
click at [352, 421] on icon "button" at bounding box center [353, 428] width 14 height 14
type input "2"
type input "$2,362.00"
click at [352, 421] on icon "button" at bounding box center [353, 428] width 14 height 14
type input "3"
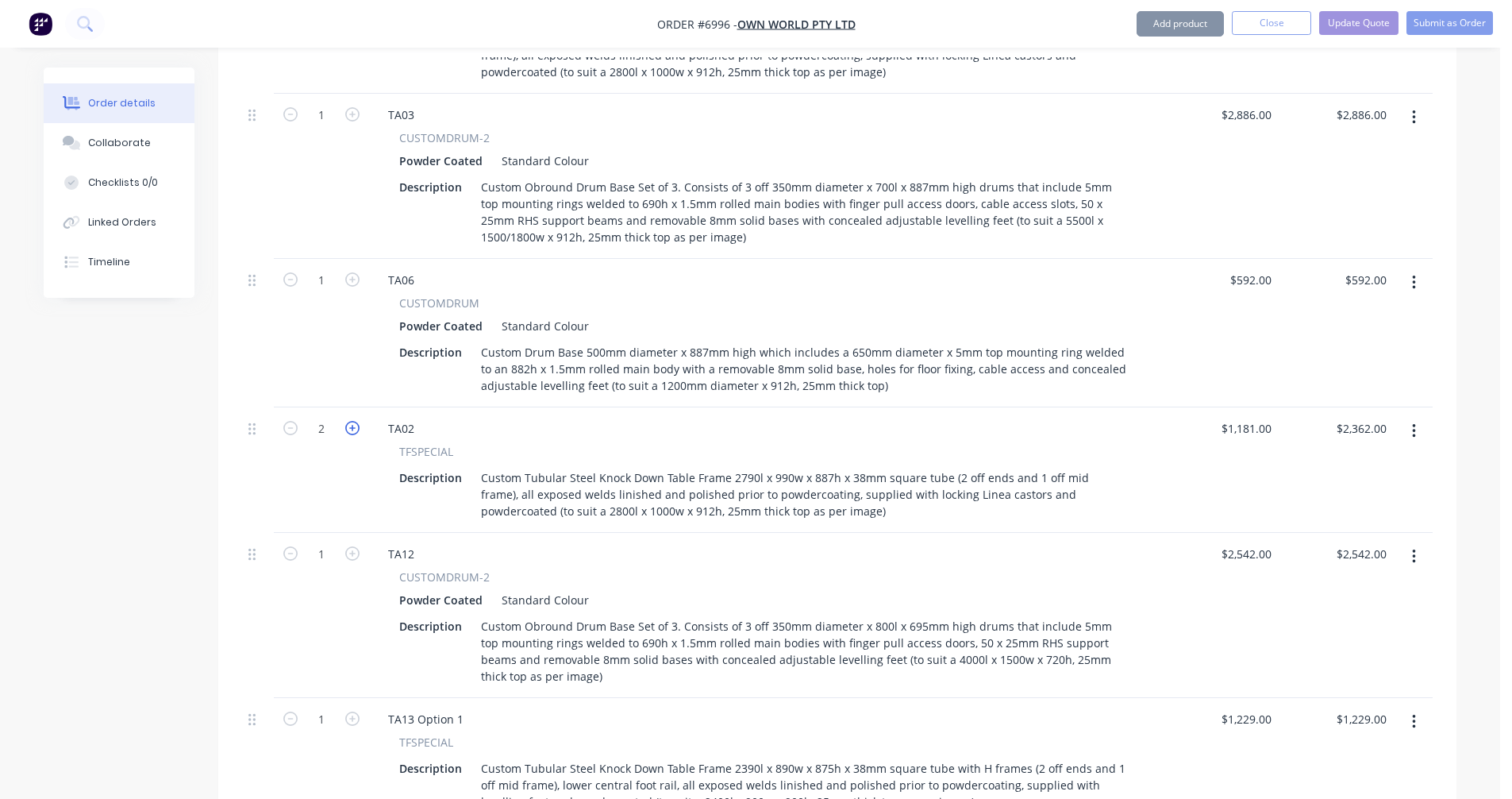
type input "$3,543.00"
click at [415, 417] on div "TA02" at bounding box center [400, 428] width 51 height 23
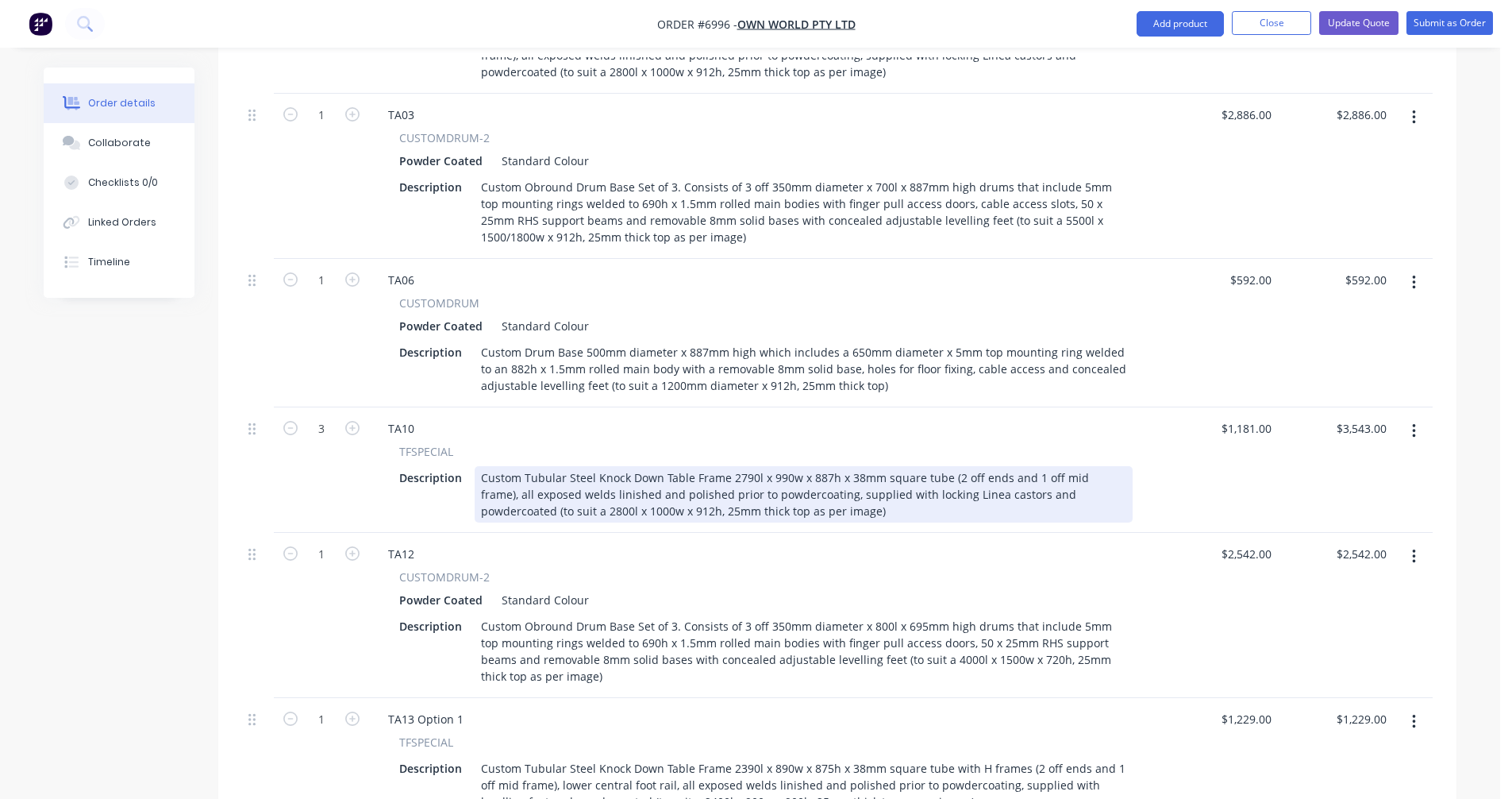
click at [738, 466] on div "Custom Tubular Steel Knock Down Table Frame 2790l x 990w x 887h x 38mm square t…" at bounding box center [803, 494] width 658 height 57
click at [741, 466] on div "Custom Tubular Steel Knock Down Table Frame 2790l x 990w x 887h x 38mm square t…" at bounding box center [803, 494] width 658 height 57
click at [749, 466] on div "Custom Tubular Steel Knock Down Table Frame 1990l x 1090w x 737h x 38mm square …" at bounding box center [803, 494] width 658 height 57
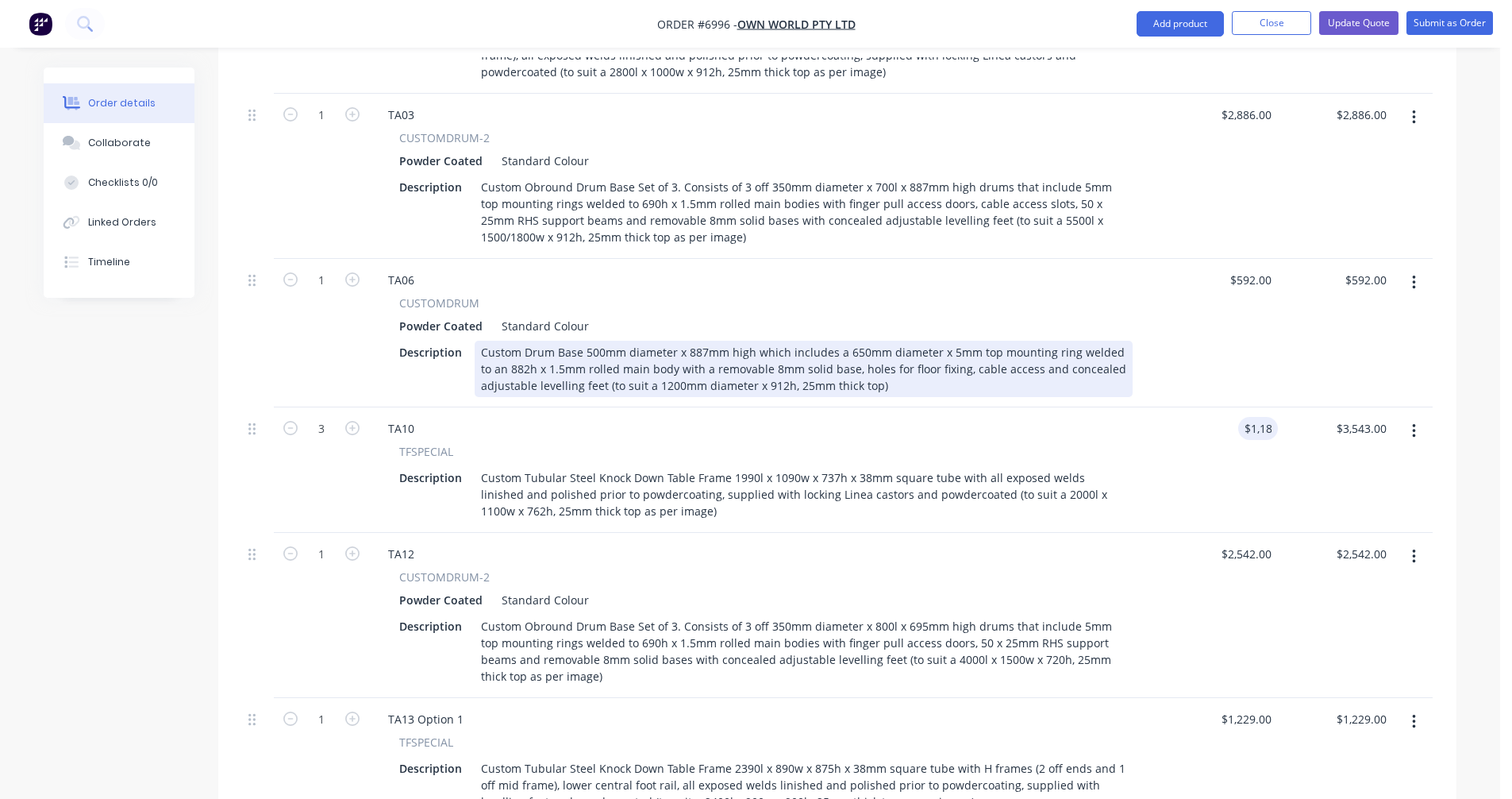
click at [832, 340] on div "Custom Drum Base 500mm diameter x 887mm high which includes a 650mm diameter x …" at bounding box center [803, 368] width 658 height 57
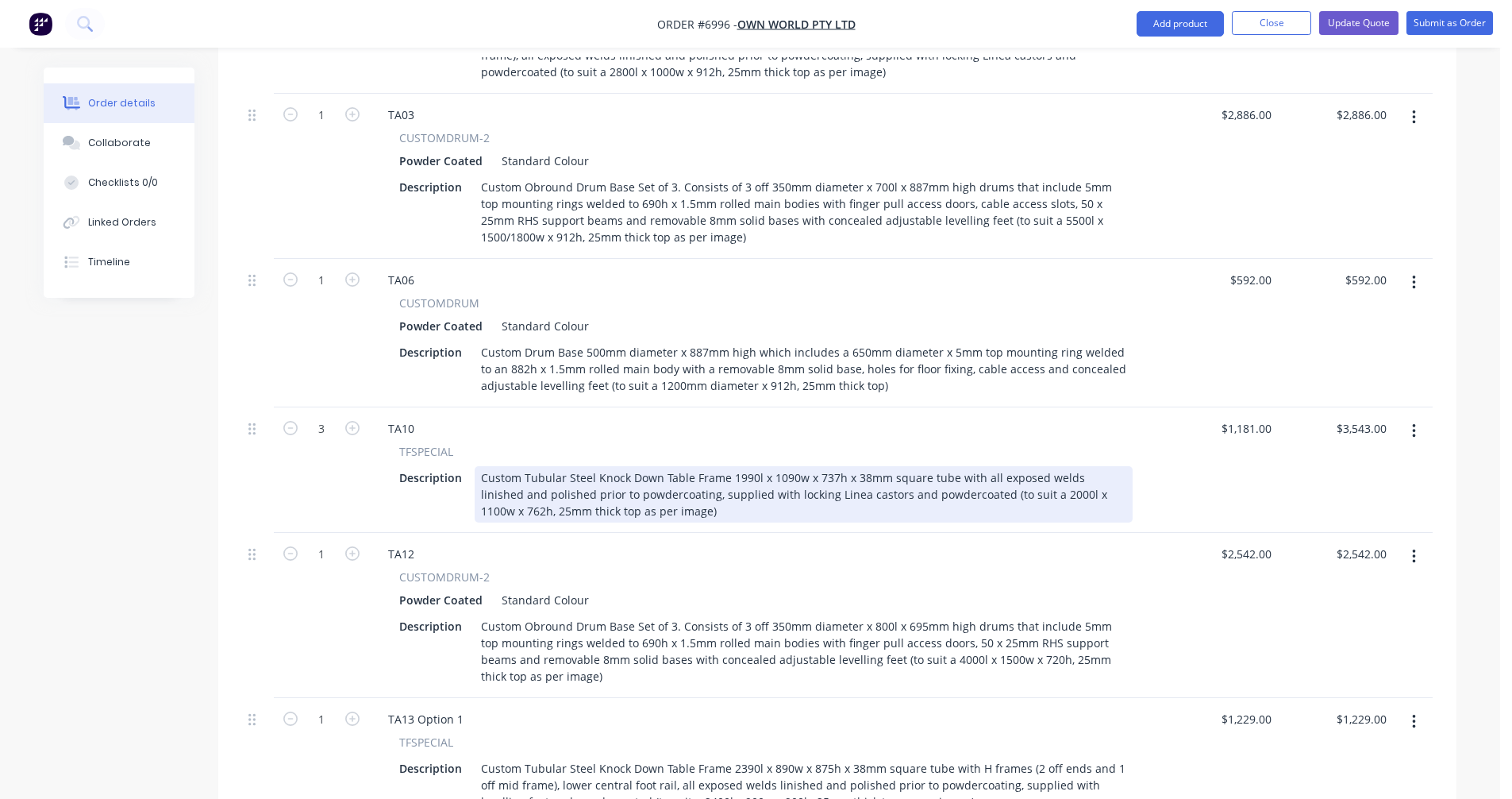
click at [822, 466] on div "Custom Tubular Steel Knock Down Table Frame 1990l x 1090w x 737h x 38mm square …" at bounding box center [803, 494] width 658 height 57
drag, startPoint x: 853, startPoint y: 450, endPoint x: 747, endPoint y: 452, distance: 106.0
click at [747, 466] on div "Custom Tubular Steel Knock Down Table Frame 1990l x 1090w x 737h x 38mm square …" at bounding box center [803, 494] width 658 height 57
click at [680, 471] on div "Custom Tubular Steel Knock Down Table Frame 1990l x 1090w x 737h x 38mm square …" at bounding box center [803, 494] width 658 height 57
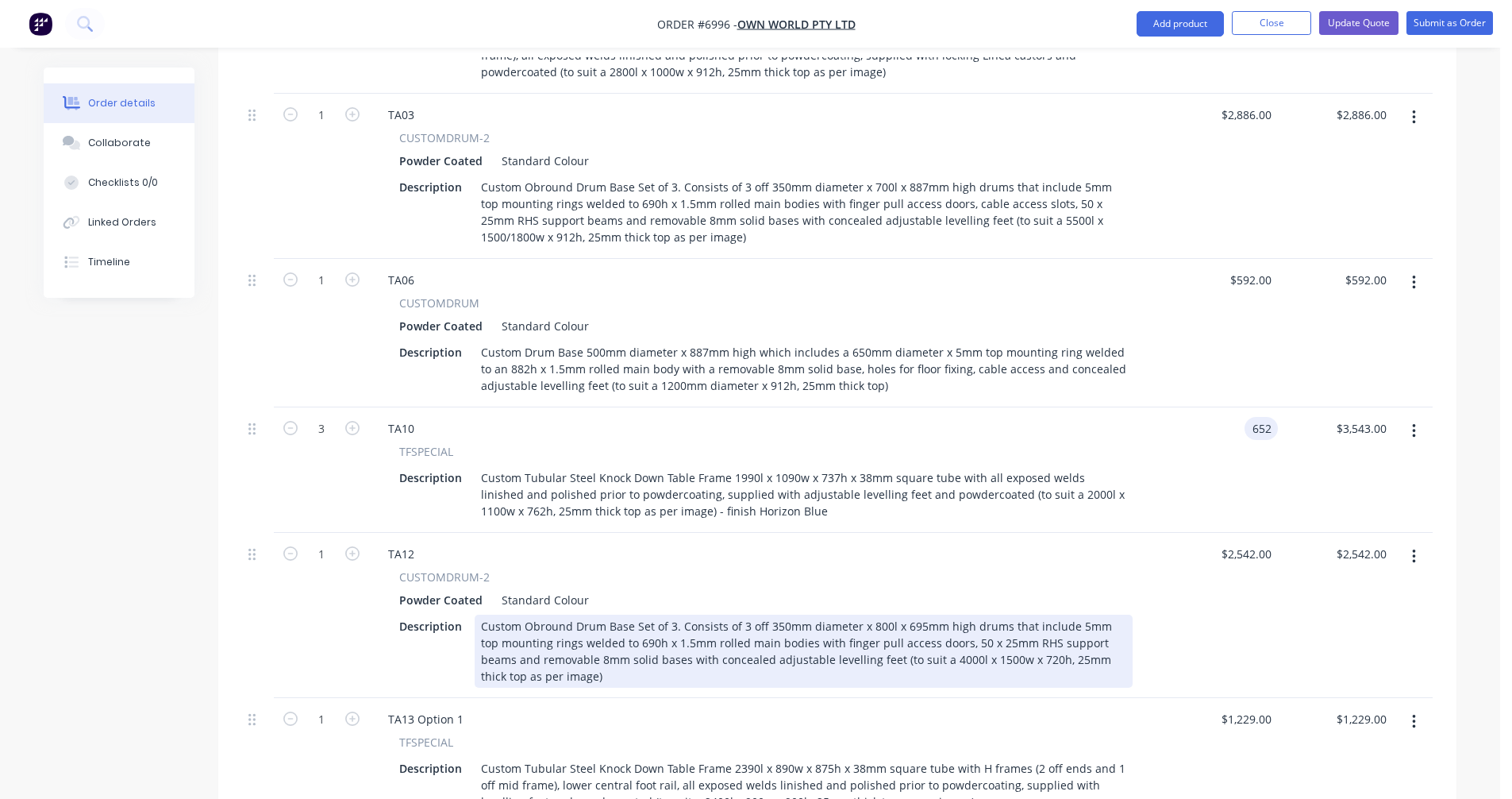
type input "$652.00"
type input "$1,956.00"
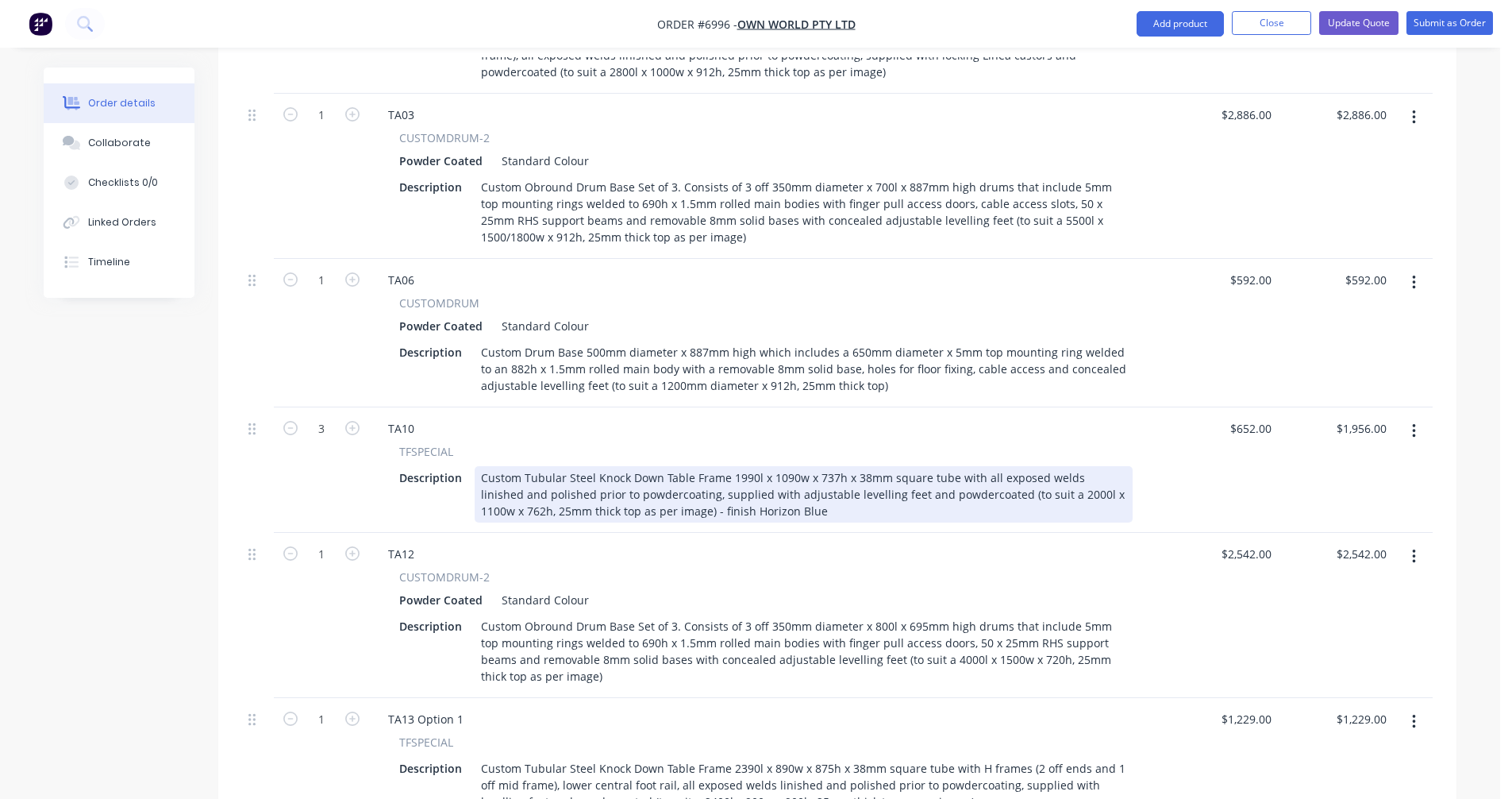
click at [777, 469] on div "Custom Tubular Steel Knock Down Table Frame 1990l x 1090w x 737h x 38mm square …" at bounding box center [803, 494] width 658 height 57
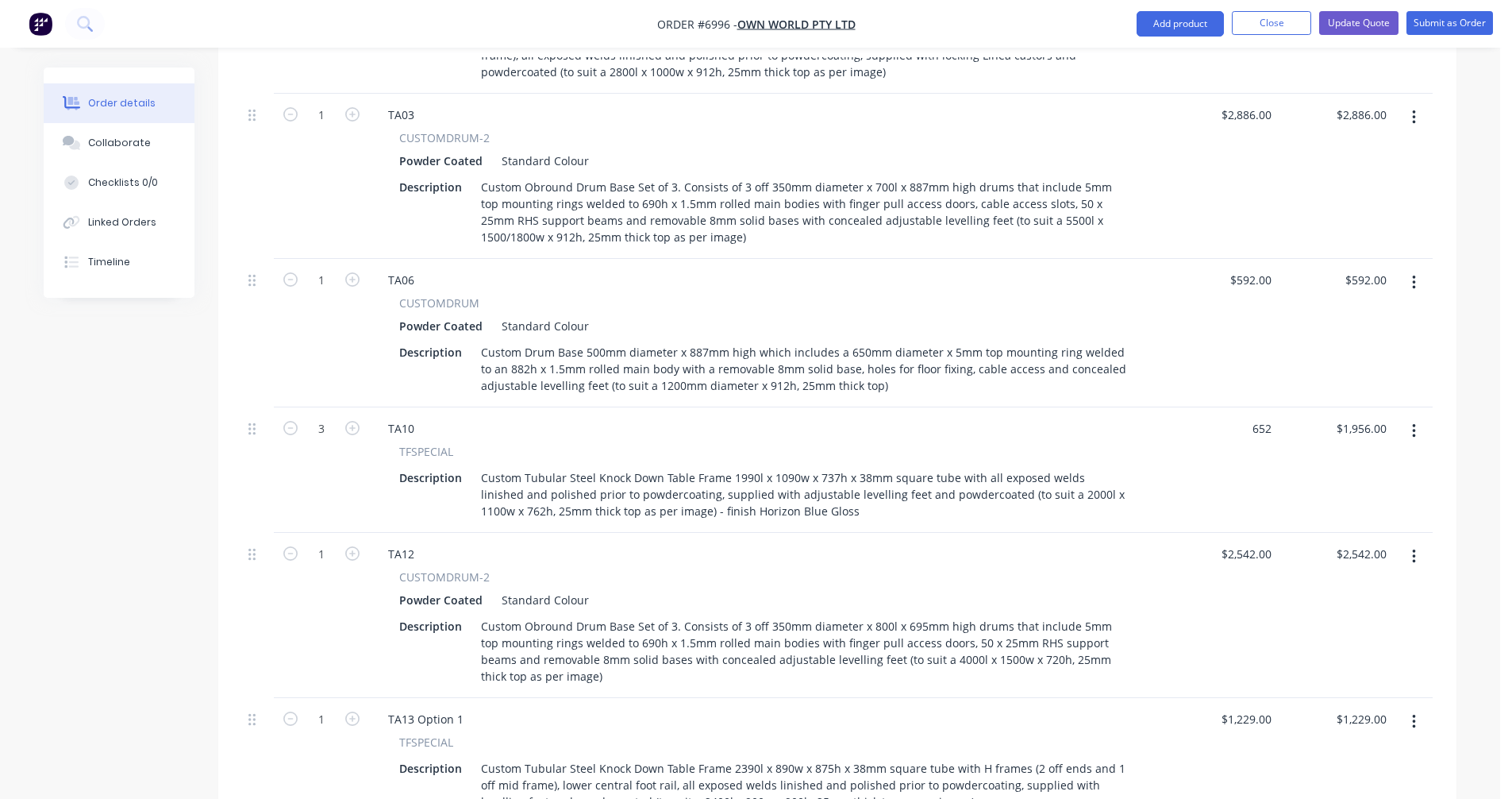
click at [1417, 417] on button "button" at bounding box center [1413, 431] width 37 height 29
type input "$652.00"
click at [1341, 493] on div "Duplicate" at bounding box center [1357, 505] width 122 height 23
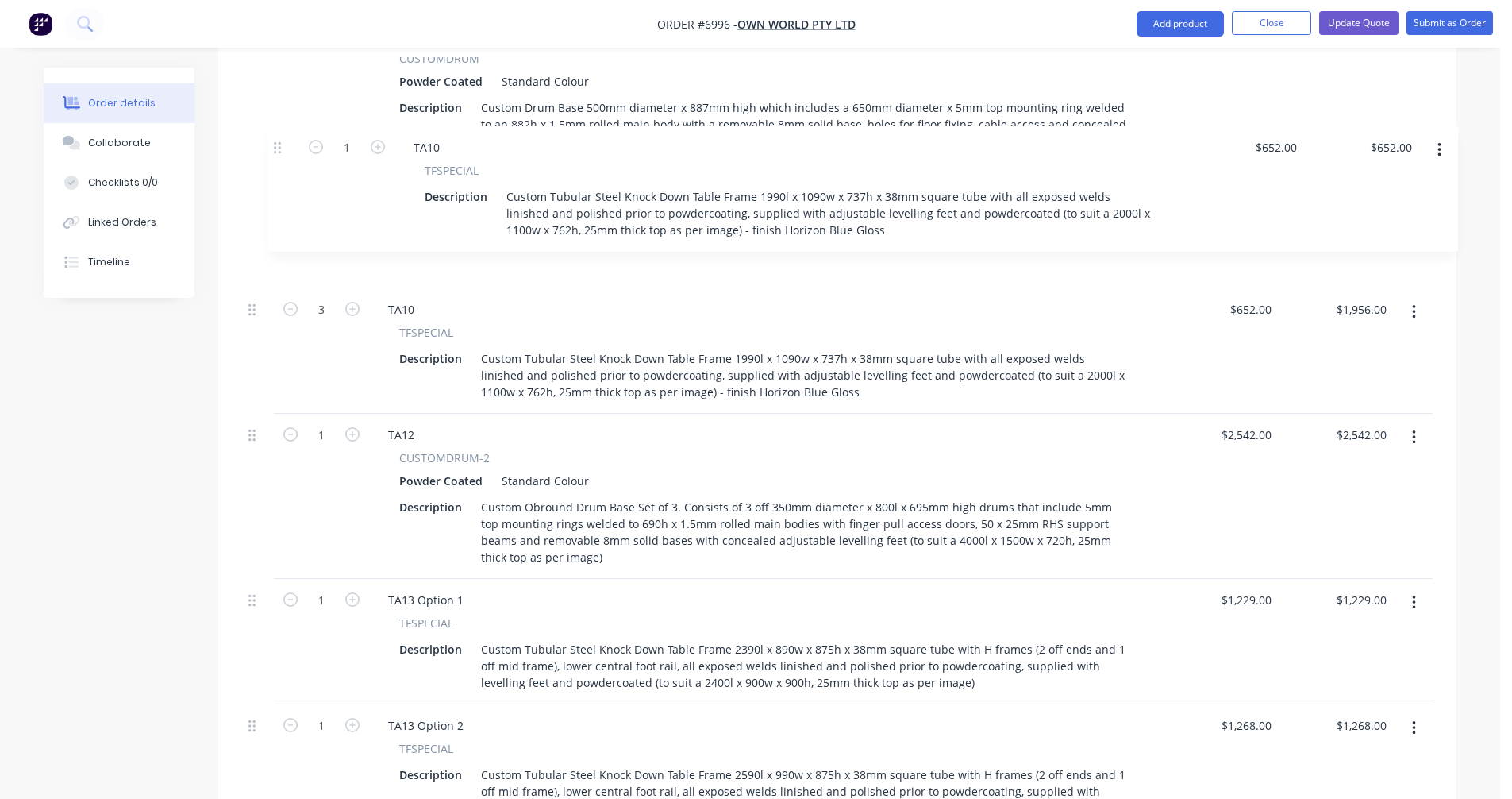
scroll to position [1114, 0]
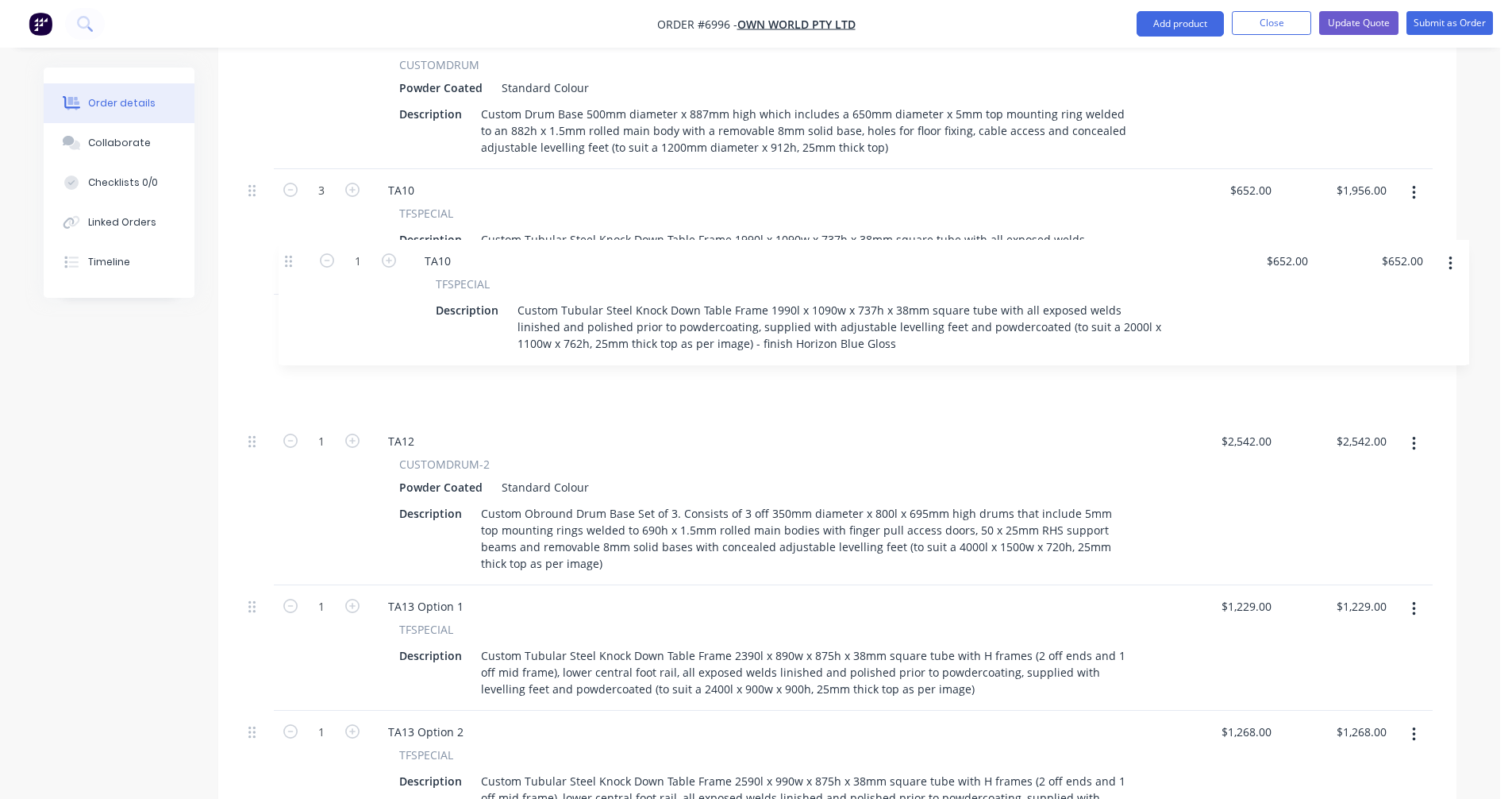
drag, startPoint x: 253, startPoint y: 541, endPoint x: 290, endPoint y: 260, distance: 283.4
click at [290, 260] on div "1 TA01 CUSTOMDRUM Powder Coated Standard Colour Description Custom Drum Base 40…" at bounding box center [837, 372] width 1190 height 1581
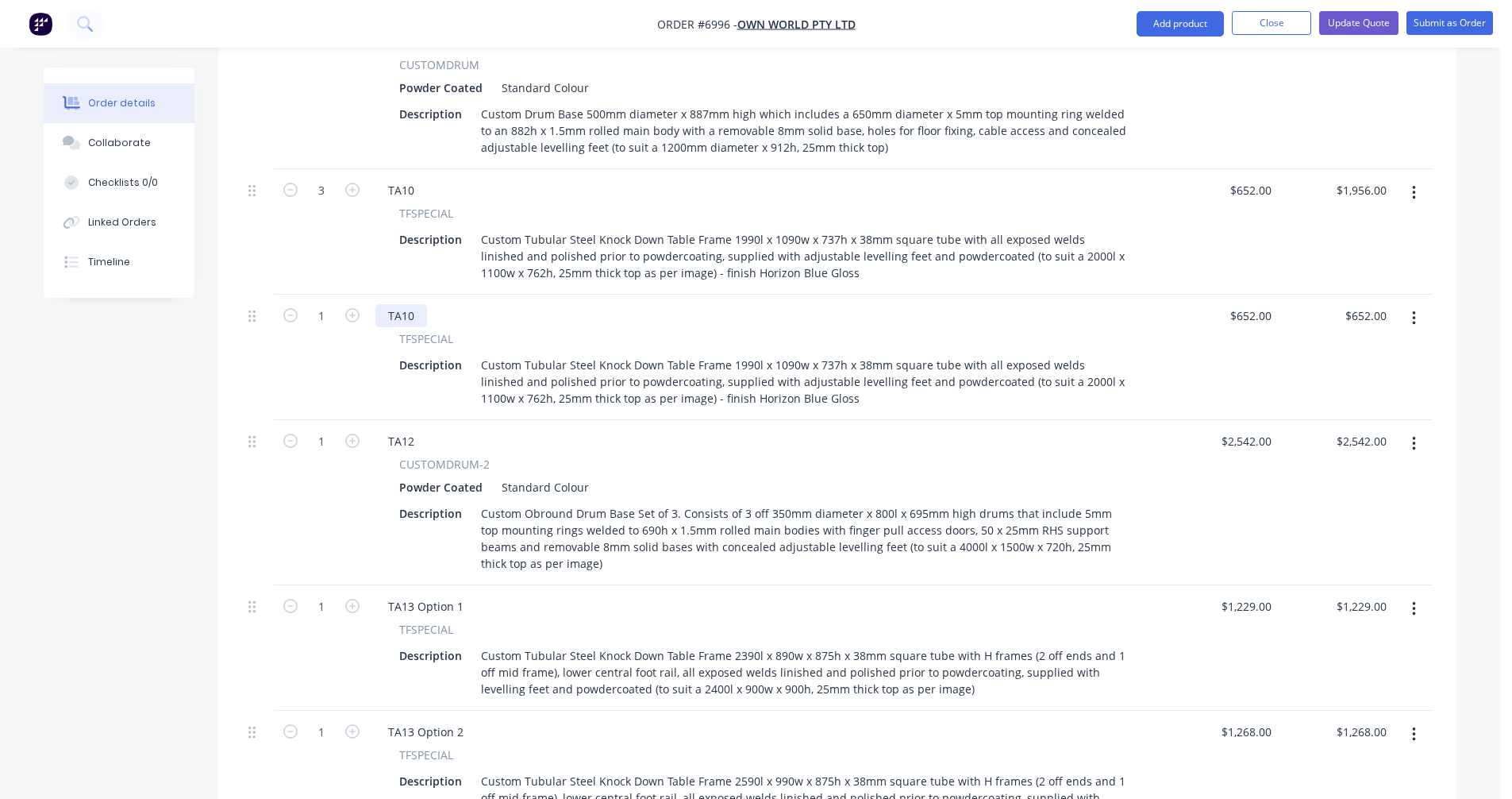
click at [414, 304] on div "TA10" at bounding box center [400, 316] width 51 height 23
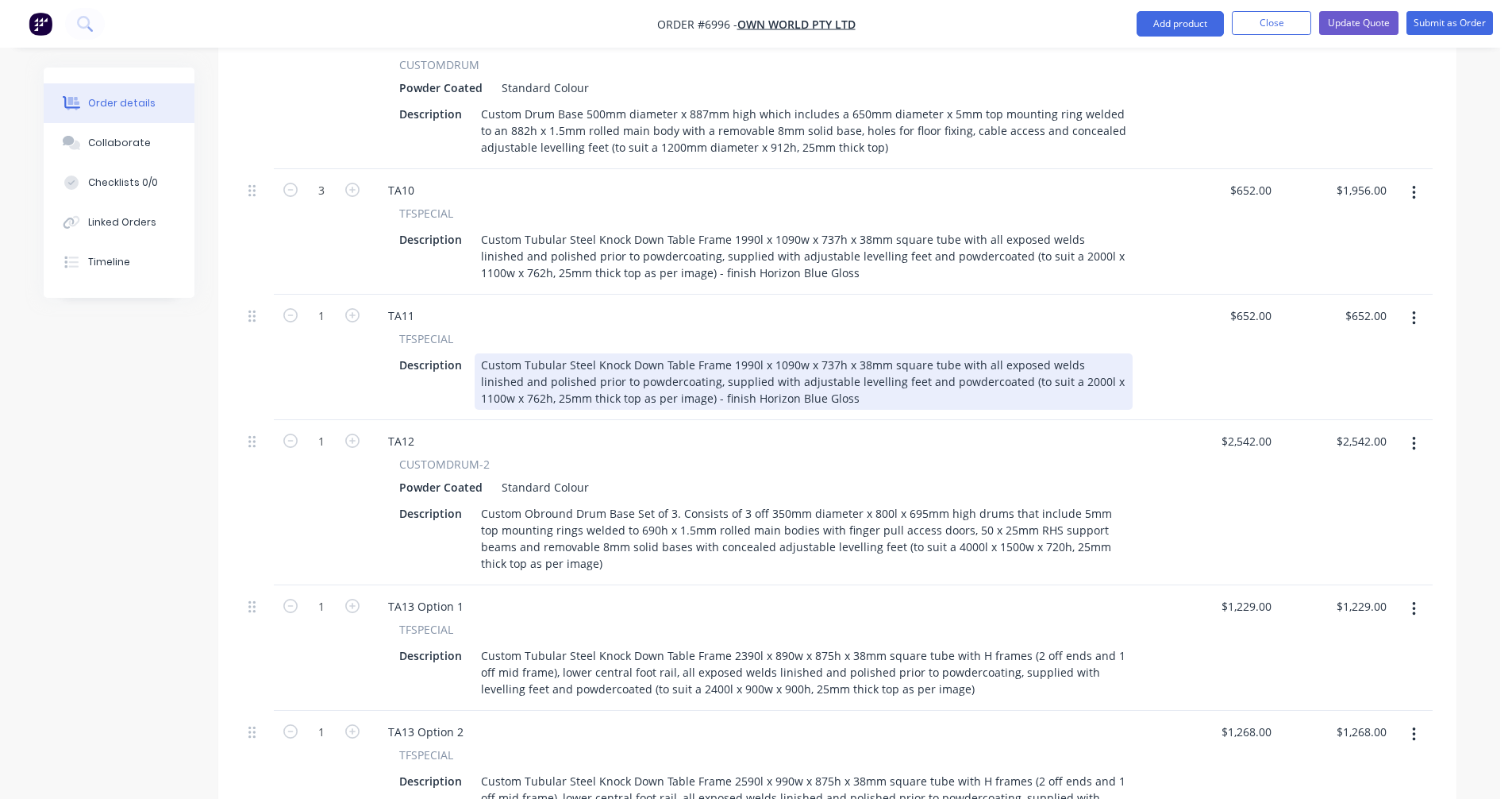
drag, startPoint x: 741, startPoint y: 322, endPoint x: 758, endPoint y: 324, distance: 17.1
click at [742, 354] on div "Custom Tubular Steel Knock Down Table Frame 1990l x 1090w x 737h x 38mm square …" at bounding box center [803, 382] width 658 height 57
click at [738, 354] on div "Custom Tubular Steel Knock Down Table Frame 1990l x 1090w x 737h x 38mm square …" at bounding box center [803, 382] width 658 height 57
type input "$668.00"
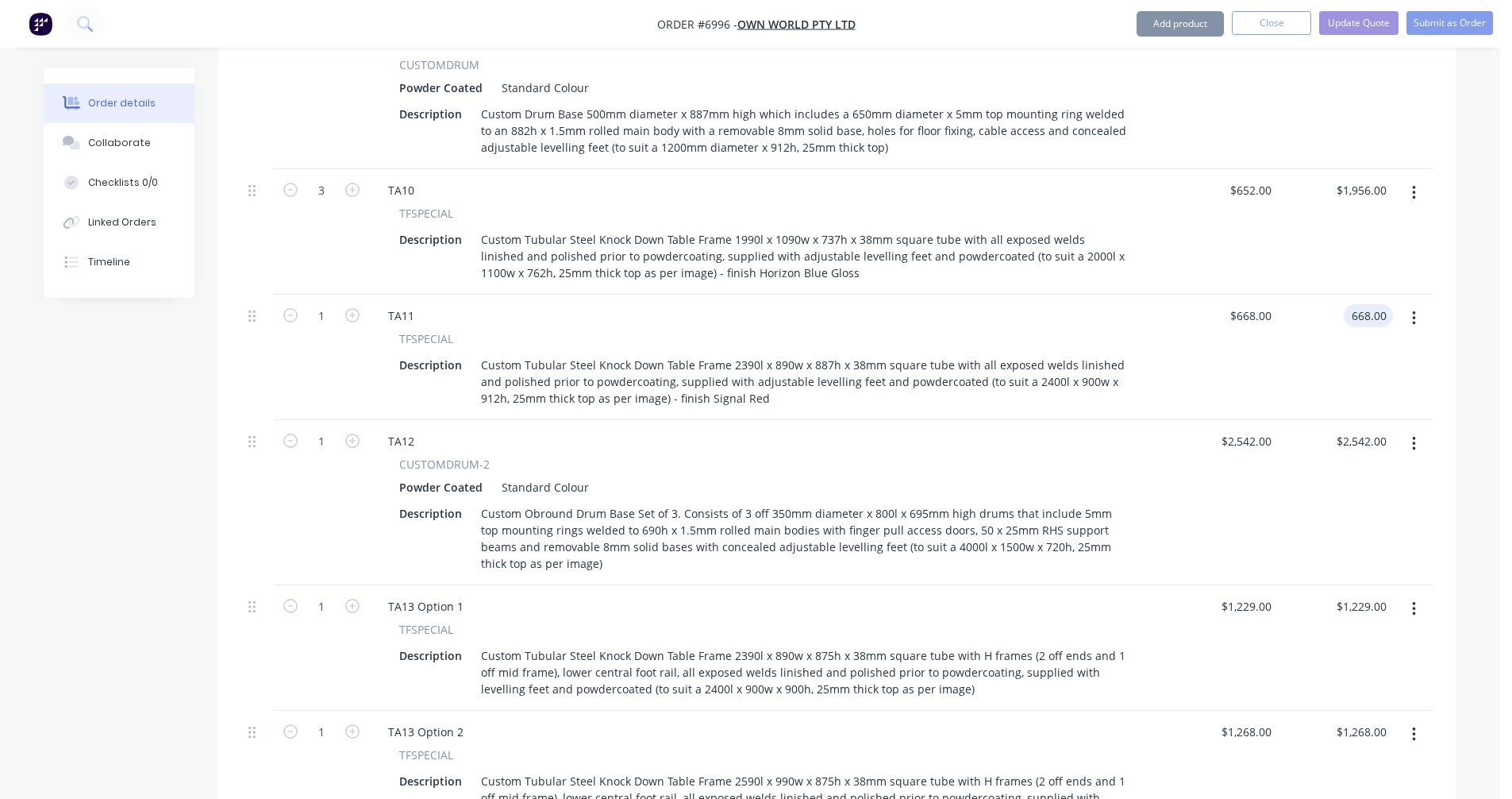
type input "$668.00"
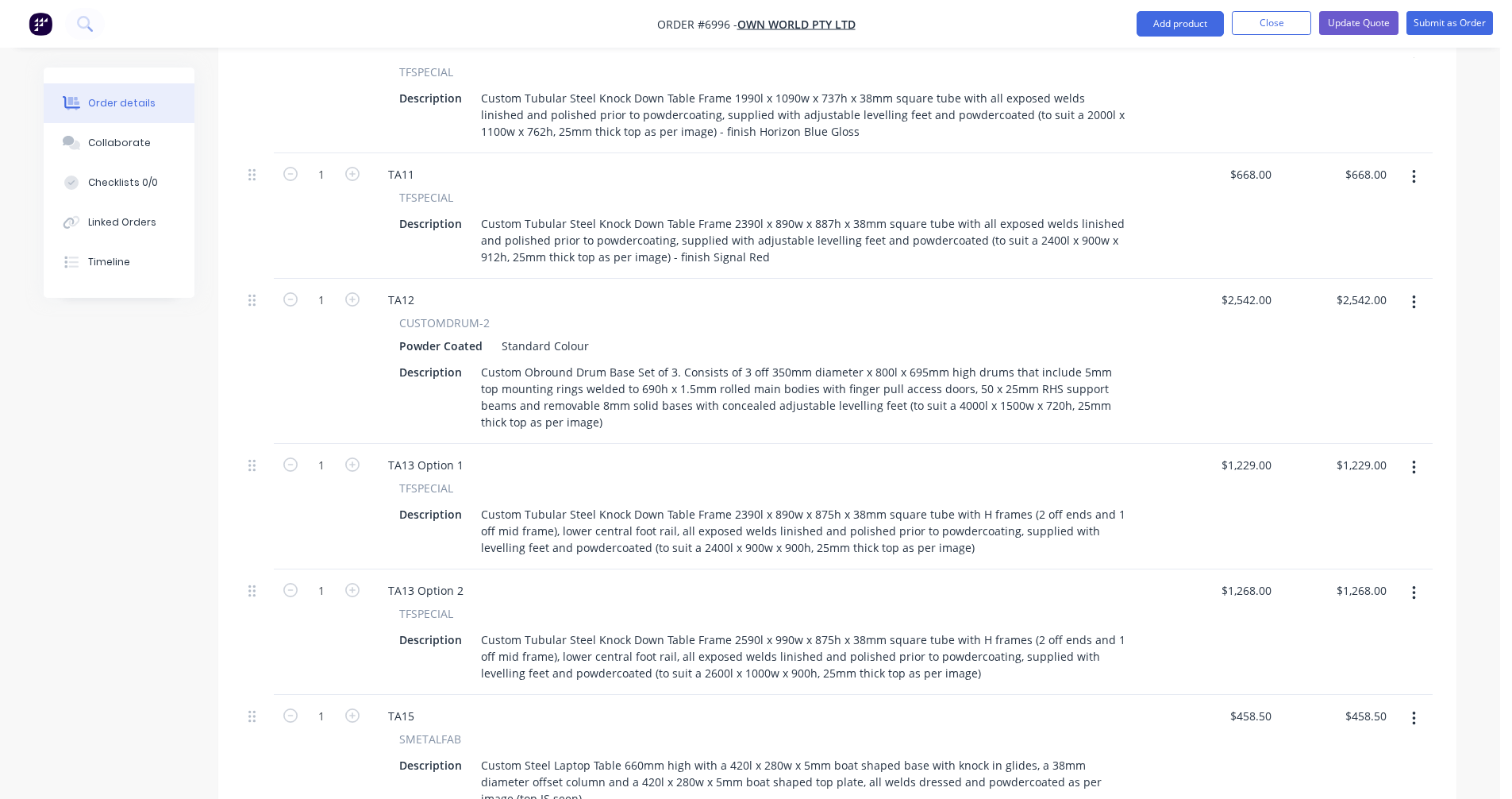
scroll to position [1193, 0]
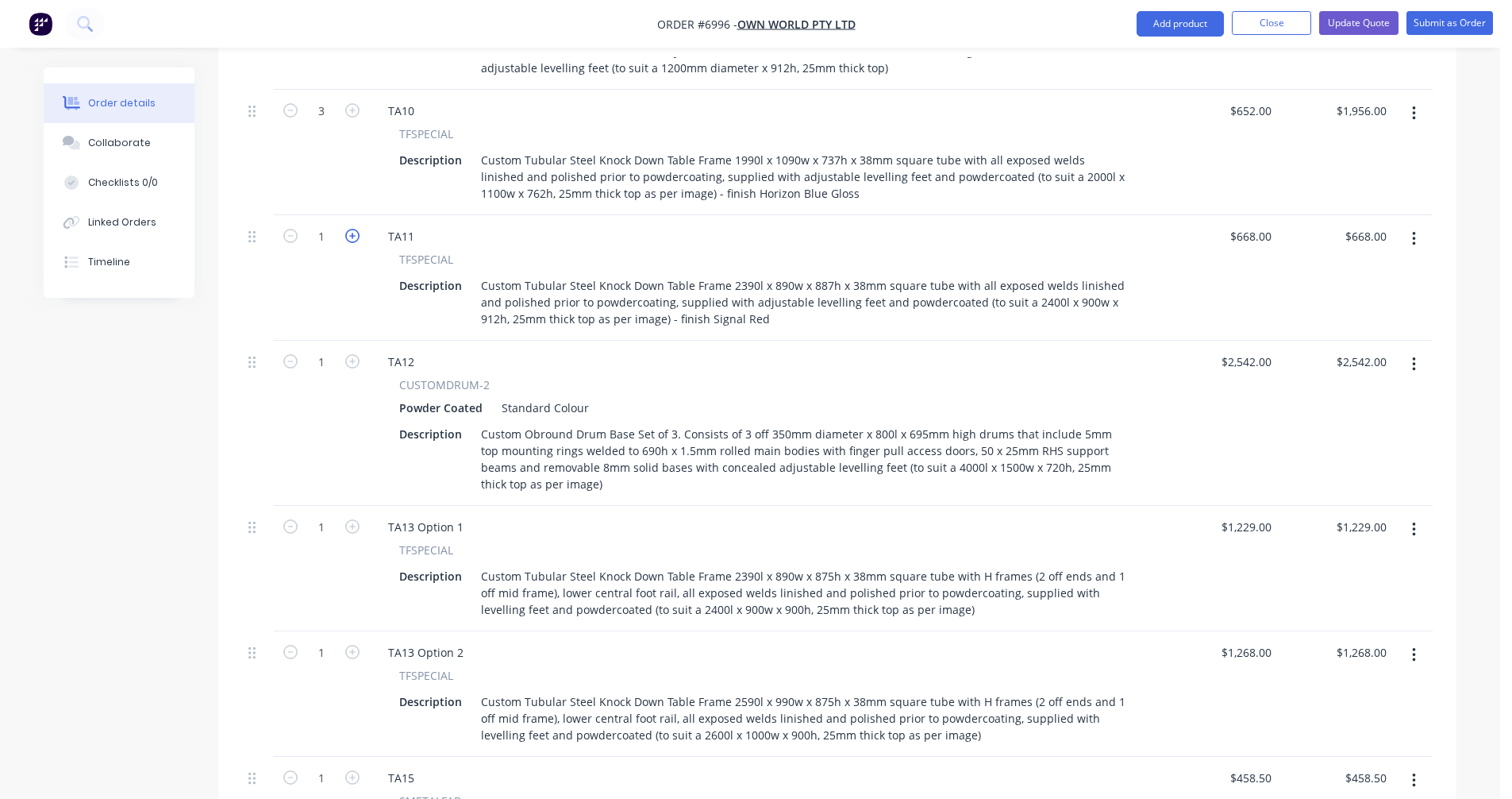
click at [353, 229] on icon "button" at bounding box center [353, 236] width 14 height 14
type input "2"
type input "$1,336.00"
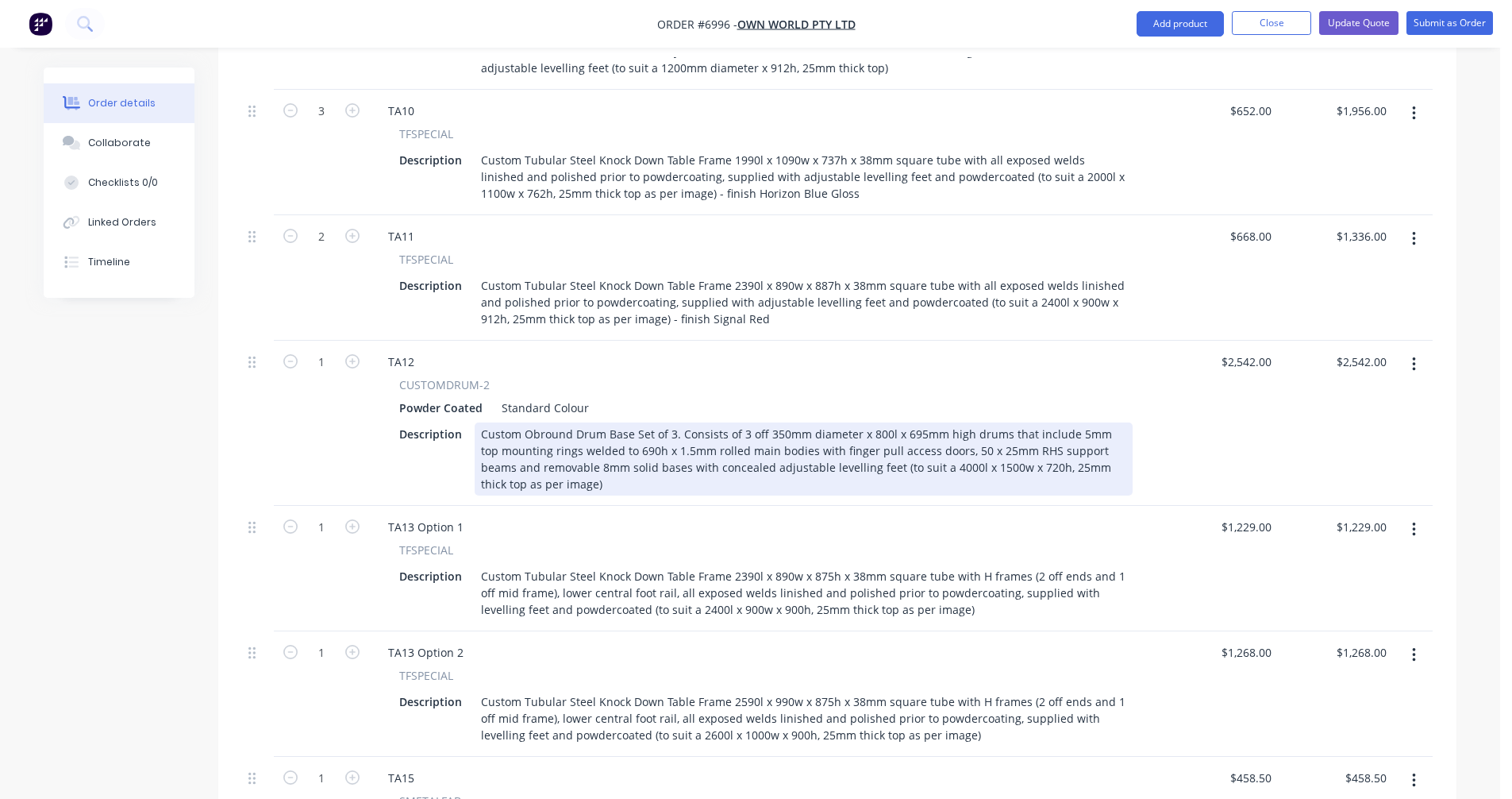
click at [1008, 422] on div "Custom Obround Drum Base Set of 3. Consists of 3 off 350mm diameter x 800l x 69…" at bounding box center [803, 458] width 658 height 73
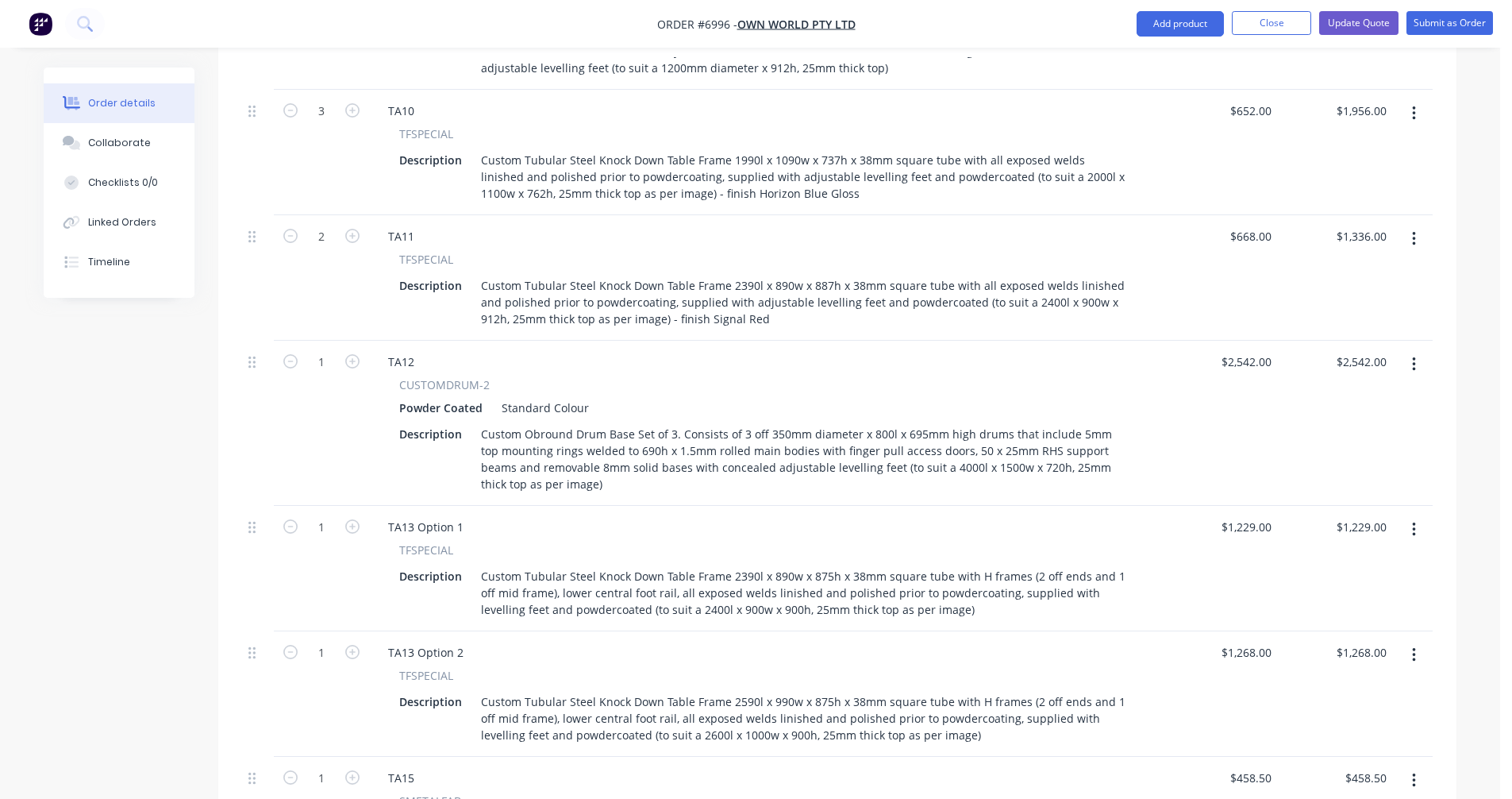
click at [1410, 350] on button "button" at bounding box center [1413, 364] width 37 height 29
click at [1343, 489] on div "Delete" at bounding box center [1357, 501] width 122 height 23
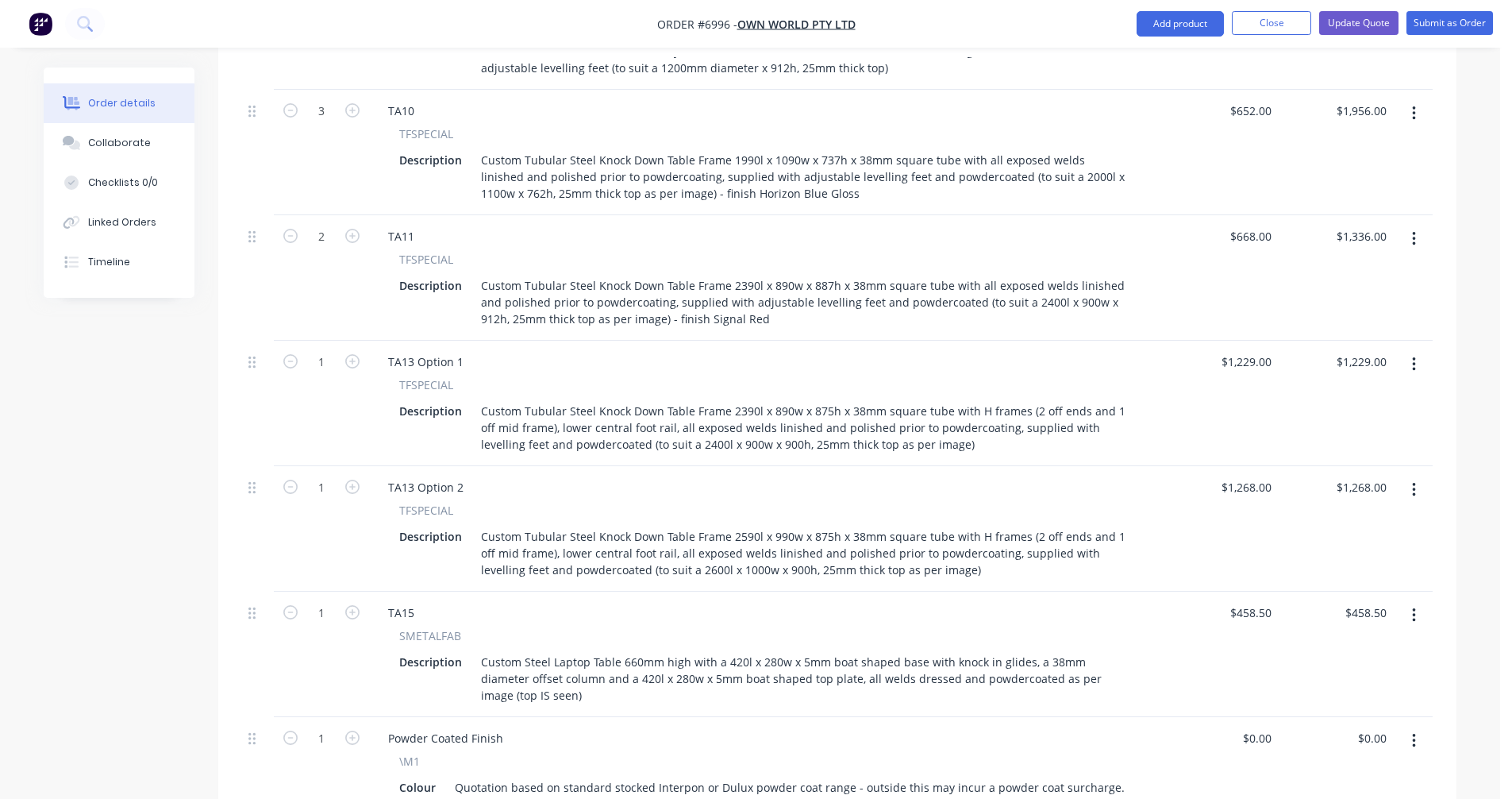
click at [1409, 350] on button "button" at bounding box center [1413, 364] width 37 height 29
click at [1345, 489] on div "Delete" at bounding box center [1357, 501] width 122 height 23
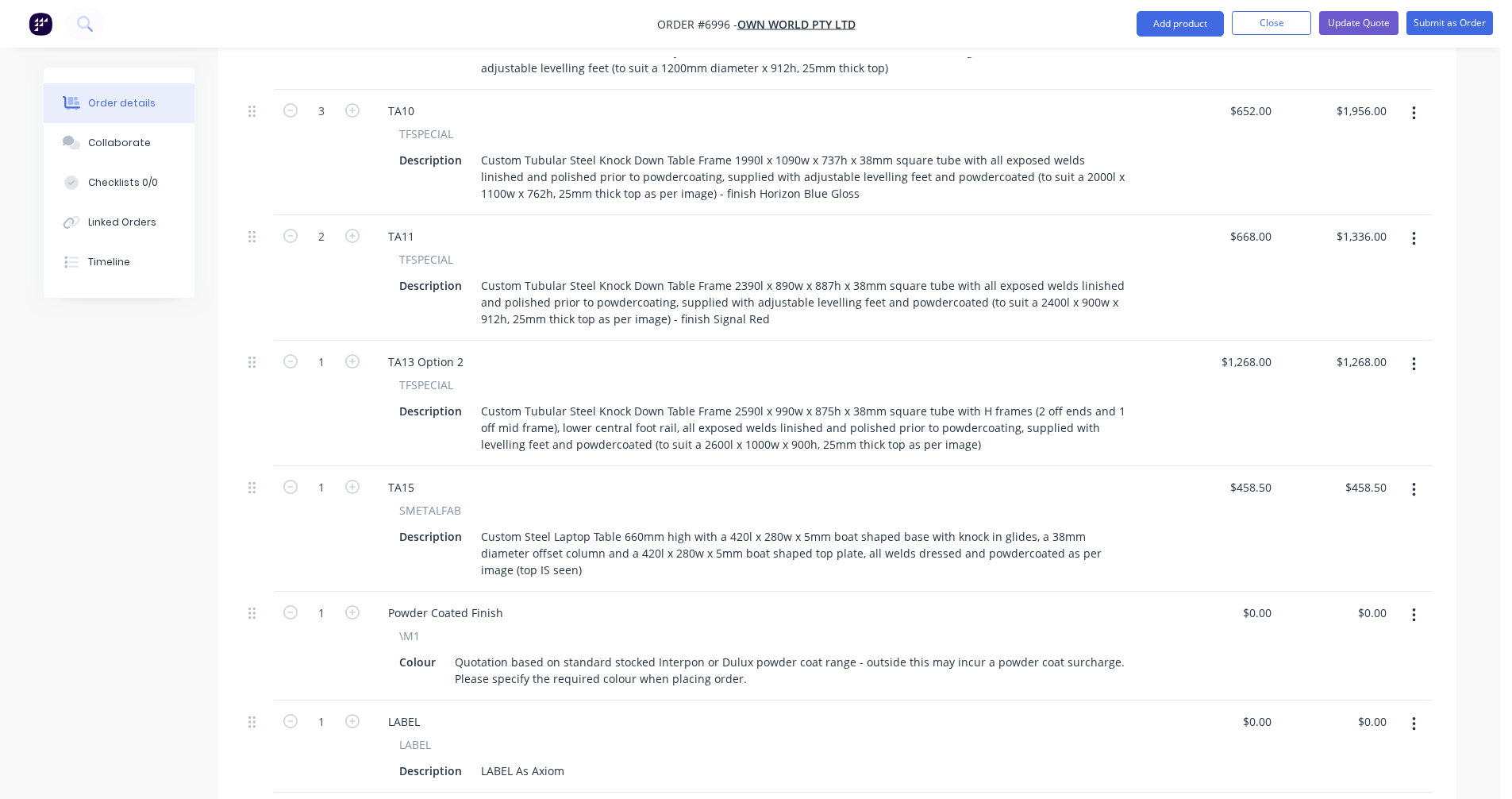
click at [1418, 350] on button "button" at bounding box center [1413, 364] width 37 height 29
click at [1343, 489] on div "Delete" at bounding box center [1357, 501] width 122 height 23
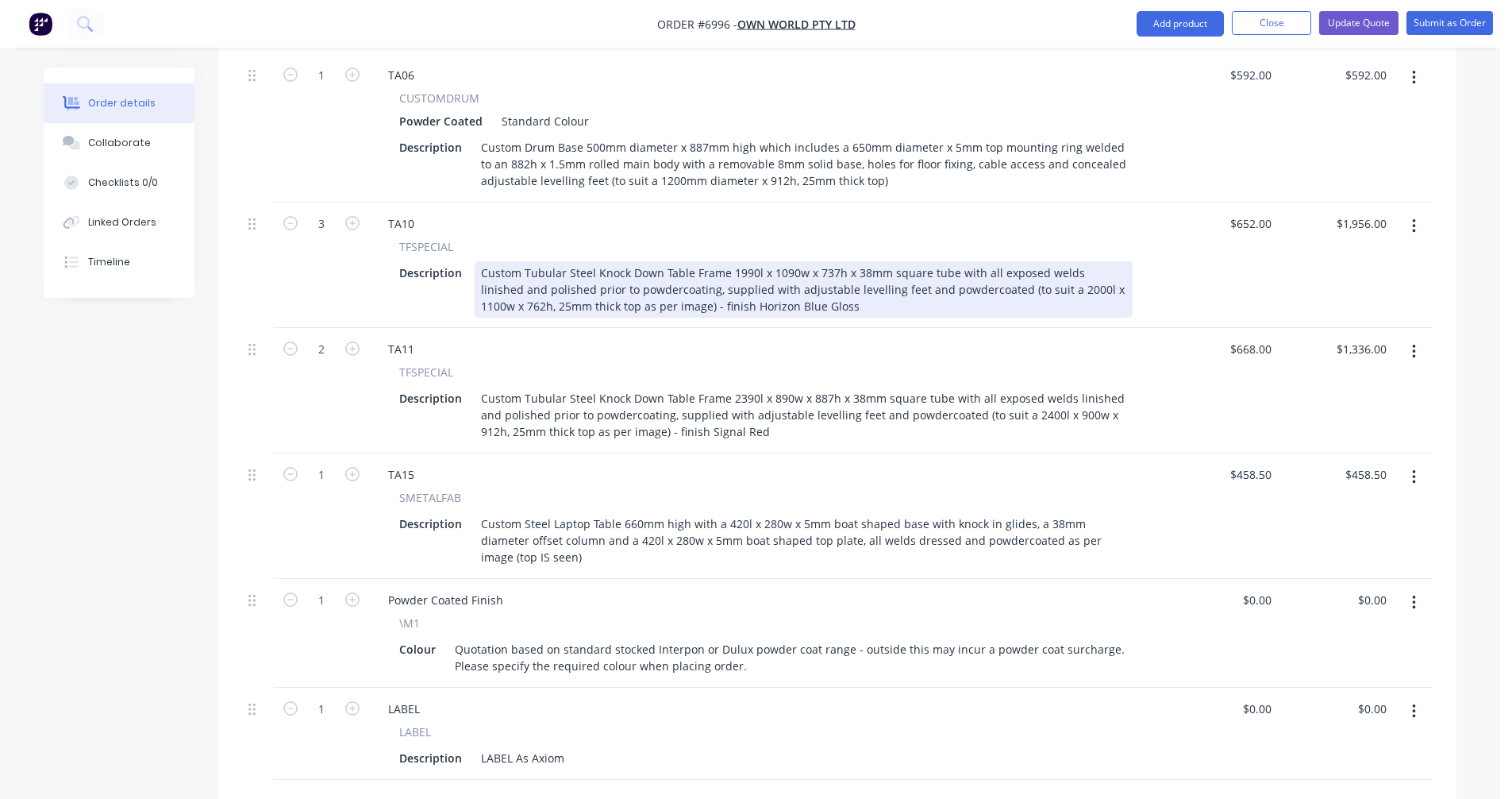
scroll to position [1035, 0]
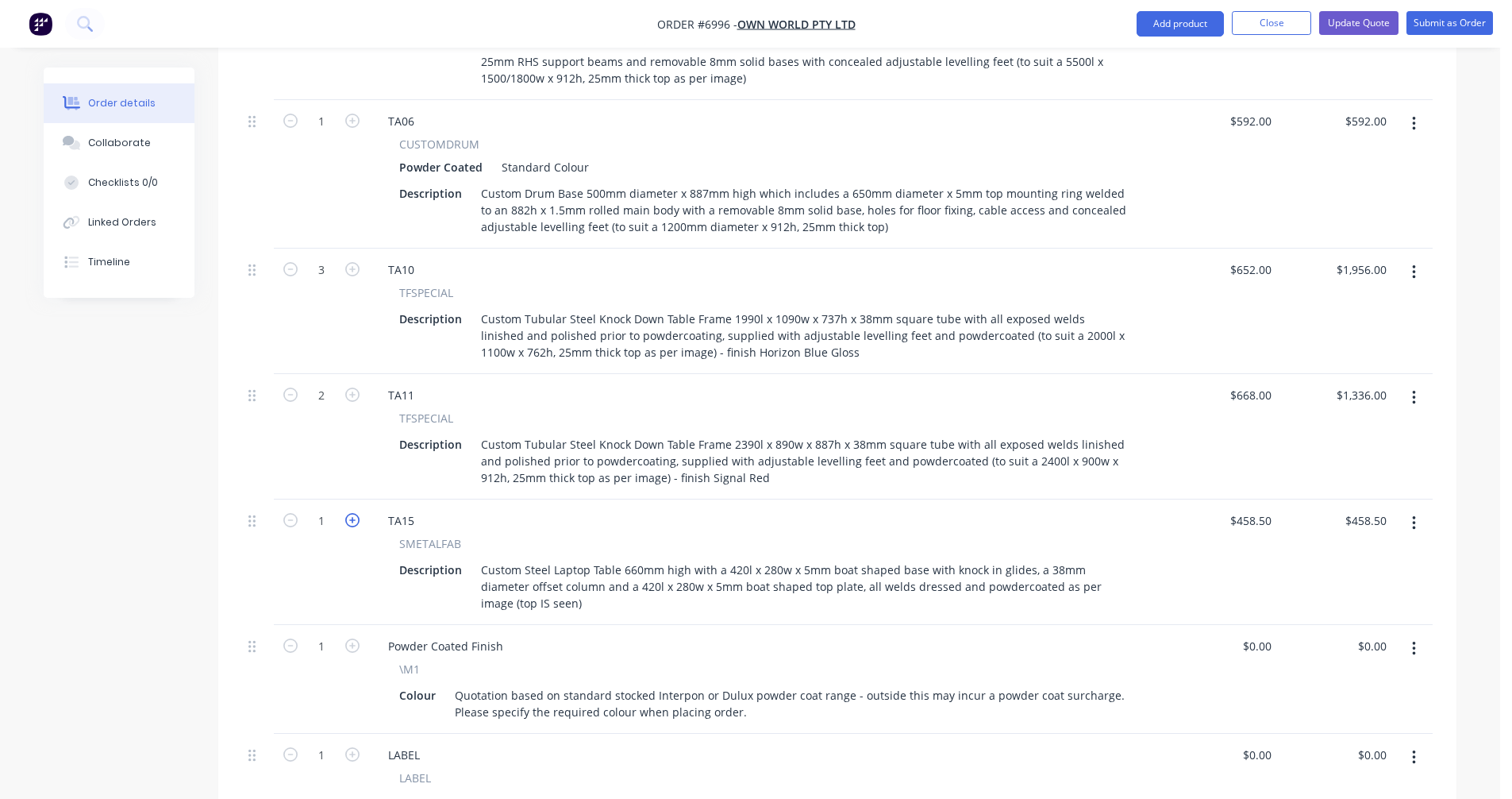
click at [351, 513] on icon "button" at bounding box center [353, 520] width 14 height 14
type input "2"
type input "$917.00"
click at [351, 513] on icon "button" at bounding box center [353, 520] width 14 height 14
type input "3"
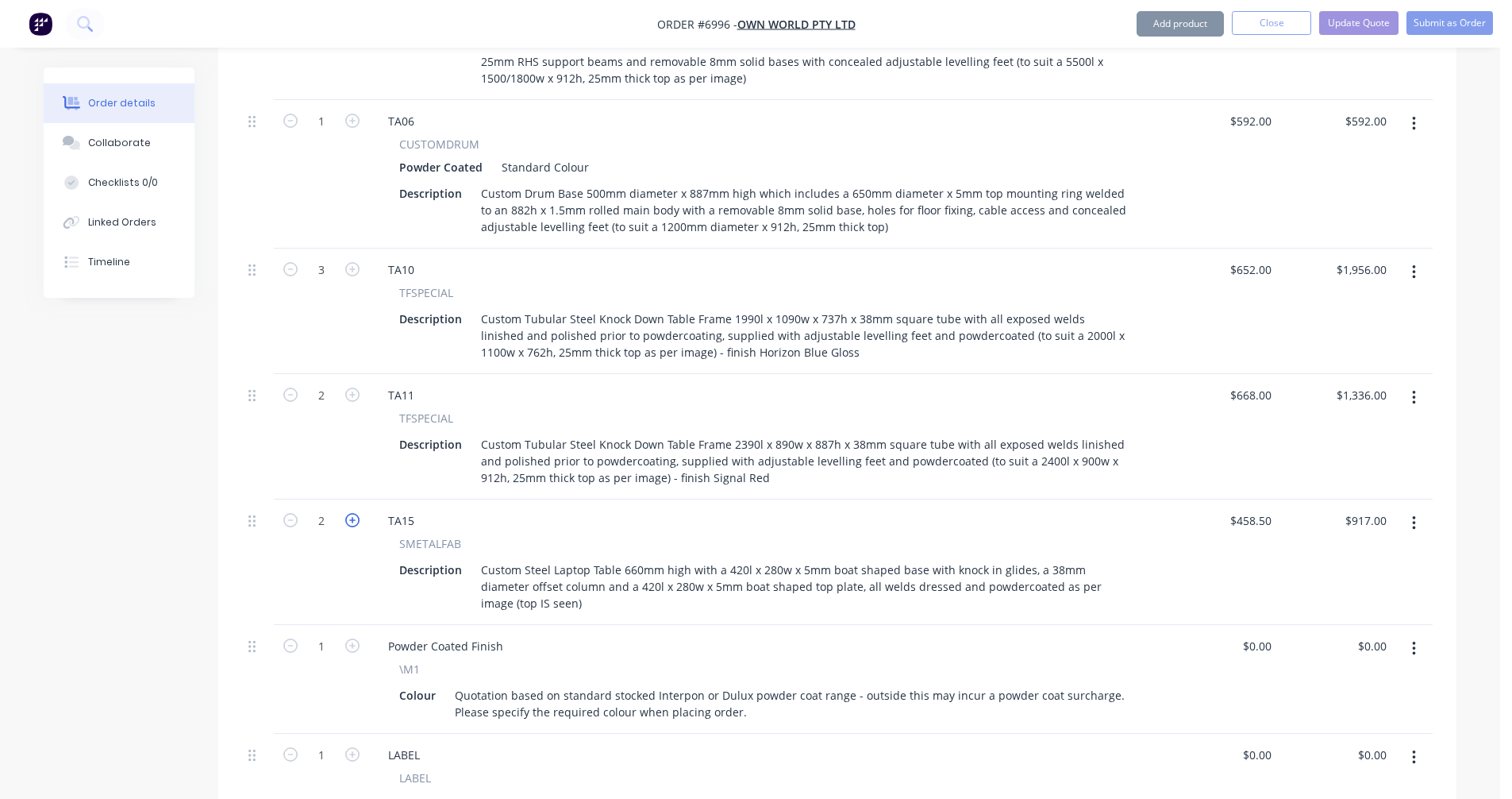
type input "$1,375.50"
click at [351, 513] on icon "button" at bounding box center [353, 520] width 14 height 14
type input "4"
type input "$1,834.00"
click at [351, 513] on icon "button" at bounding box center [353, 520] width 14 height 14
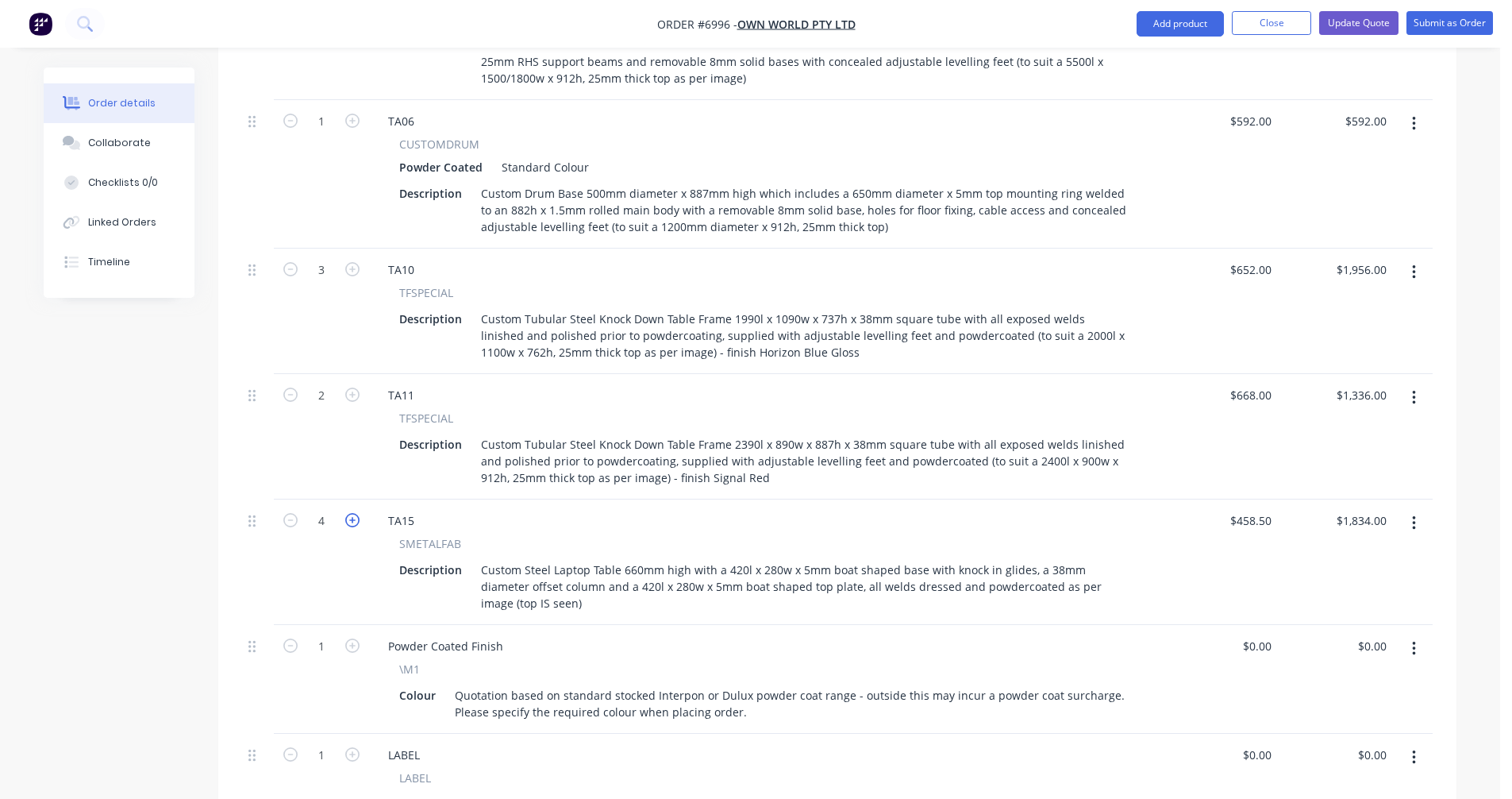
type input "5"
type input "$2,292.50"
click at [351, 513] on icon "button" at bounding box center [353, 520] width 14 height 14
type input "6"
type input "$2,751.00"
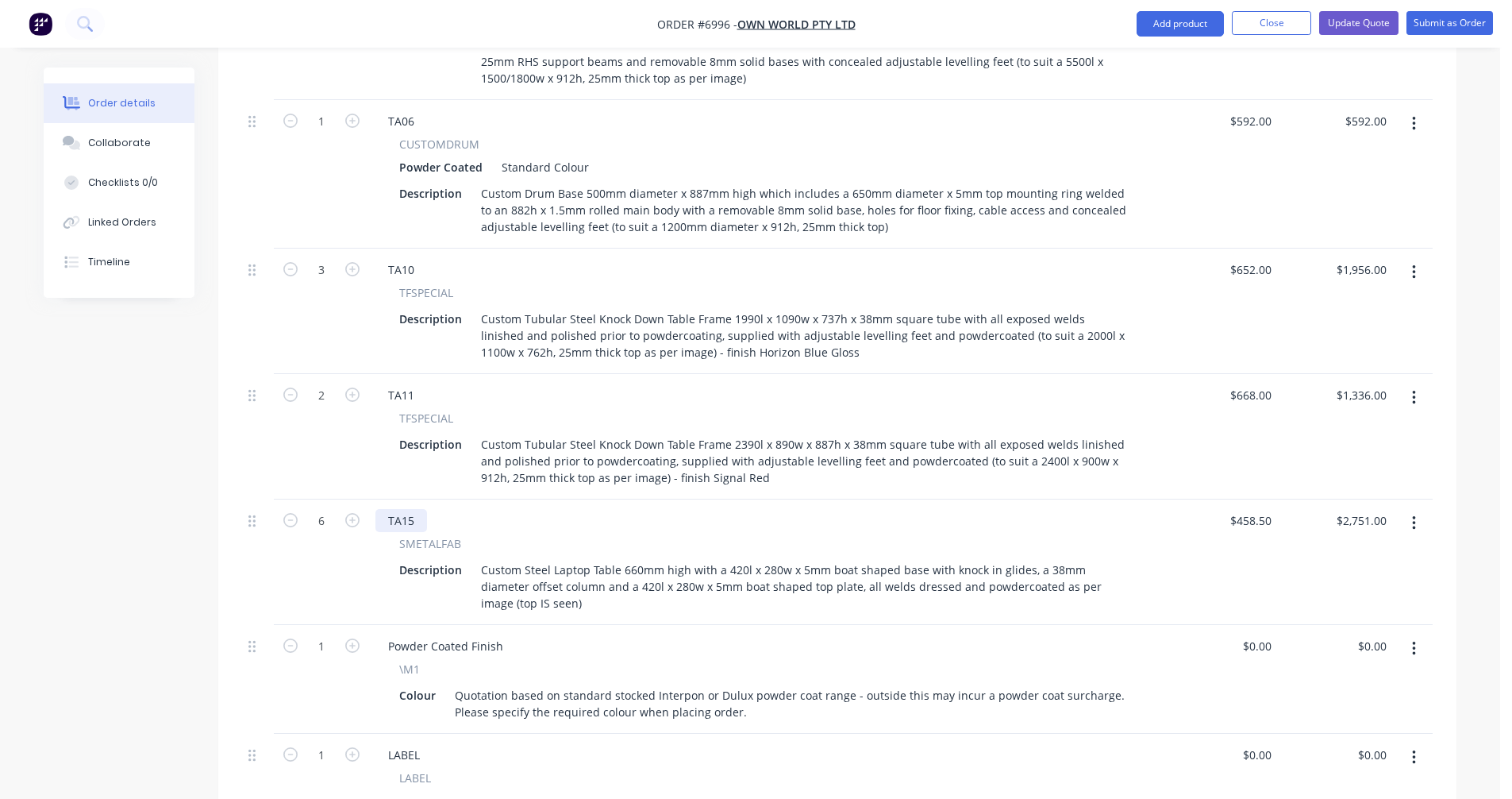
drag, startPoint x: 412, startPoint y: 478, endPoint x: 422, endPoint y: 476, distance: 10.2
click at [414, 509] on div "TA15" at bounding box center [400, 521] width 51 height 23
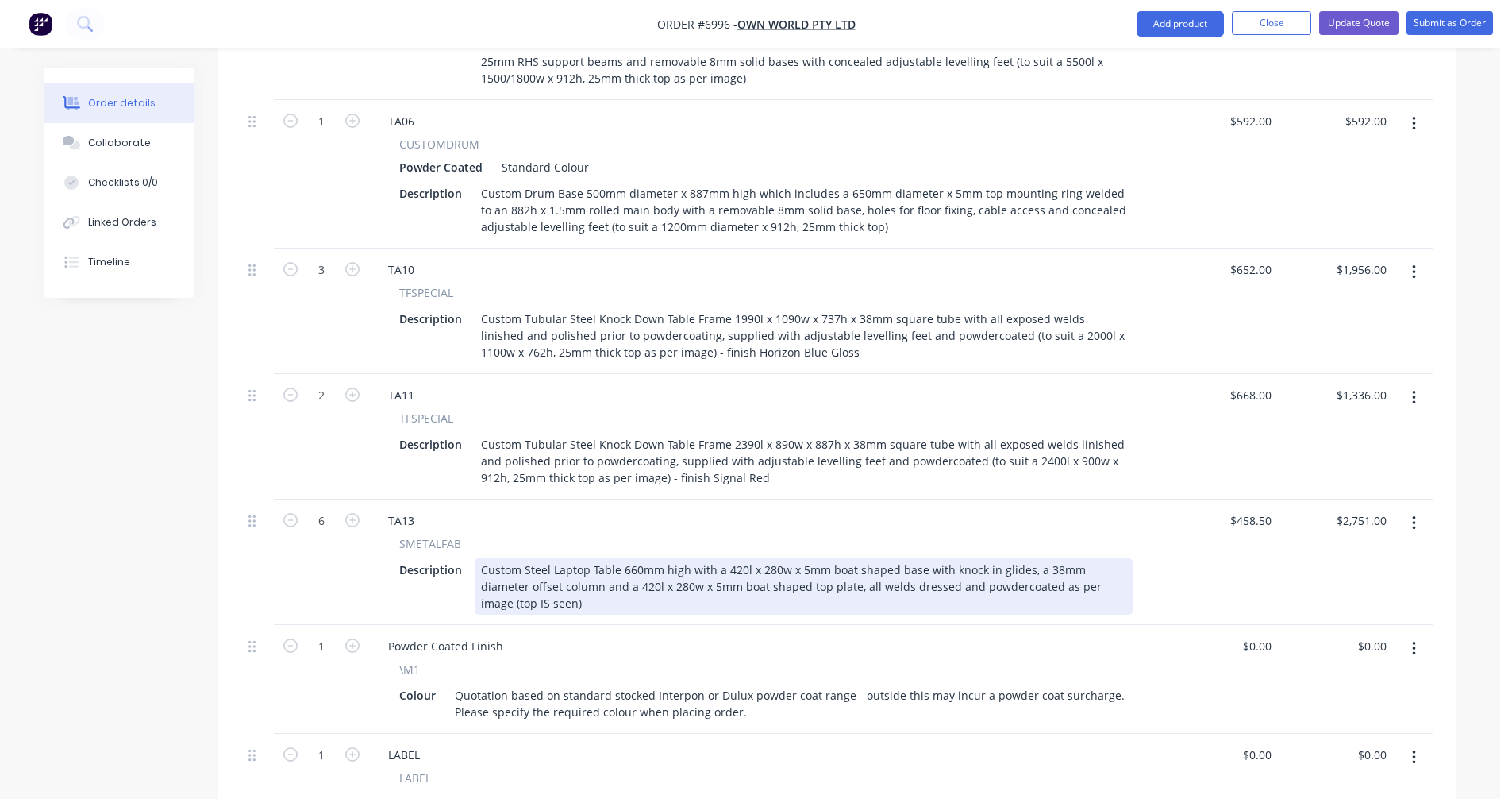
click at [640, 558] on div "Custom Steel Laptop Table 660mm high with a 420l x 280w x 5mm boat shaped base …" at bounding box center [803, 586] width 658 height 57
click at [554, 559] on div "Custom Steel Laptop Table 630mm high with a 420l x 280w x 5mm boat shaped base …" at bounding box center [803, 586] width 658 height 57
type input "$458.50"
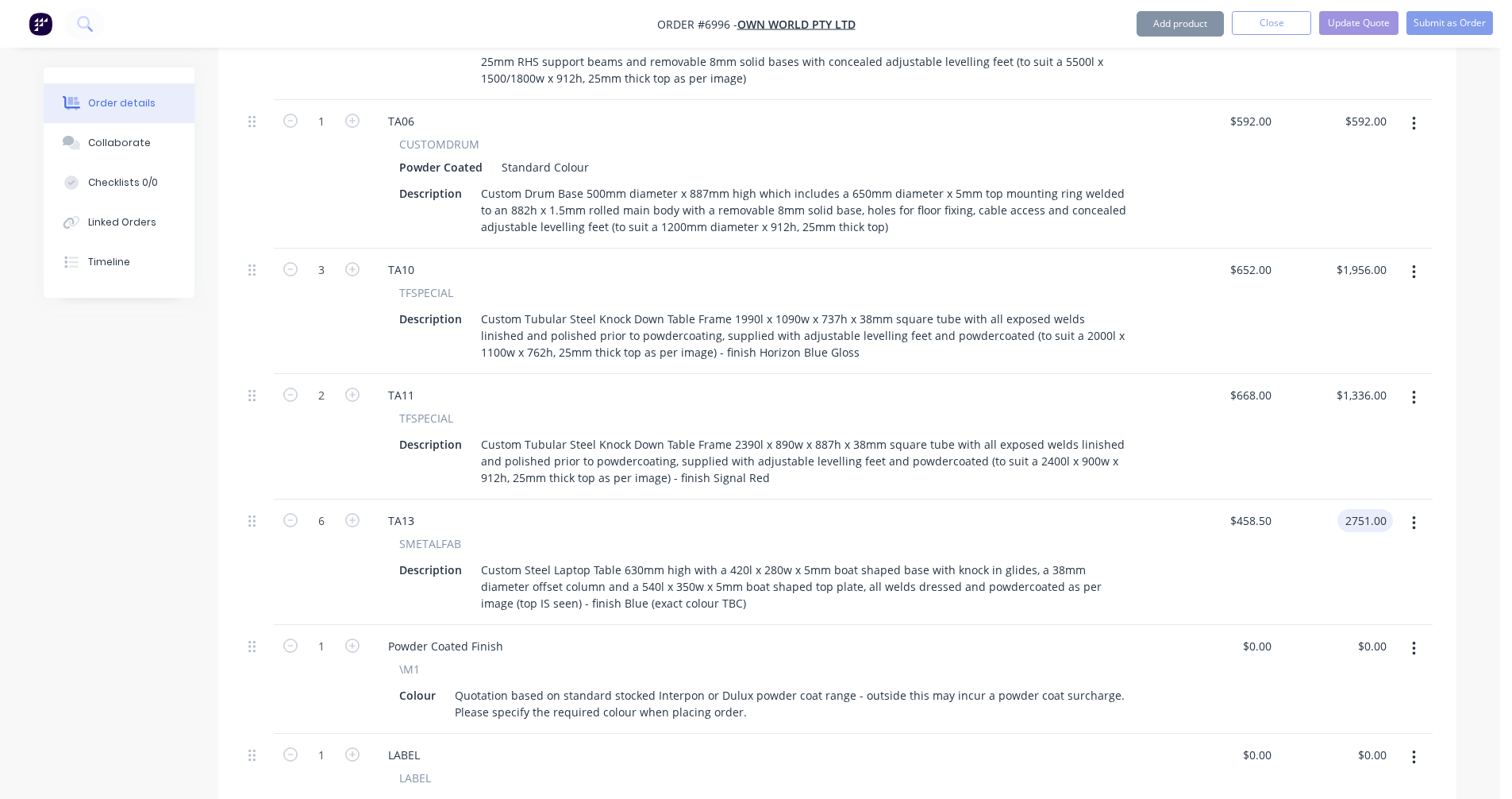
type input "$2,751.00"
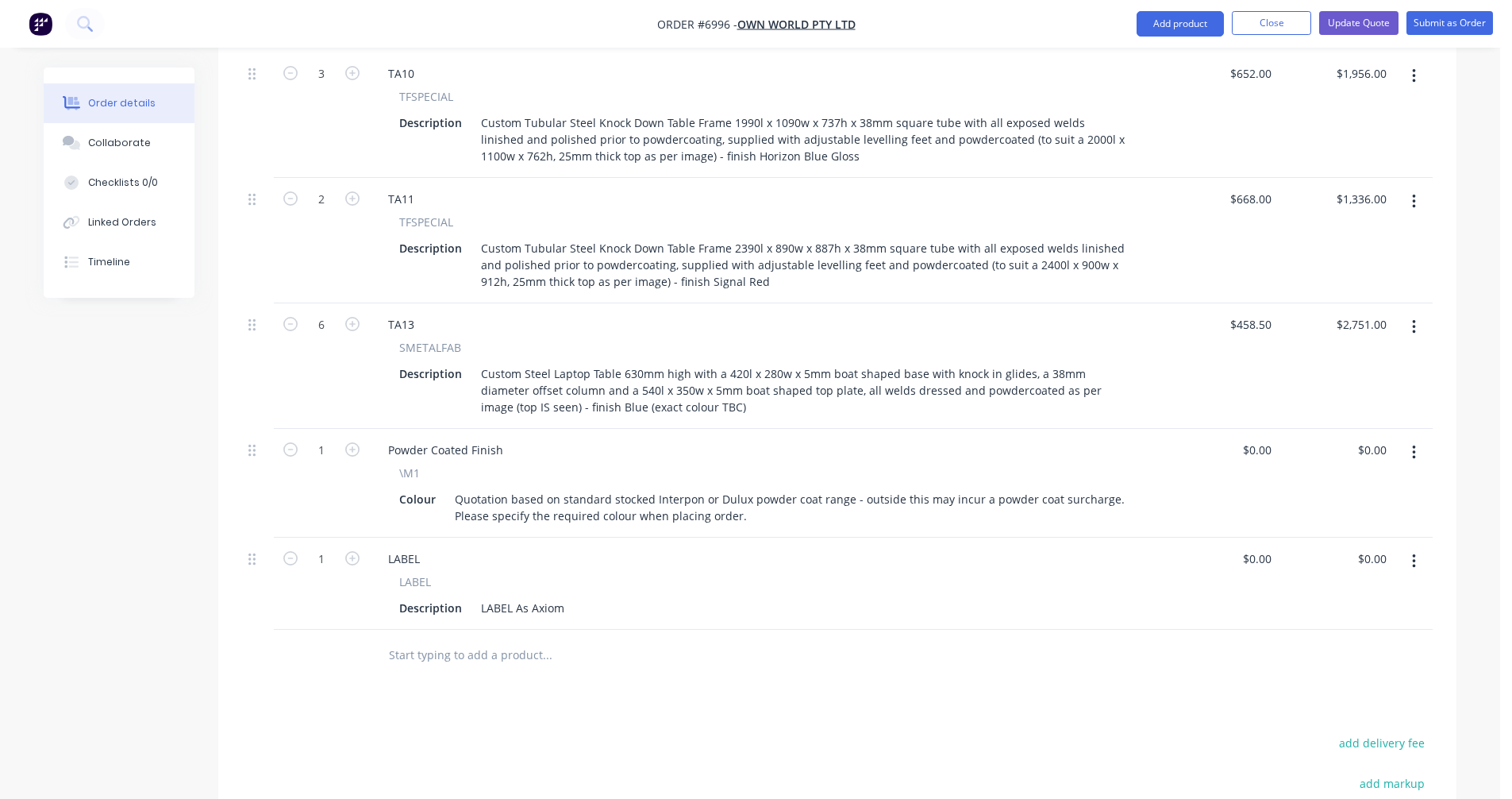
scroll to position [1272, 0]
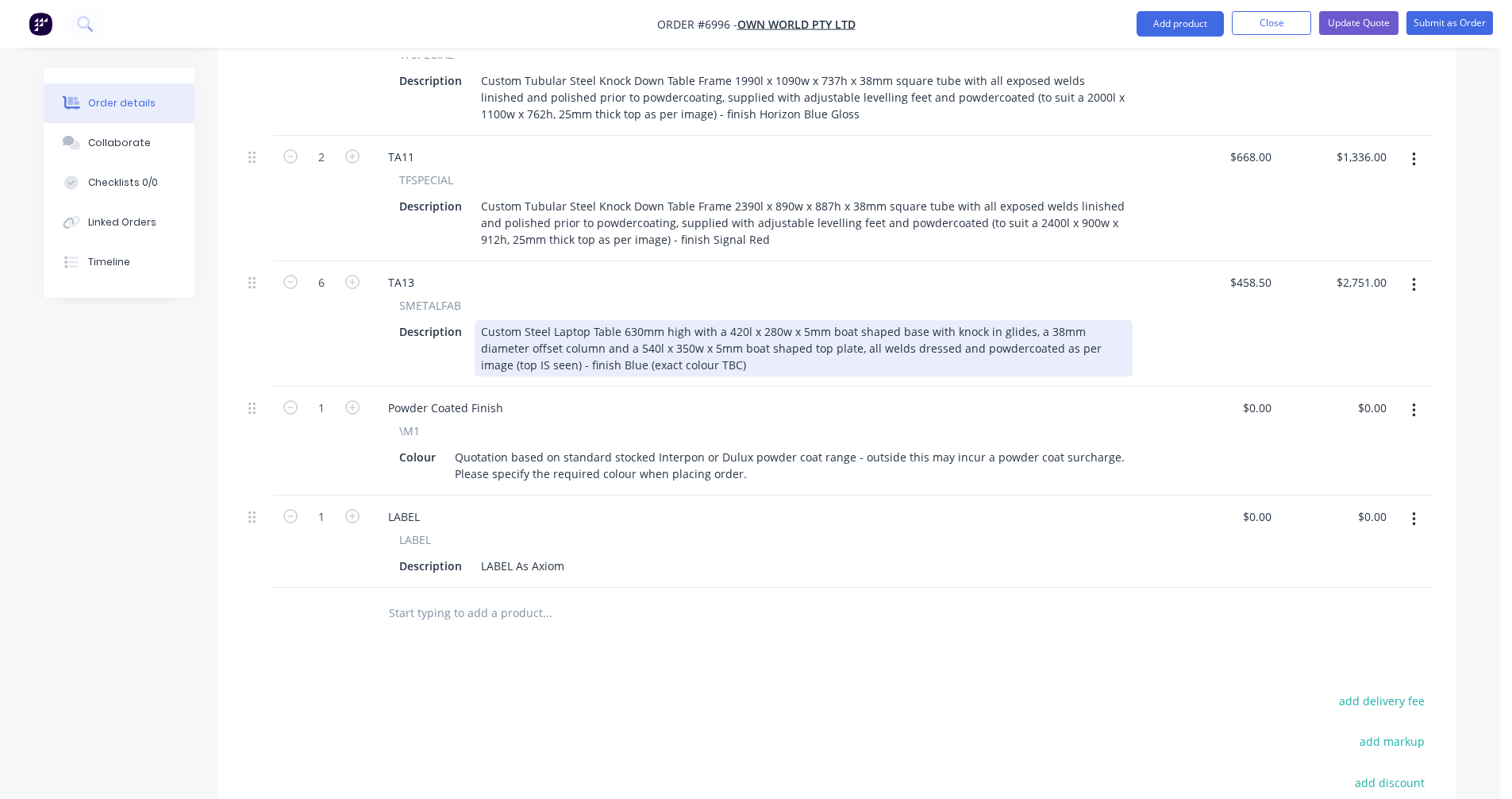
click at [703, 320] on div "Custom Steel Laptop Table 630mm high with a 420l x 280w x 5mm boat shaped base …" at bounding box center [803, 348] width 658 height 57
click at [768, 320] on div "Custom Steel Laptop Table 630mm high with a 420l x 280w x 5mm boat shaped base …" at bounding box center [803, 348] width 658 height 57
click at [920, 320] on div "Custom Steel Laptop Table 630mm high with a 420l x 270w x 5mm boat shaped base …" at bounding box center [803, 348] width 658 height 57
click at [799, 320] on div "Custom Steel Laptop Table 630mm high with a 420l x 270w x 5mm boat shaped base …" at bounding box center [803, 348] width 658 height 57
click at [852, 320] on div "Custom Steel Laptop Table 630mm high with a 420l x 270w x 6mm boat shaped base …" at bounding box center [803, 348] width 658 height 57
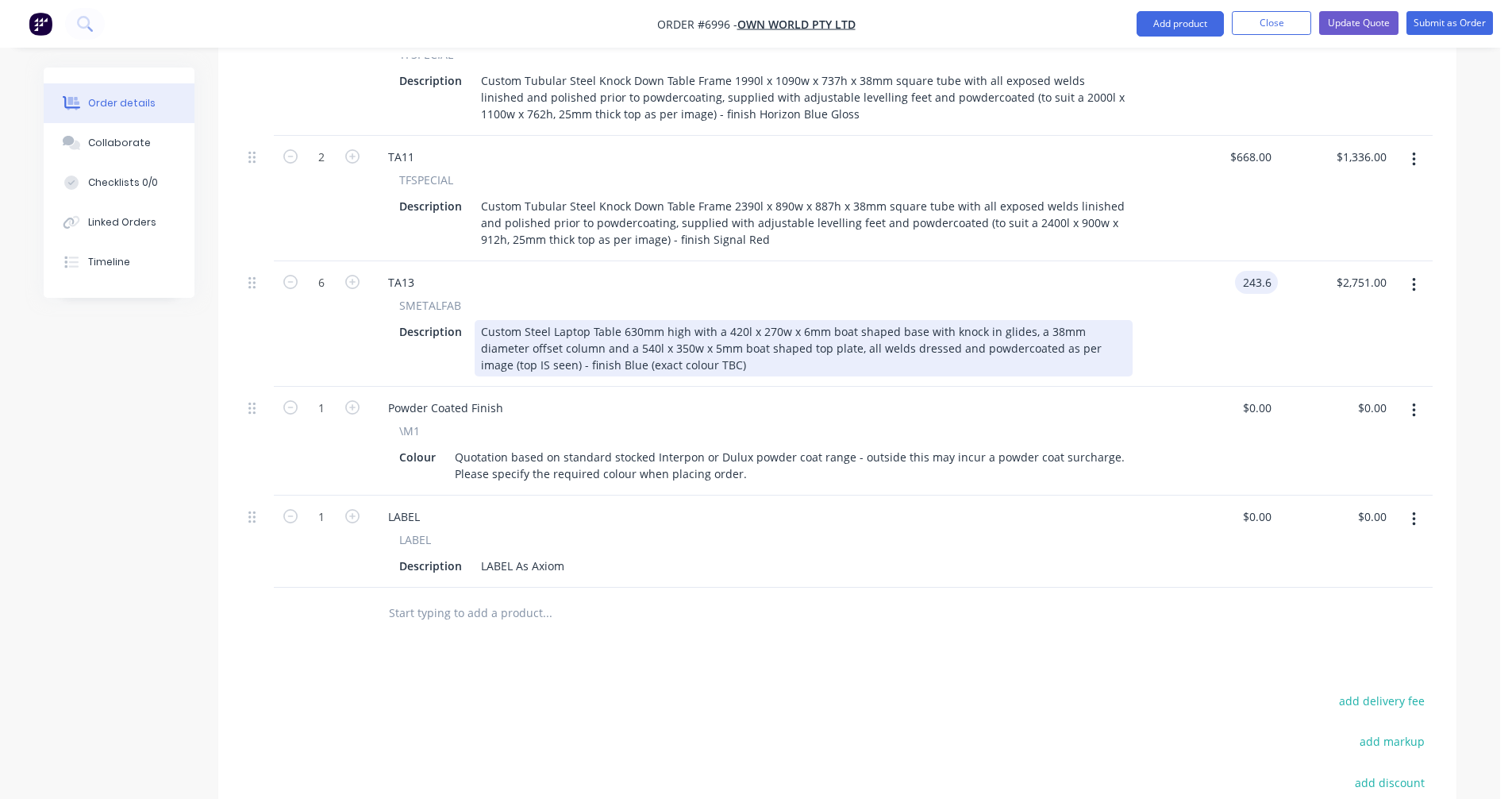
type input "$243.60"
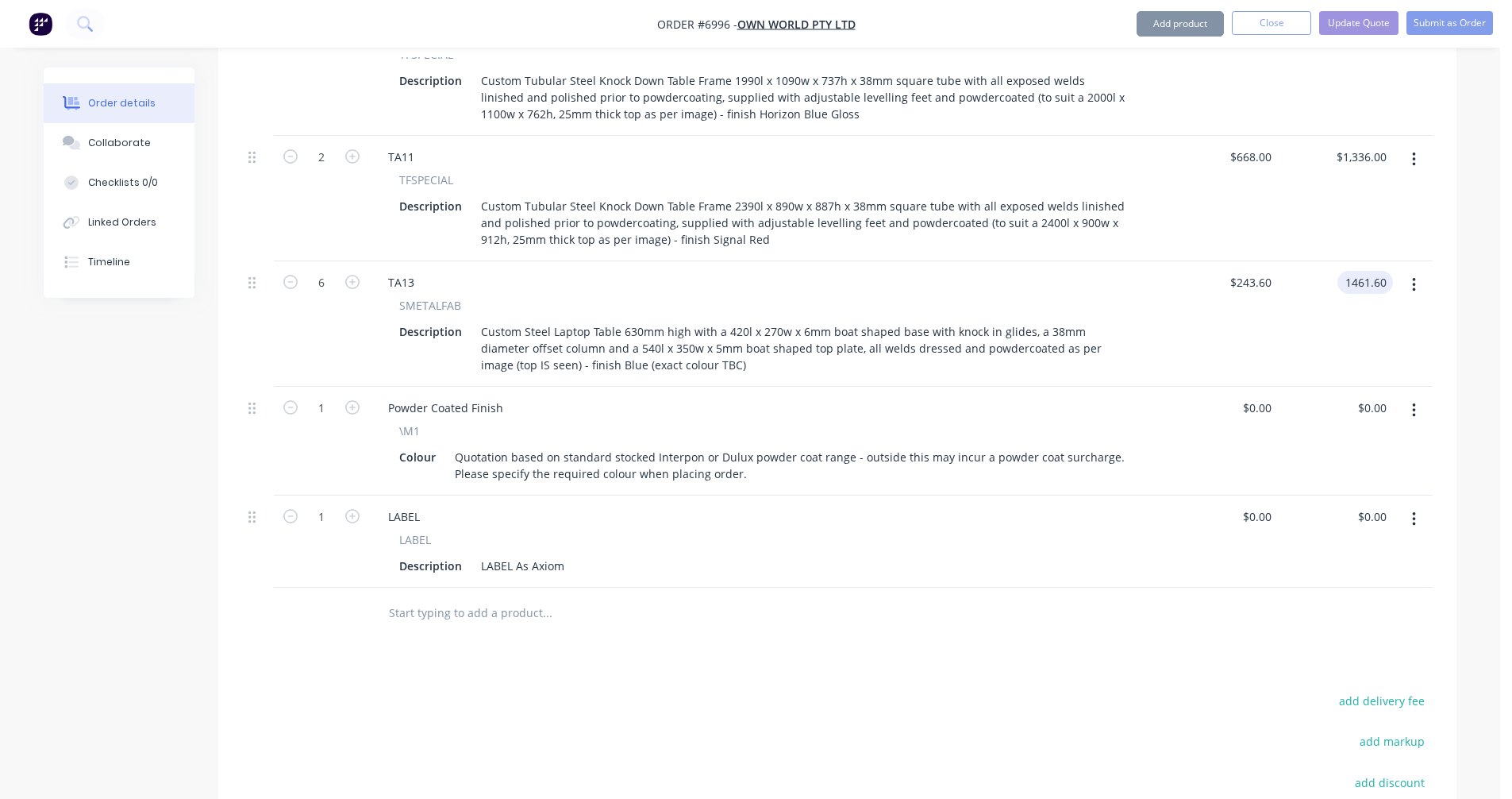
type input "$1,461.60"
click at [1418, 271] on button "button" at bounding box center [1413, 285] width 37 height 29
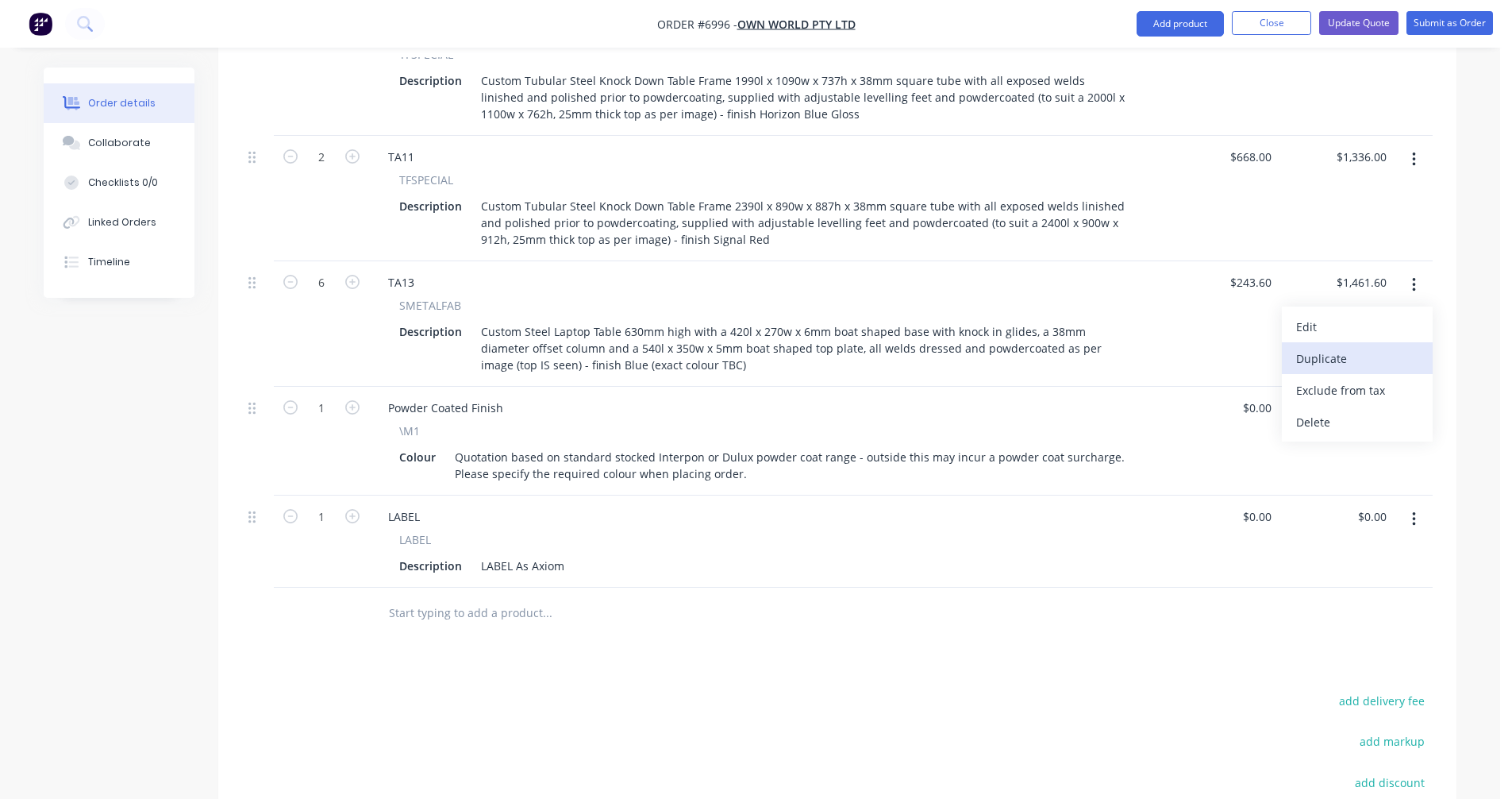
click at [1328, 347] on div "Duplicate" at bounding box center [1357, 359] width 122 height 23
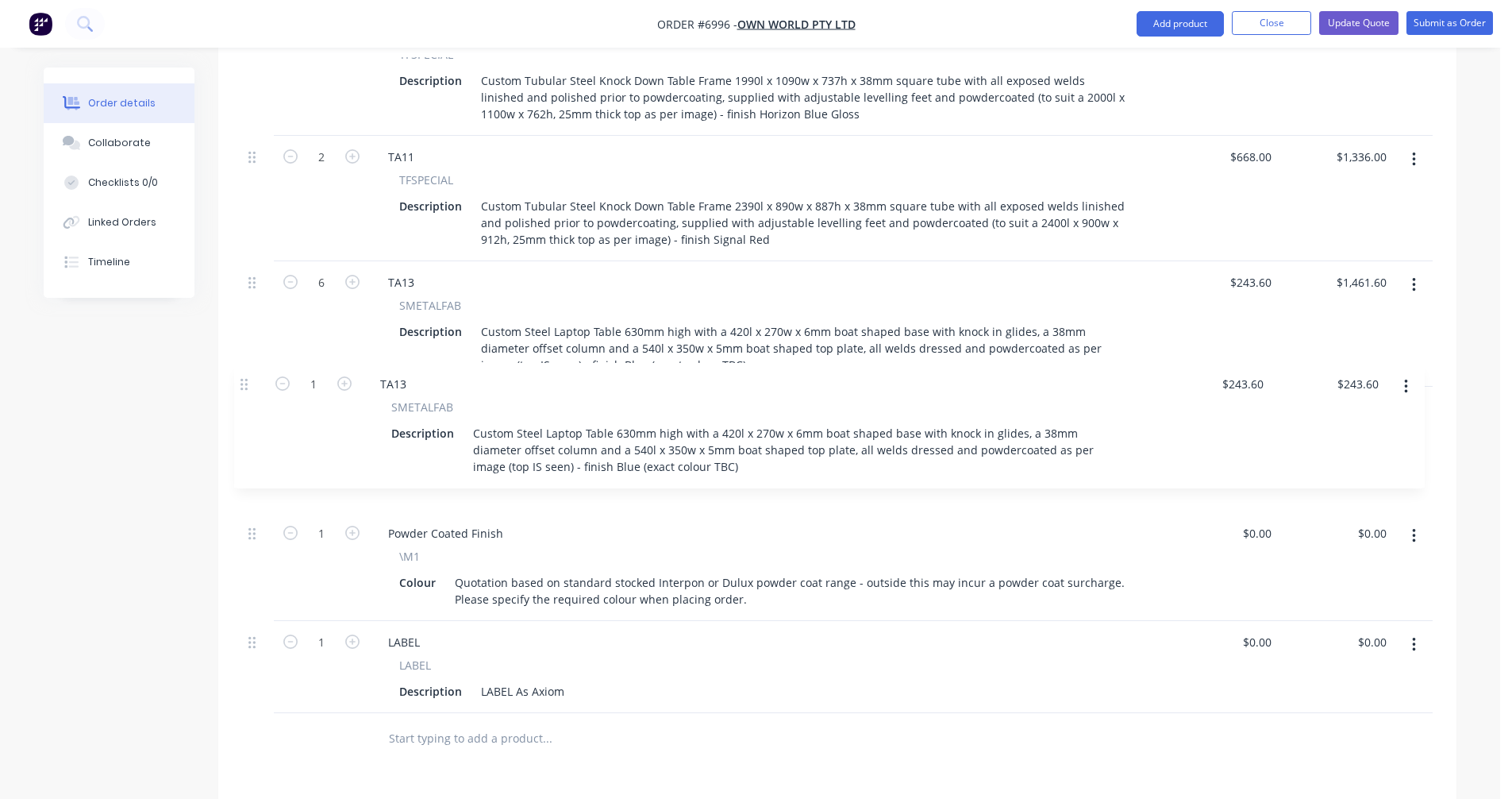
drag, startPoint x: 252, startPoint y: 564, endPoint x: 246, endPoint y: 380, distance: 184.1
click at [246, 380] on div "1 TA01 CUSTOMDRUM Powder Coated Standard Colour Description Custom Drum Base 40…" at bounding box center [837, 68] width 1190 height 1290
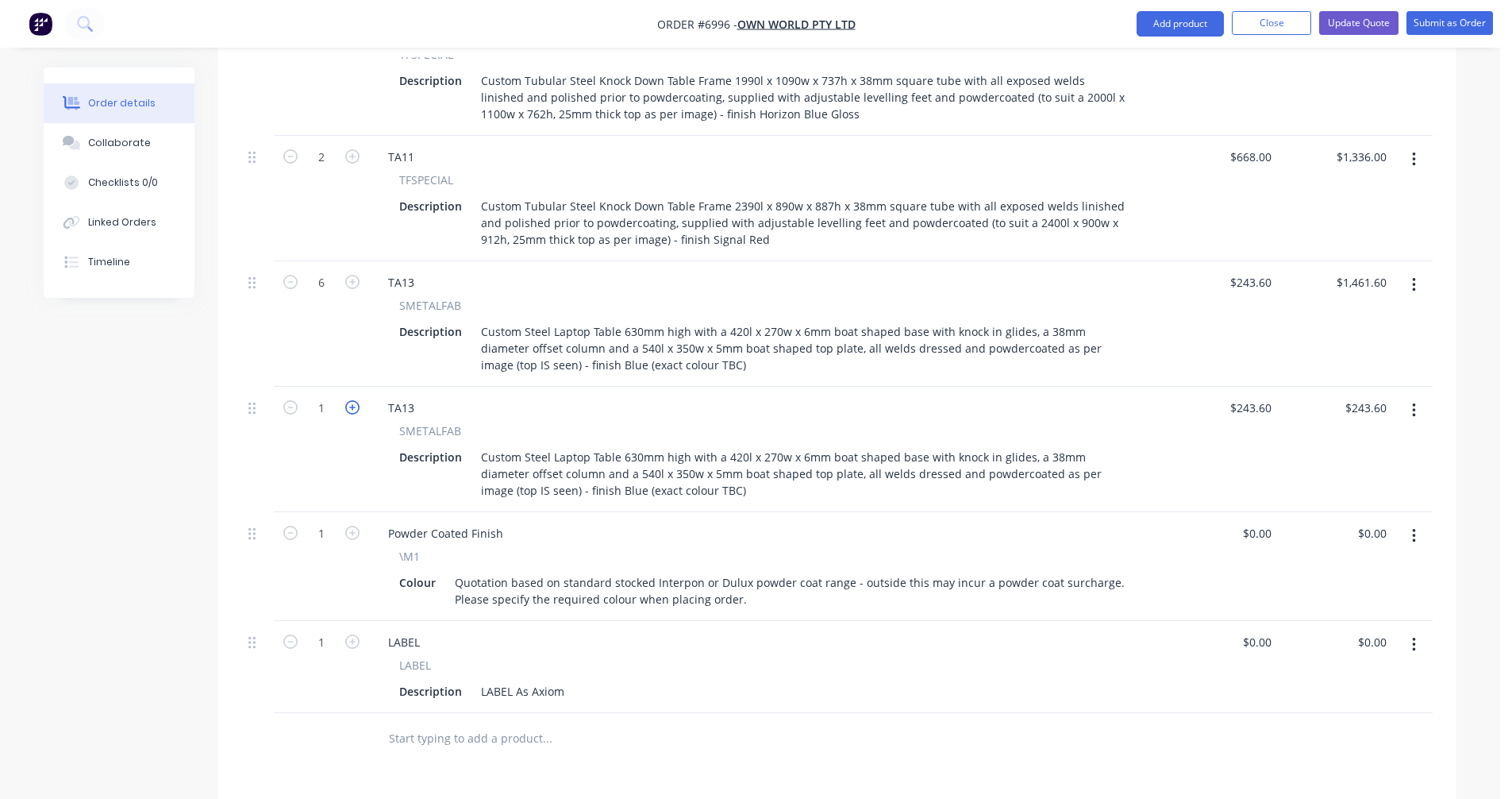
click at [348, 400] on icon "button" at bounding box center [353, 408] width 14 height 14
type input "2"
type input "$487.20"
click at [348, 400] on icon "button" at bounding box center [353, 408] width 14 height 14
type input "3"
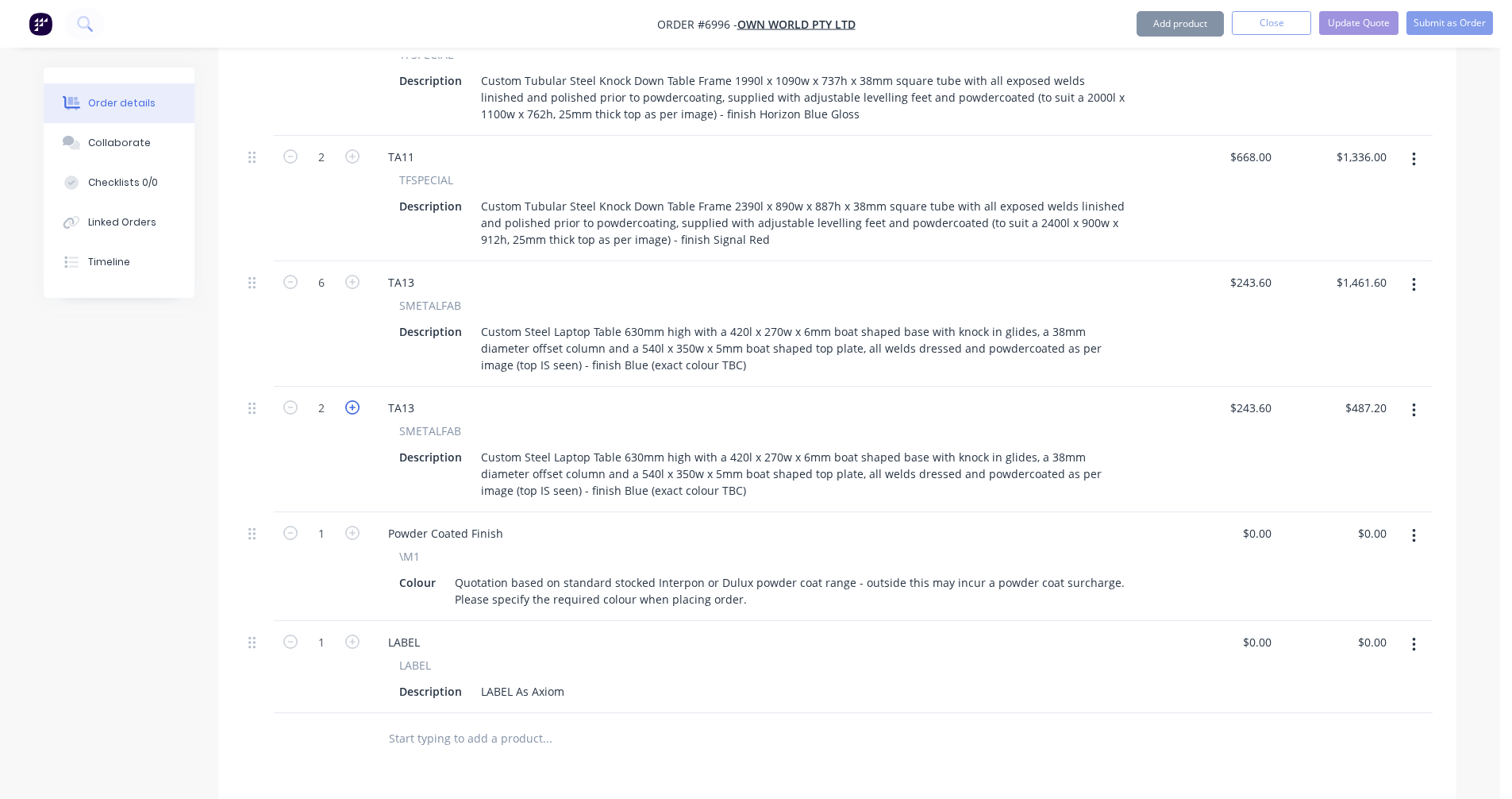
type input "$730.80"
click at [348, 400] on icon "button" at bounding box center [353, 408] width 14 height 14
type input "4"
type input "$974.40"
click at [418, 396] on div "TA13" at bounding box center [400, 408] width 51 height 23
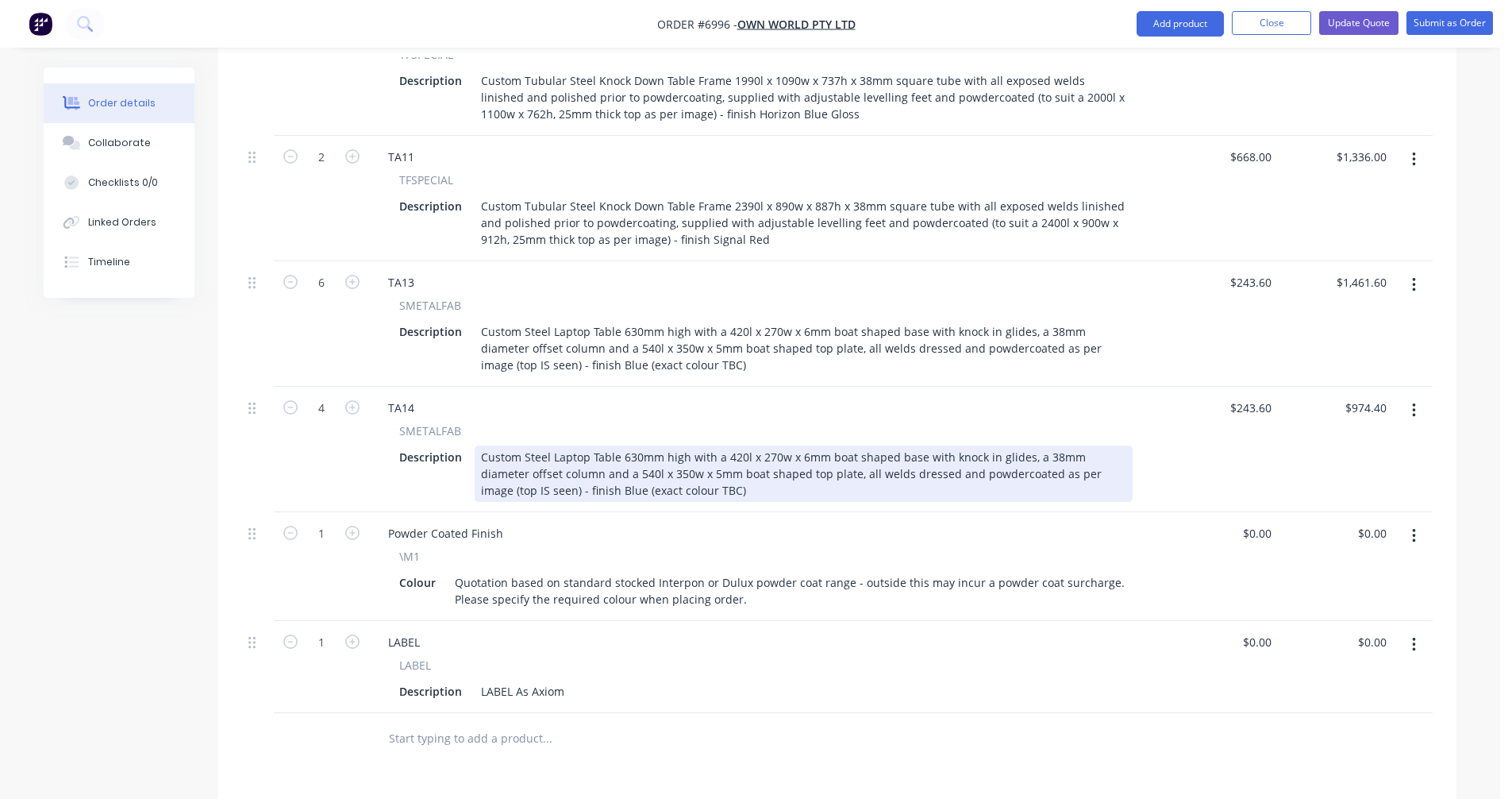
click at [666, 445] on div "Custom Steel Laptop Table 630mm high with a 420l x 270w x 6mm boat shaped base …" at bounding box center [803, 473] width 658 height 57
drag, startPoint x: 681, startPoint y: 444, endPoint x: 548, endPoint y: 443, distance: 133.0
click at [548, 445] on div "Custom Steel Laptop Table 630mm high with a 420l x 270w x 6mm boat shaped base …" at bounding box center [803, 473] width 658 height 57
type input "$243.60"
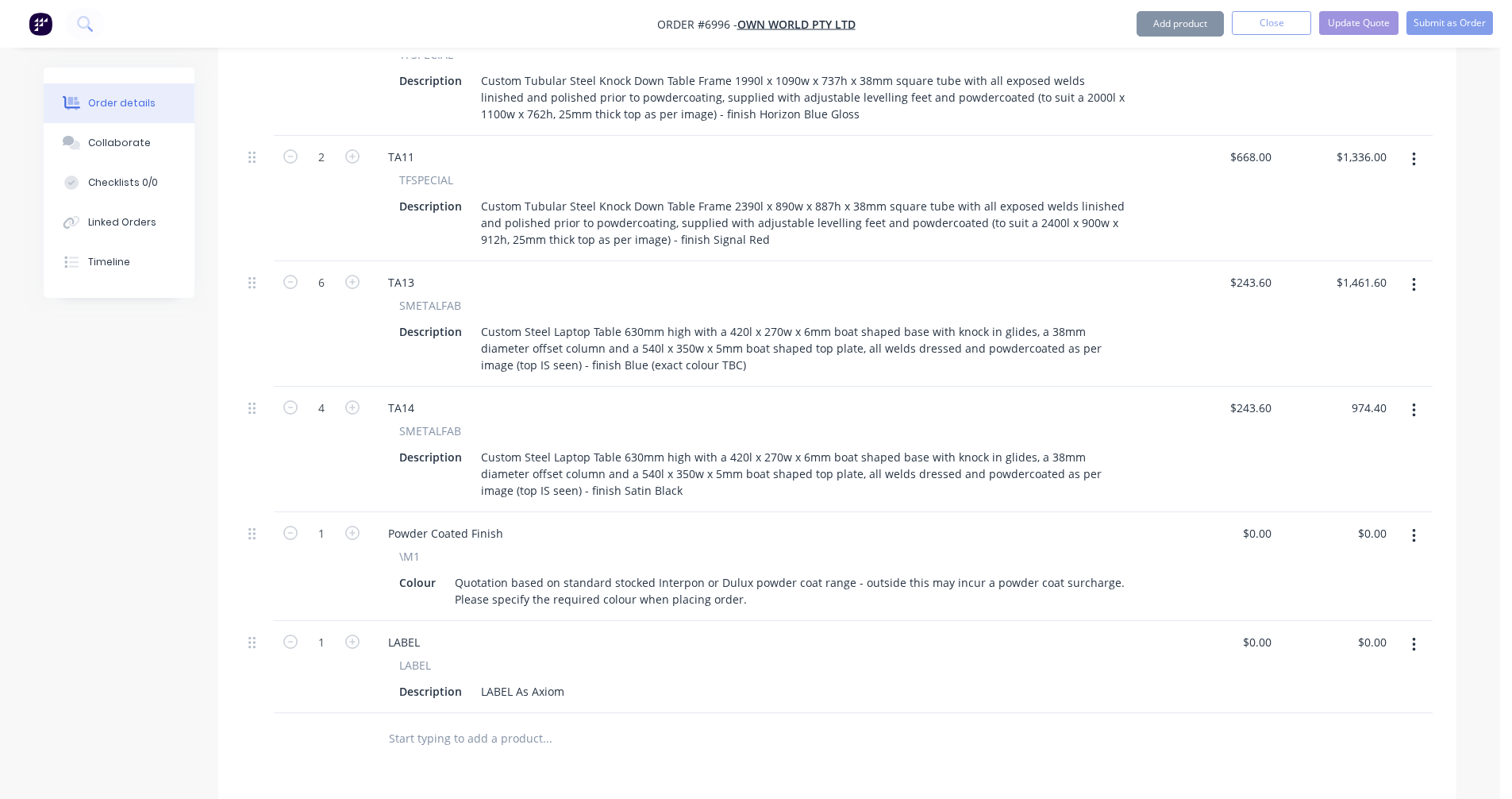
type input "$974.40"
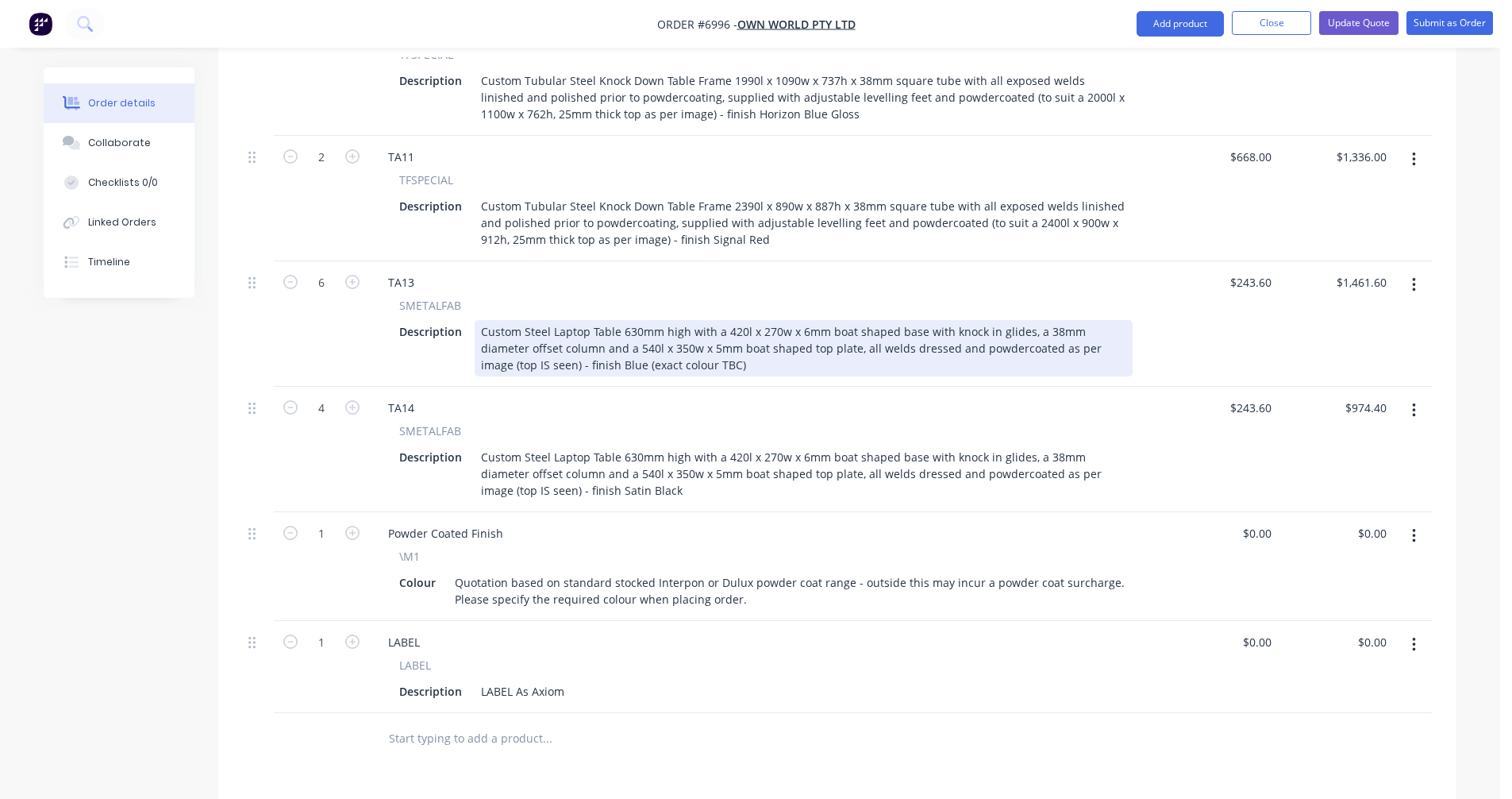
click at [1003, 320] on div "Custom Steel Laptop Table 630mm high with a 420l x 270w x 6mm boat shaped base …" at bounding box center [803, 348] width 658 height 57
type input "$227.60"
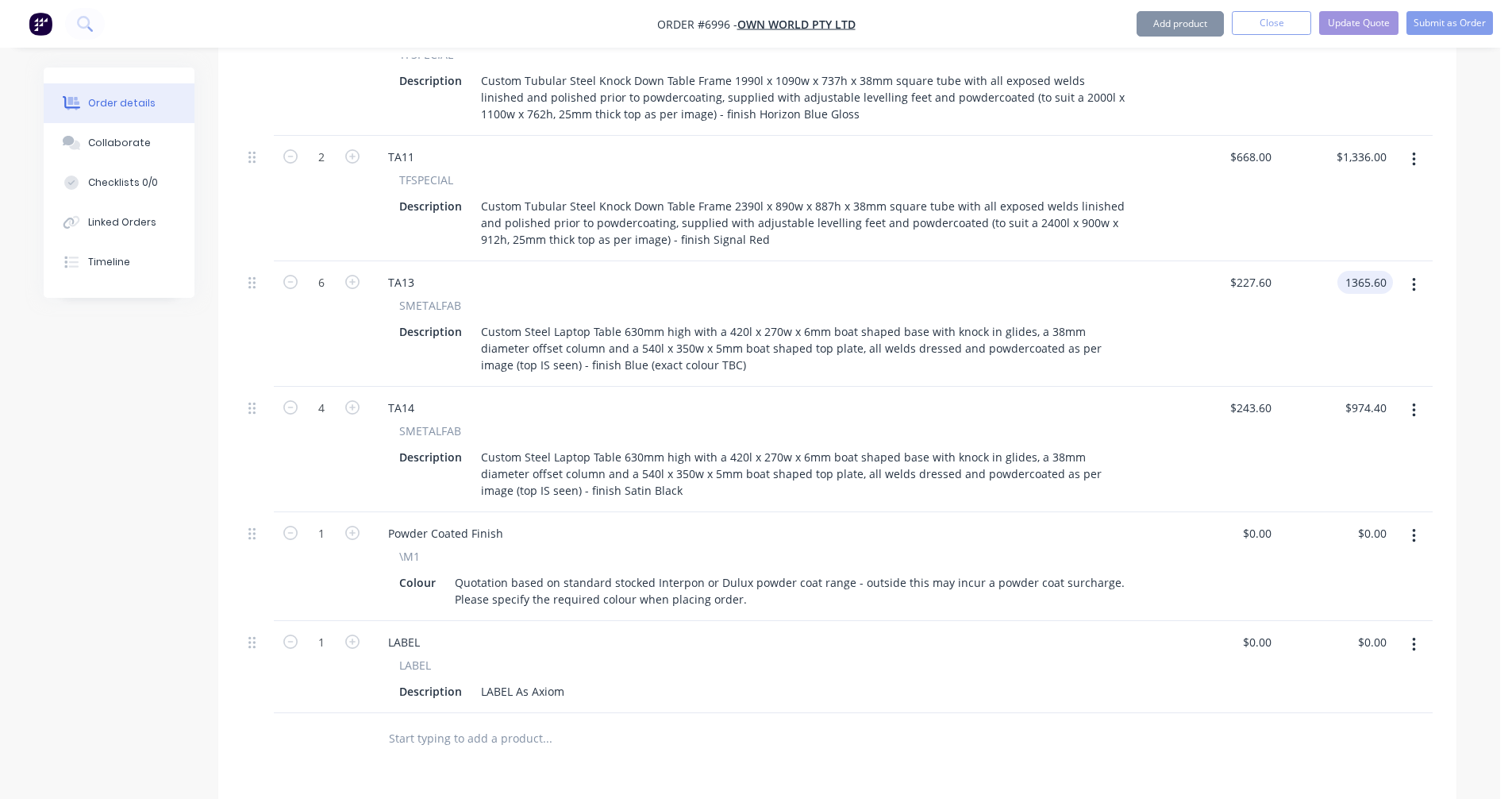
type input "$1,365.60"
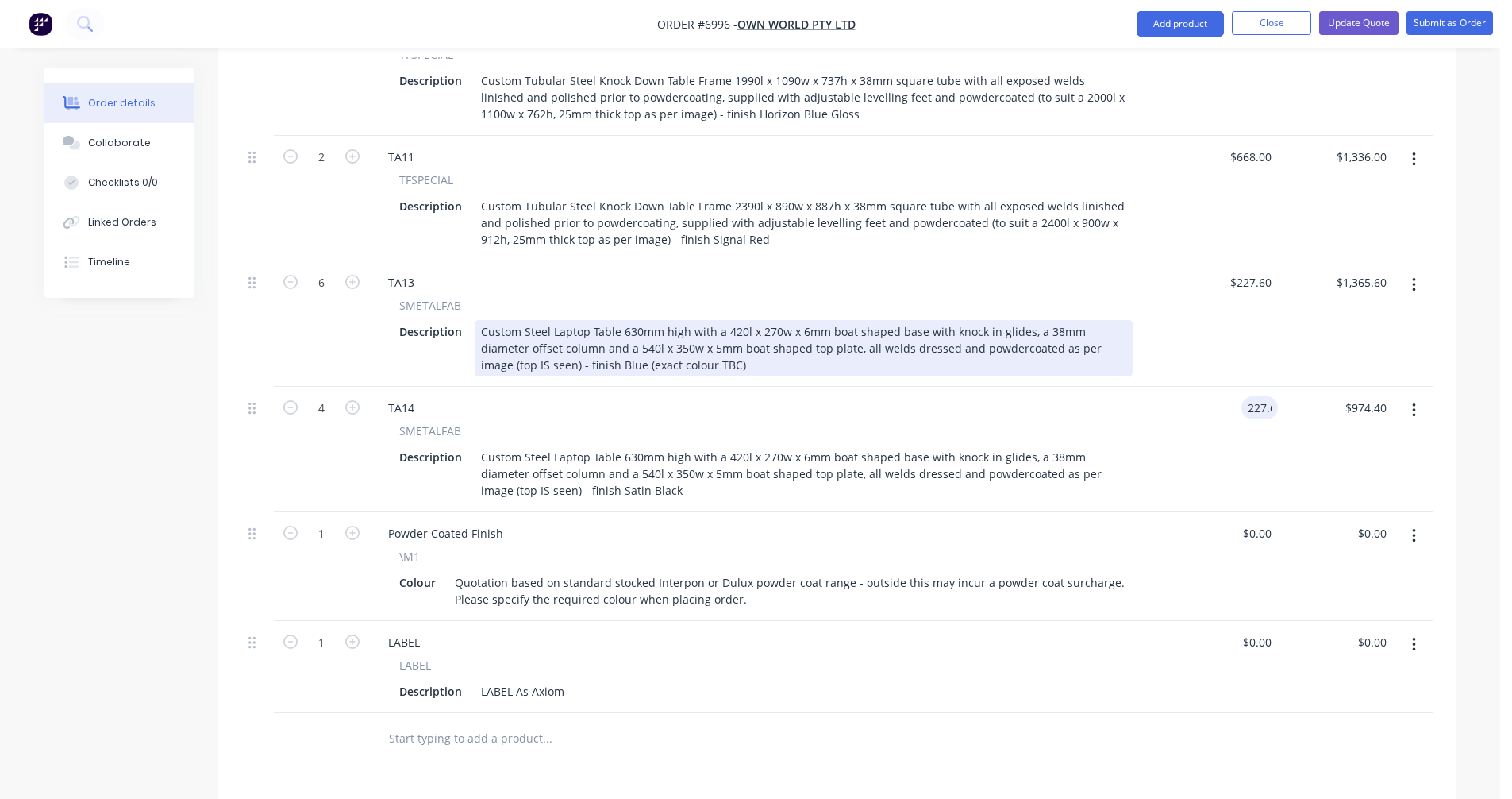
type input "$227.60"
type input "$910.40"
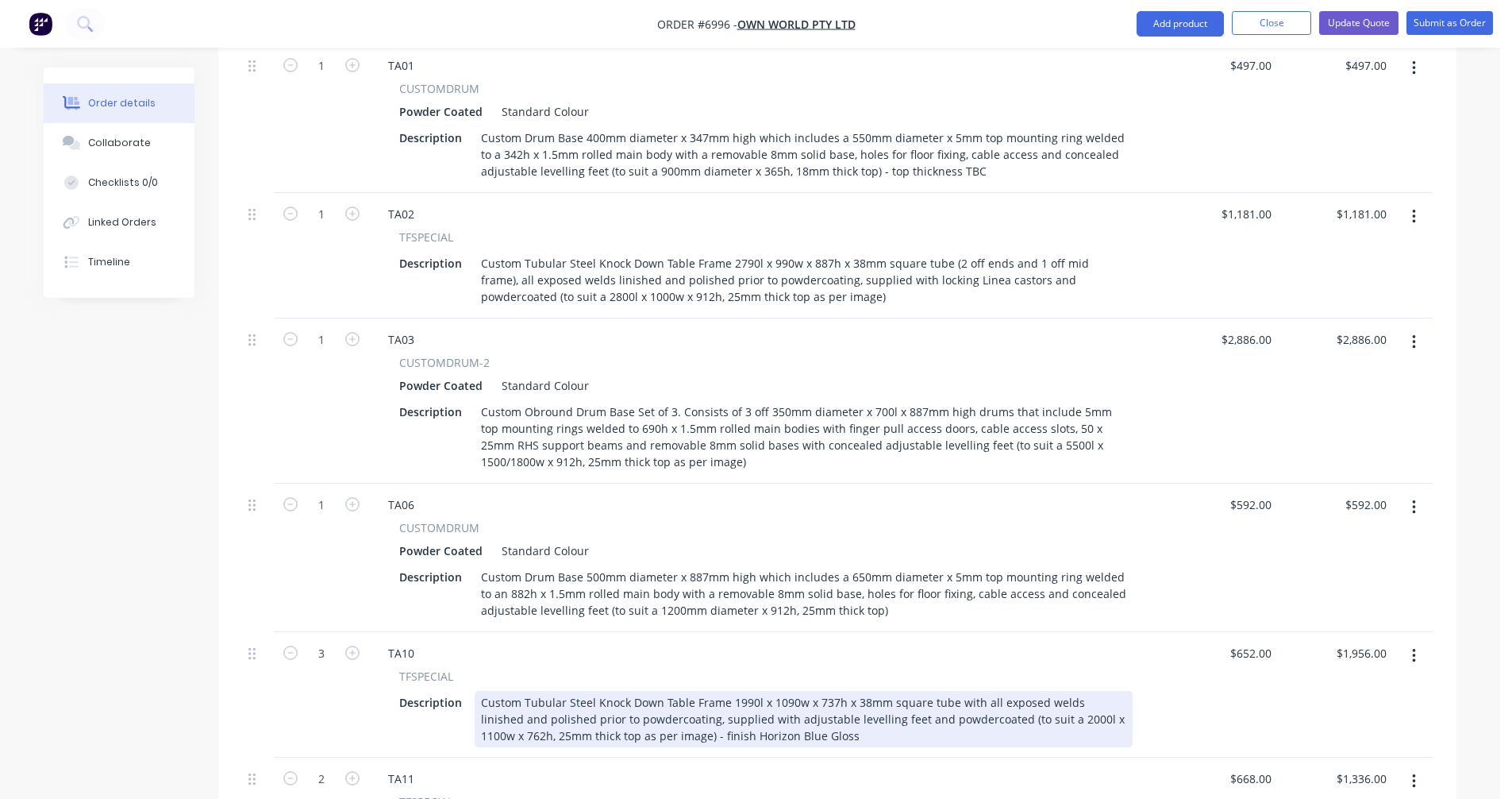
scroll to position [637, 0]
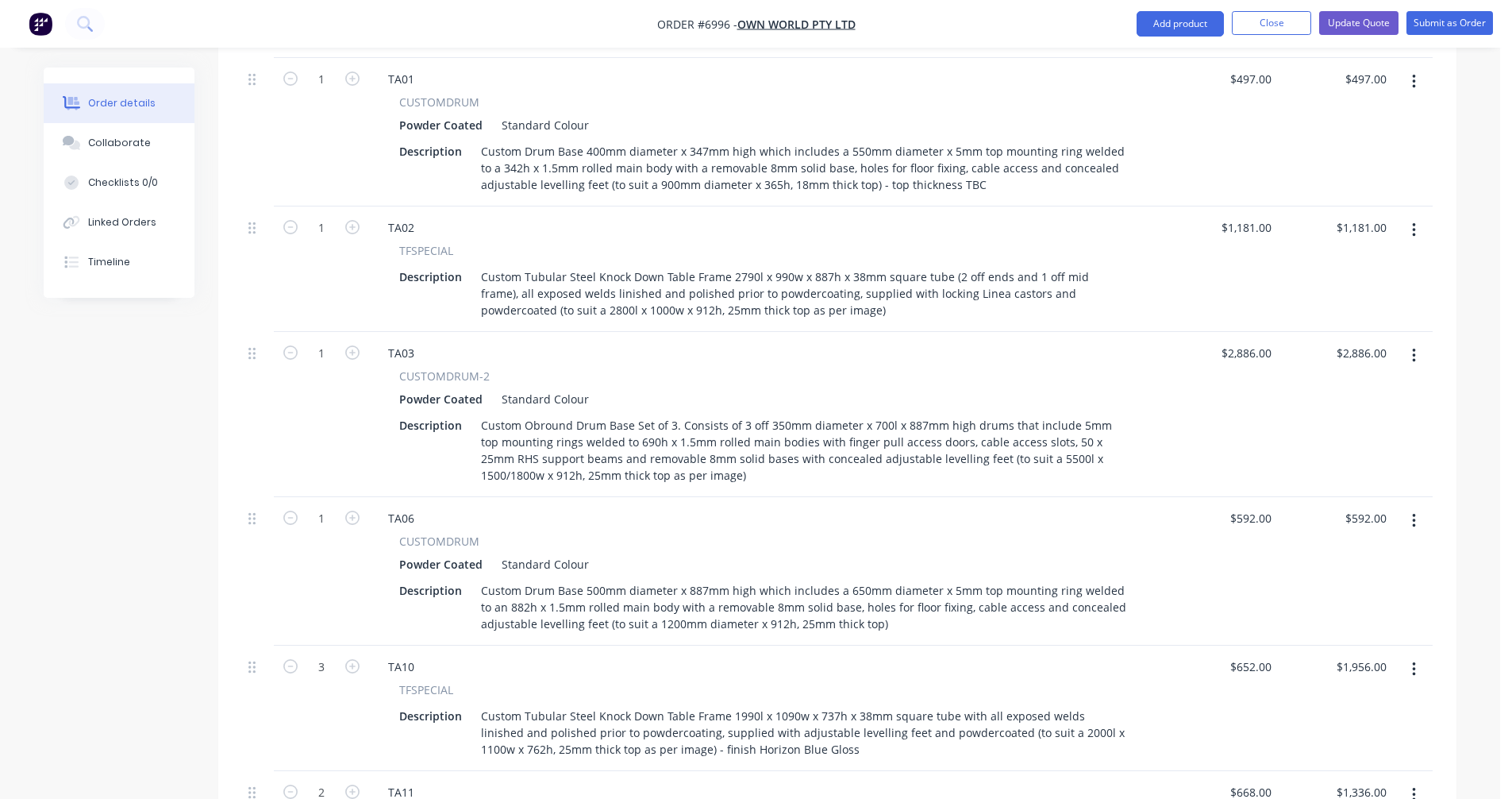
click at [1408, 216] on button "button" at bounding box center [1413, 230] width 37 height 29
click at [1338, 292] on div "Duplicate" at bounding box center [1357, 304] width 122 height 23
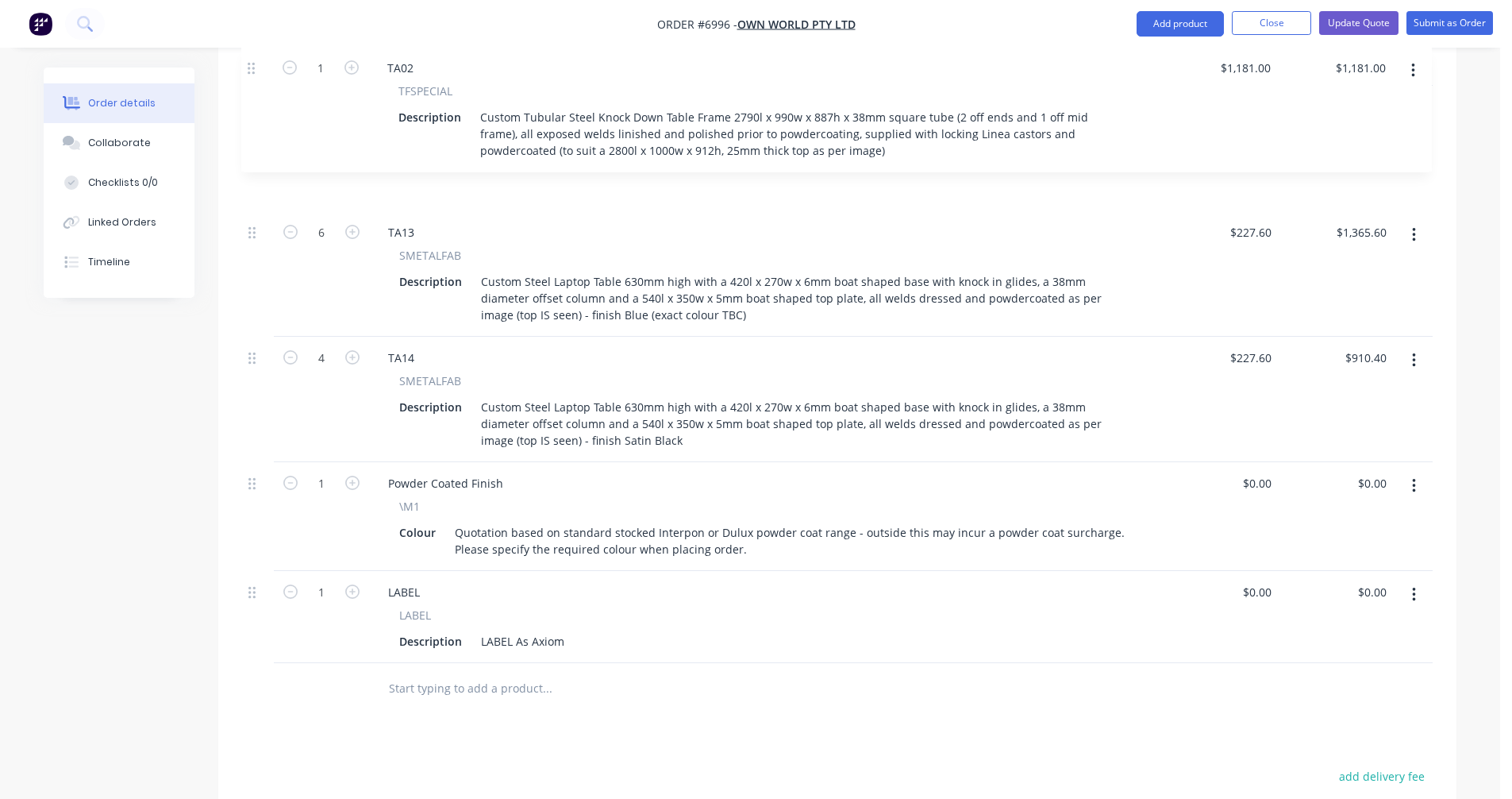
scroll to position [1428, 0]
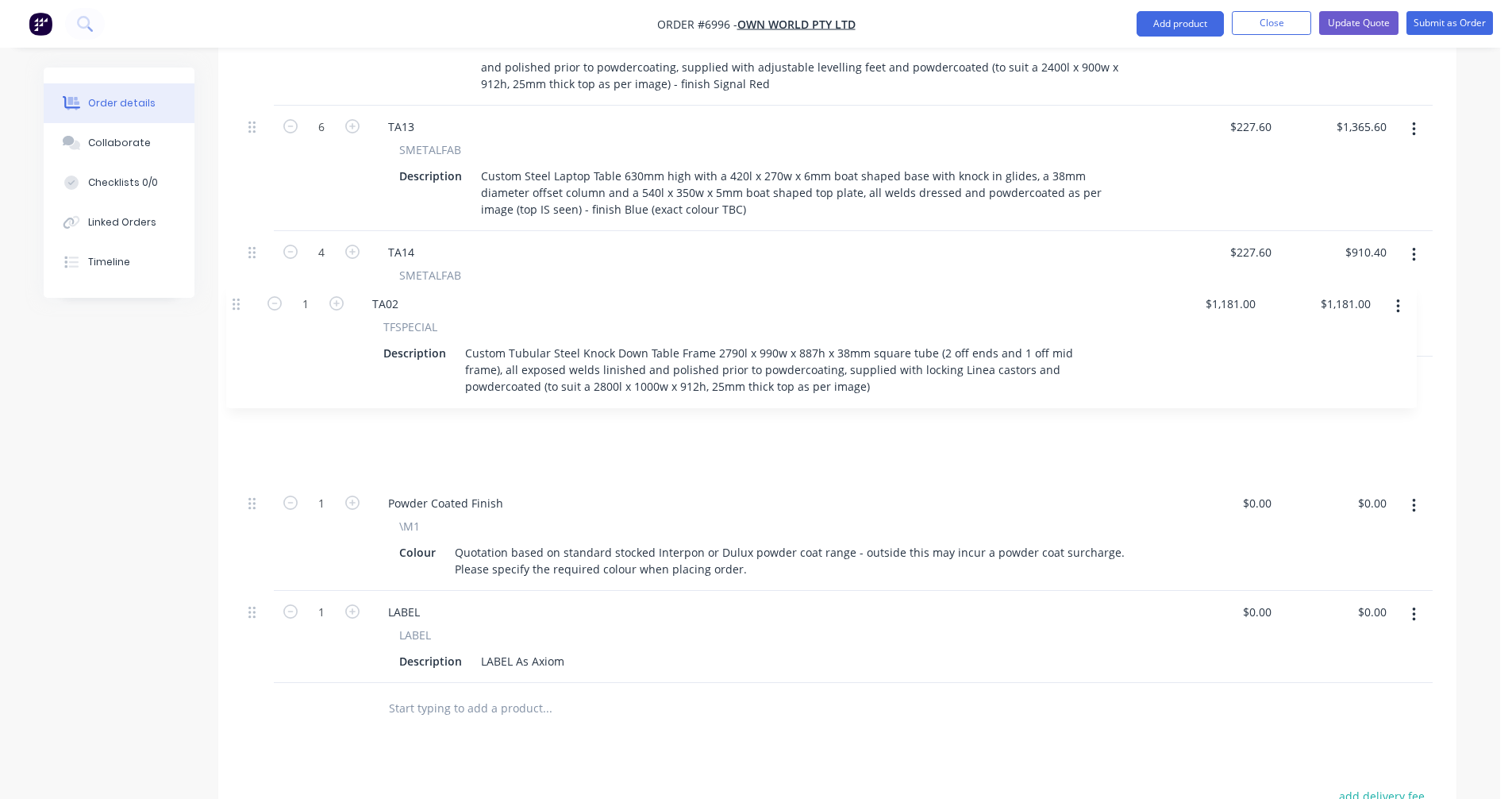
drag, startPoint x: 251, startPoint y: 296, endPoint x: 238, endPoint y: 301, distance: 13.9
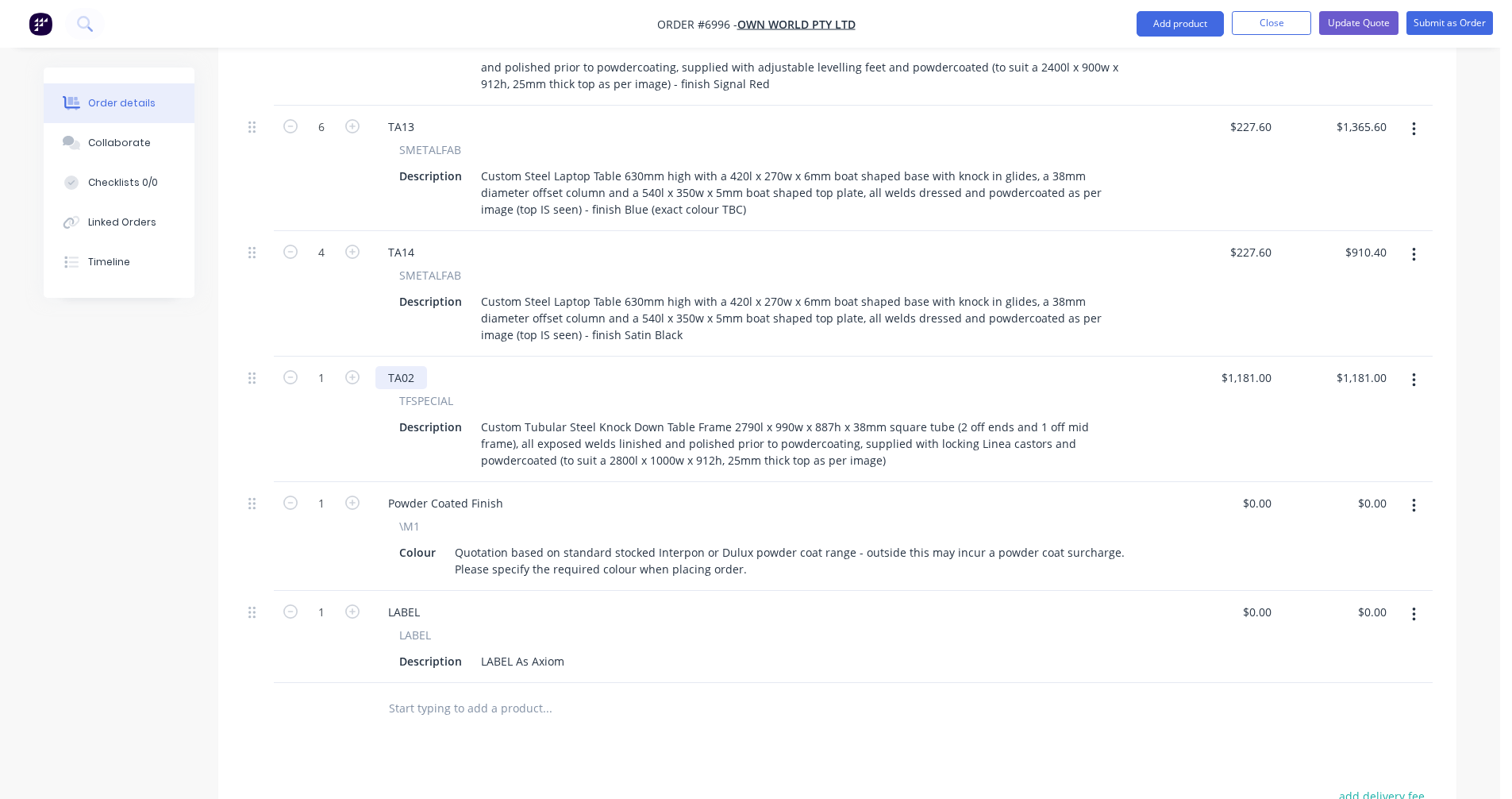
click at [416, 366] on div "TA02" at bounding box center [400, 378] width 51 height 23
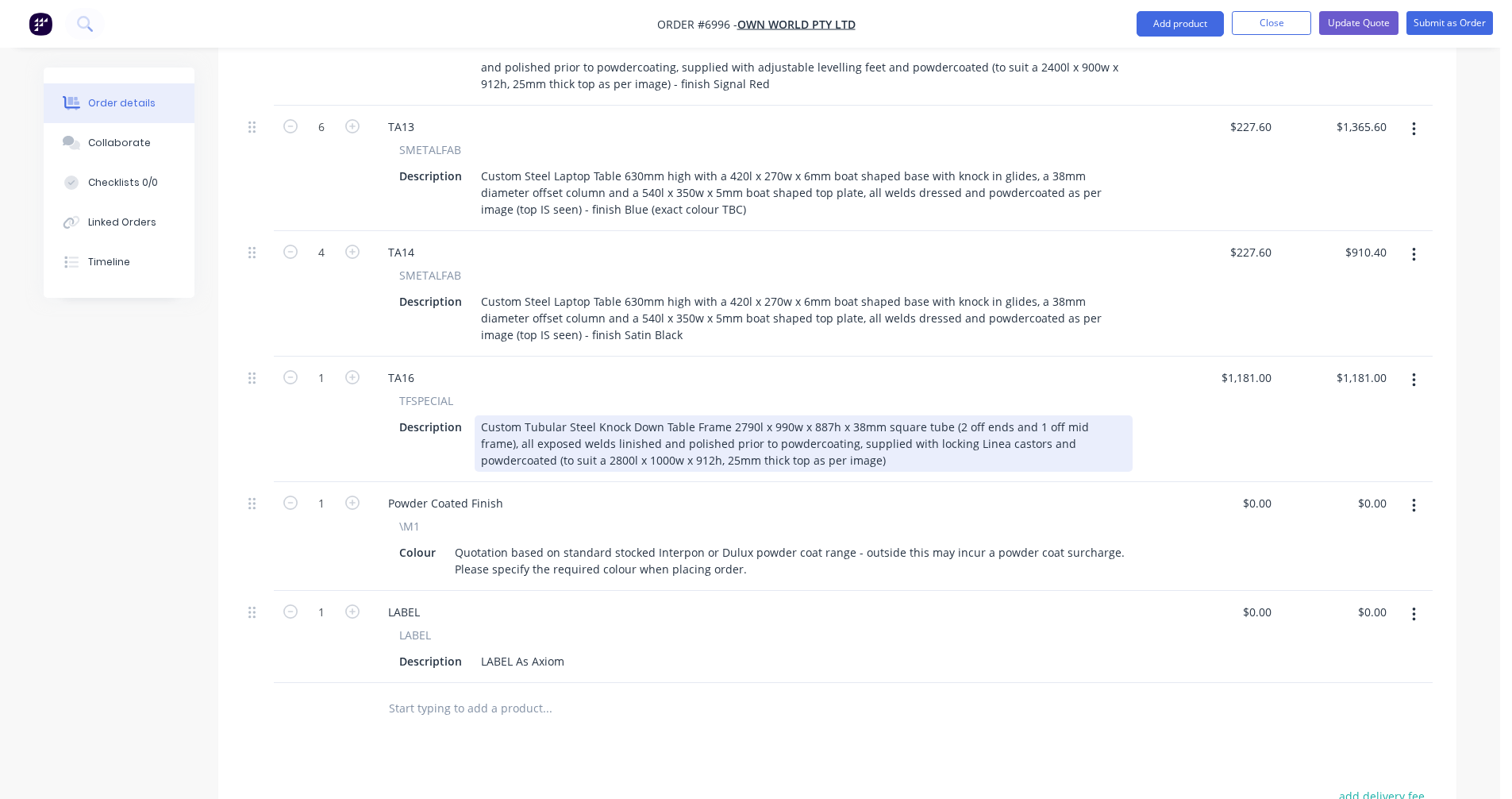
click at [709, 415] on div "Custom Tubular Steel Knock Down Table Frame 2790l x 990w x 887h x 38mm square t…" at bounding box center [803, 443] width 658 height 57
click at [775, 415] on div "Custom Tubular Steel Knock Down Table Frame 2790l x 990w x 887h x 38mm square t…" at bounding box center [803, 443] width 658 height 57
type input "$1,160.00"
click at [765, 416] on div "Custom Tubular Steel Knock Down Table Frame 2790l x 890w x 887h x 38mm square t…" at bounding box center [803, 443] width 658 height 57
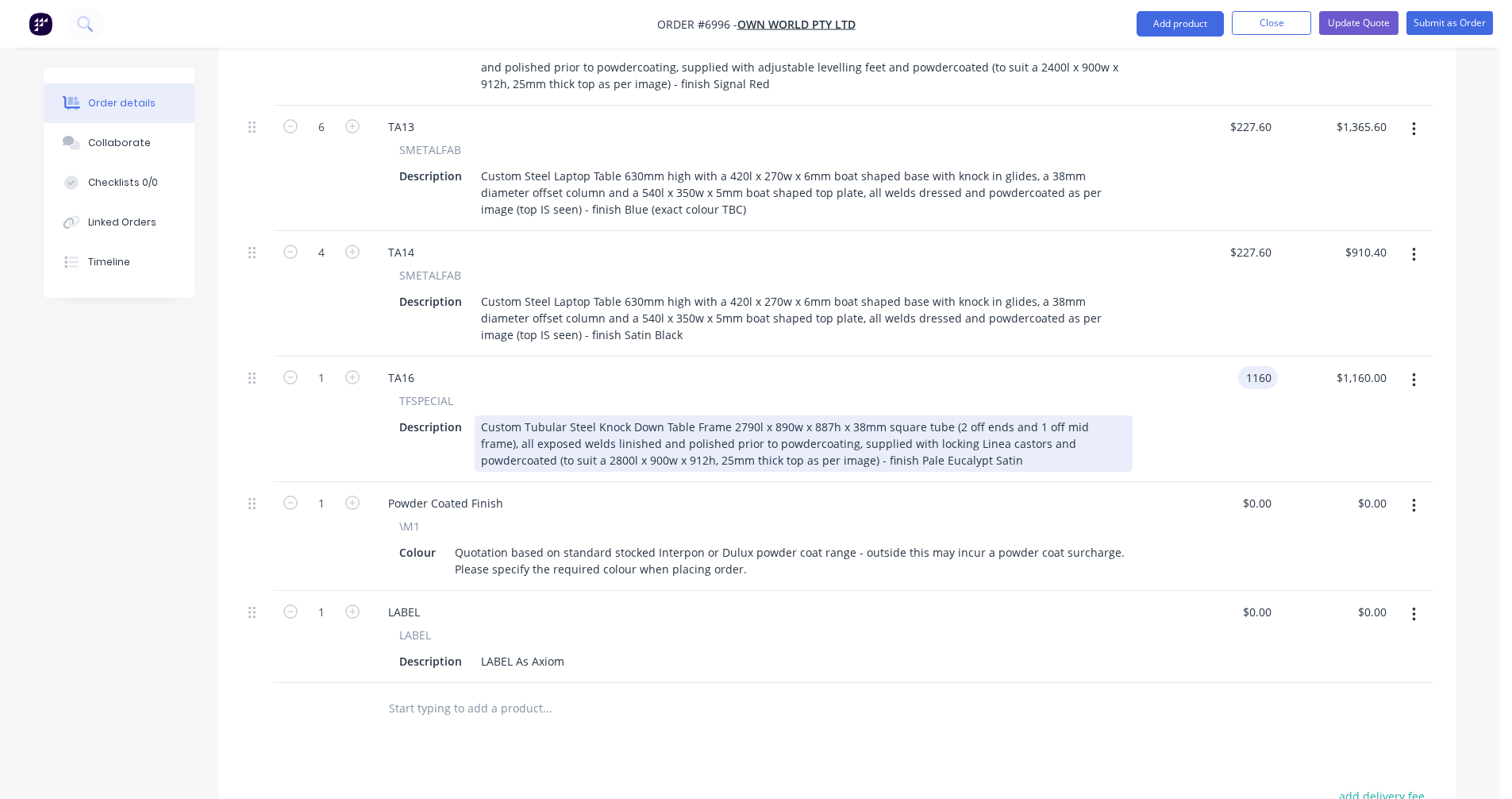
type input "$1,160.00"
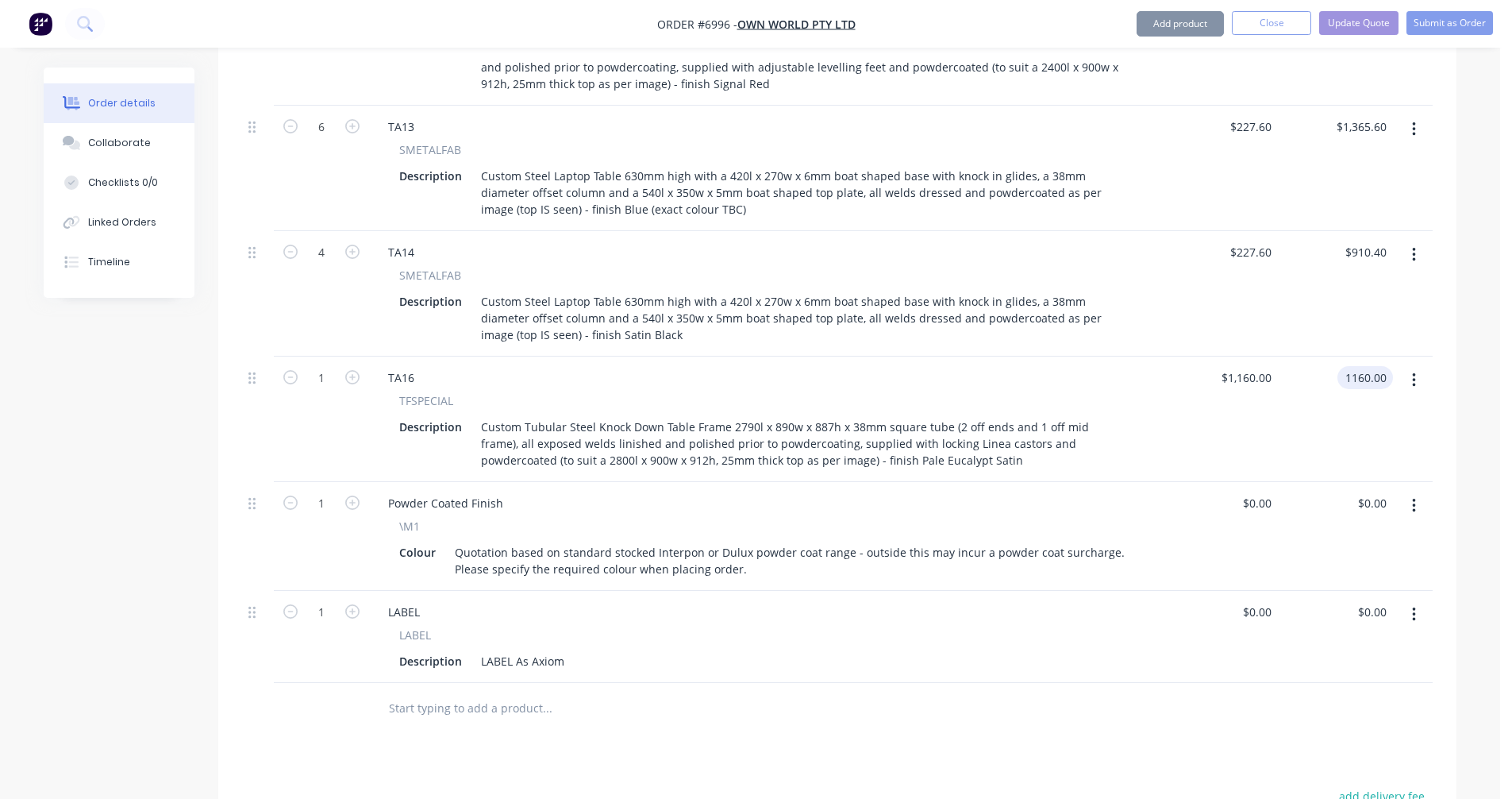
type input "$1,160.00"
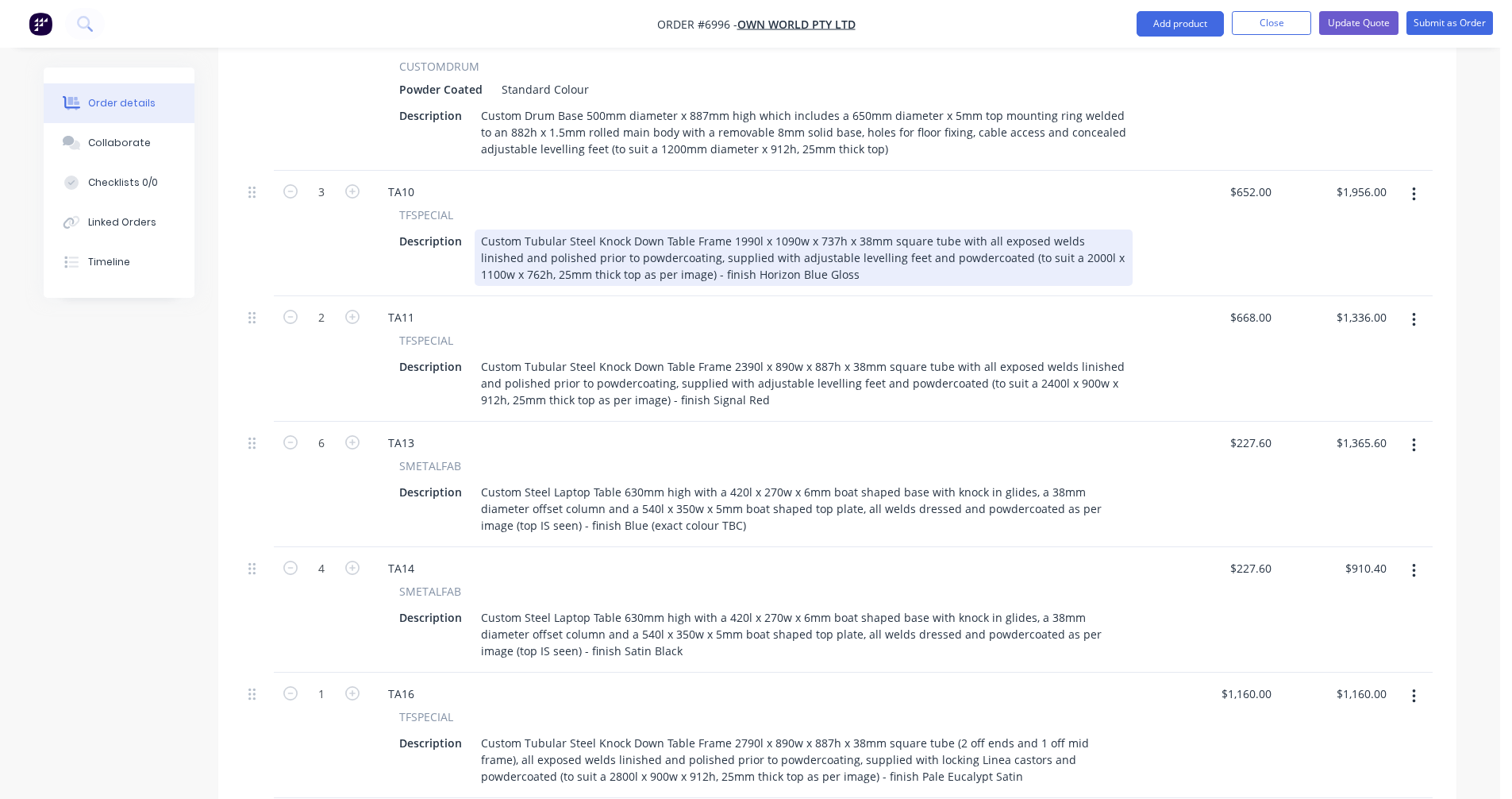
scroll to position [1110, 0]
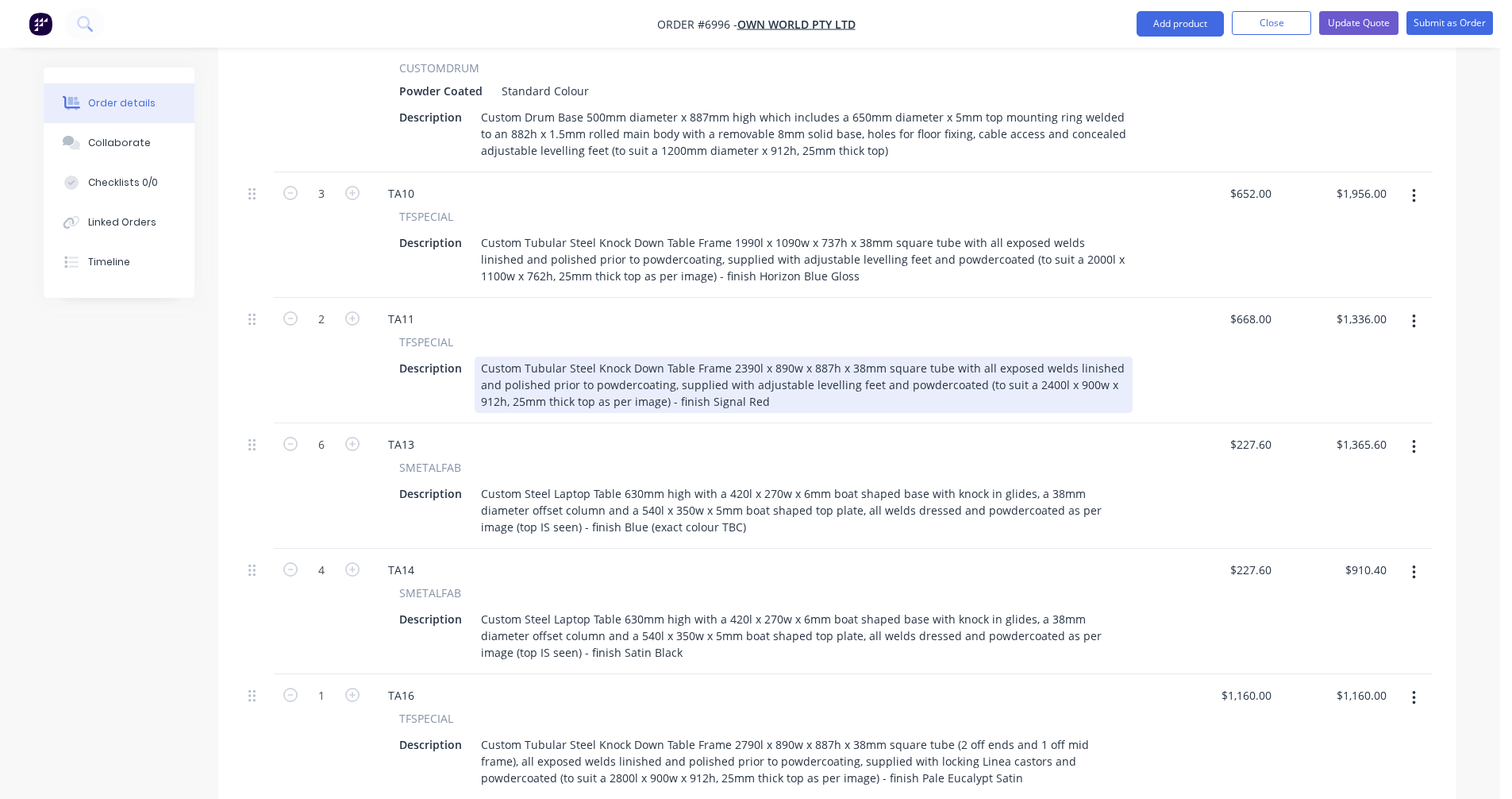
click at [787, 361] on div "Custom Tubular Steel Knock Down Table Frame 2390l x 890w x 887h x 38mm square t…" at bounding box center [803, 384] width 658 height 57
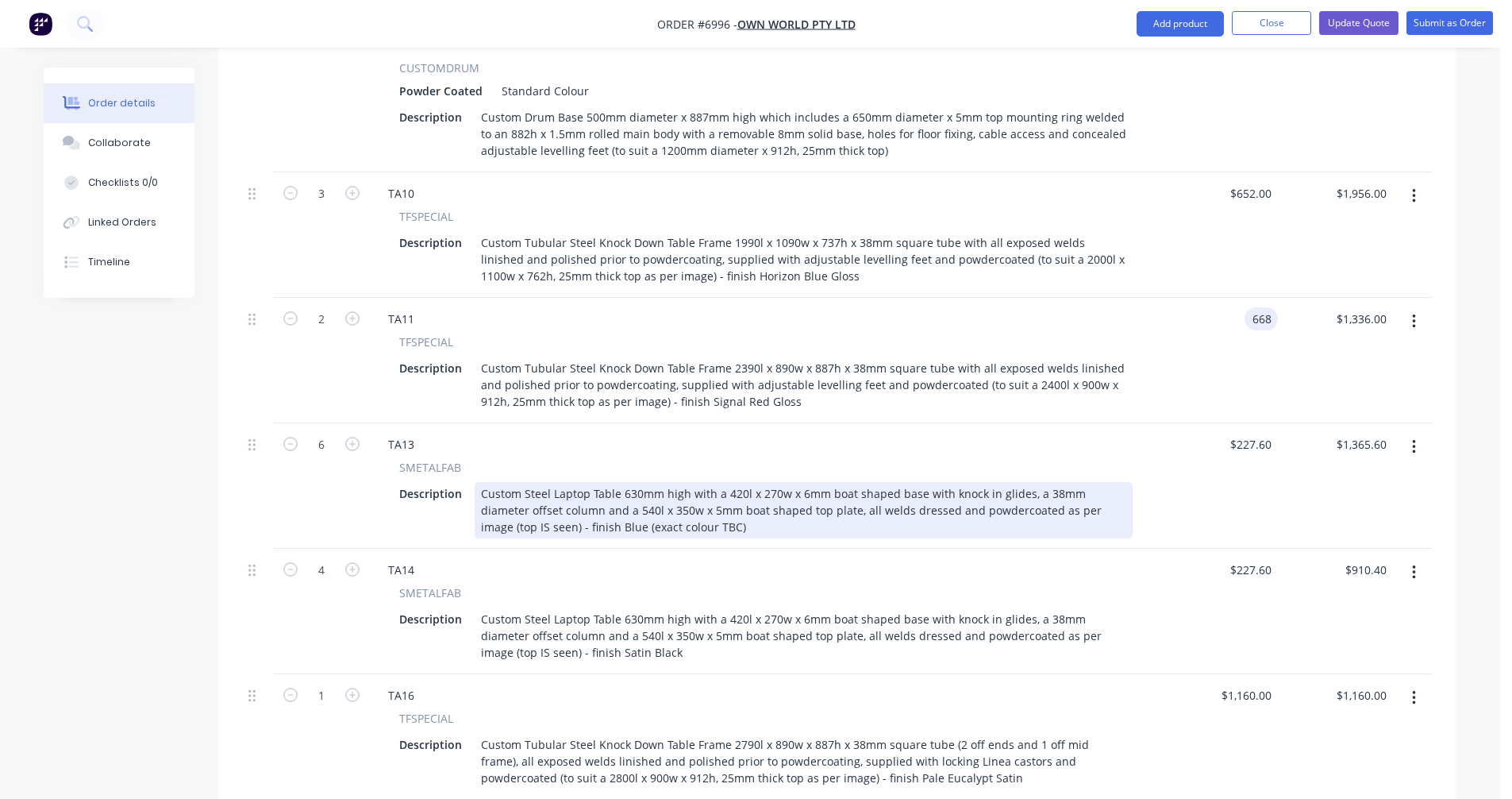
type input "$668.00"
type input "$1,336.00"
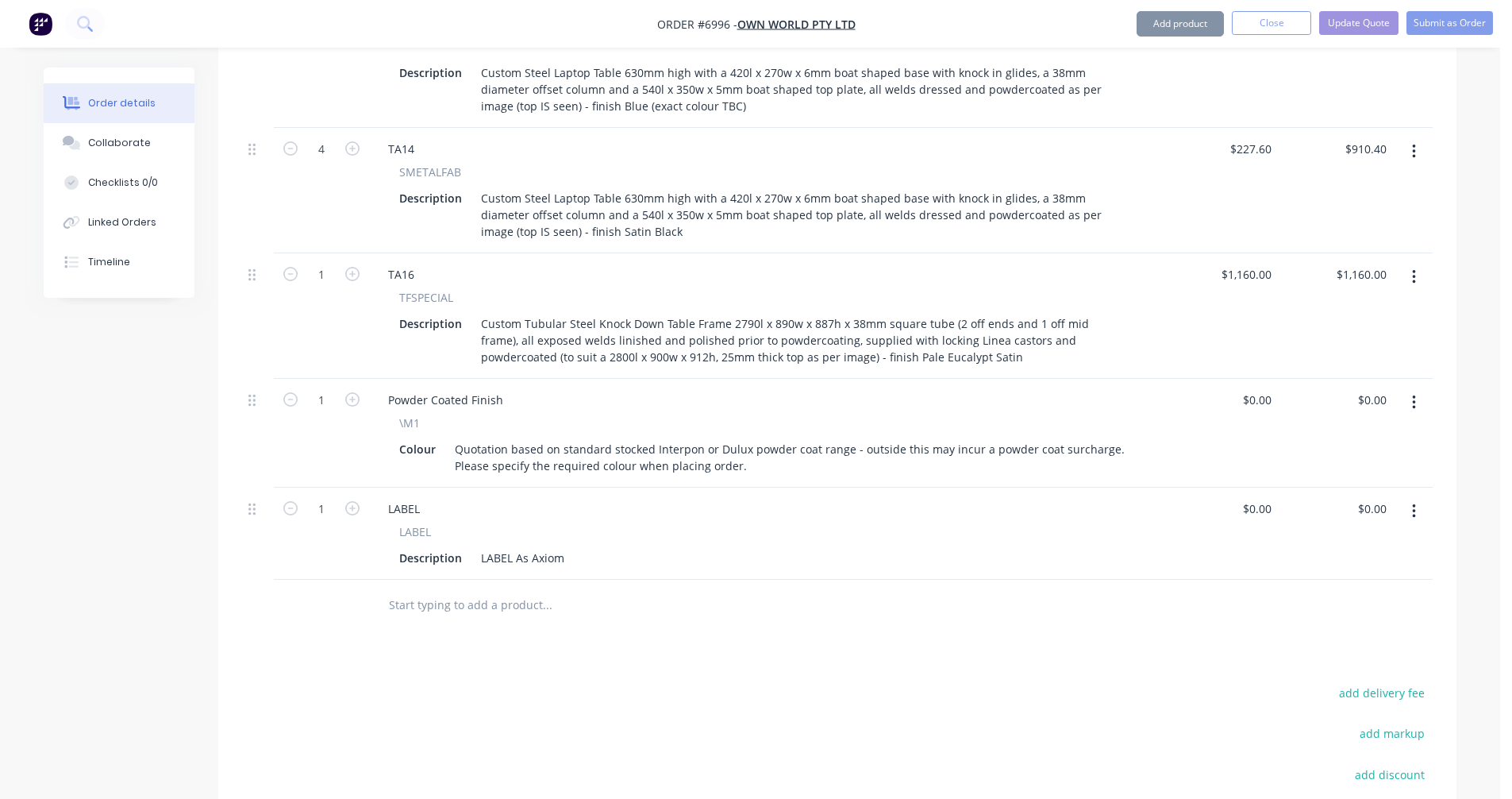
scroll to position [1689, 0]
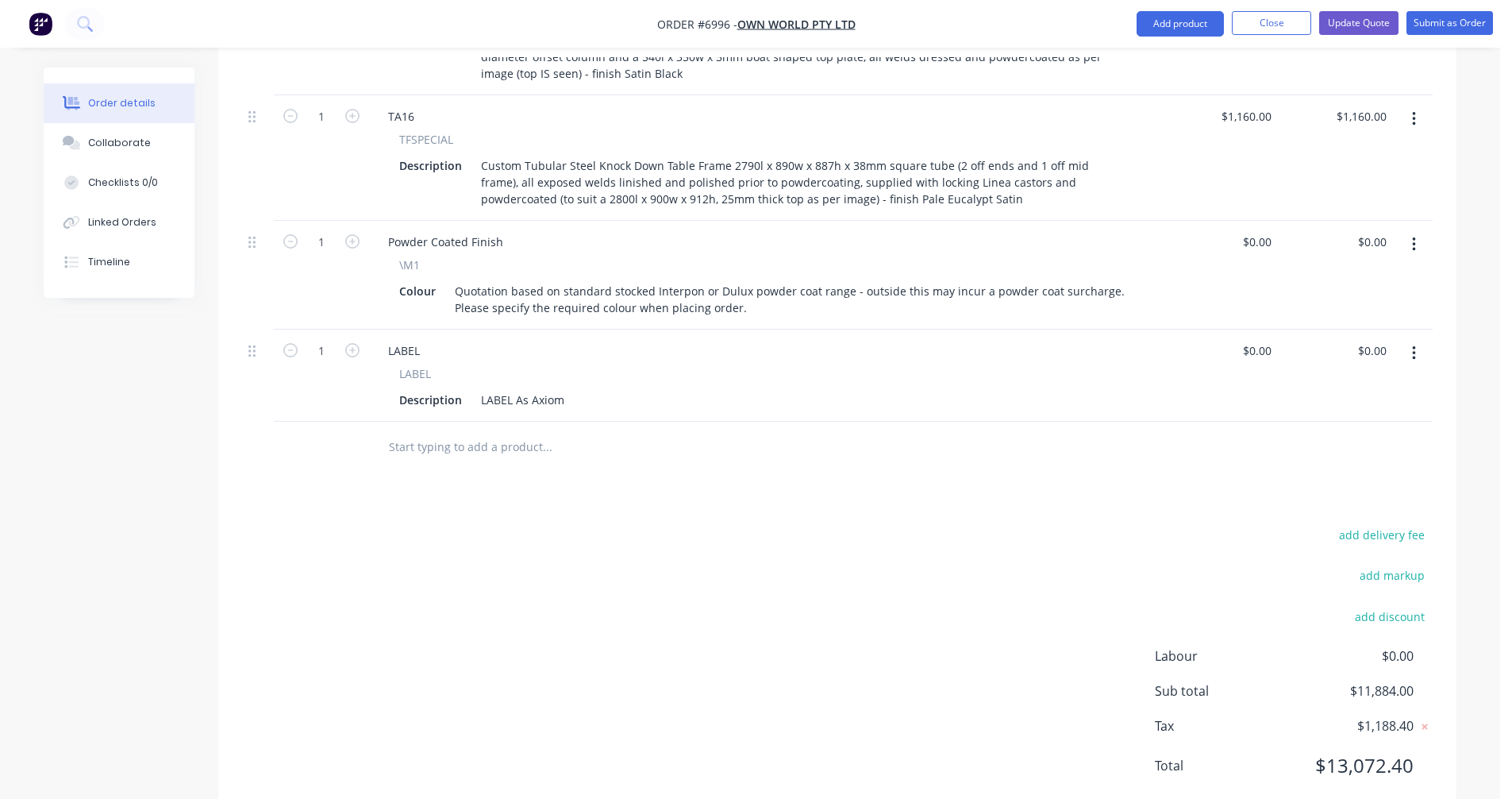
click at [464, 431] on input "text" at bounding box center [546, 446] width 318 height 31
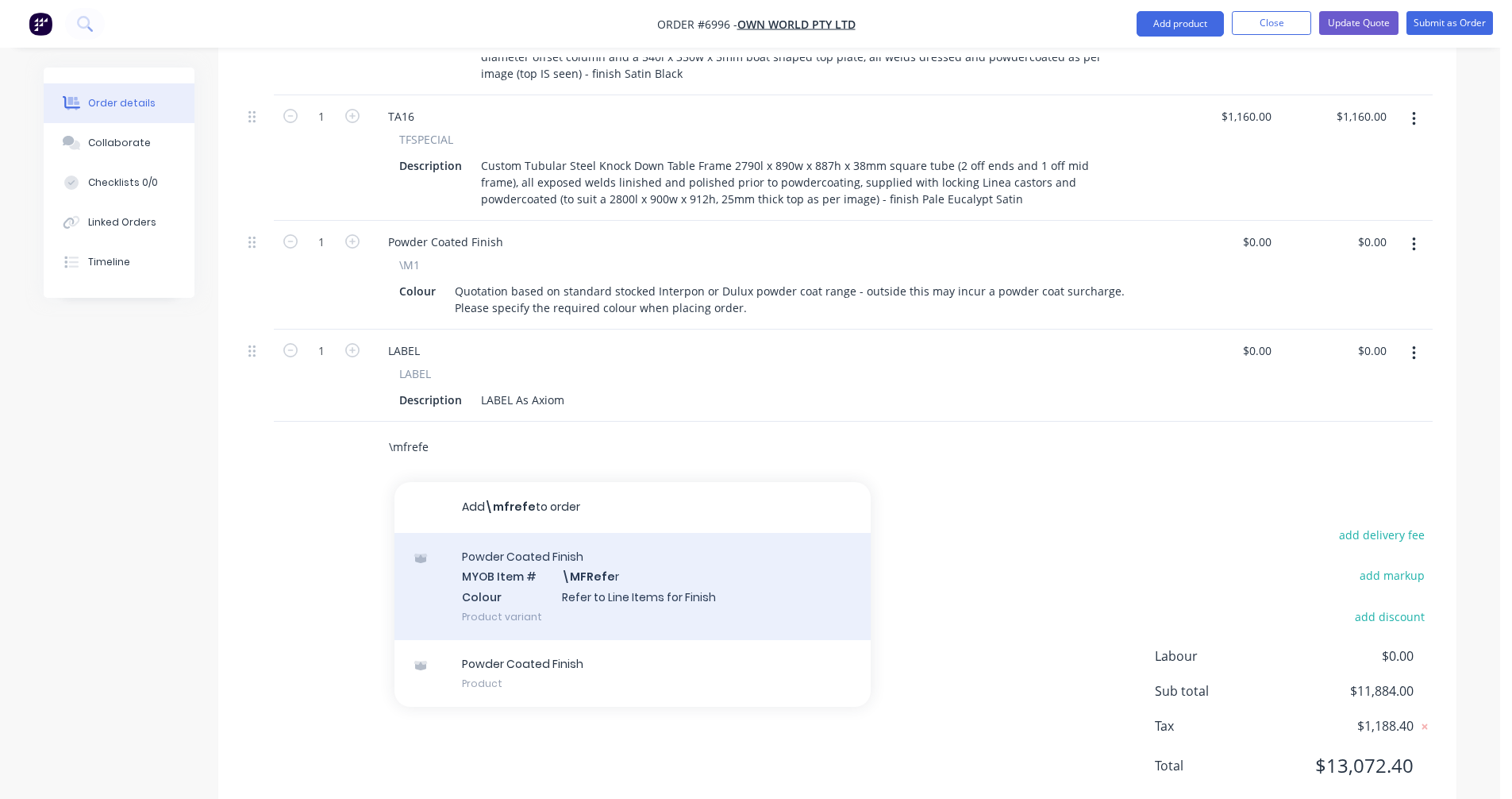
type input "\mfrefe"
click at [584, 533] on div "Powder Coated Finish MYOB Item # \MFRefe r Colour Refer to Line Items for Finis…" at bounding box center [631, 586] width 476 height 107
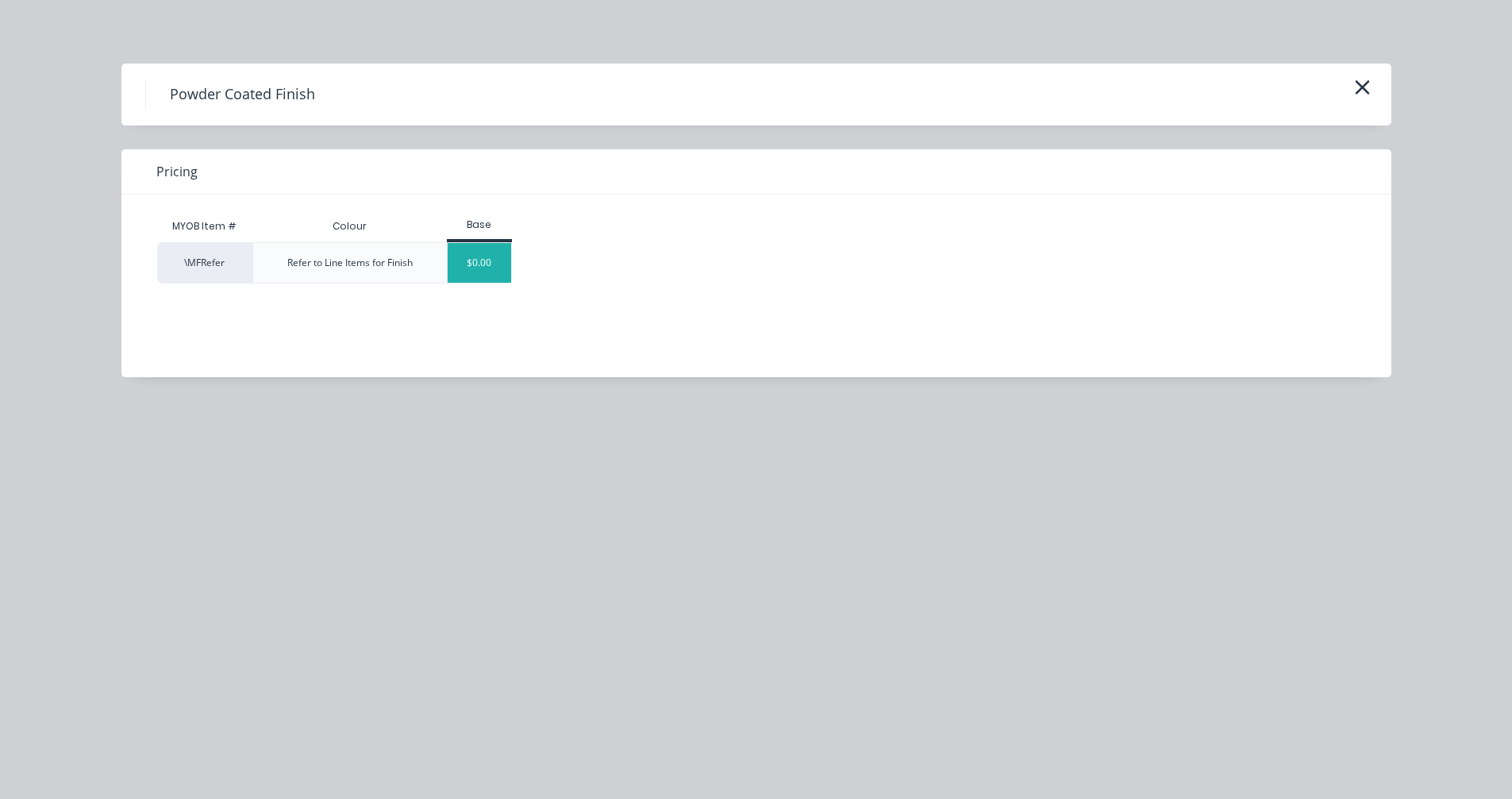
click at [477, 273] on div "$0.00" at bounding box center [479, 263] width 64 height 40
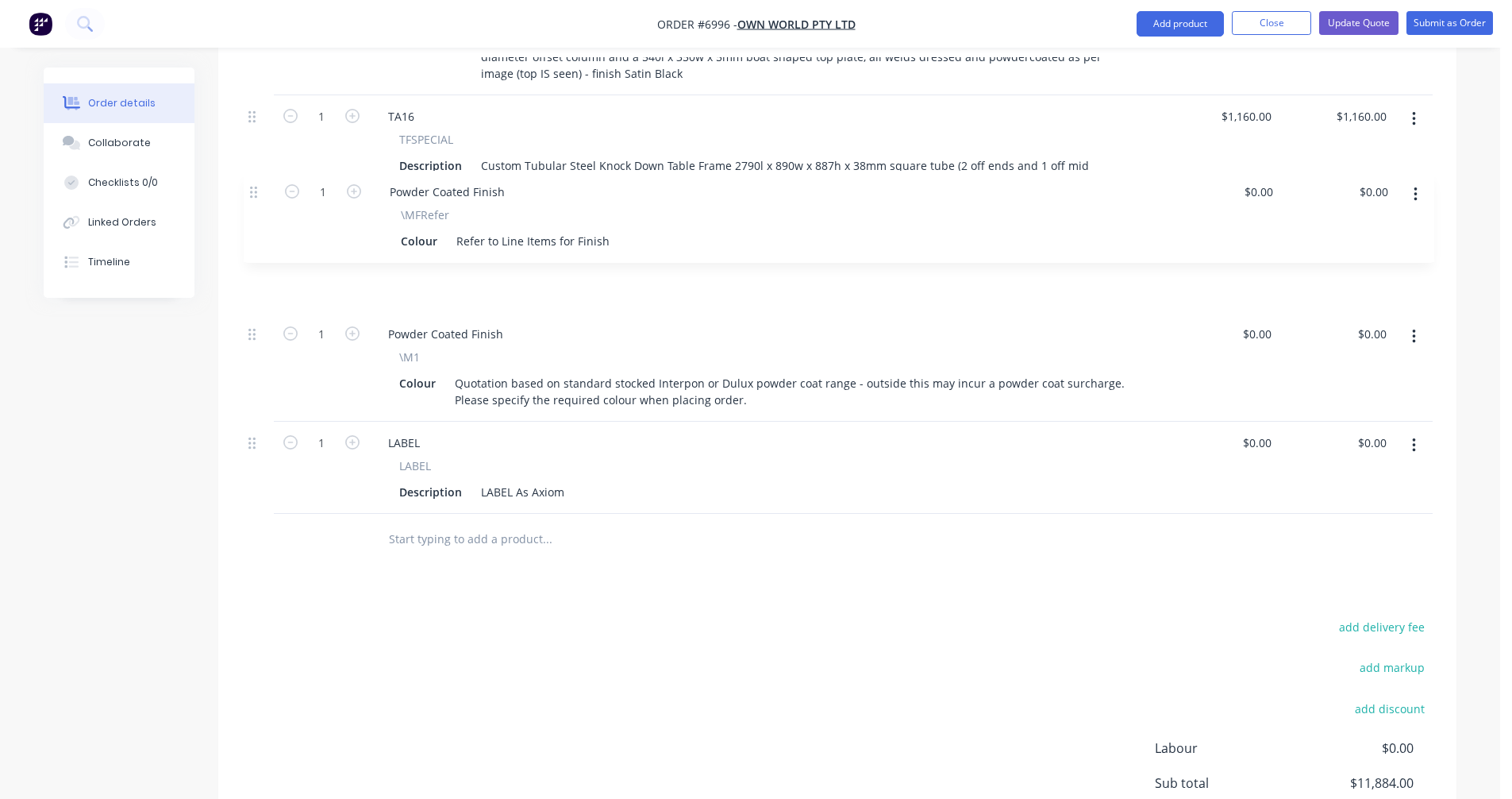
drag, startPoint x: 255, startPoint y: 400, endPoint x: 256, endPoint y: 190, distance: 210.0
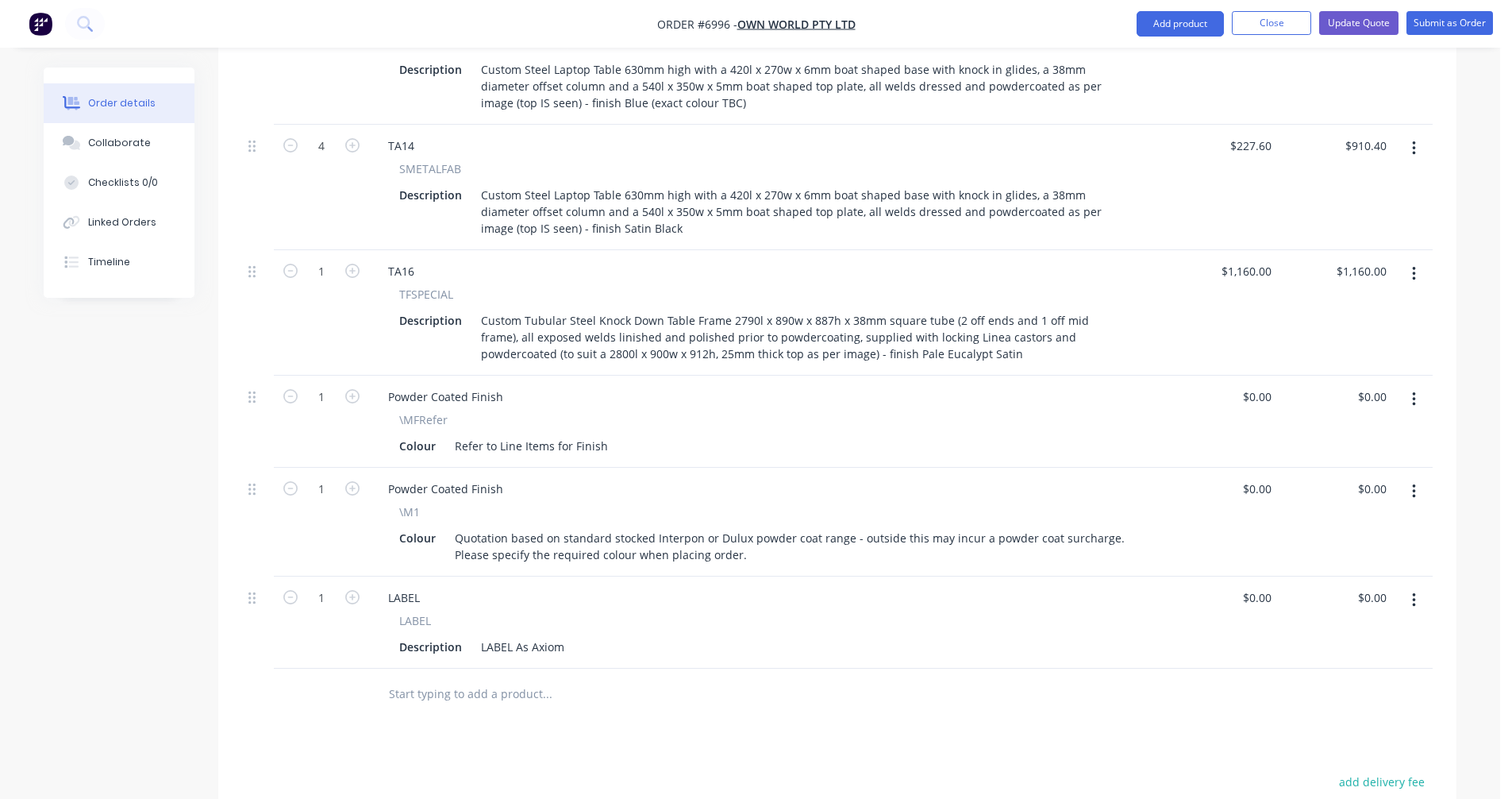
scroll to position [1531, 0]
click at [1261, 264] on input "1160" at bounding box center [1260, 275] width 33 height 23
type input "$1,165.00"
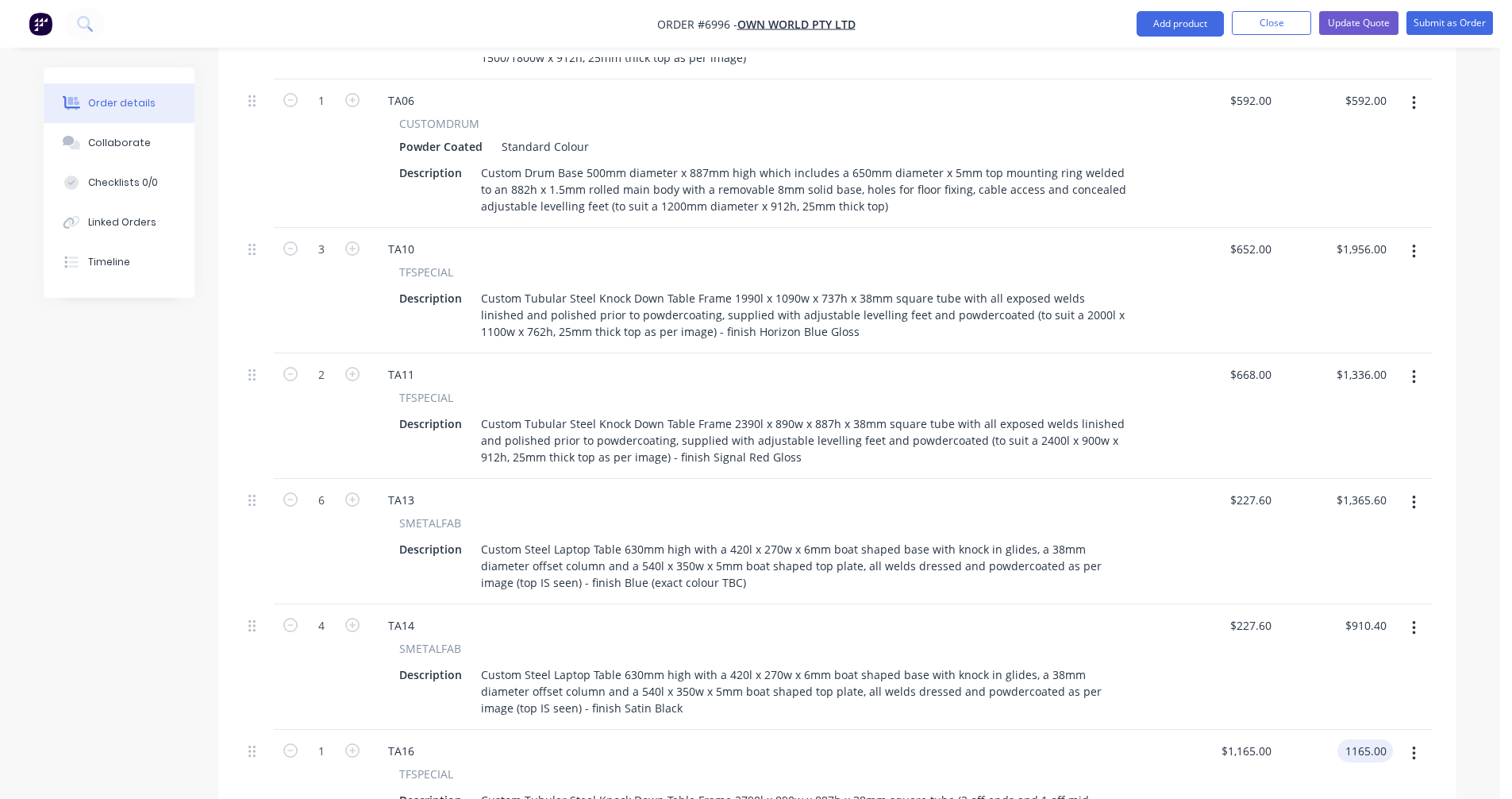
scroll to position [1055, 0]
type input "$1,165.00"
click at [1350, 31] on button "Update Quote" at bounding box center [1358, 22] width 79 height 23
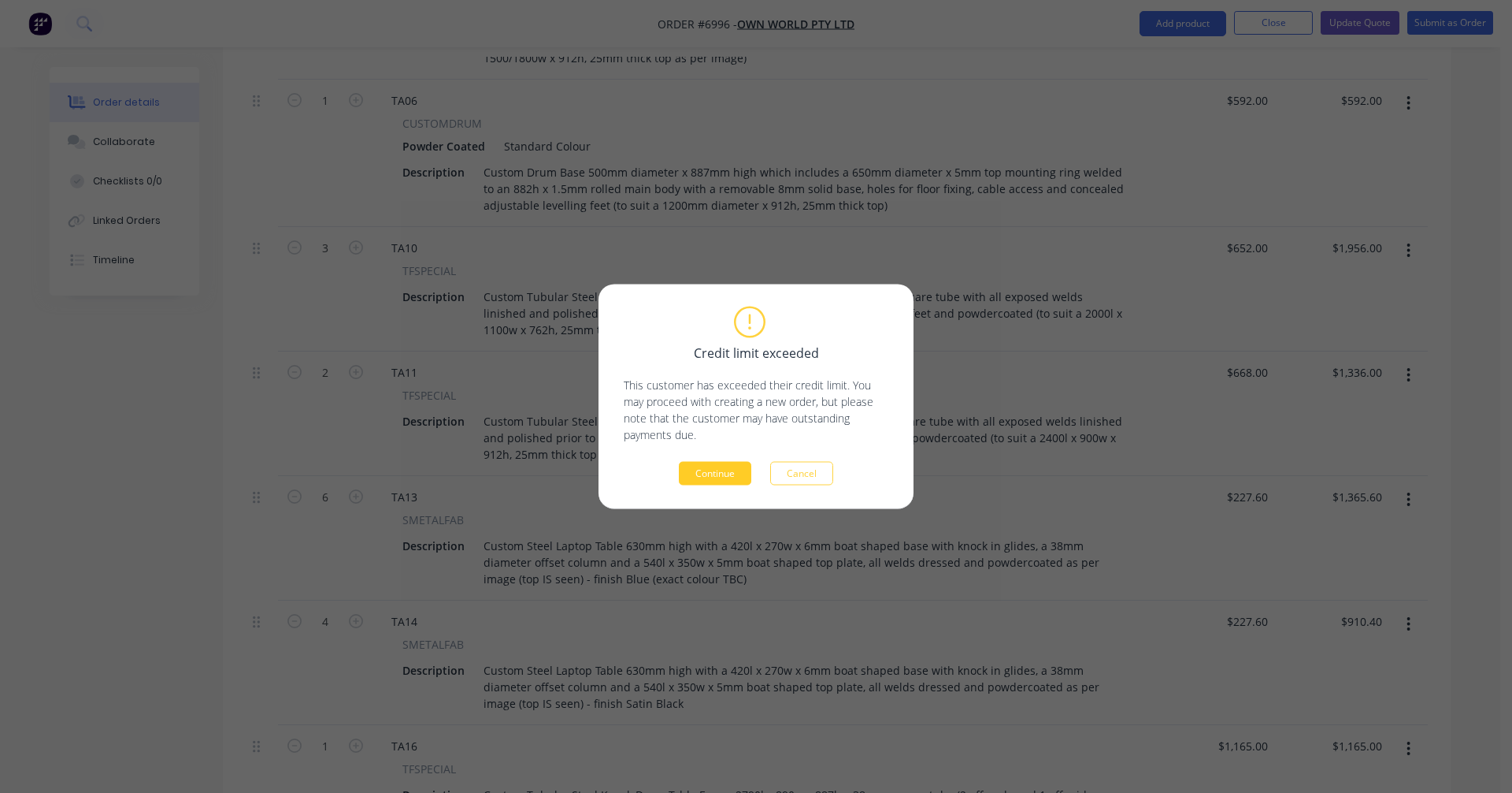
click at [726, 465] on button "Continue" at bounding box center [715, 473] width 72 height 23
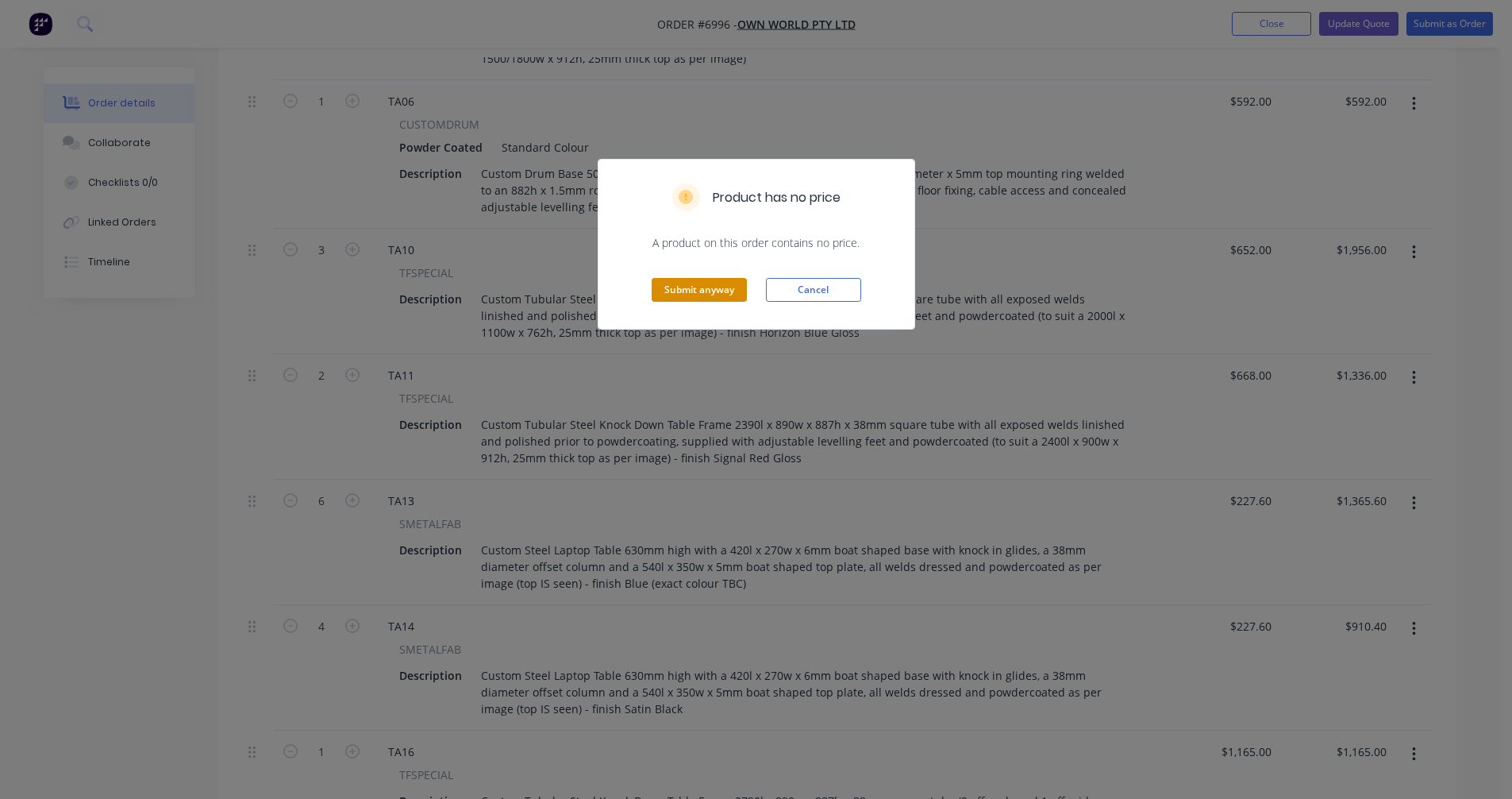
click at [692, 293] on button "Submit anyway" at bounding box center [699, 290] width 95 height 23
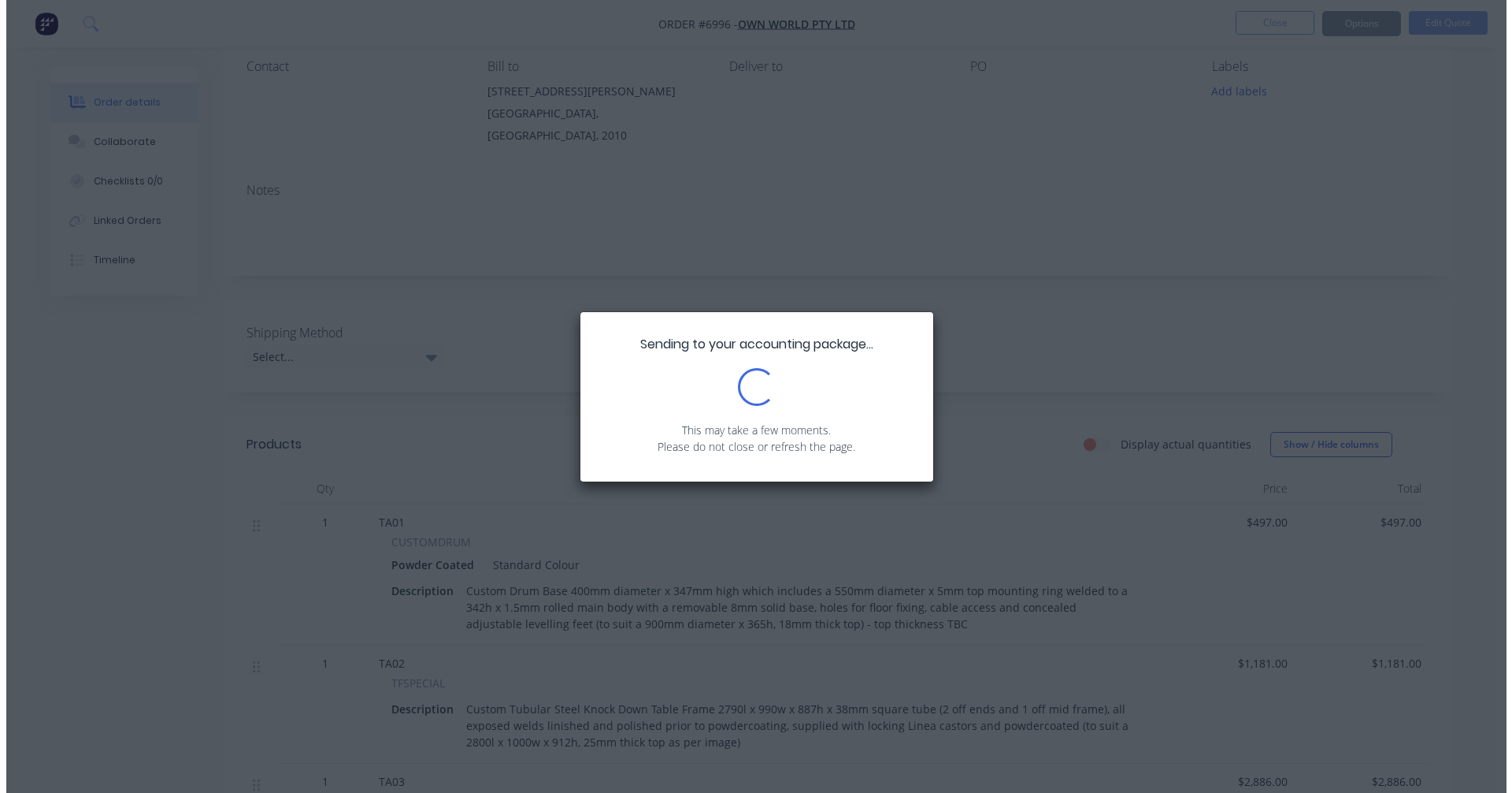
scroll to position [0, 0]
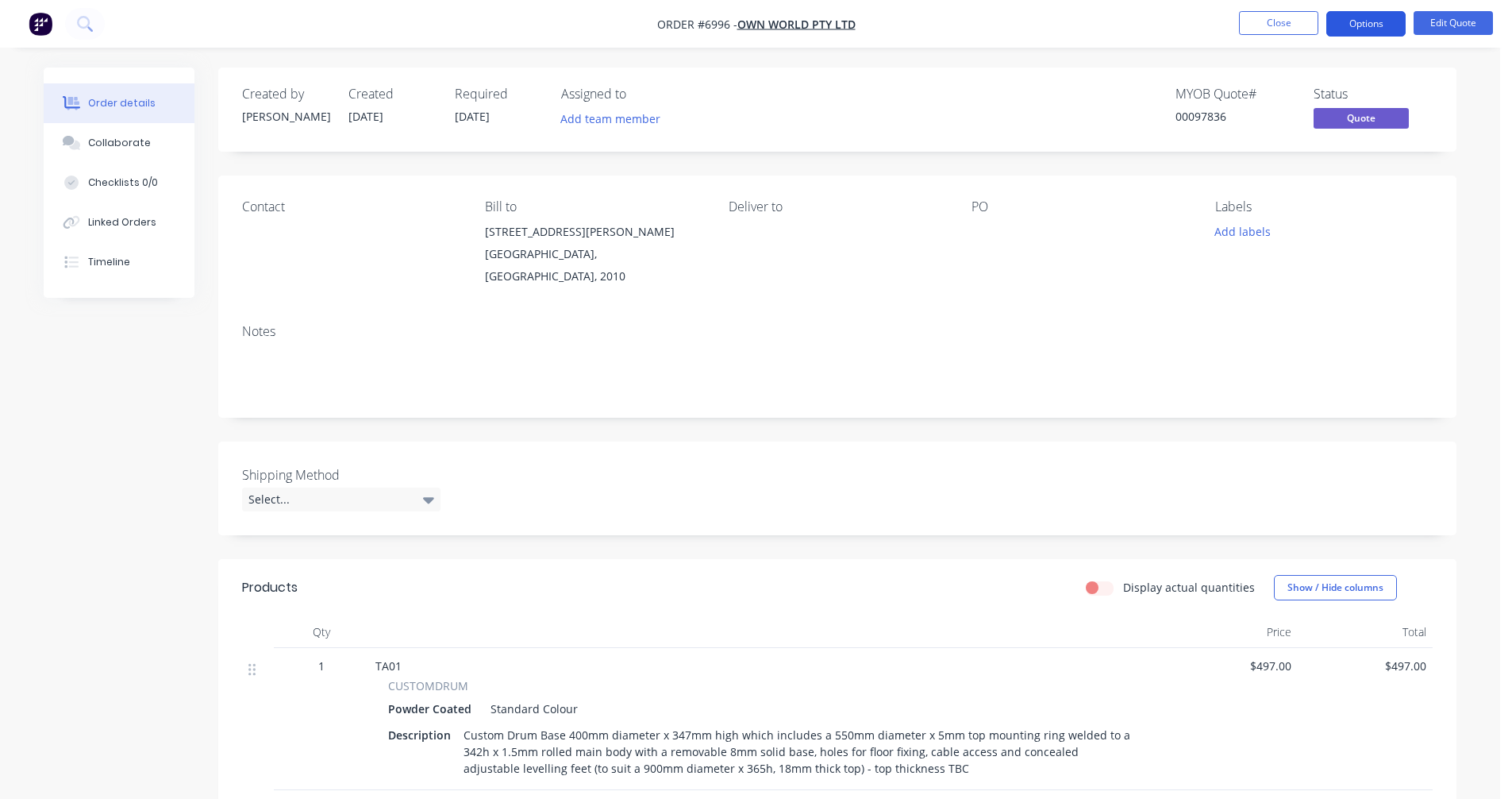
click at [1370, 25] on button "Options" at bounding box center [1365, 23] width 79 height 25
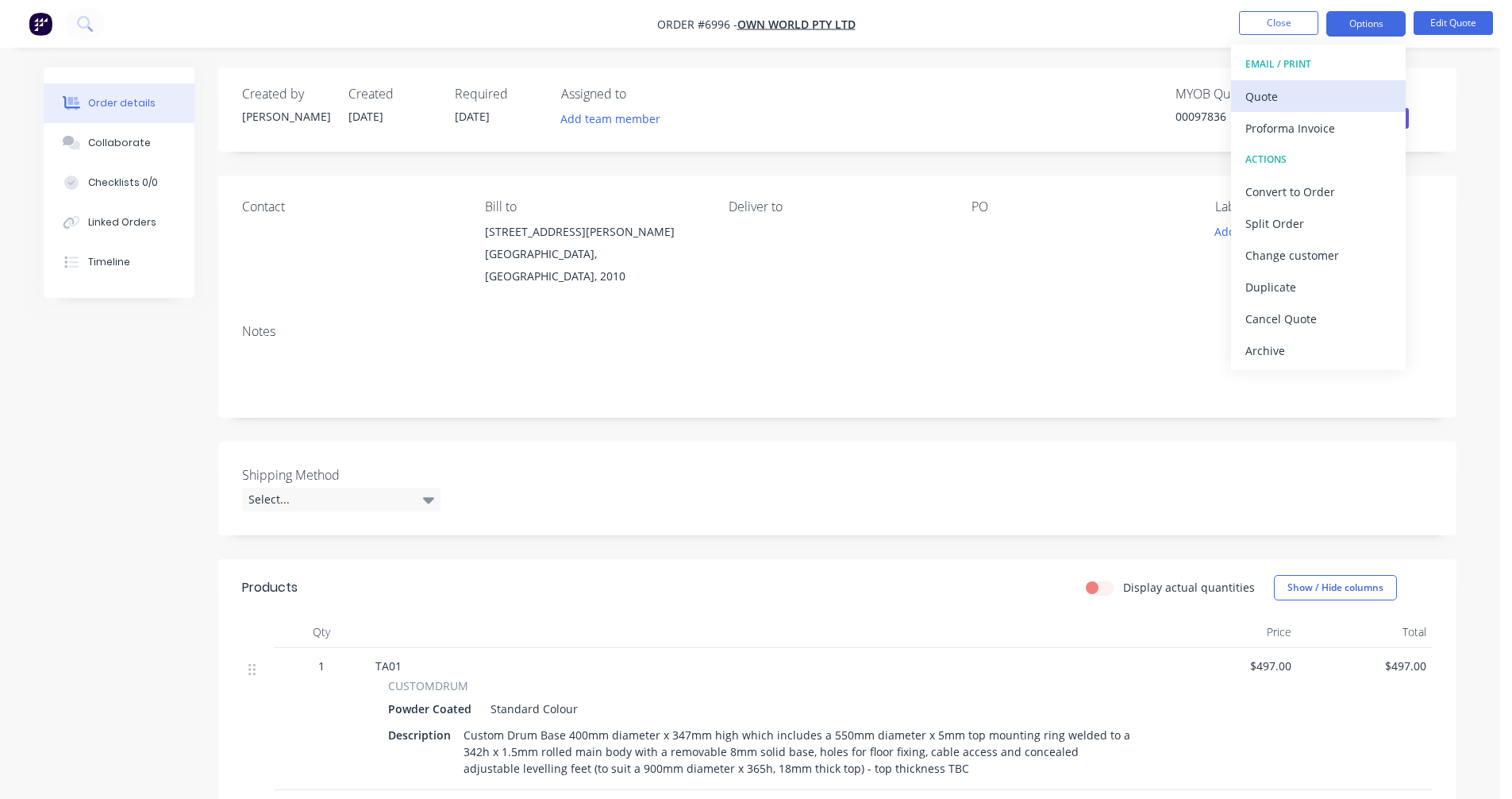
click at [1298, 90] on div "Quote" at bounding box center [1318, 96] width 146 height 23
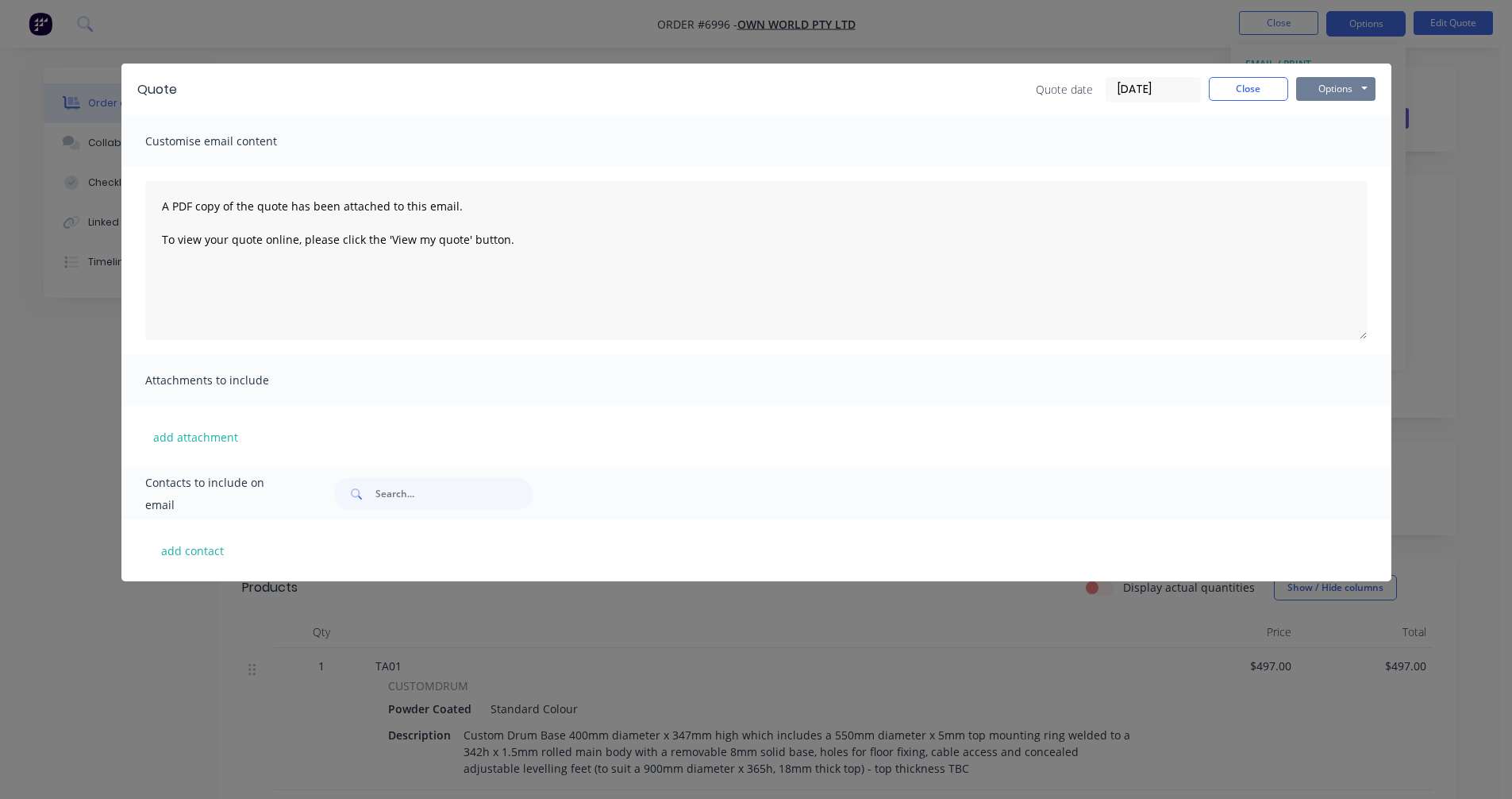
click at [1323, 90] on button "Options" at bounding box center [1336, 89] width 79 height 23
click at [1340, 113] on button "Preview" at bounding box center [1346, 117] width 102 height 26
